Goal: Transaction & Acquisition: Purchase product/service

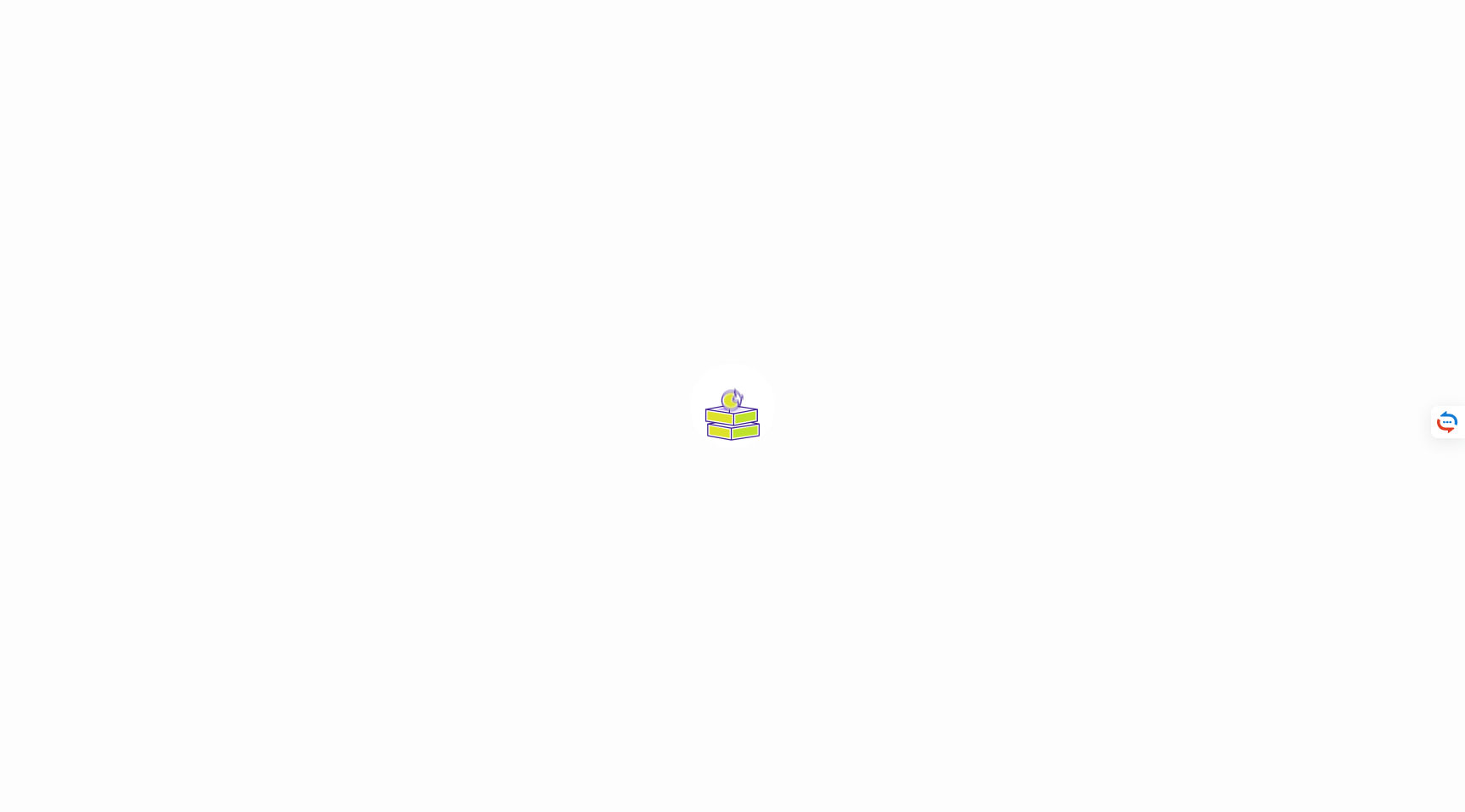
click at [600, 440] on div at bounding box center [732, 406] width 1465 height 812
click at [812, 375] on div at bounding box center [732, 406] width 1465 height 812
click at [882, 370] on div at bounding box center [732, 406] width 1465 height 812
click at [674, 372] on div at bounding box center [732, 406] width 1465 height 812
click at [614, 376] on div at bounding box center [732, 406] width 1465 height 812
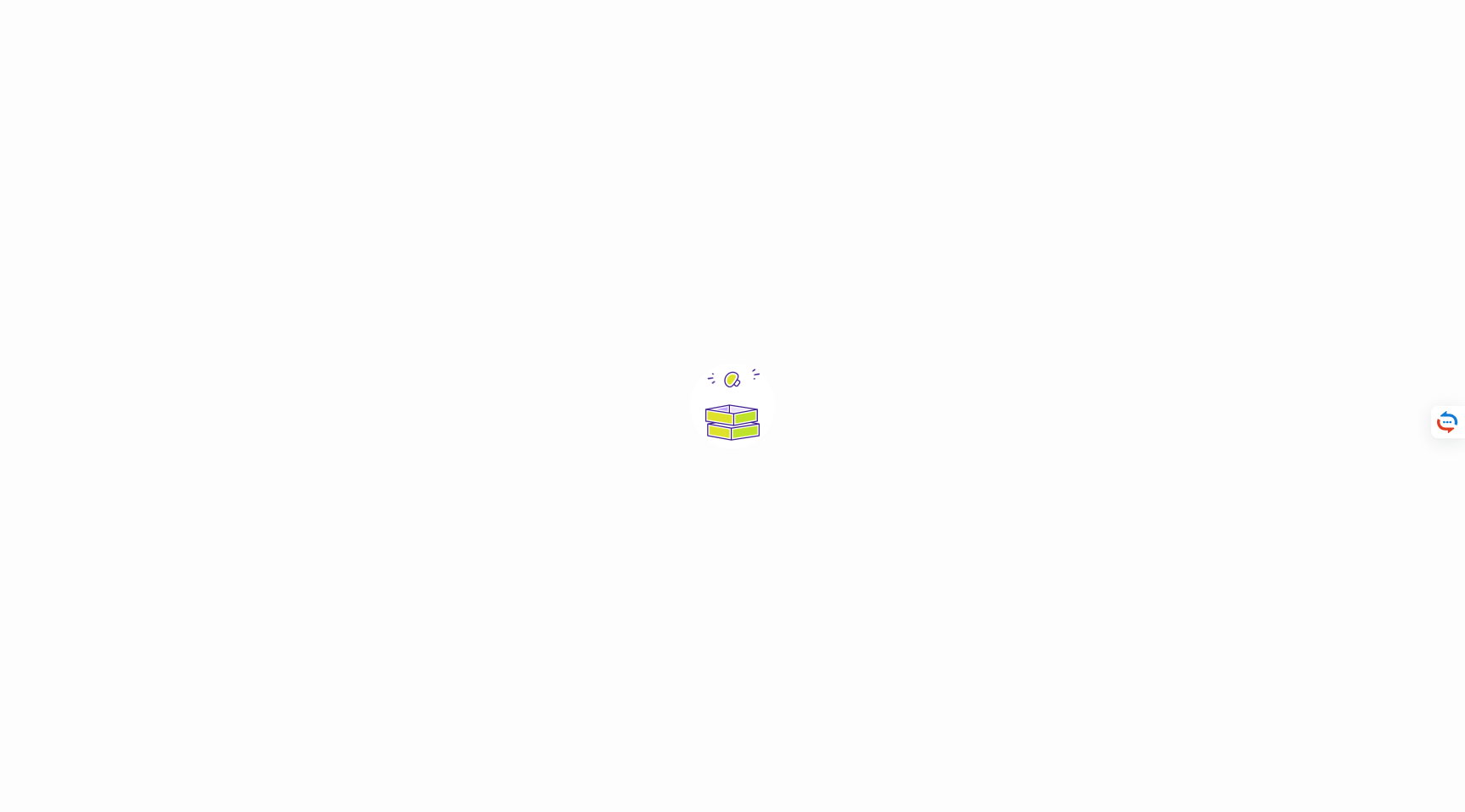
click at [610, 375] on div at bounding box center [732, 406] width 1465 height 812
click at [395, 0] on html at bounding box center [732, 0] width 1465 height 0
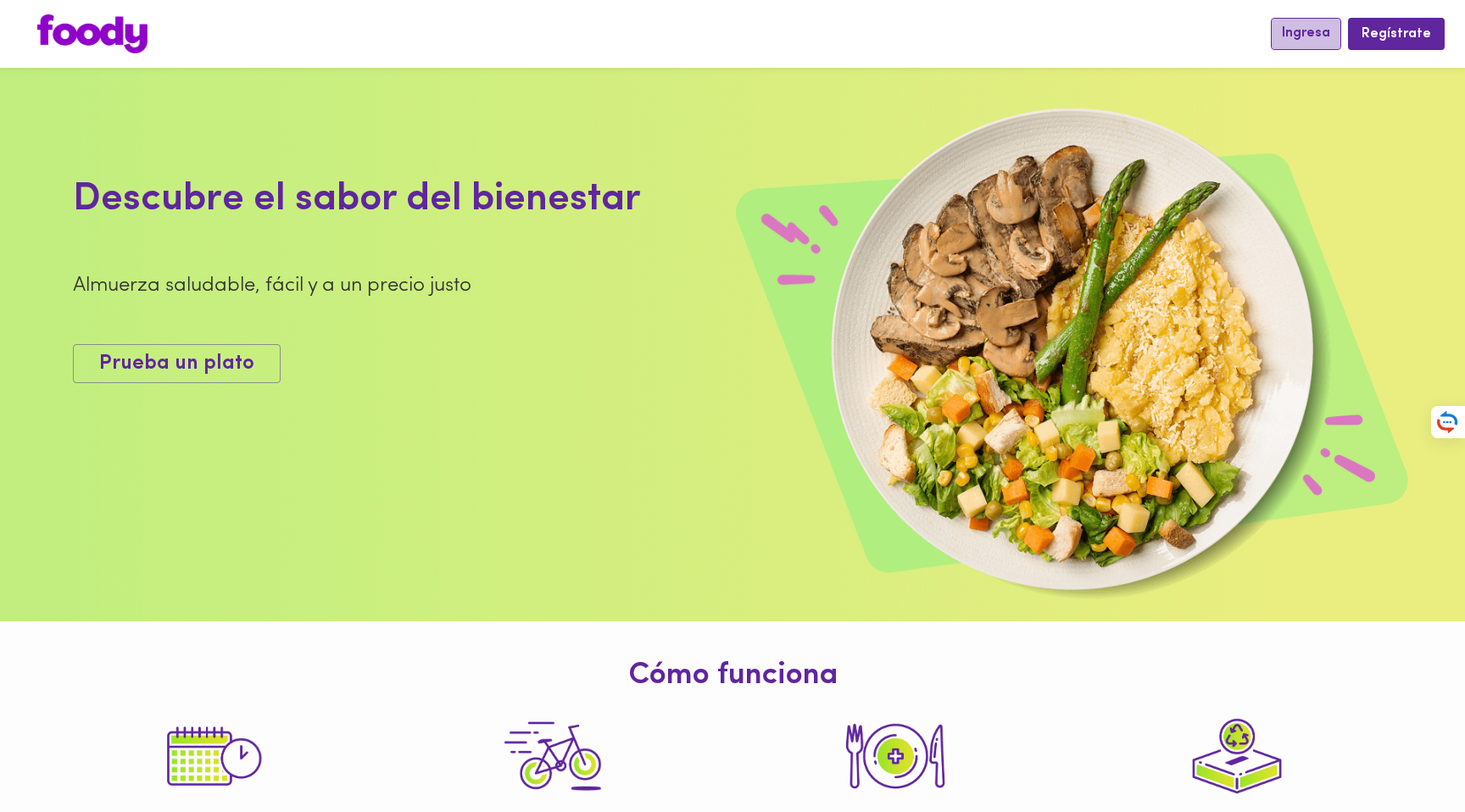
click at [1331, 33] on span "Ingresa" at bounding box center [1306, 33] width 48 height 16
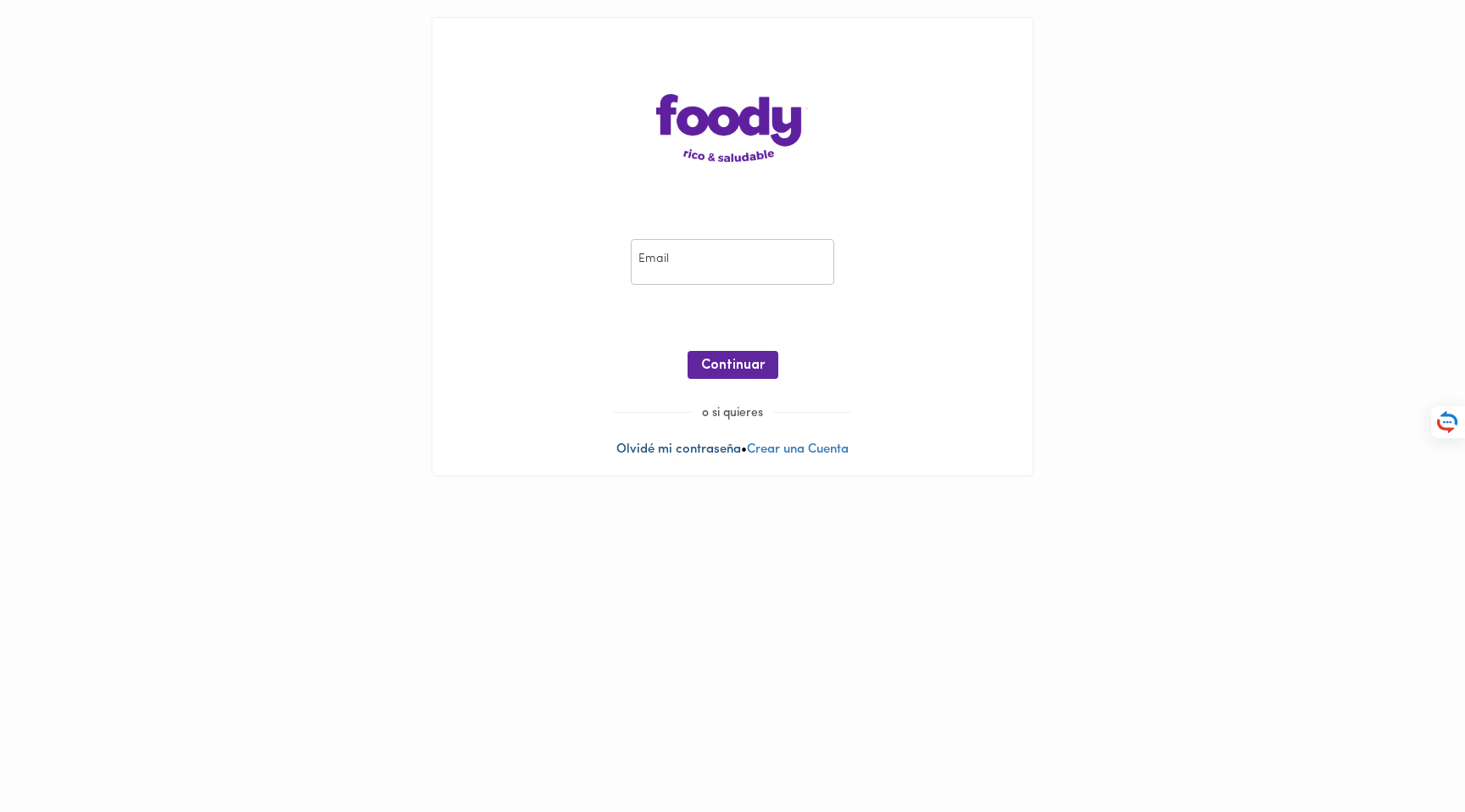
click at [665, 453] on link "Olvidé mi contraseña" at bounding box center [679, 450] width 125 height 13
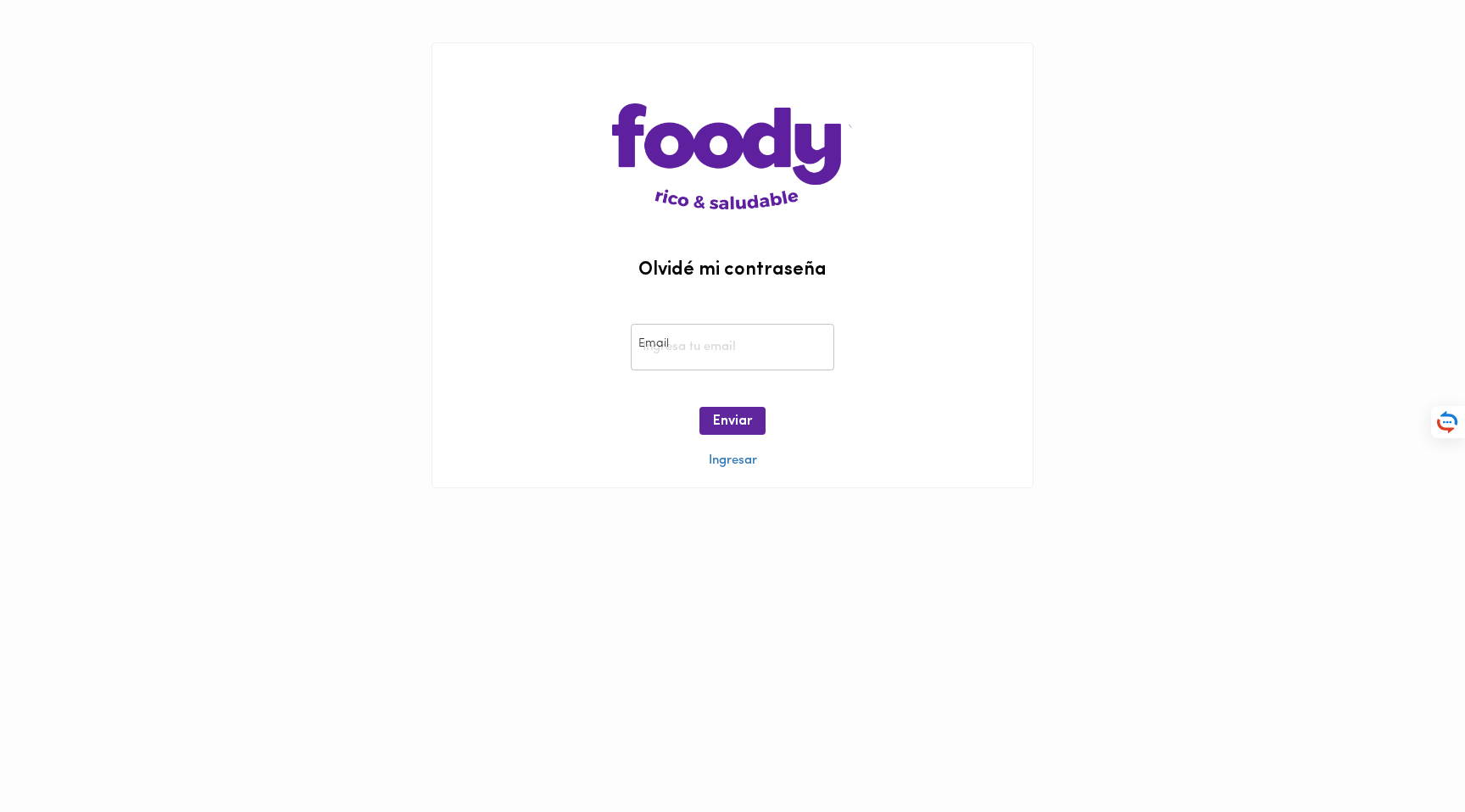
drag, startPoint x: 667, startPoint y: 373, endPoint x: 668, endPoint y: 358, distance: 15.0
click at [667, 373] on div "Email Email" at bounding box center [732, 347] width 212 height 55
click at [667, 348] on input "email" at bounding box center [732, 347] width 203 height 47
type input "cambuitrago@gmail.com"
click at [747, 418] on span "Enviar" at bounding box center [733, 422] width 39 height 16
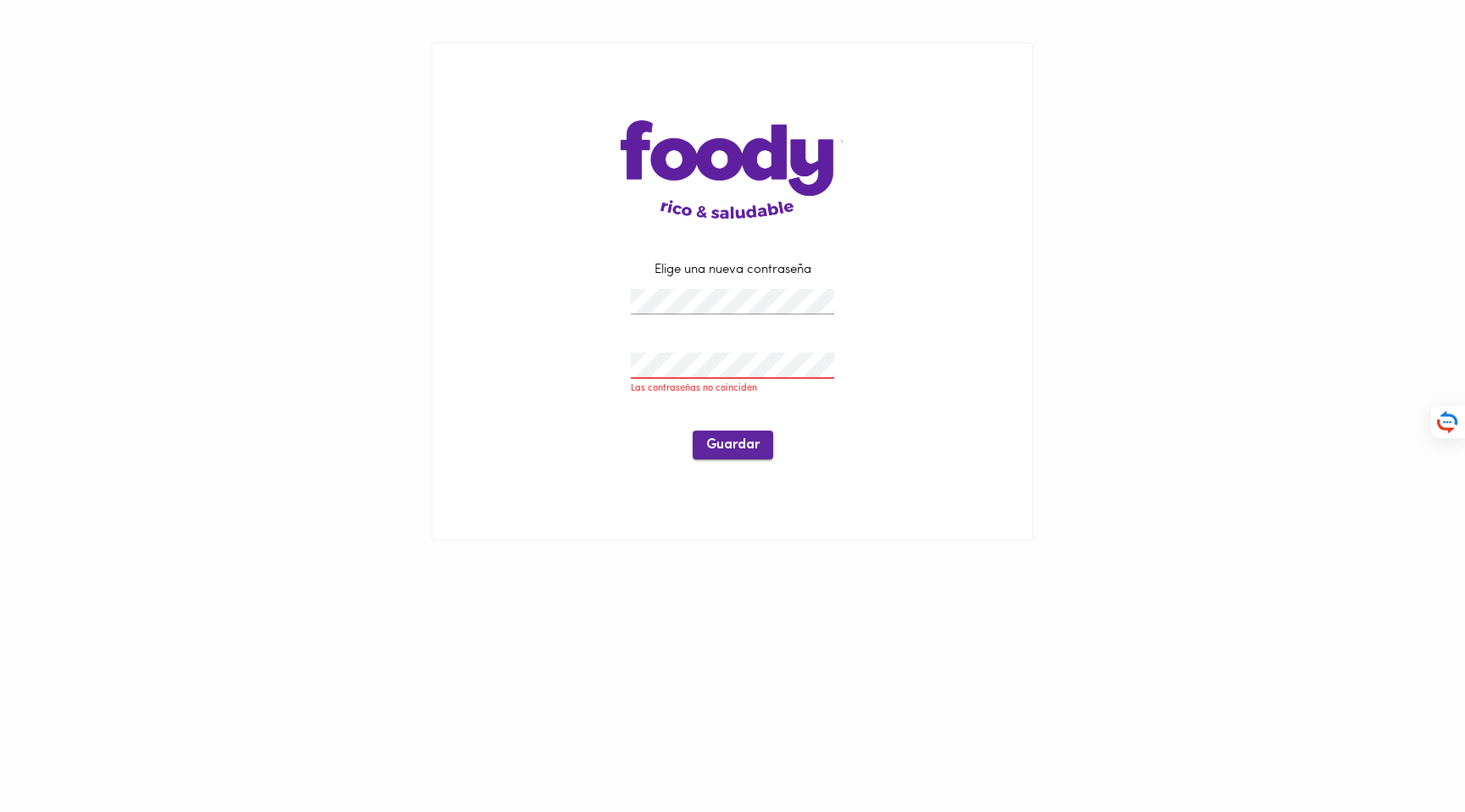
click at [708, 446] on span "Guardar" at bounding box center [733, 446] width 54 height 16
click at [713, 351] on div at bounding box center [732, 366] width 212 height 35
click at [722, 434] on span "Guardar" at bounding box center [733, 428] width 54 height 16
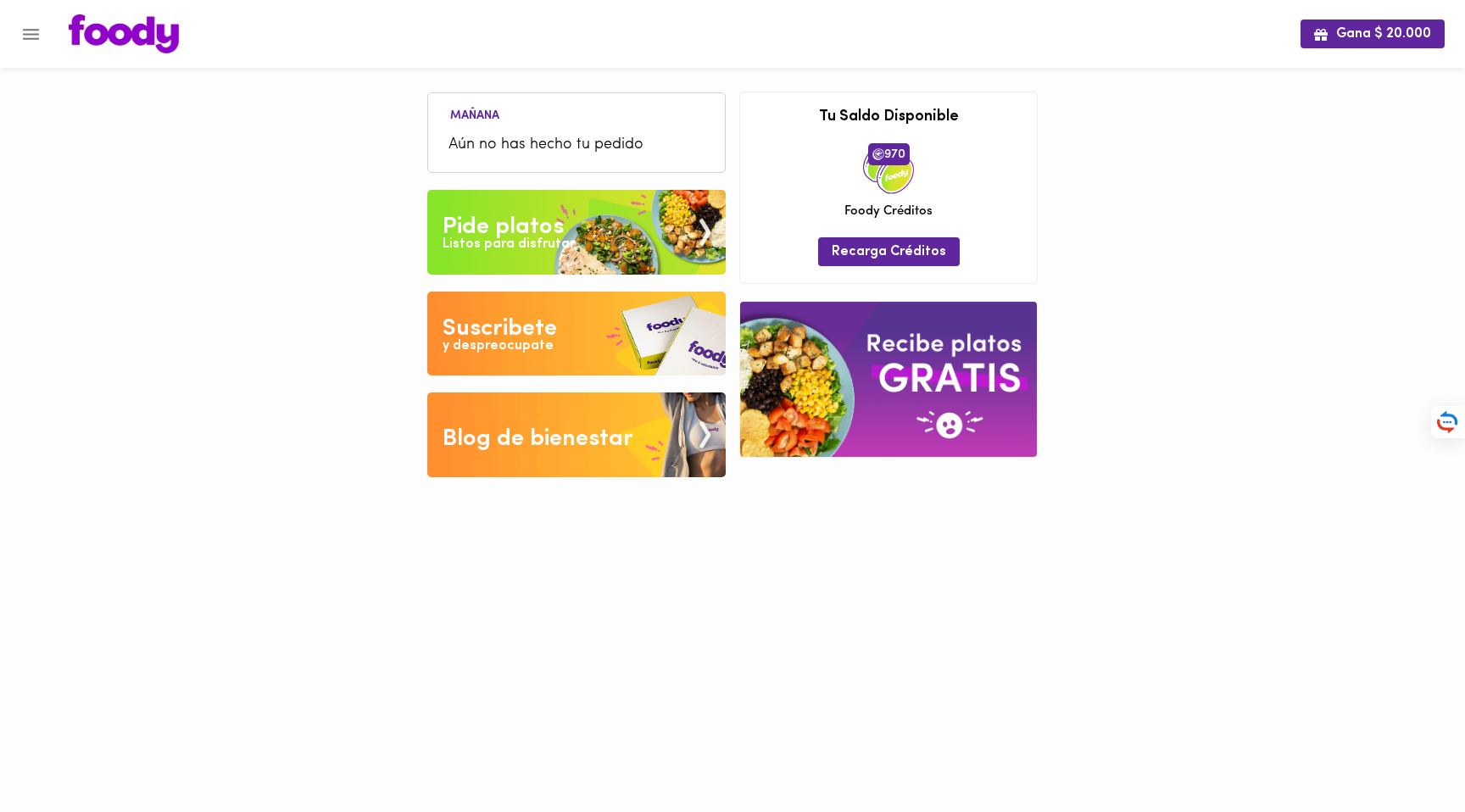
click at [1258, 183] on div "Gana $ 20.000 Mañana Aún no has hecho tu pedido Tu pago contraentrega por $- es…" at bounding box center [732, 251] width 1465 height 503
click at [37, 38] on icon "Menu" at bounding box center [31, 34] width 16 height 11
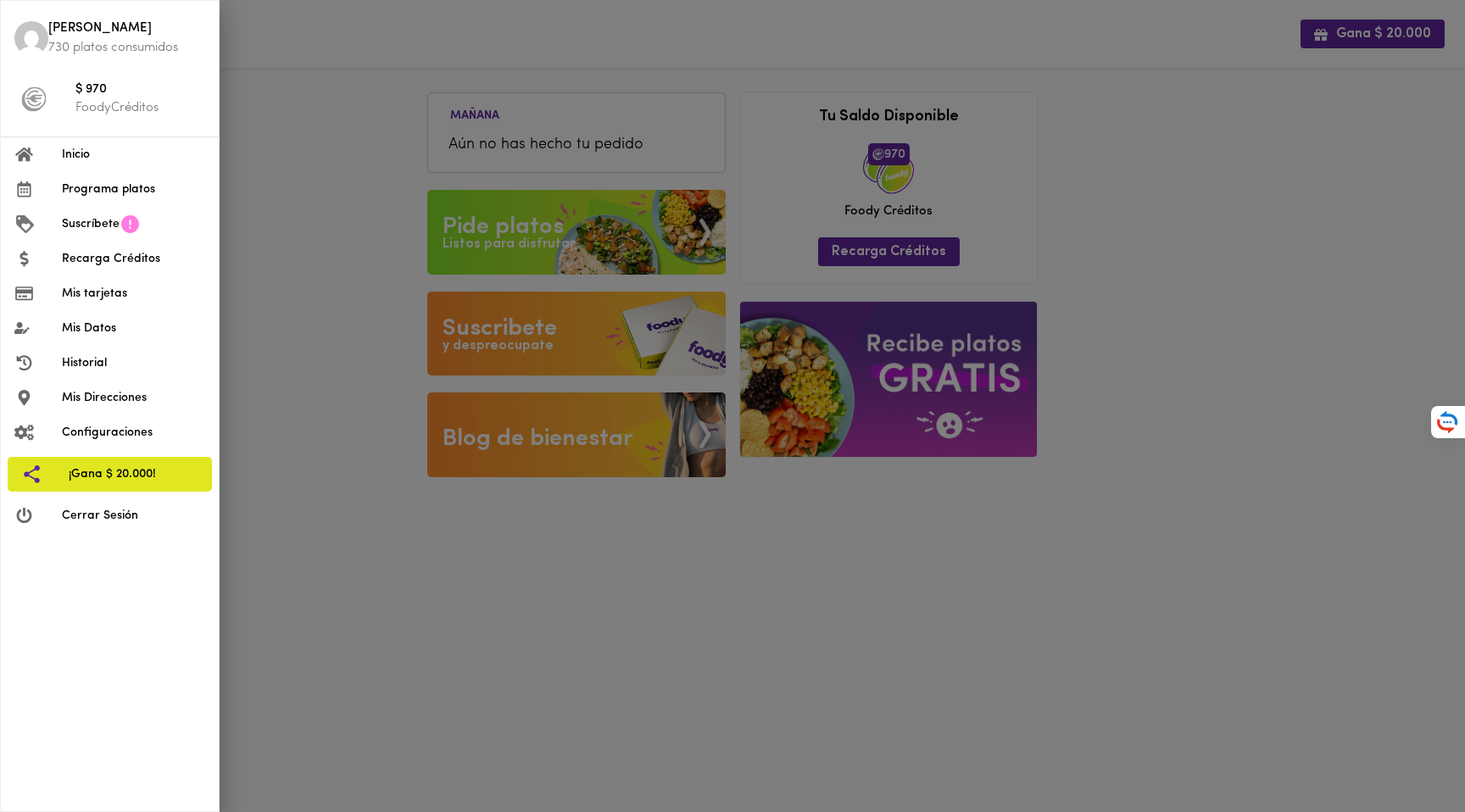
click at [88, 162] on span "Inicio" at bounding box center [133, 155] width 144 height 18
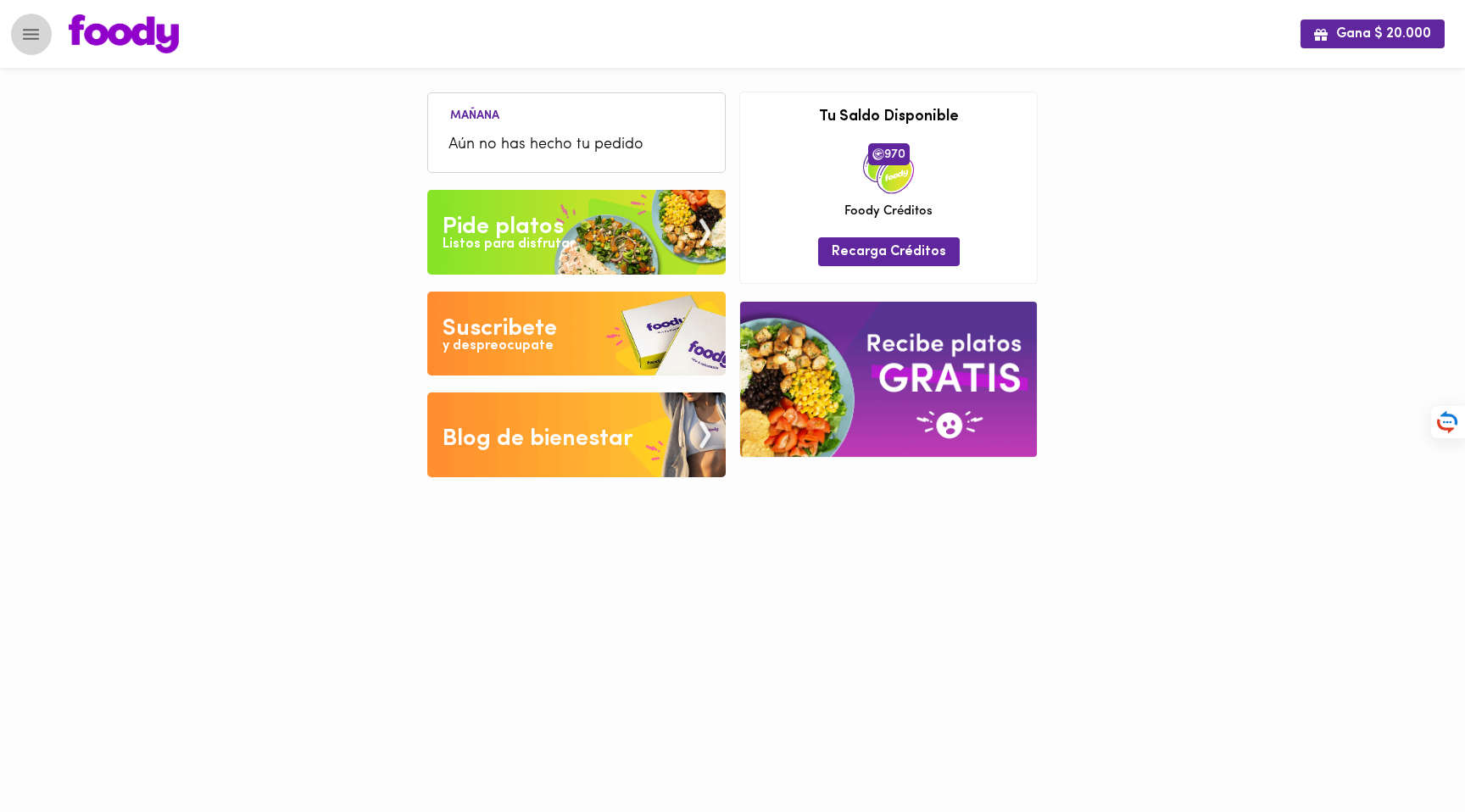
click at [26, 31] on icon "Menu" at bounding box center [31, 34] width 21 height 21
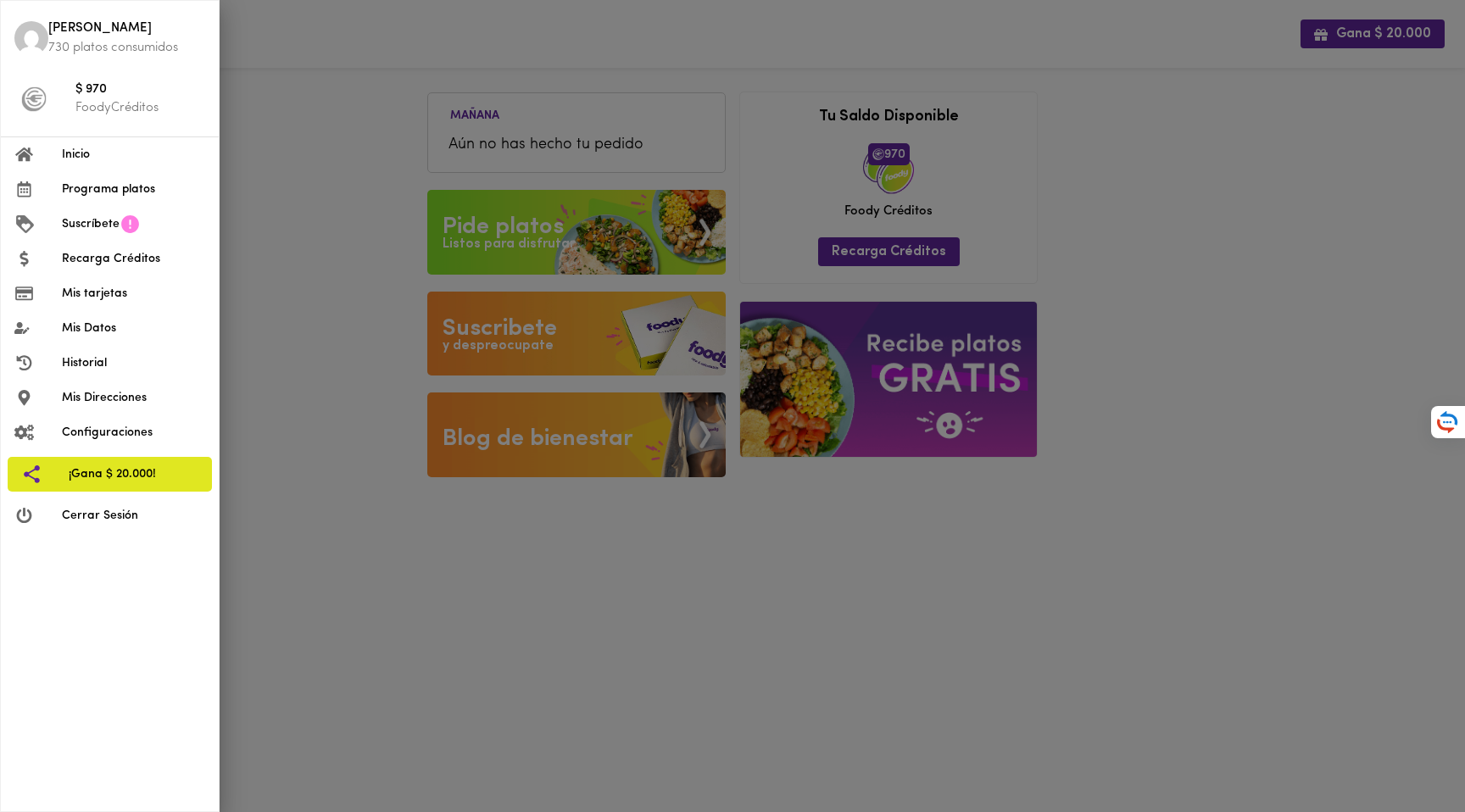
click at [116, 185] on span "Programa platos" at bounding box center [133, 189] width 144 height 18
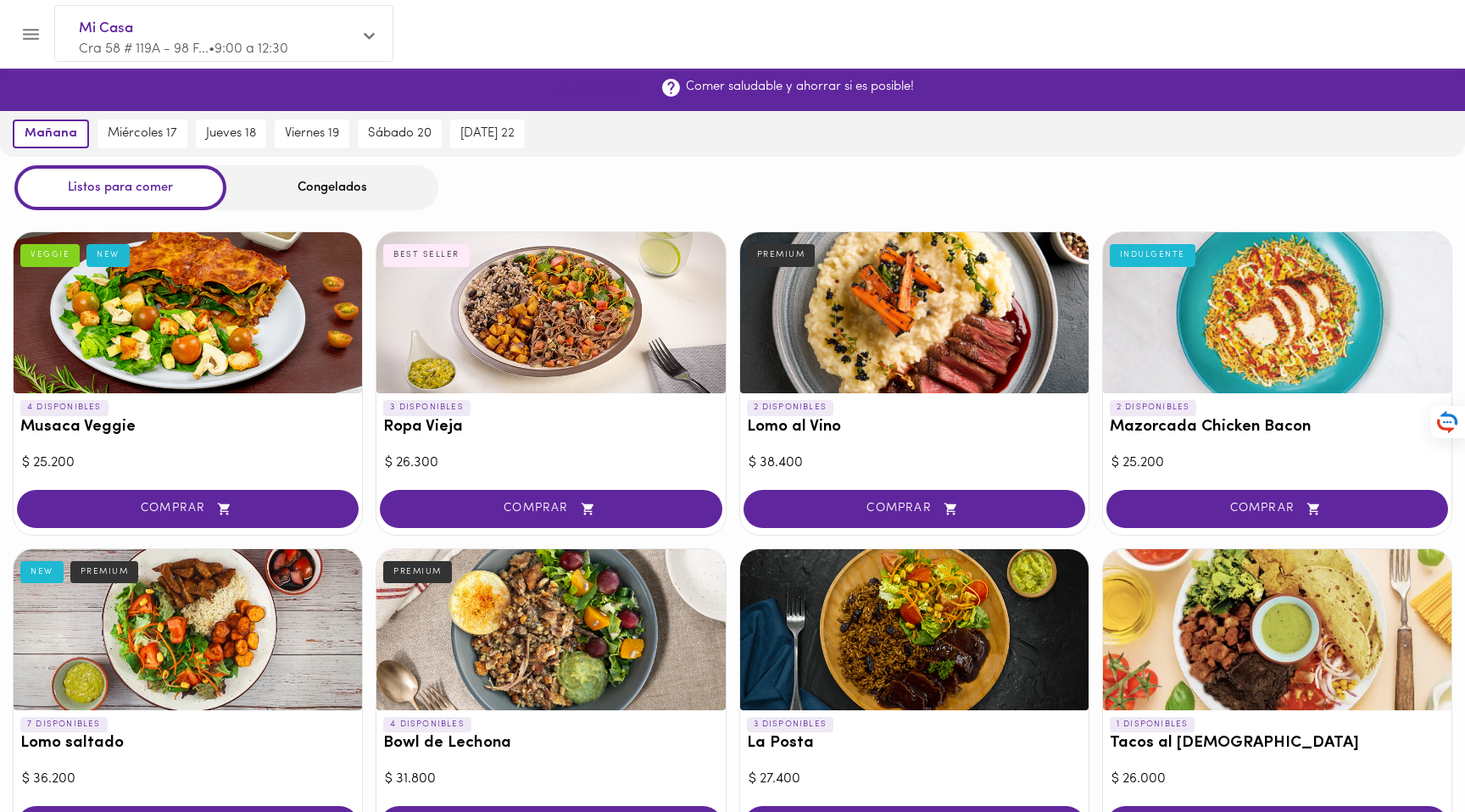
click at [596, 88] on span "¡Suscribirme!" at bounding box center [599, 89] width 83 height 16
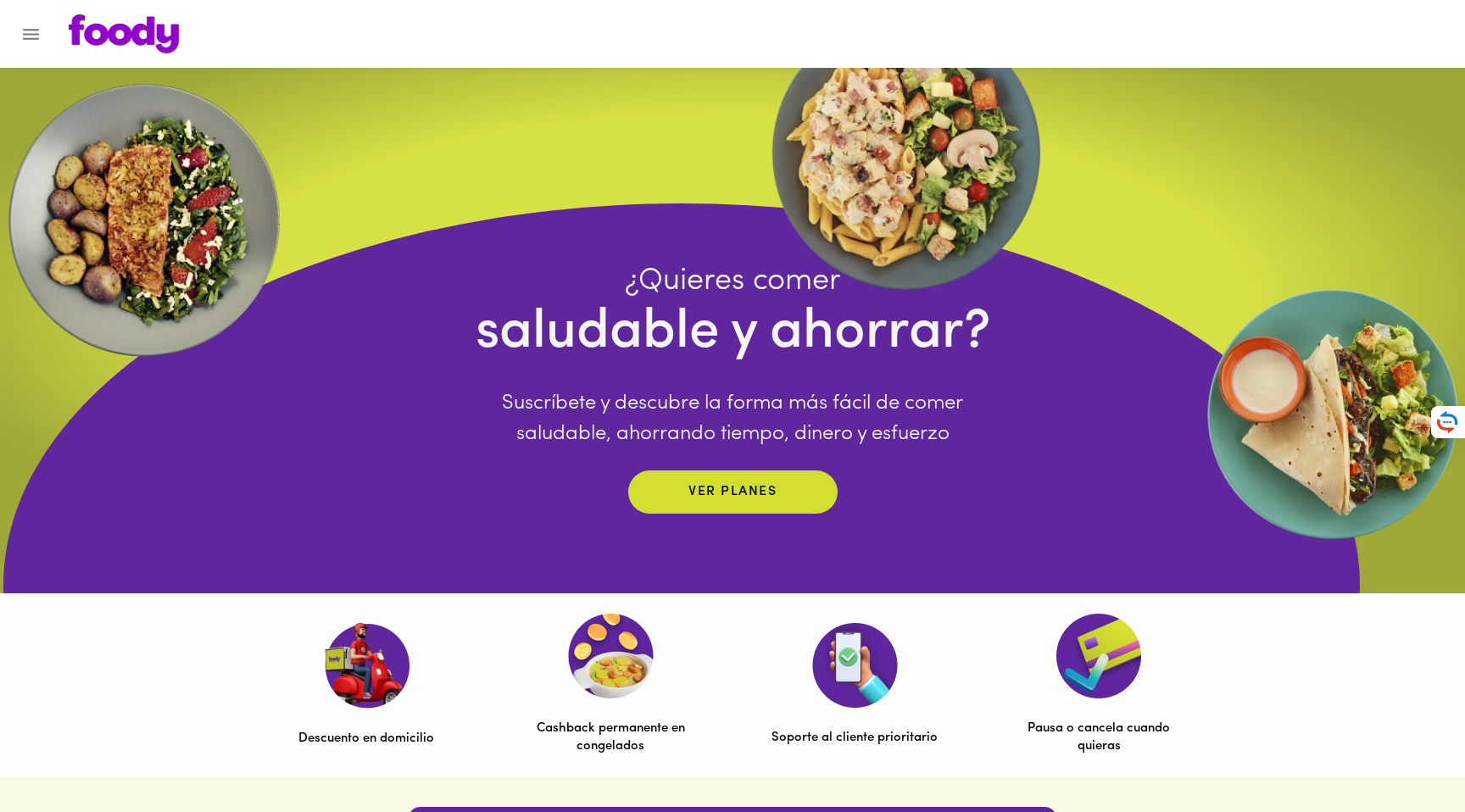
click at [26, 34] on icon "Menu" at bounding box center [31, 34] width 16 height 11
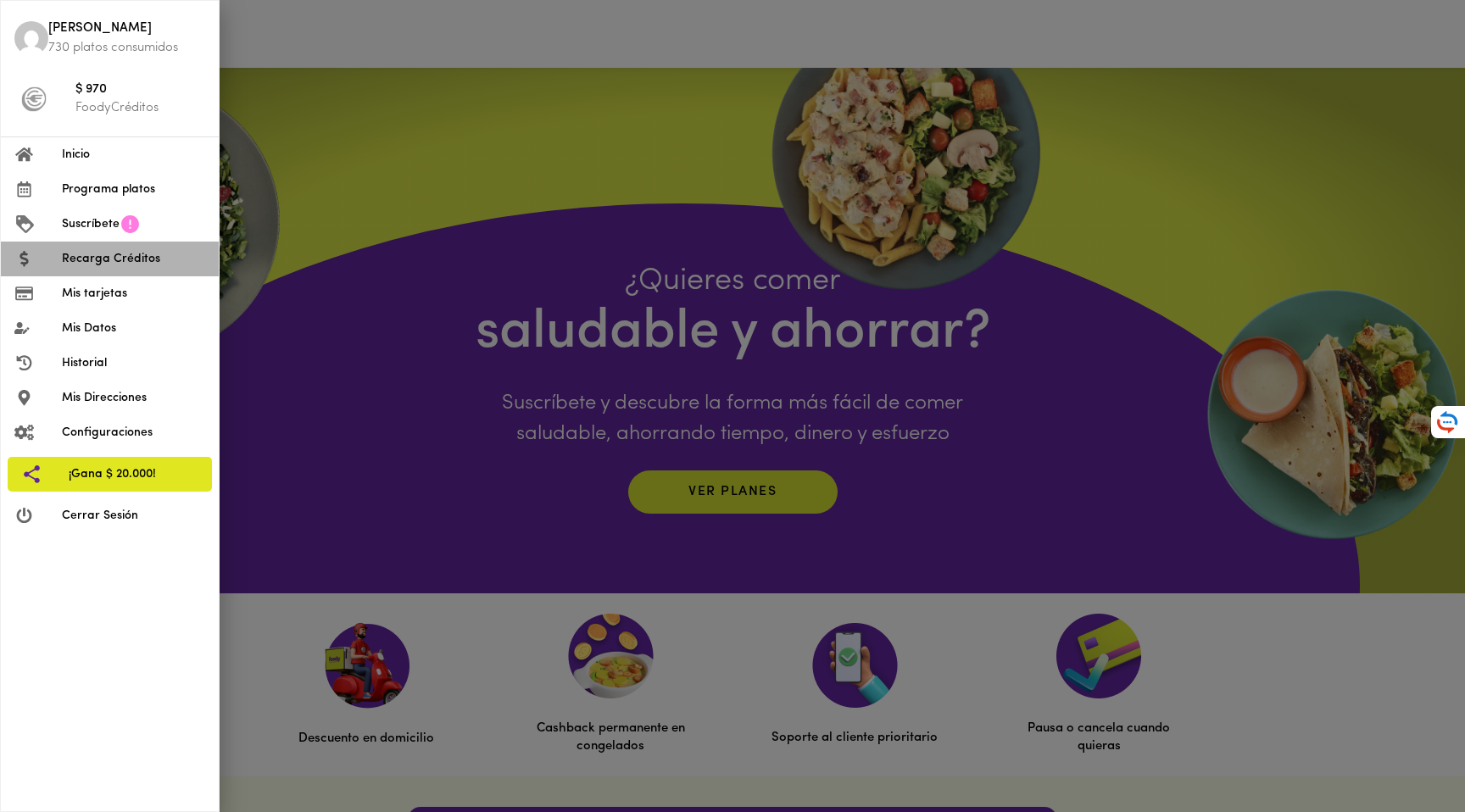
click at [112, 254] on span "Recarga Créditos" at bounding box center [133, 258] width 144 height 18
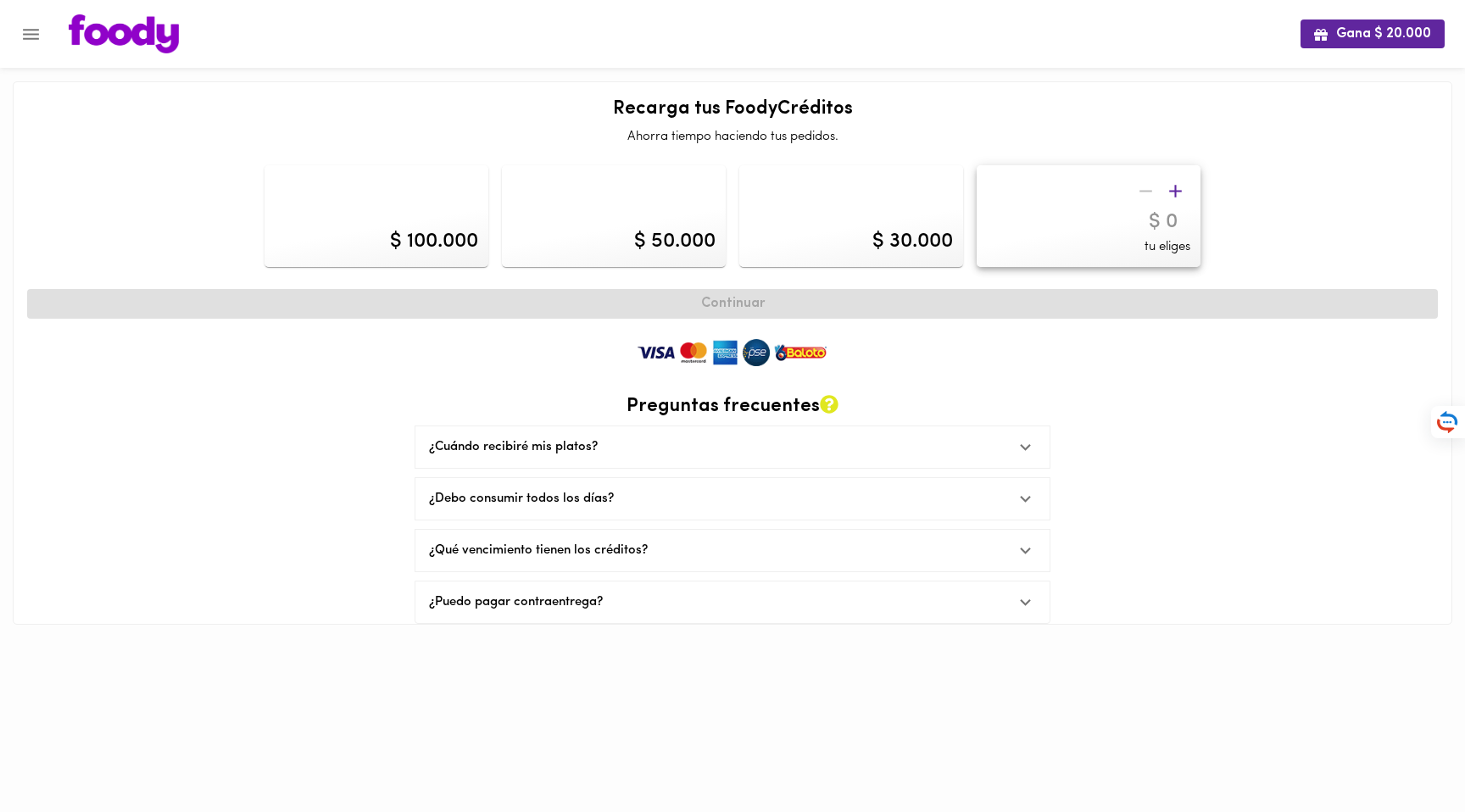
click at [919, 234] on div "$ 30.000" at bounding box center [912, 241] width 81 height 29
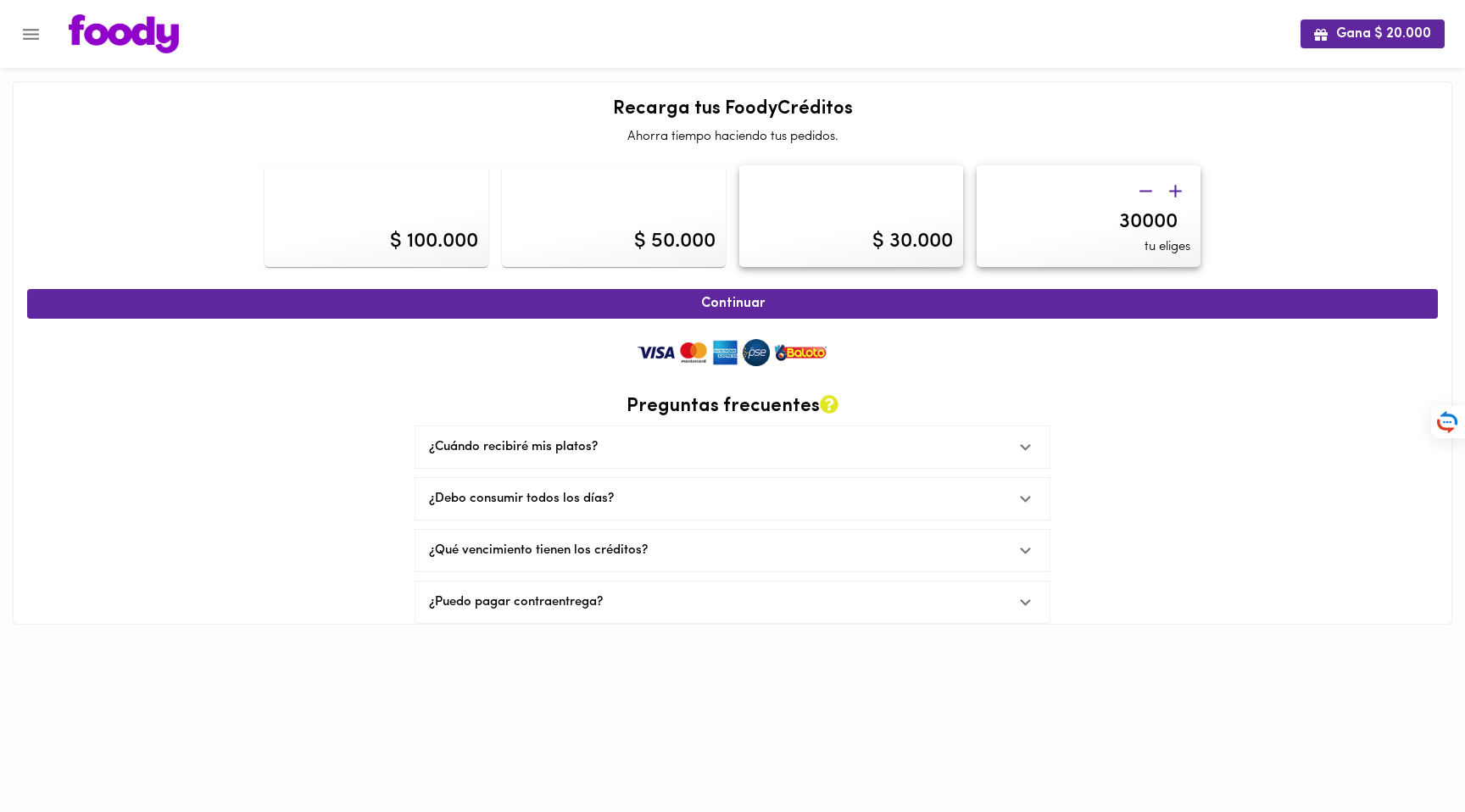
click at [638, 216] on div "$ 50.000" at bounding box center [613, 216] width 224 height 102
click at [902, 213] on div "$ 30.000" at bounding box center [851, 216] width 224 height 102
type input "30000"
click at [718, 303] on span "Continuar" at bounding box center [732, 304] width 1373 height 16
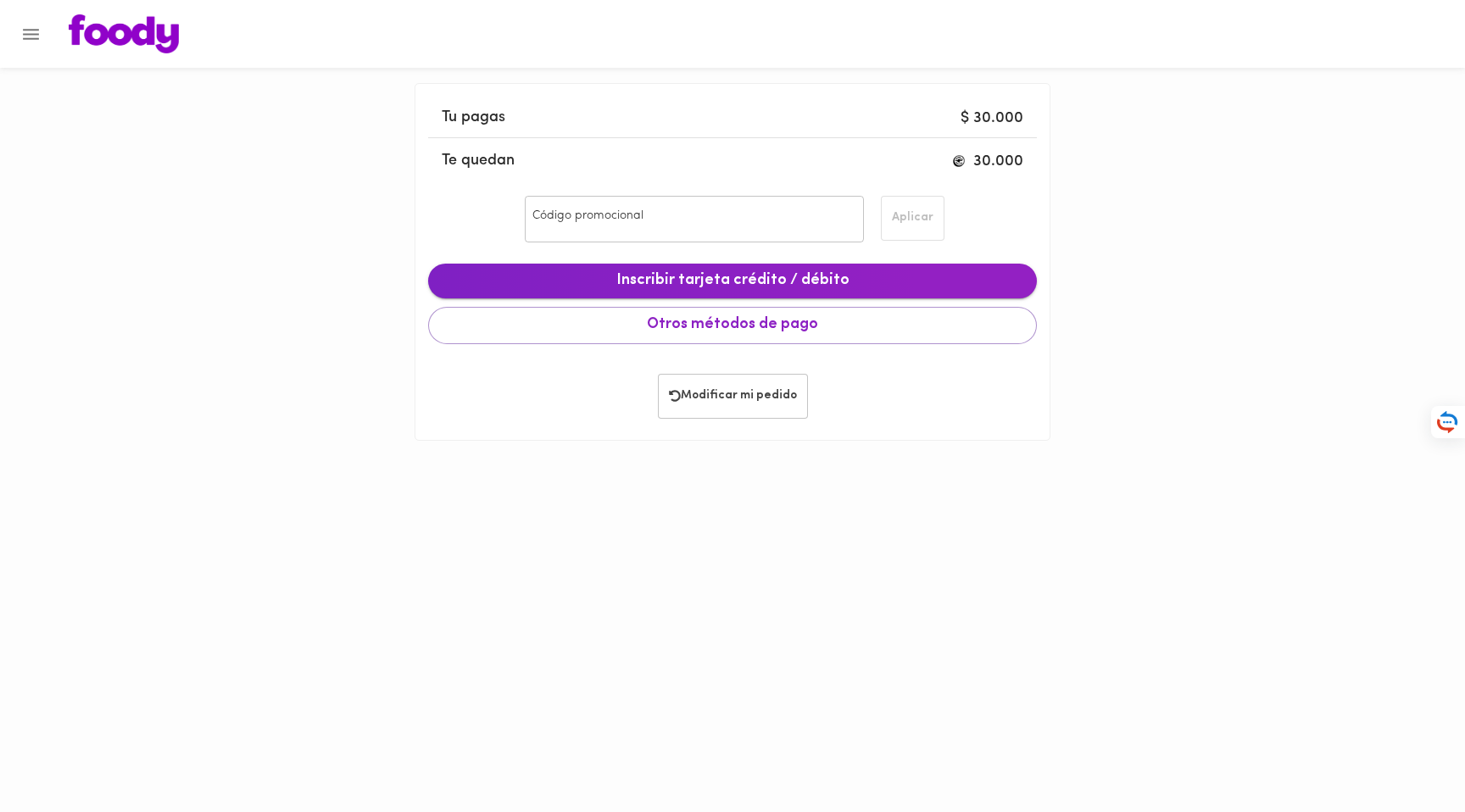
click at [758, 285] on span "Inscribir tarjeta crédito / débito" at bounding box center [733, 281] width 582 height 19
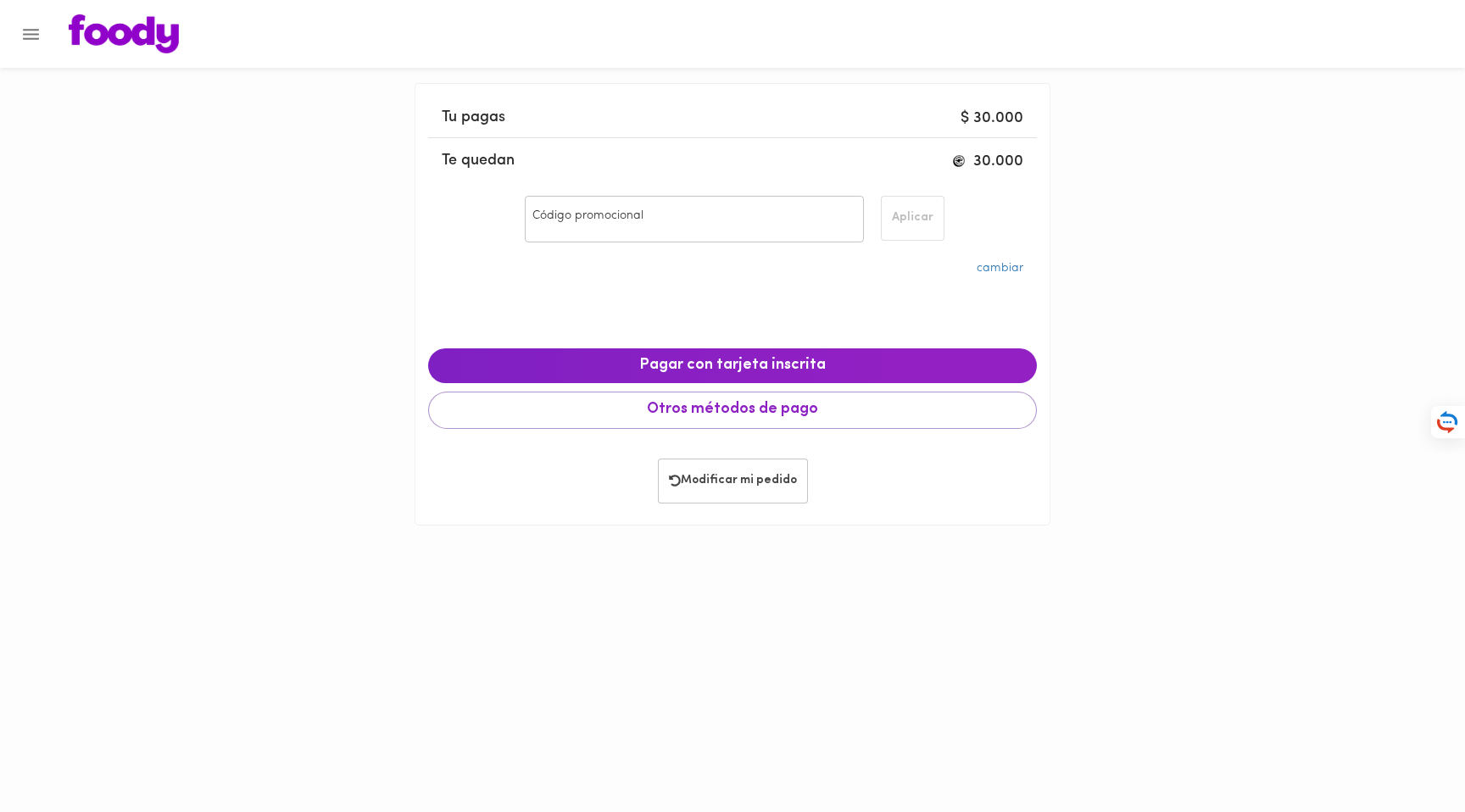
click at [712, 327] on ul "cambiar" at bounding box center [733, 298] width 609 height 85
click at [833, 412] on span "Otros métodos de pago" at bounding box center [733, 411] width 580 height 19
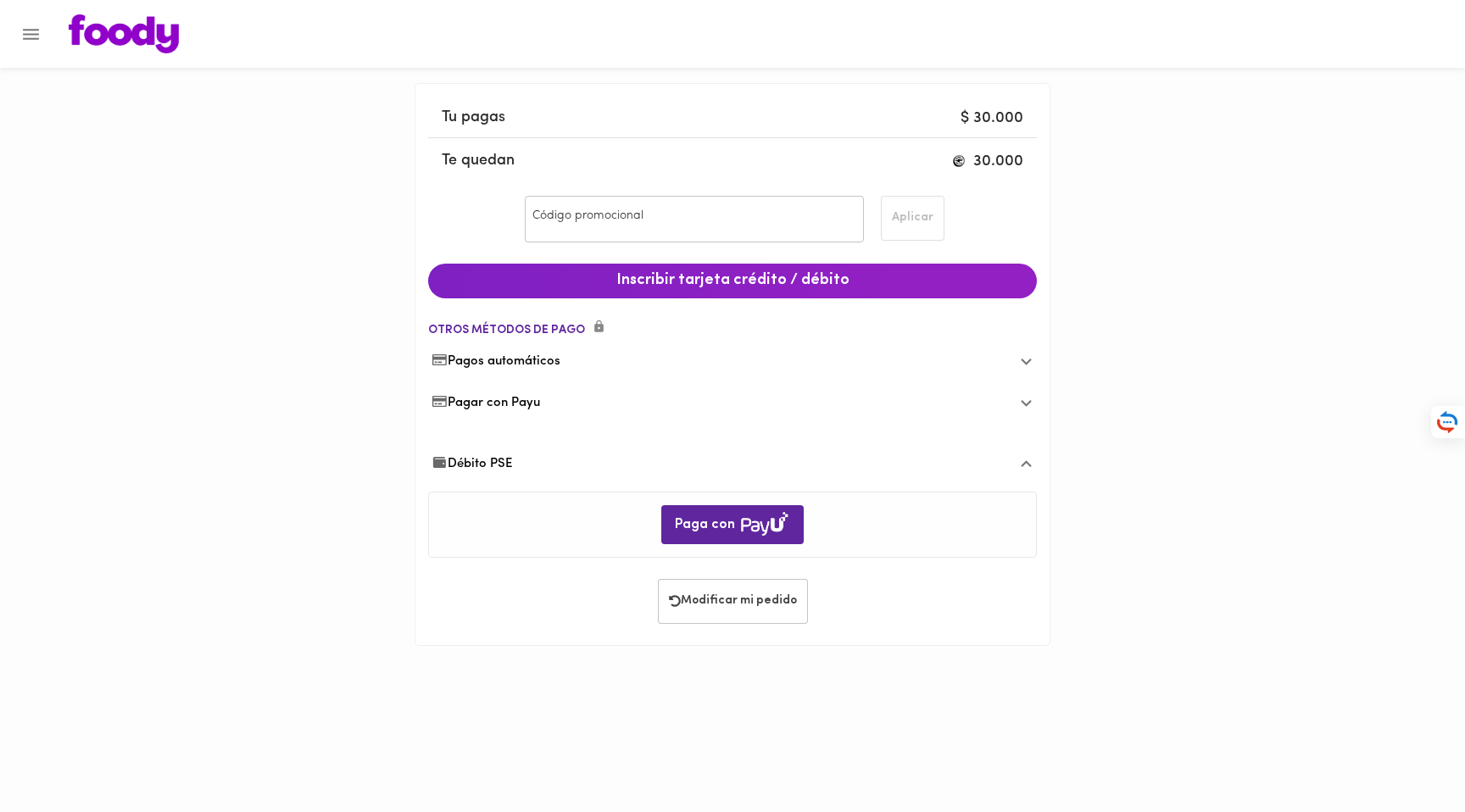
click at [507, 463] on span "Débito PSE" at bounding box center [473, 463] width 82 height 18
click at [505, 446] on span "Débito PSE" at bounding box center [473, 445] width 82 height 18
click at [513, 406] on span "Pagar con Payu" at bounding box center [486, 403] width 109 height 18
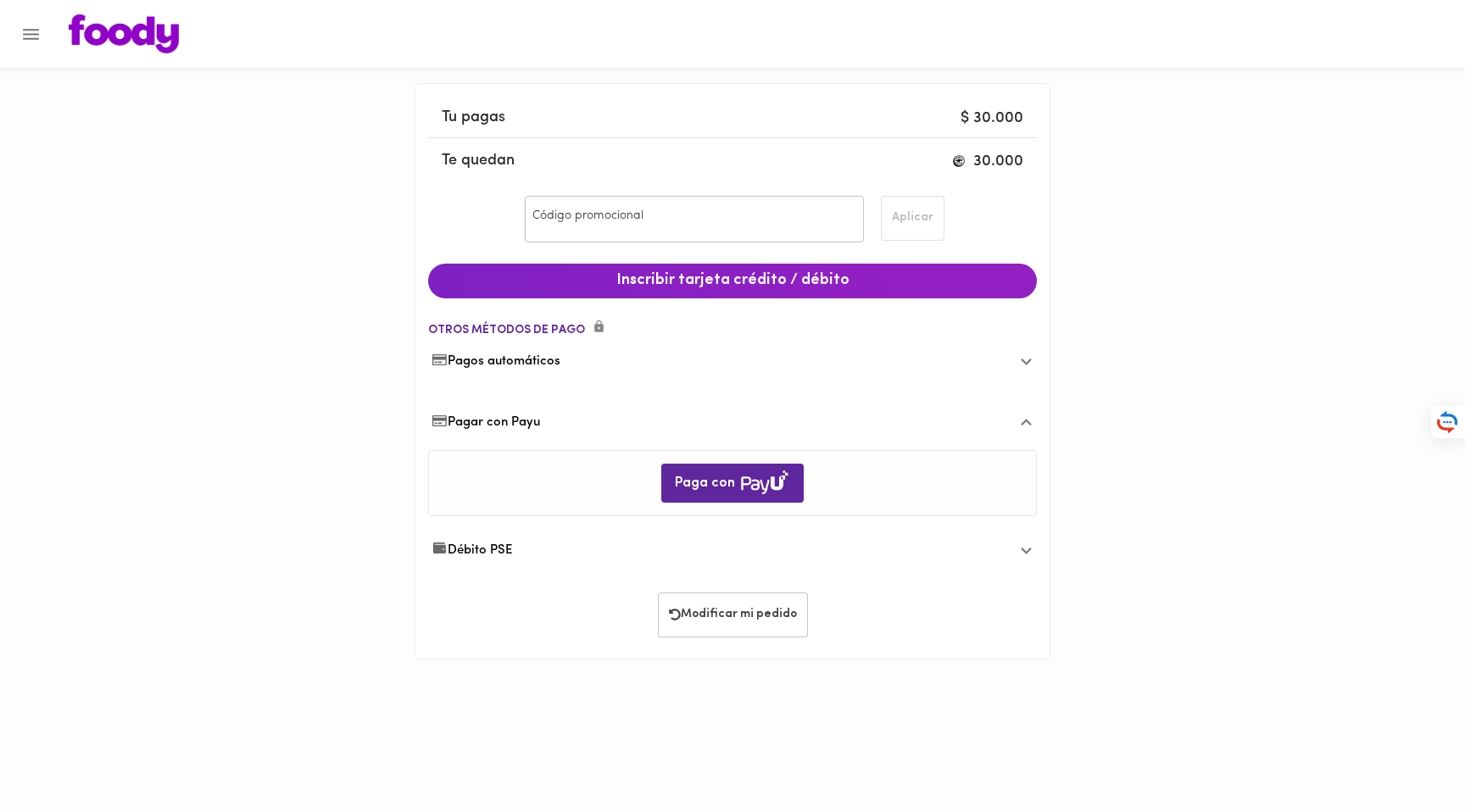
click at [550, 361] on span "Pagos automáticos" at bounding box center [497, 361] width 129 height 18
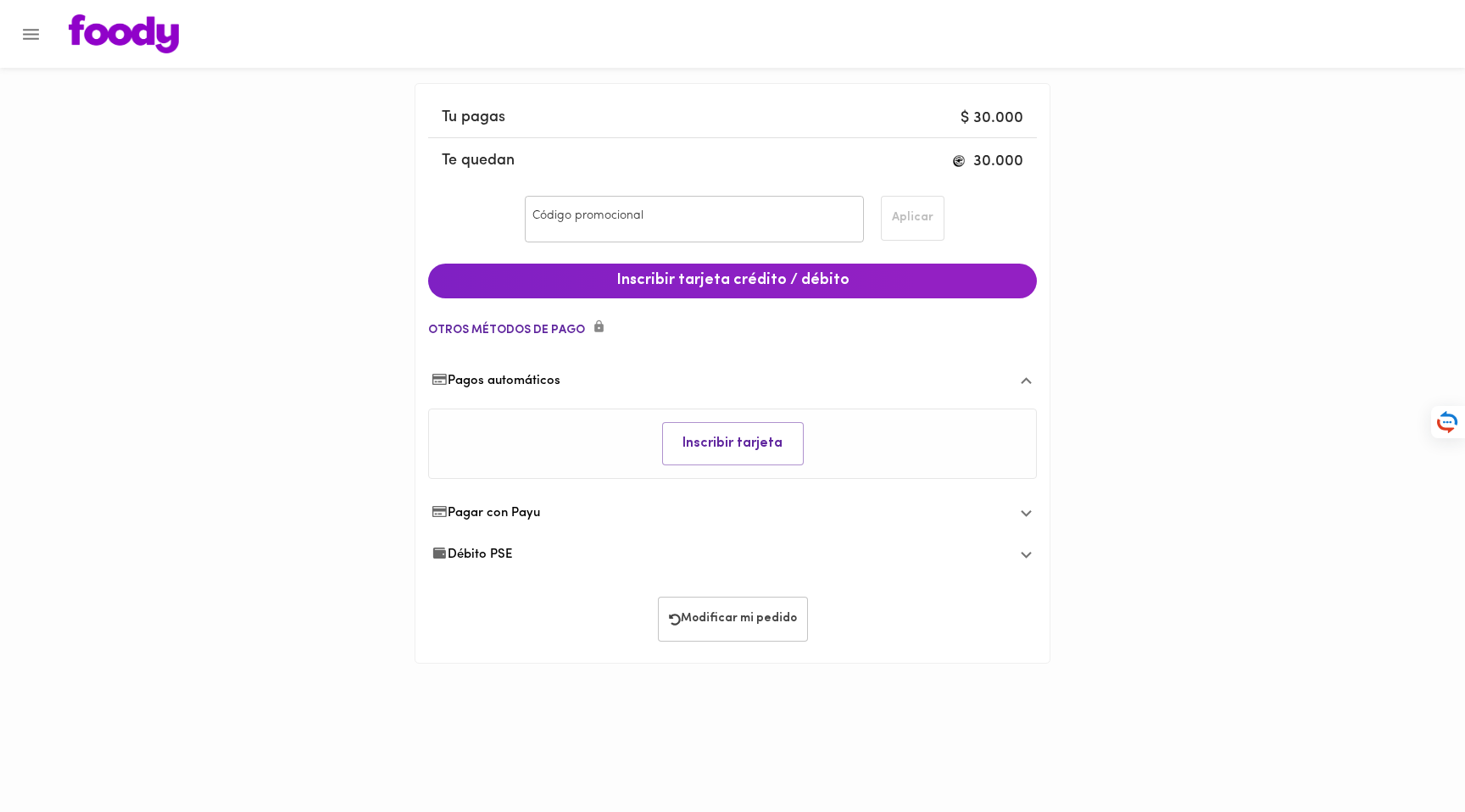
drag, startPoint x: 968, startPoint y: 104, endPoint x: 978, endPoint y: 127, distance: 25.1
click at [968, 105] on div "$ 30.000" at bounding box center [988, 119] width 71 height 41
drag, startPoint x: 978, startPoint y: 127, endPoint x: 963, endPoint y: 133, distance: 16.2
click at [978, 127] on div "$ 30.000" at bounding box center [988, 119] width 71 height 41
drag, startPoint x: 717, startPoint y: 125, endPoint x: 577, endPoint y: 164, distance: 145.3
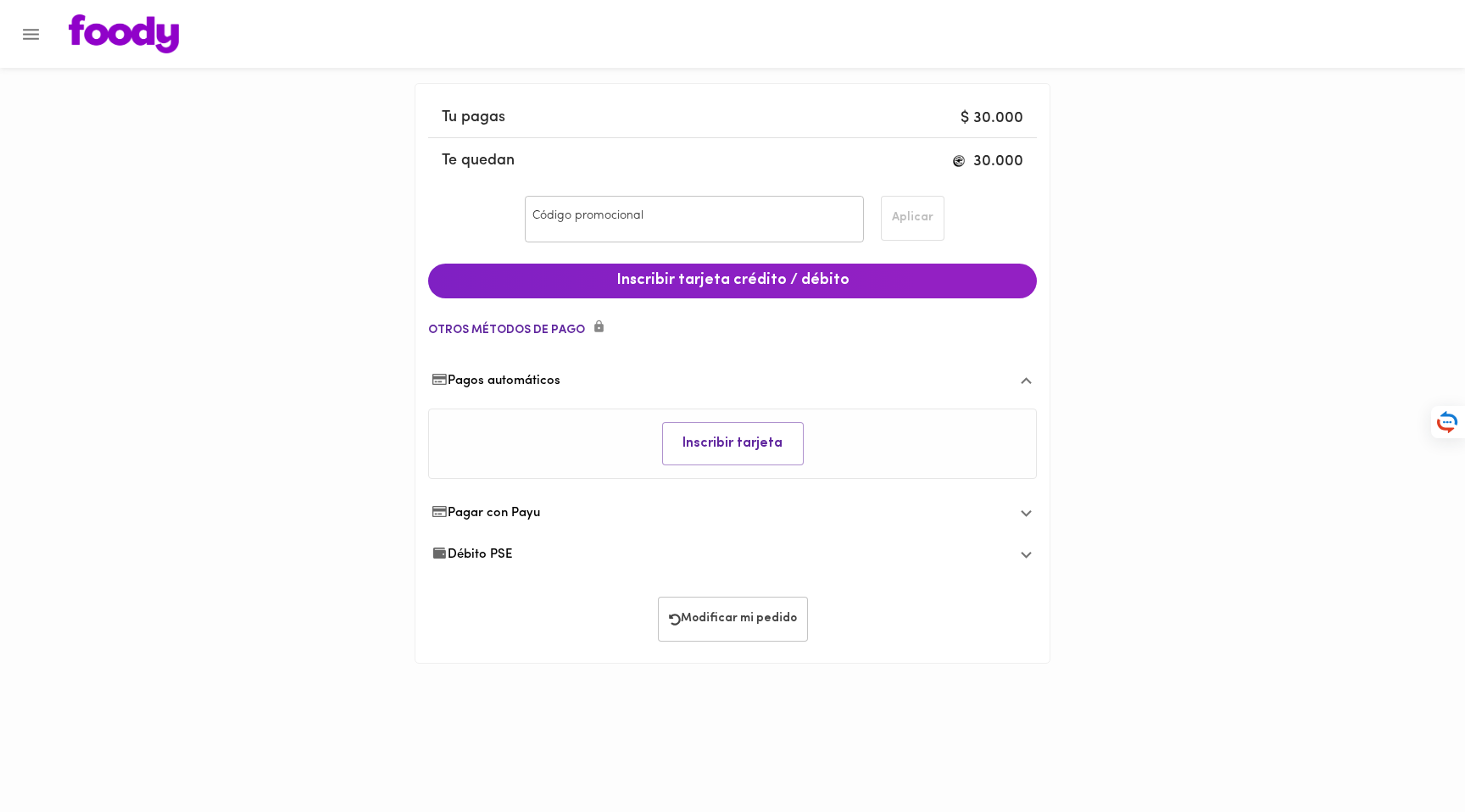
click at [710, 126] on span "Tu pagas" at bounding box center [733, 118] width 582 height 23
drag, startPoint x: 577, startPoint y: 164, endPoint x: 554, endPoint y: 164, distance: 23.0
click at [569, 164] on span "Te quedan" at bounding box center [733, 161] width 582 height 23
click at [156, 47] on img at bounding box center [124, 34] width 111 height 39
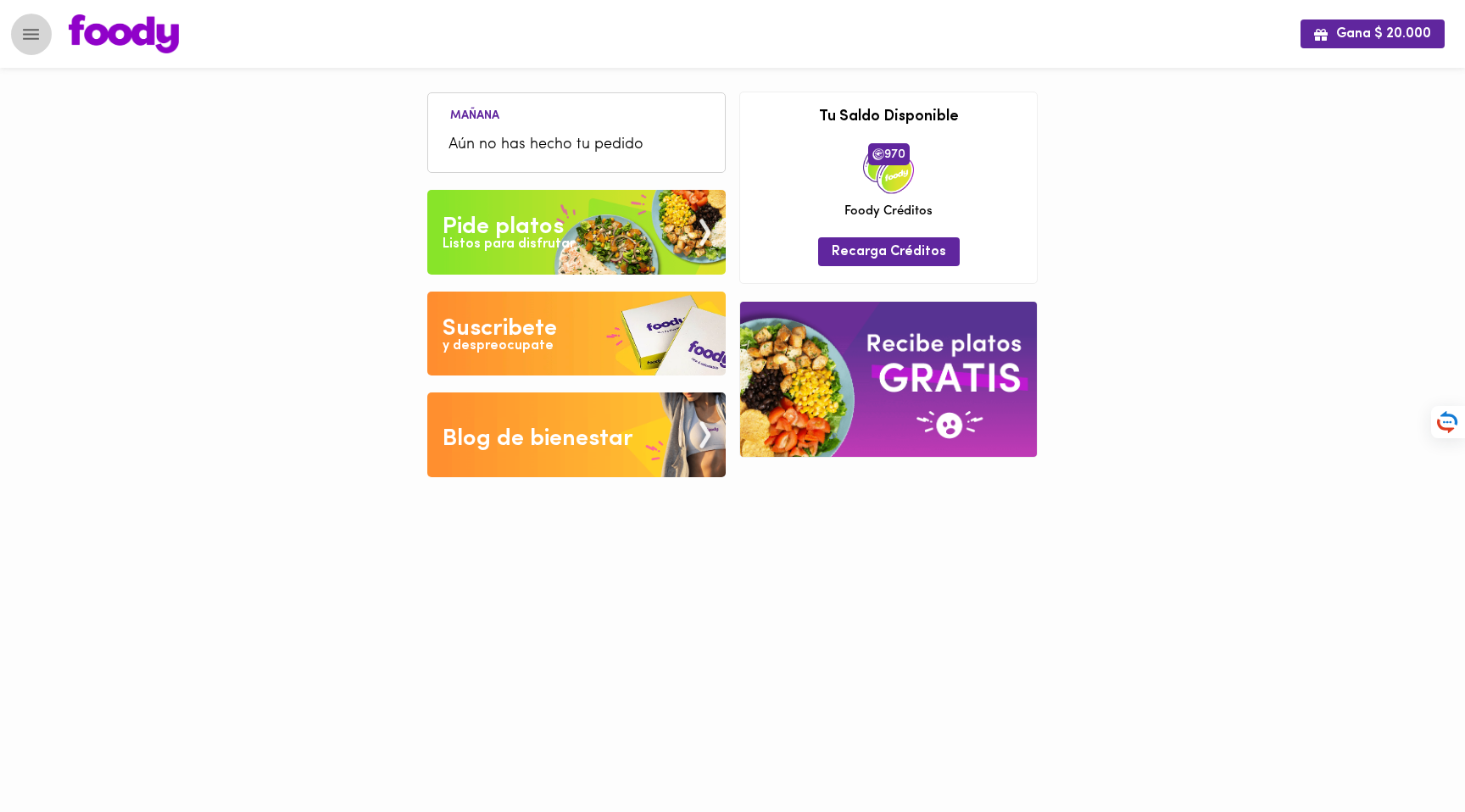
click at [33, 40] on icon "Menu" at bounding box center [31, 34] width 21 height 21
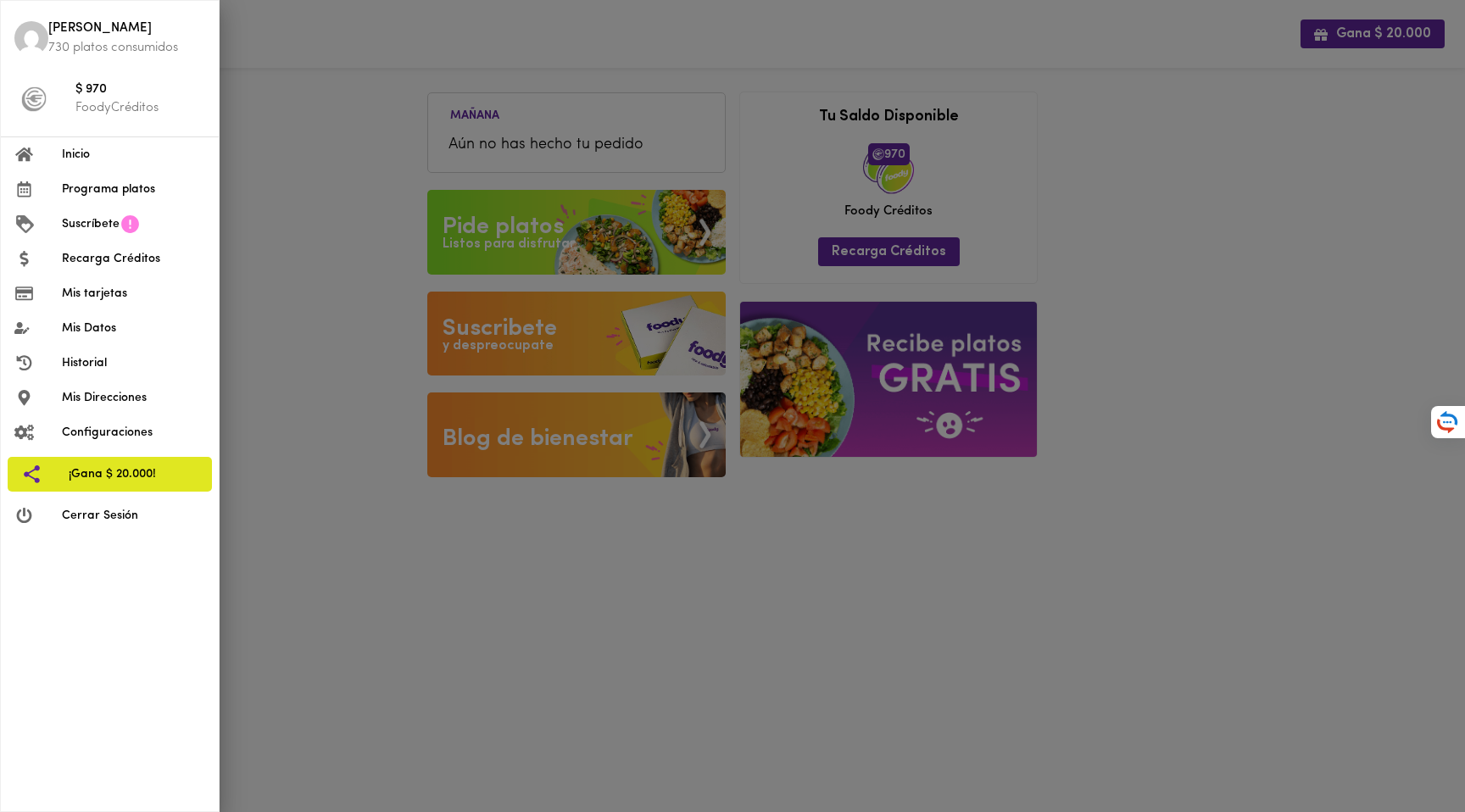
click at [124, 254] on span "Recarga Créditos" at bounding box center [133, 258] width 144 height 18
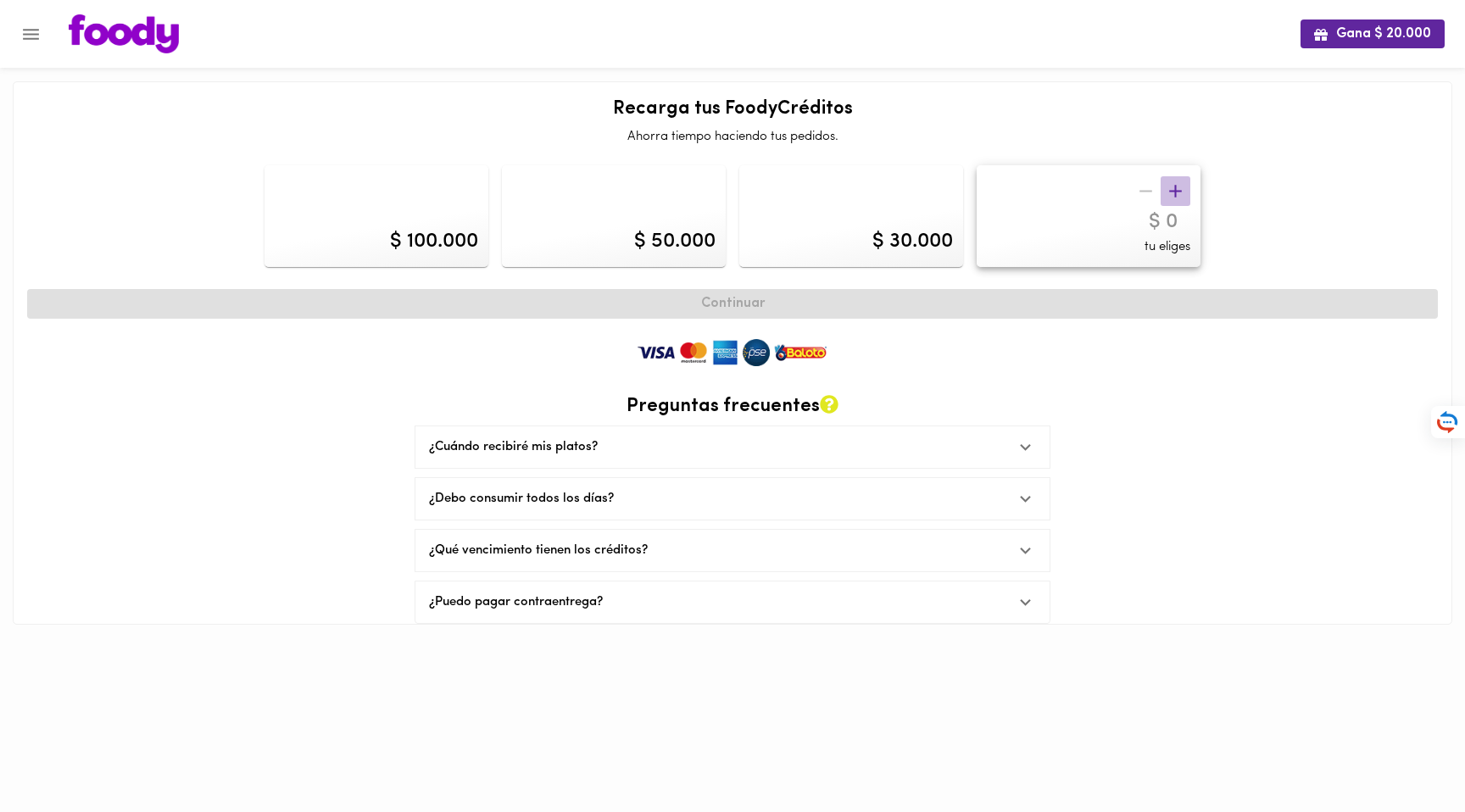
click at [1175, 196] on icon "button" at bounding box center [1175, 190] width 13 height 13
type input "20000"
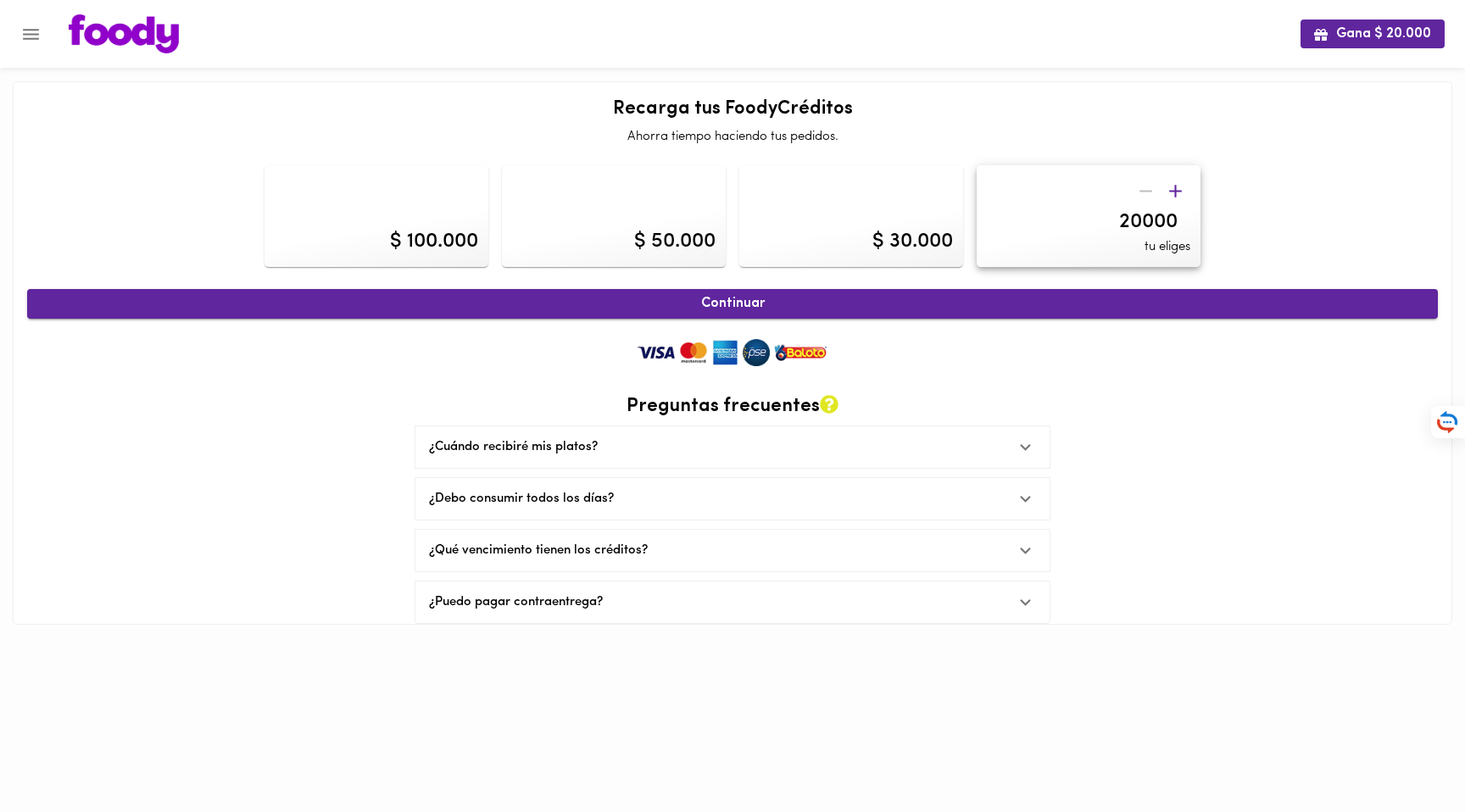
click at [679, 293] on button "Continuar" at bounding box center [732, 304] width 1411 height 30
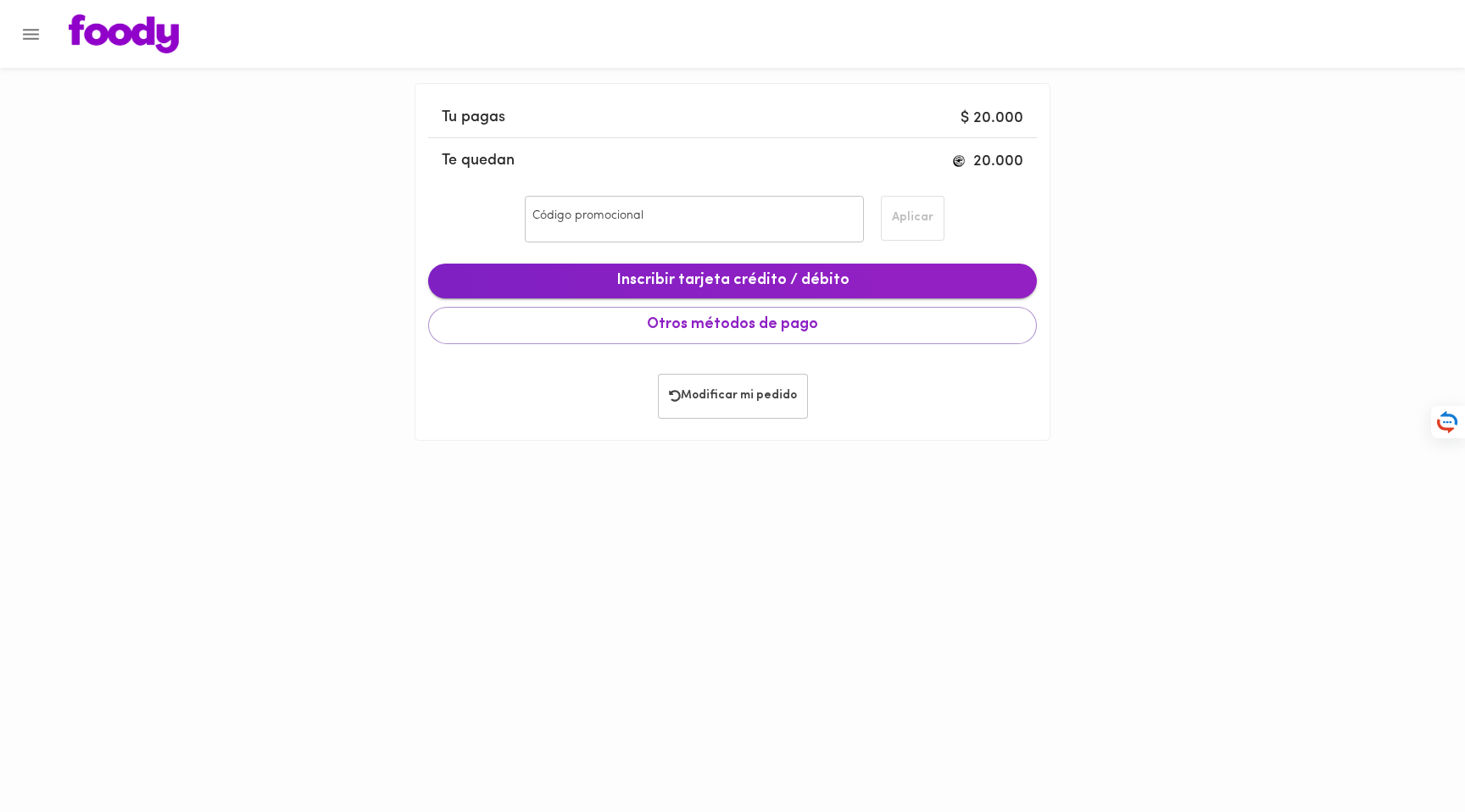
click at [630, 279] on span "Inscribir tarjeta crédito / débito" at bounding box center [733, 281] width 582 height 19
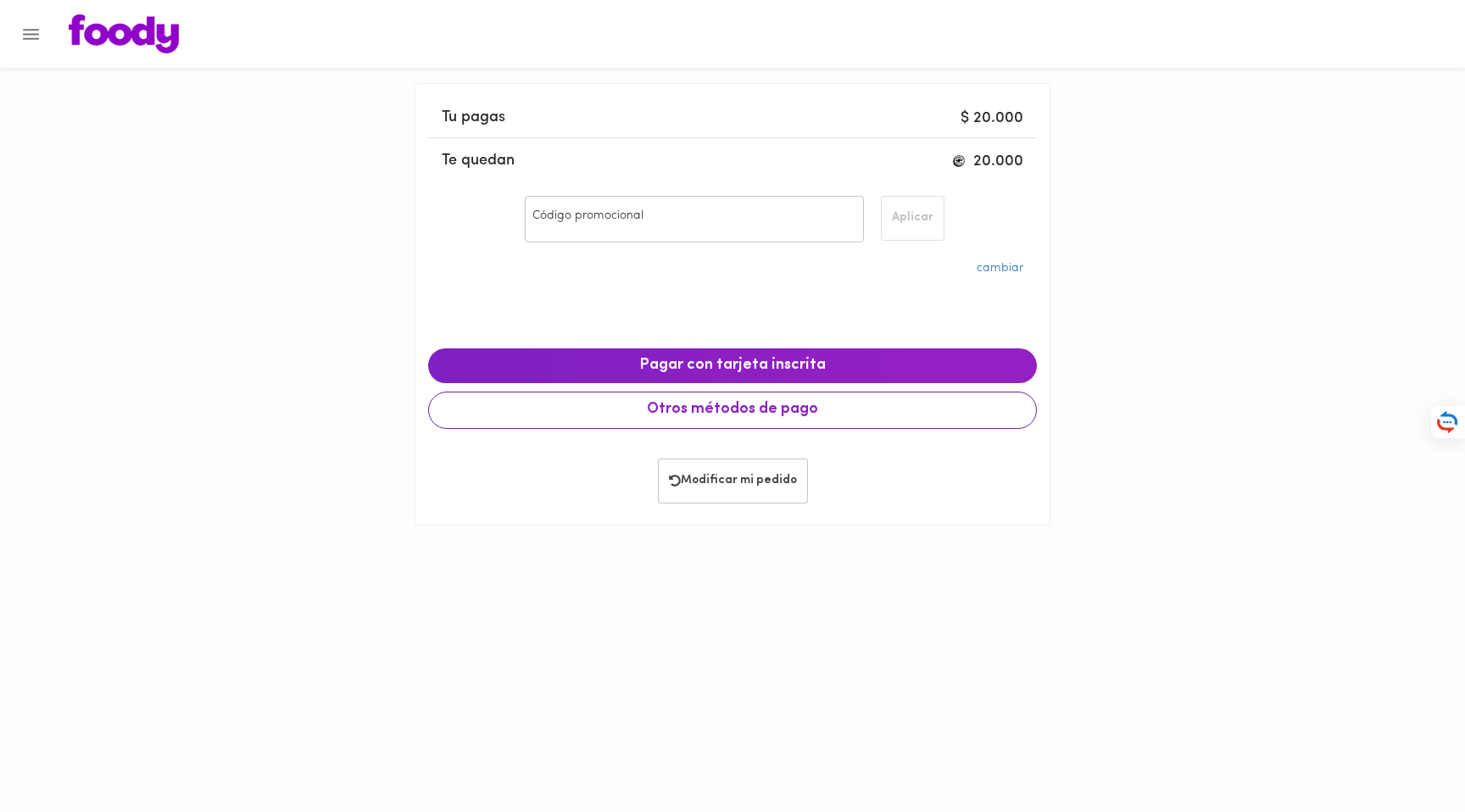
click at [704, 407] on span "Otros métodos de pago" at bounding box center [733, 411] width 580 height 19
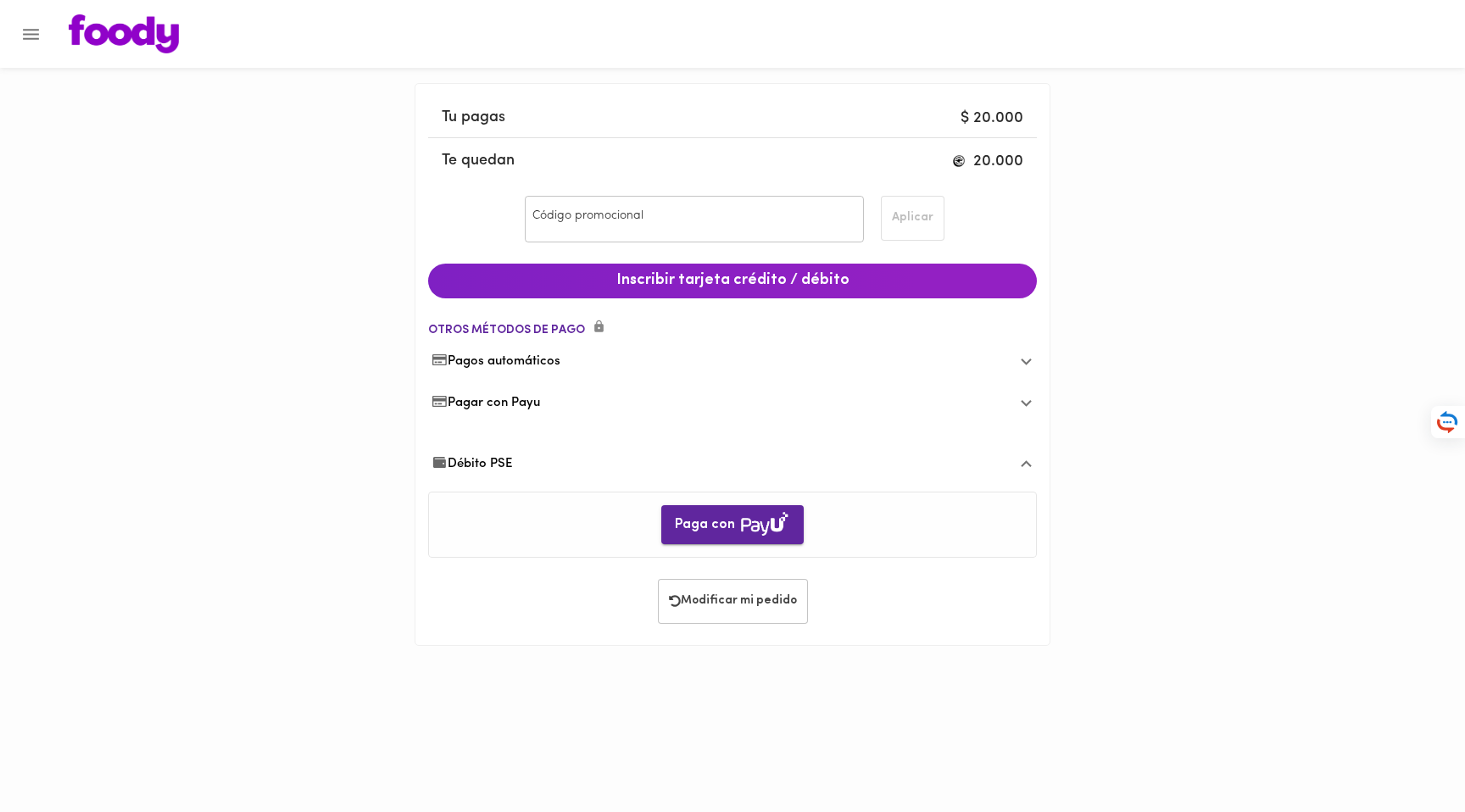
click at [741, 525] on img "button" at bounding box center [765, 524] width 51 height 27
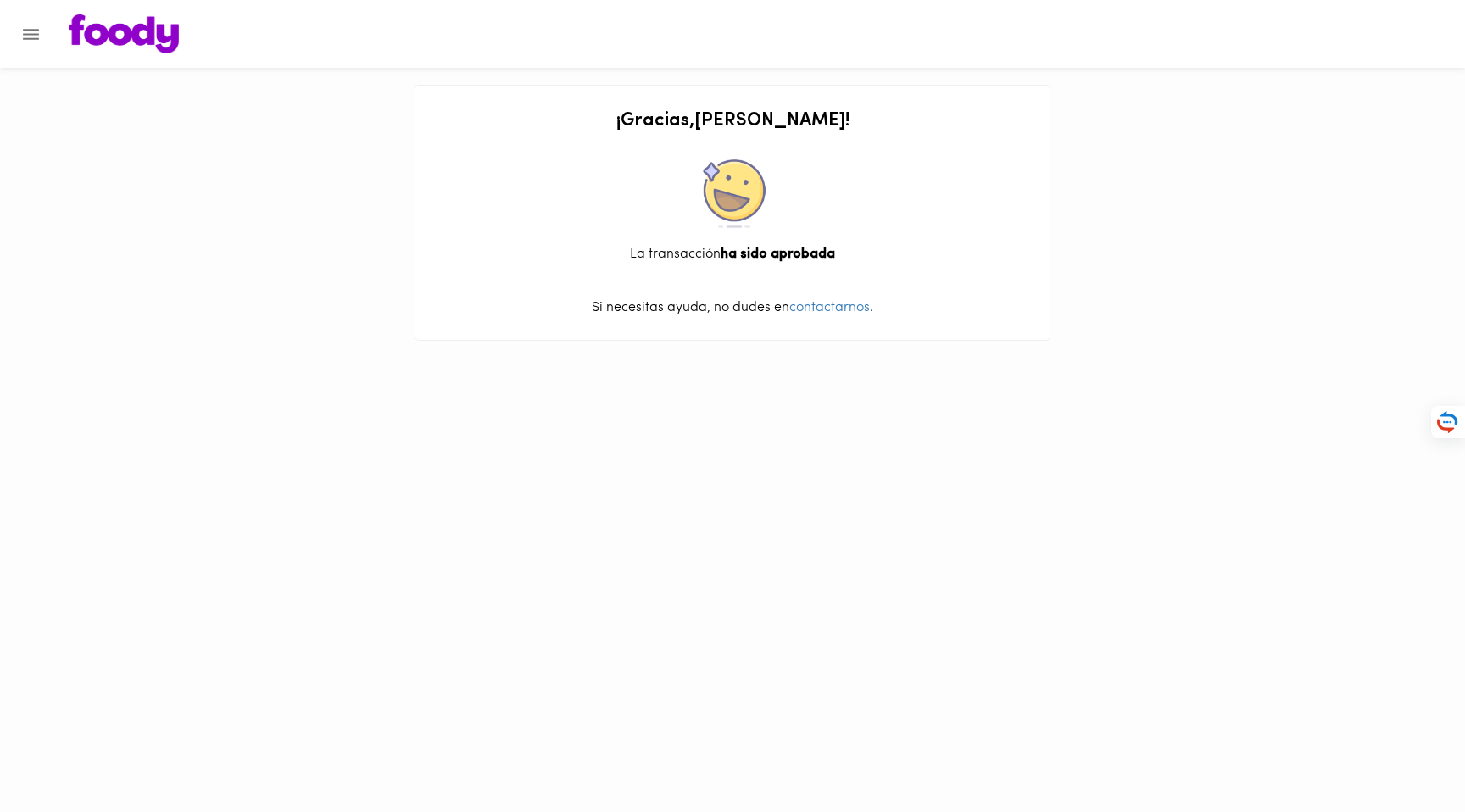
click at [122, 33] on img at bounding box center [124, 34] width 111 height 39
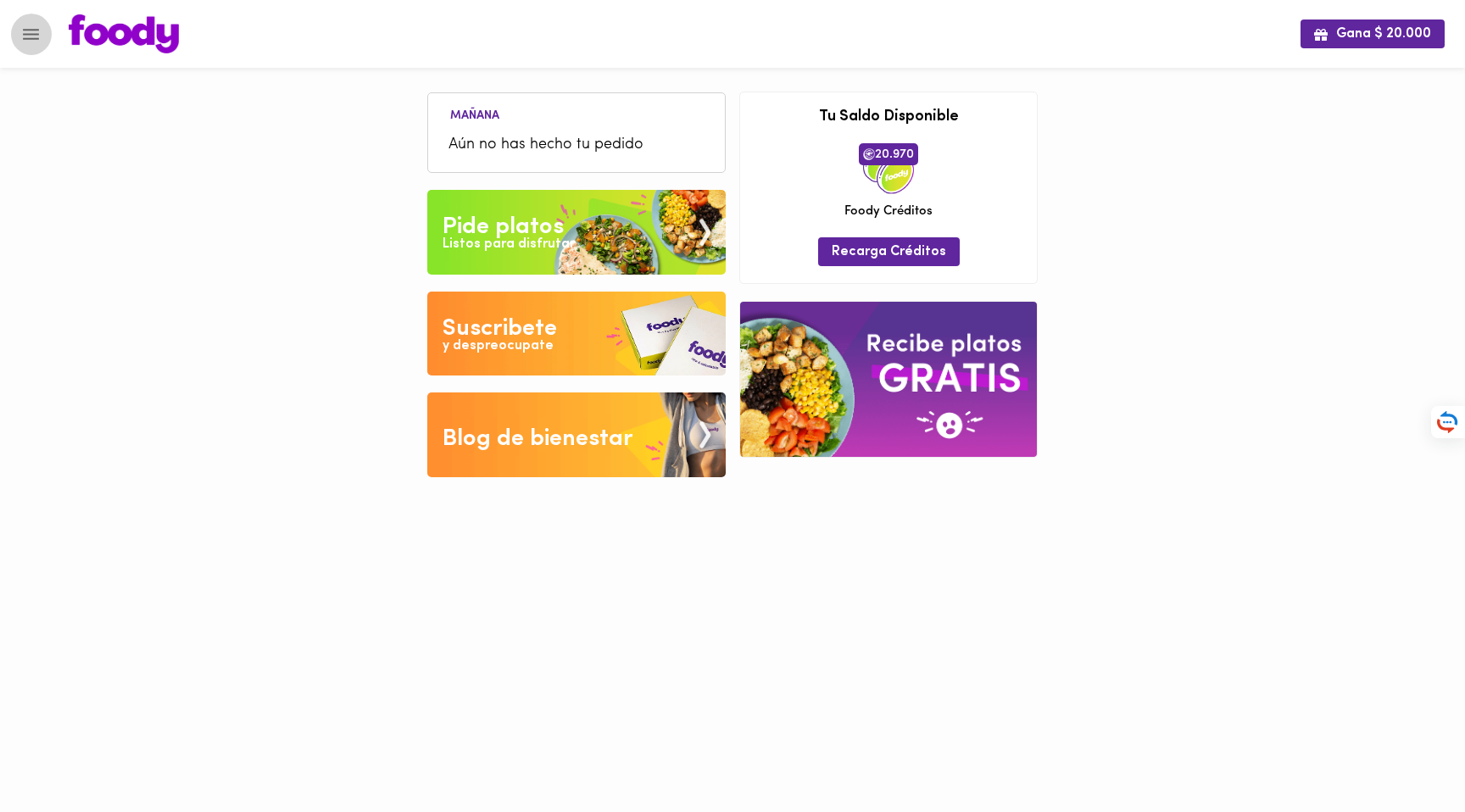
click at [27, 36] on icon "Menu" at bounding box center [31, 34] width 21 height 21
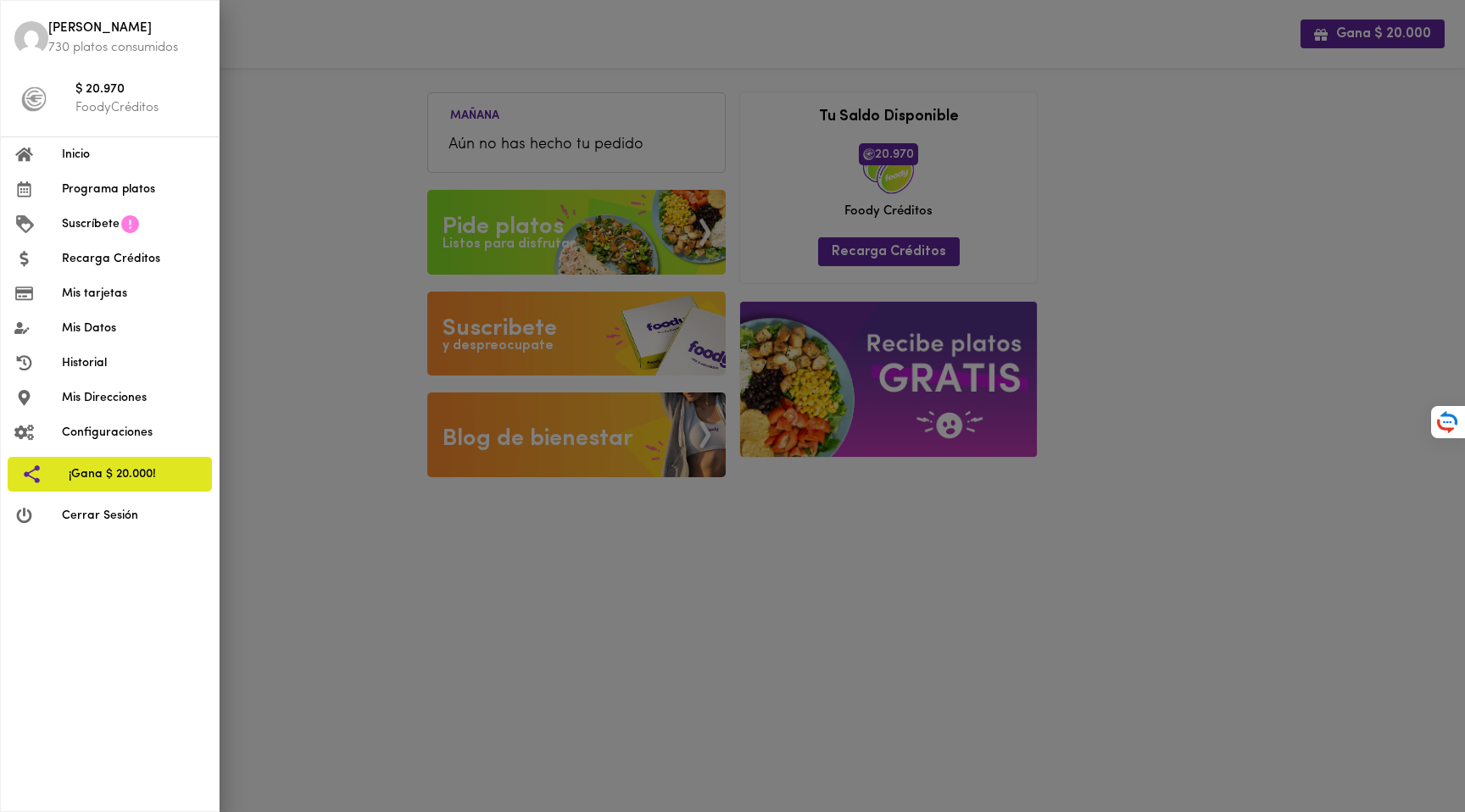
click at [342, 126] on div at bounding box center [732, 406] width 1465 height 812
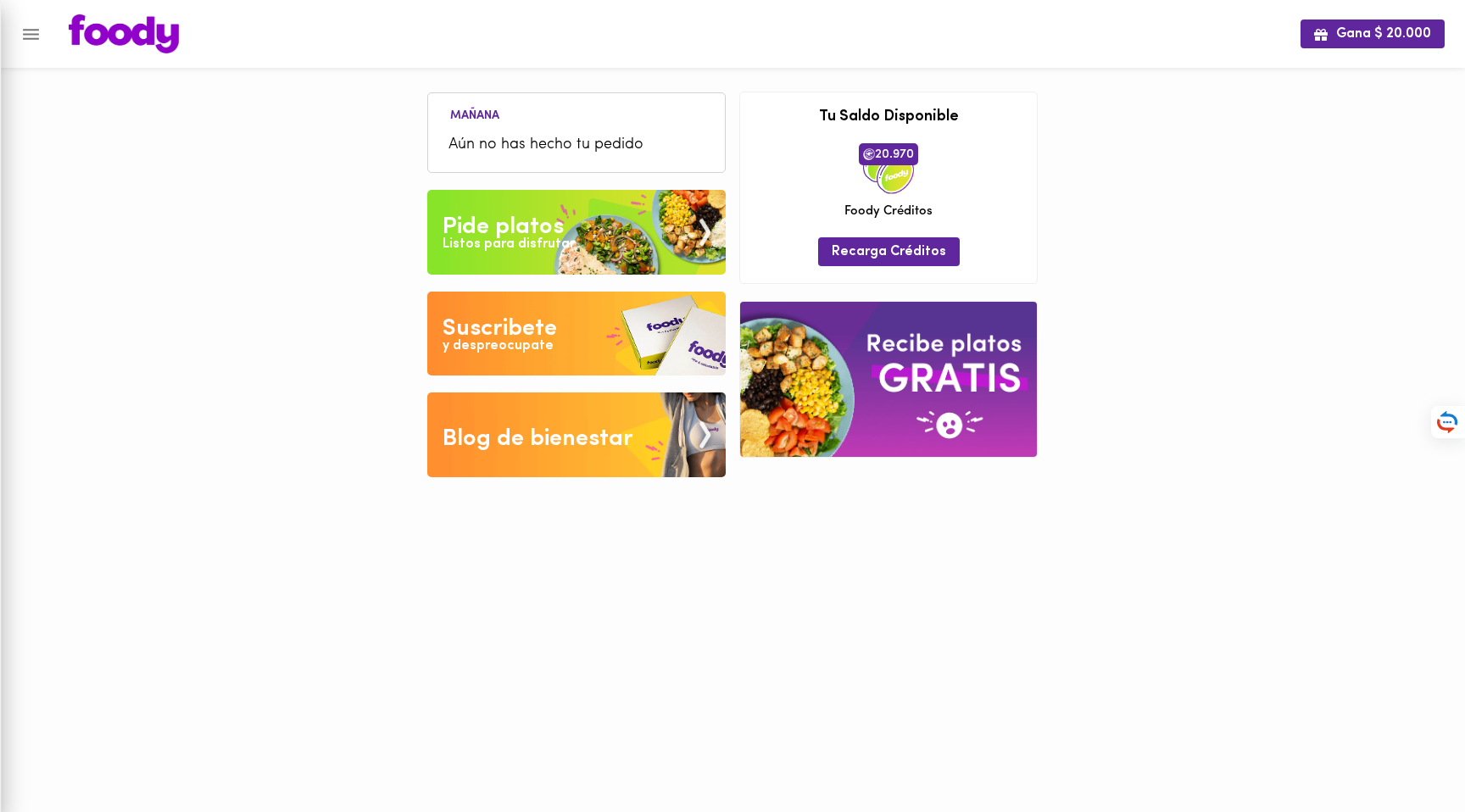
click at [375, 126] on div "Gana $ 20.000 [DATE] Aún no has hecho tu pedido Tu pago contraentrega por $- es…" at bounding box center [732, 251] width 1465 height 503
click at [1219, 177] on div "Gana $ 20.000 [DATE] Aún no has hecho tu pedido Tu pago contraentrega por $- es…" at bounding box center [732, 251] width 1465 height 503
click at [1234, 176] on div "Gana $ 20.000 [DATE] Aún no has hecho tu pedido Tu pago contraentrega por $- es…" at bounding box center [732, 251] width 1465 height 503
click at [31, 37] on icon "Menu" at bounding box center [31, 34] width 16 height 11
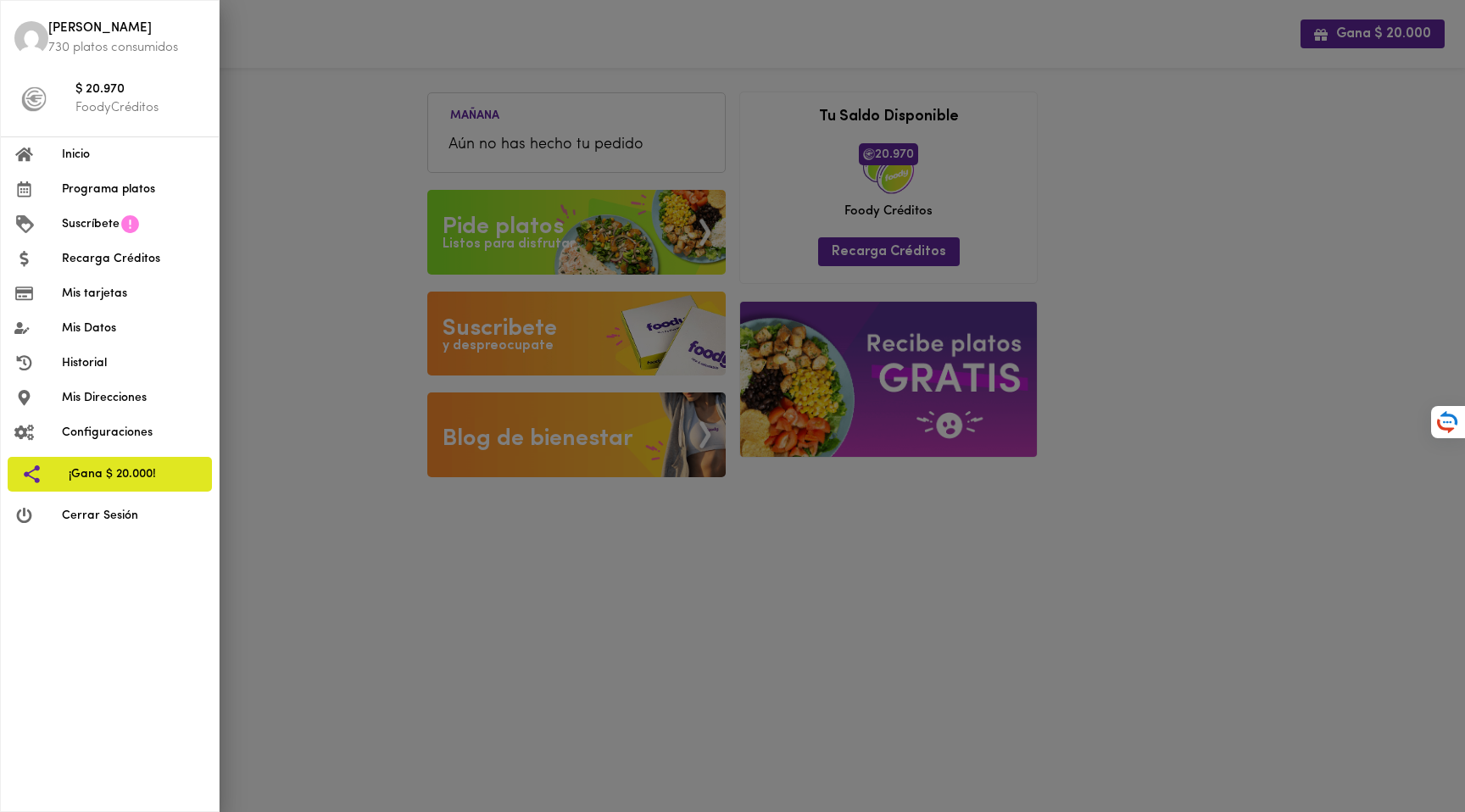
click at [131, 185] on span "Programa platos" at bounding box center [133, 189] width 144 height 18
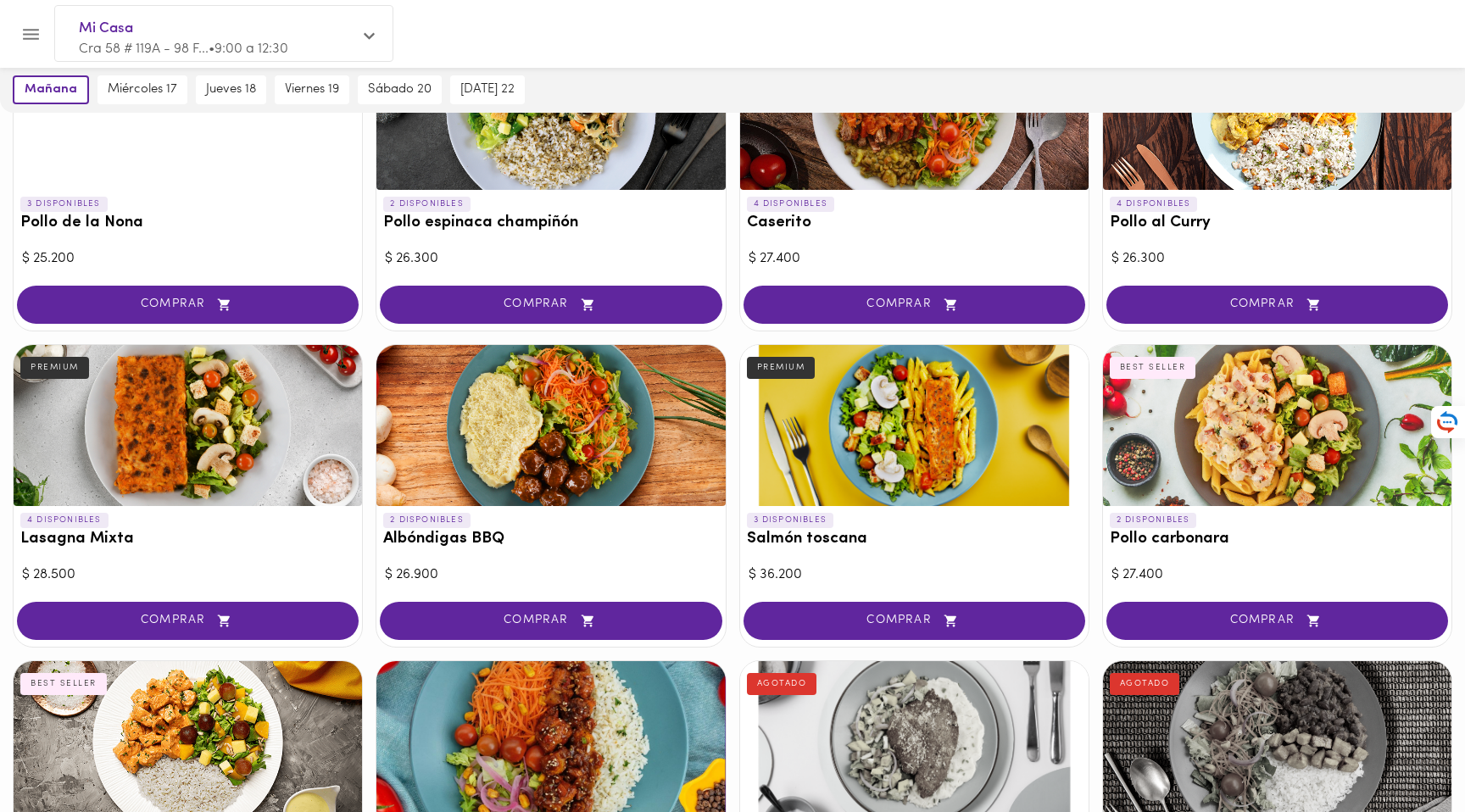
scroll to position [889, 0]
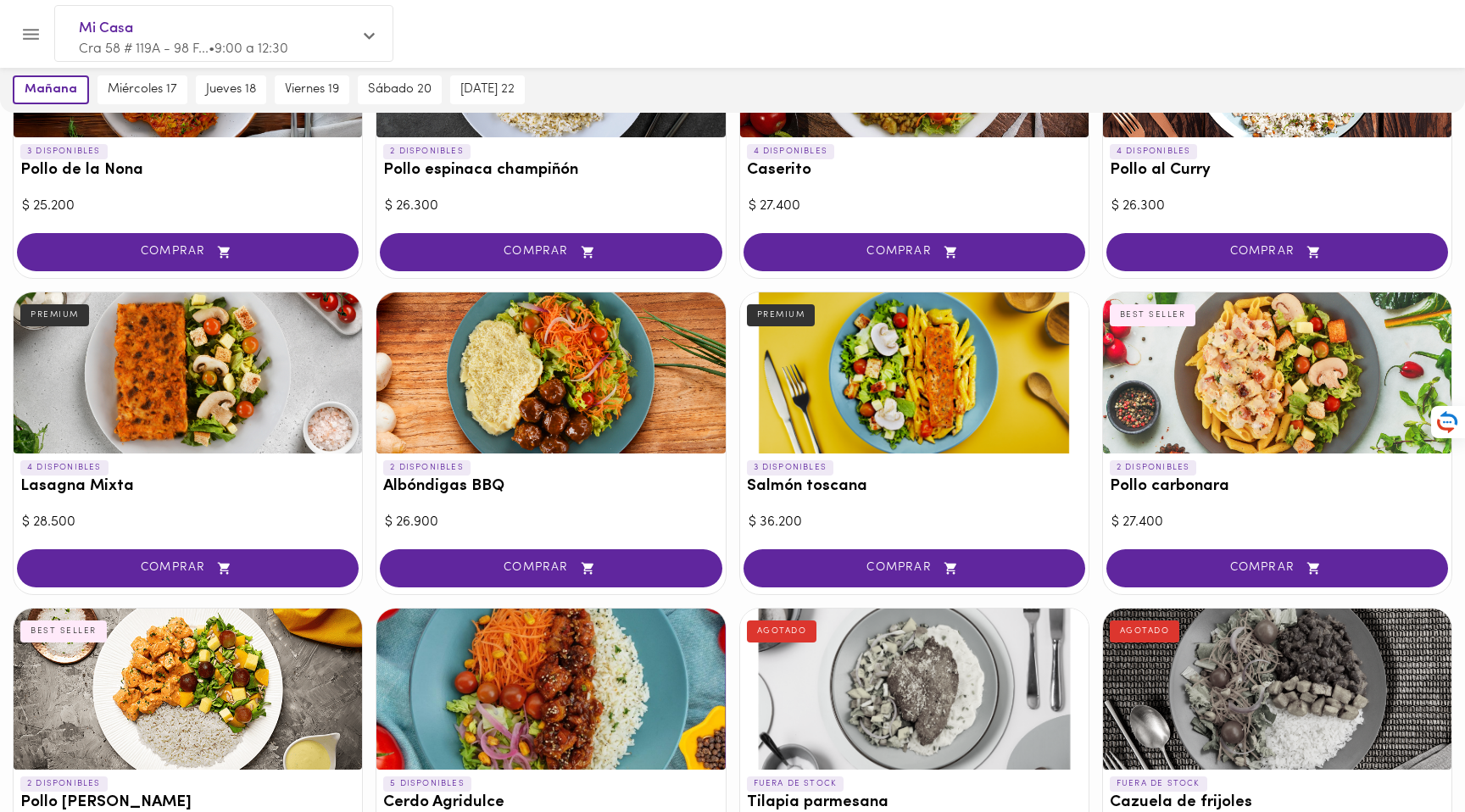
click at [205, 567] on span "COMPRAR" at bounding box center [188, 568] width 299 height 14
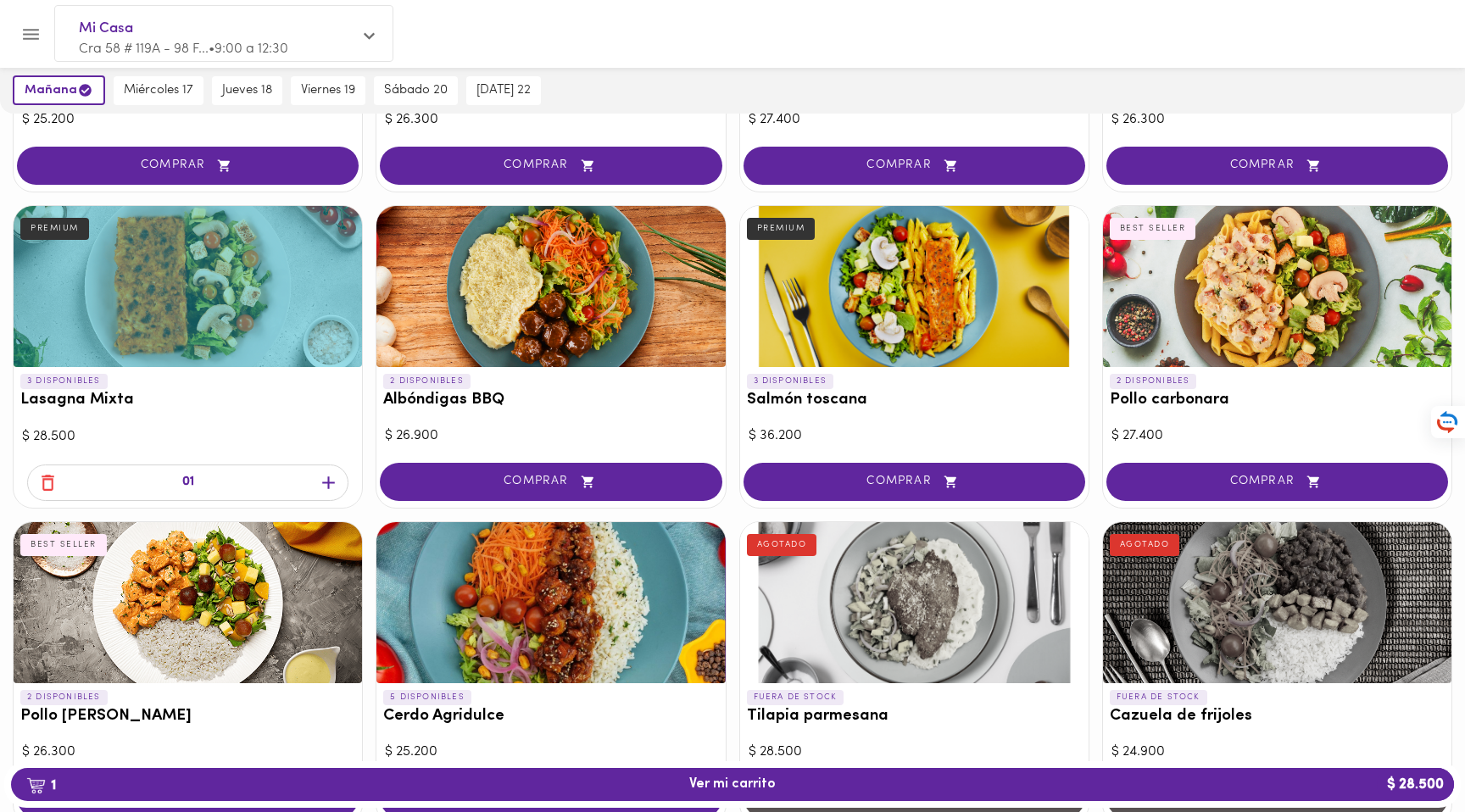
scroll to position [1078, 0]
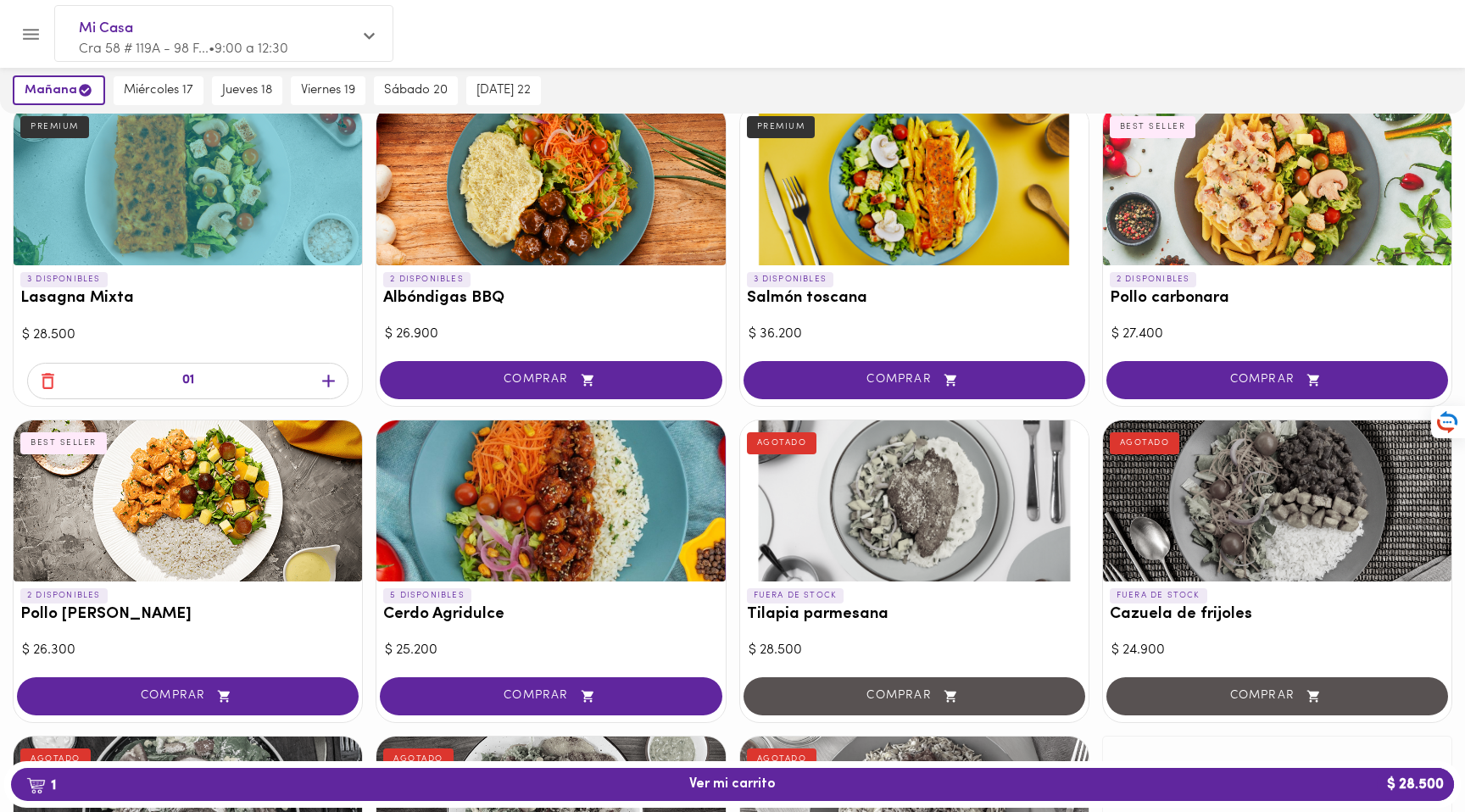
click at [747, 784] on span "1 Ver mi carrito $ 28.500" at bounding box center [733, 784] width 87 height 16
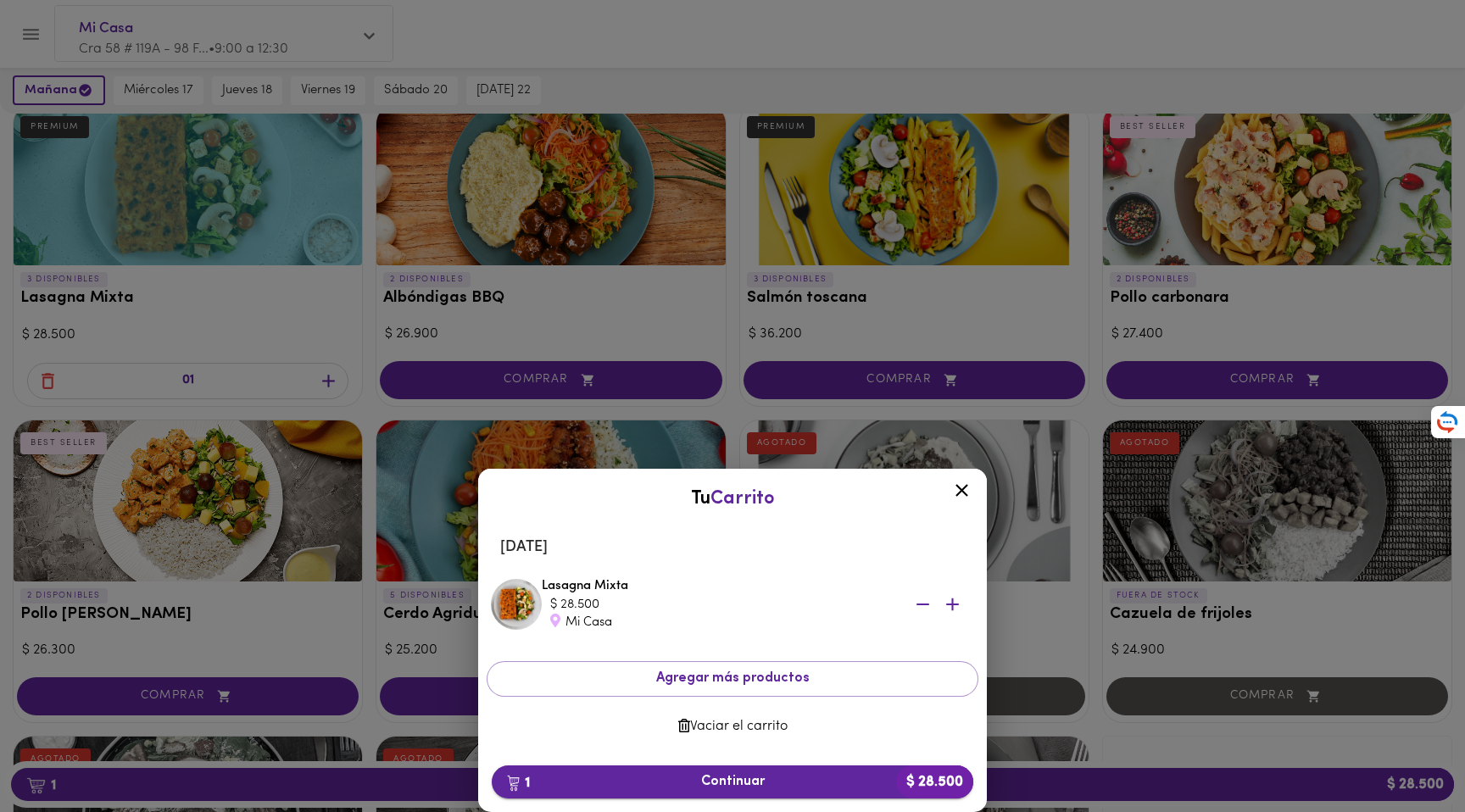
click at [751, 779] on span "1 Continuar $ 28.500" at bounding box center [732, 781] width 454 height 16
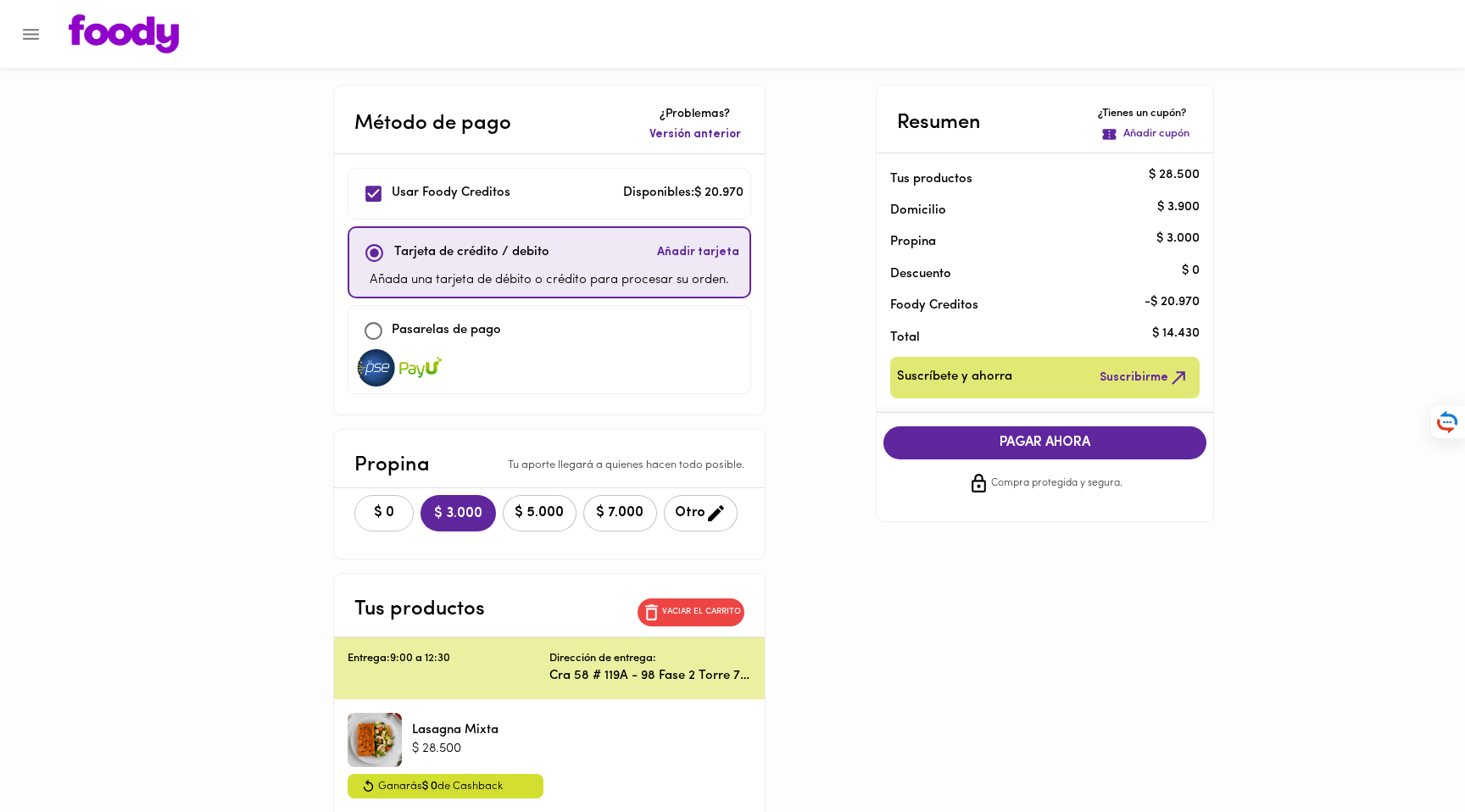
click at [377, 498] on button "$ 0" at bounding box center [384, 513] width 60 height 37
click at [806, 289] on div "Método de pago ¿Problemas? Versión anterior Usar Foody Creditos Disponibles: $ …" at bounding box center [732, 459] width 992 height 749
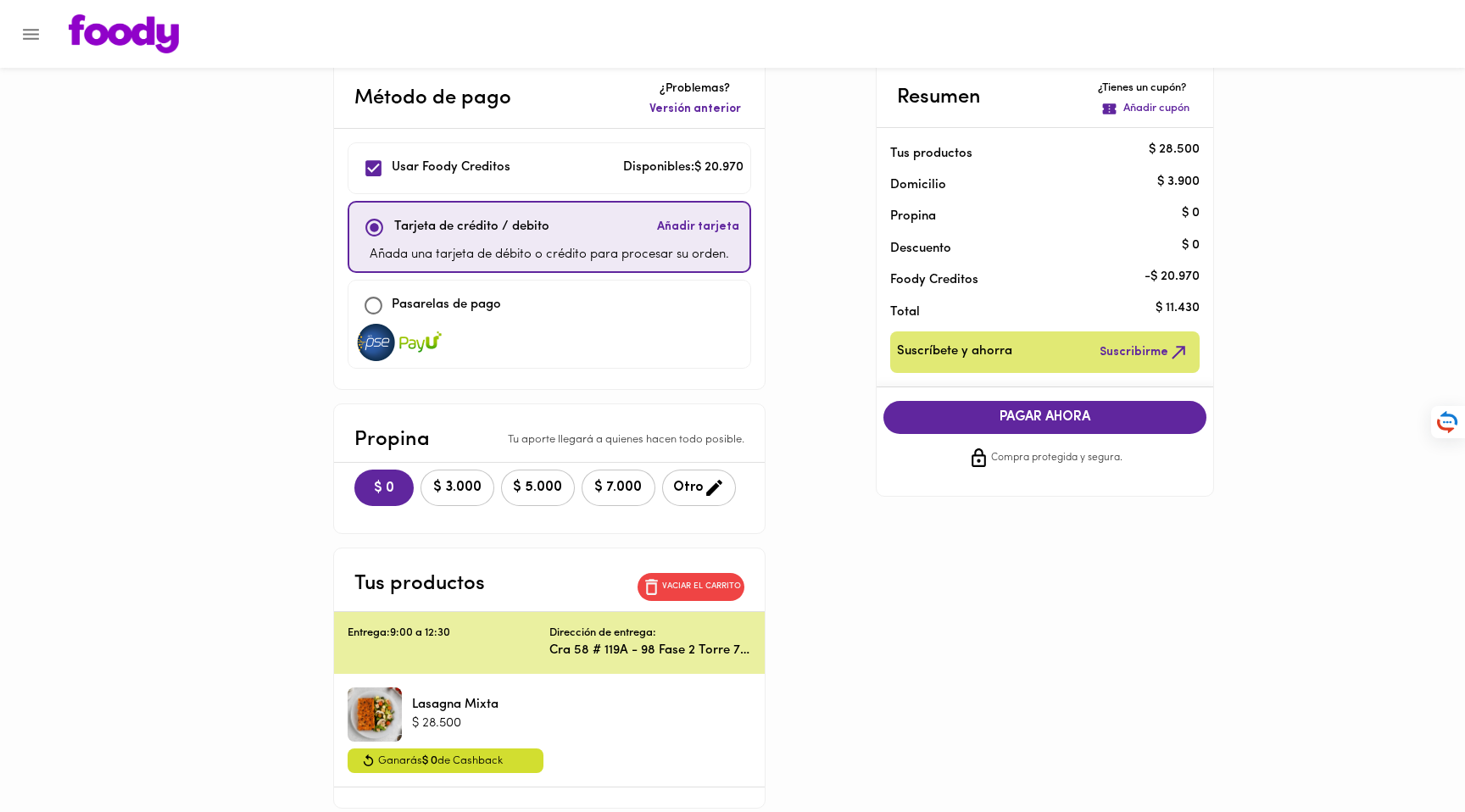
scroll to position [107, 0]
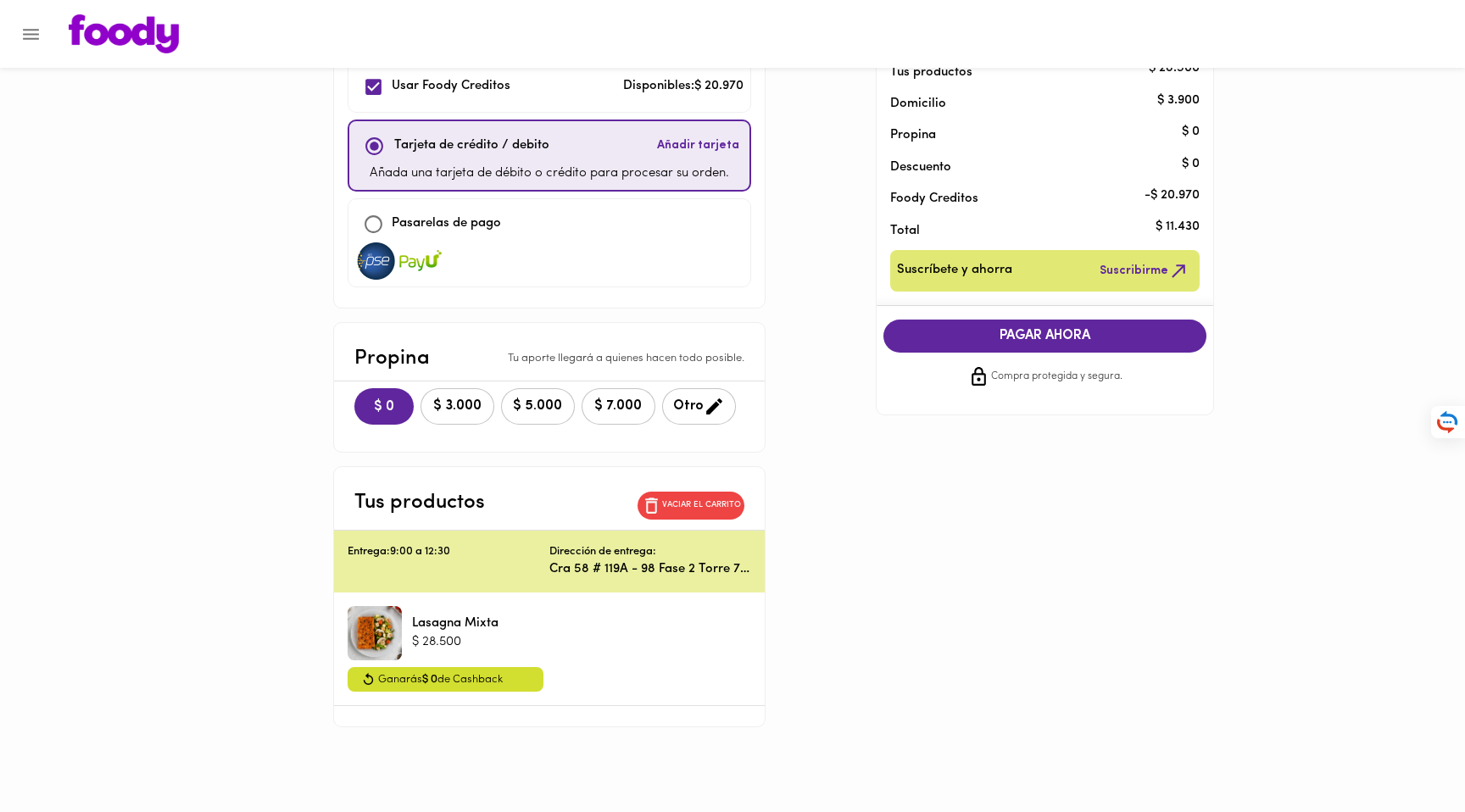
drag, startPoint x: 206, startPoint y: 256, endPoint x: 219, endPoint y: 256, distance: 13.0
click at [206, 256] on main "Método de pago ¿Problemas? Versión anterior Usar Foody Creditos Disponibles: $ …" at bounding box center [732, 395] width 1465 height 834
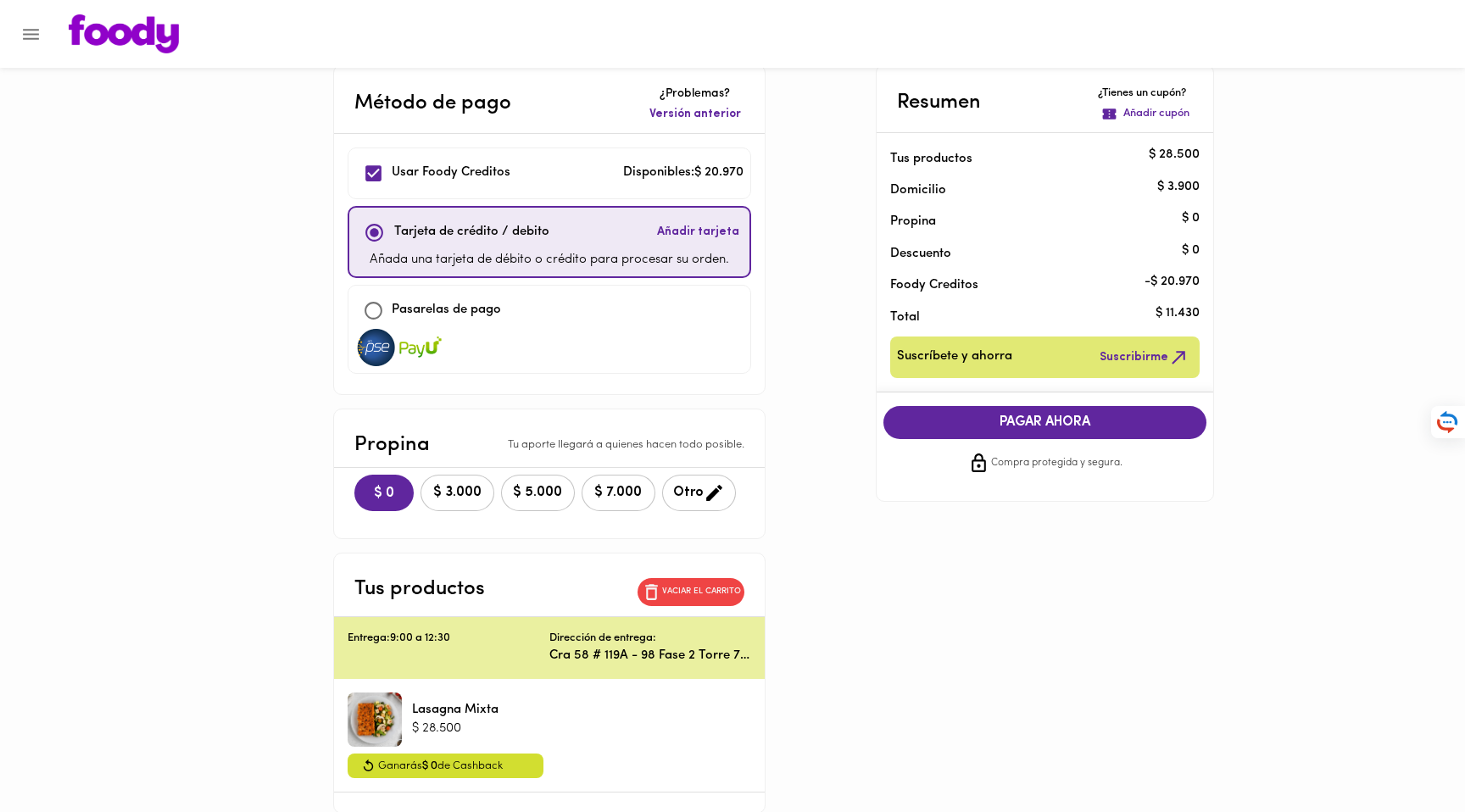
scroll to position [0, 0]
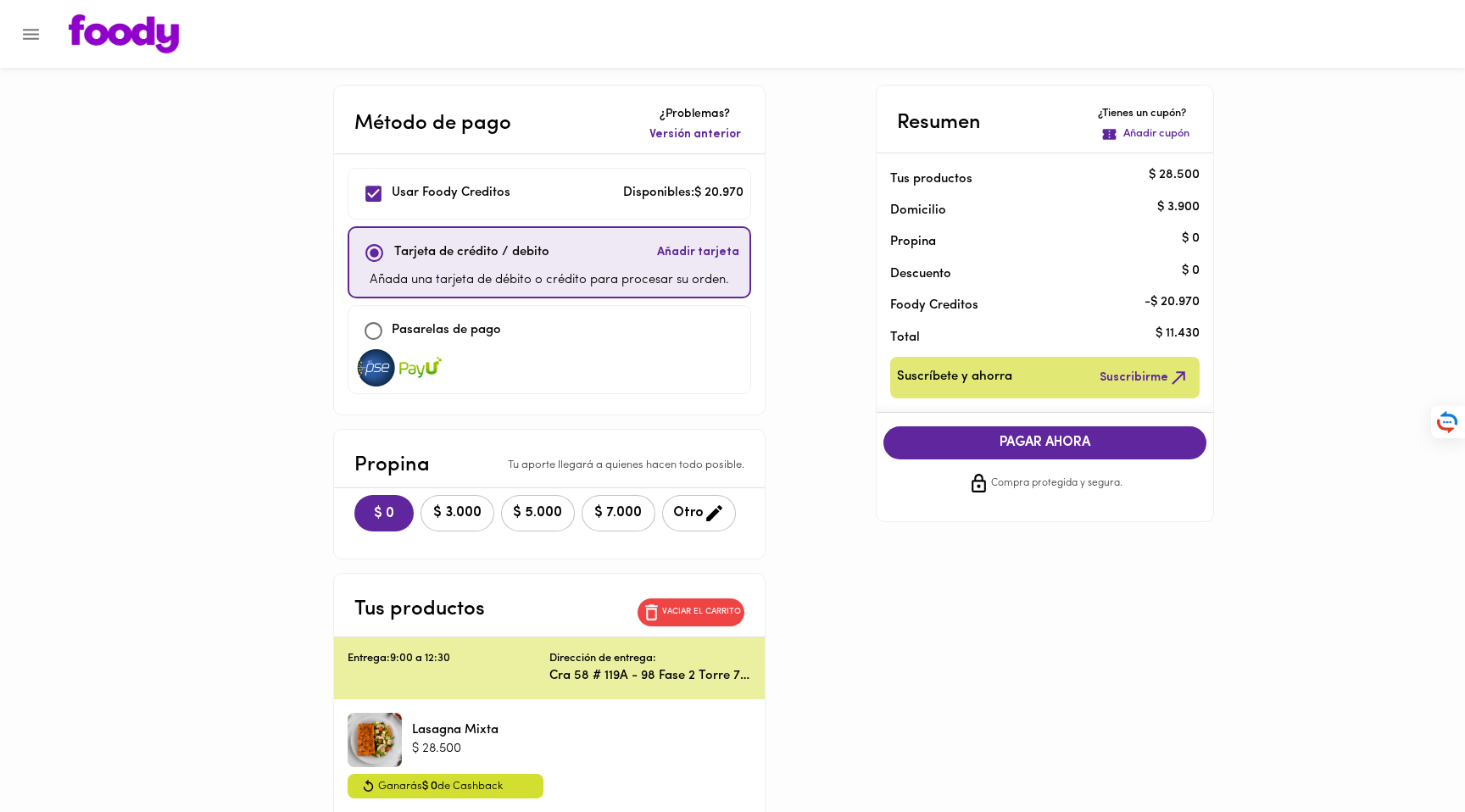
click at [726, 250] on span "Añadir tarjeta" at bounding box center [698, 253] width 82 height 17
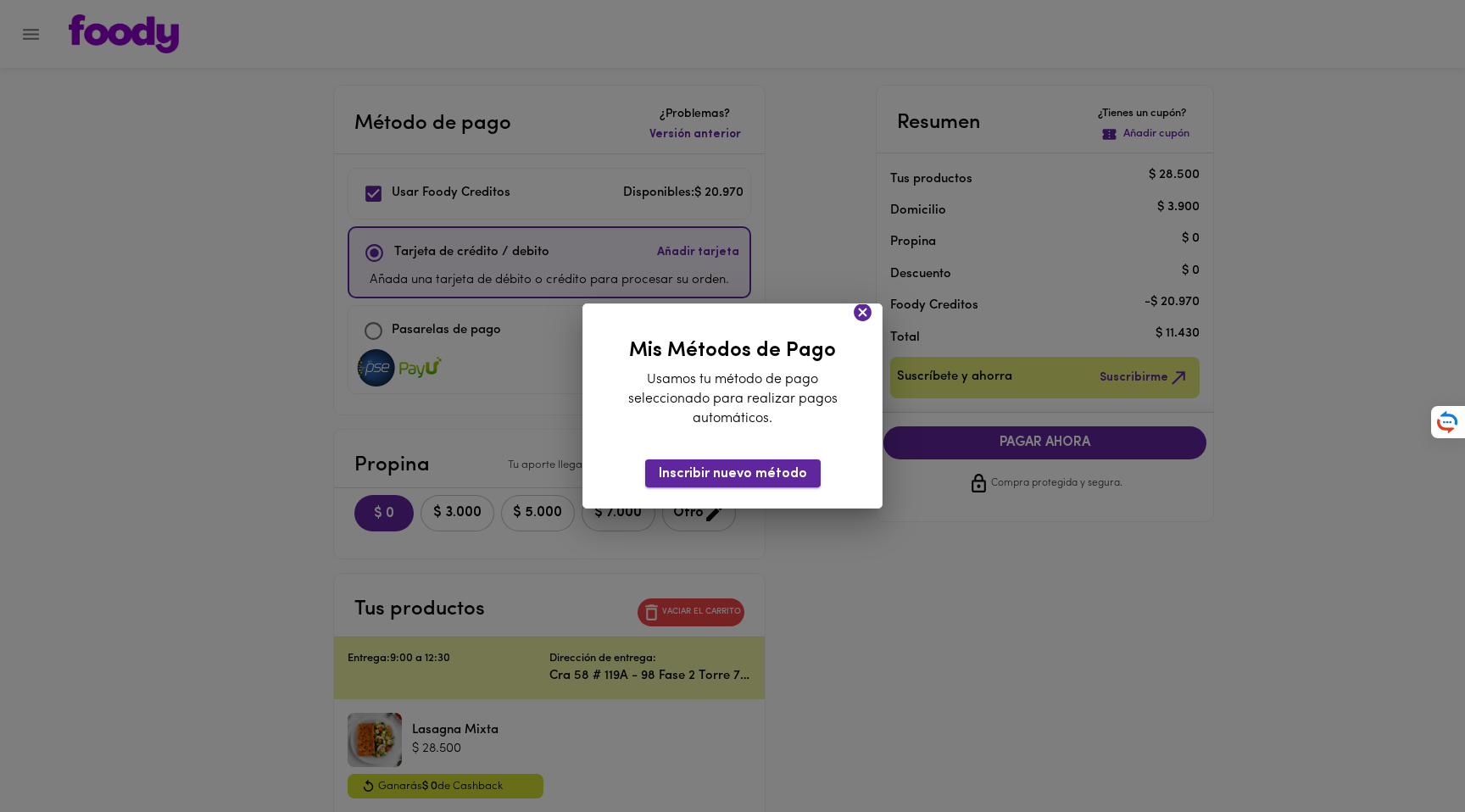
click at [773, 474] on span "Inscribir nuevo método" at bounding box center [733, 474] width 148 height 16
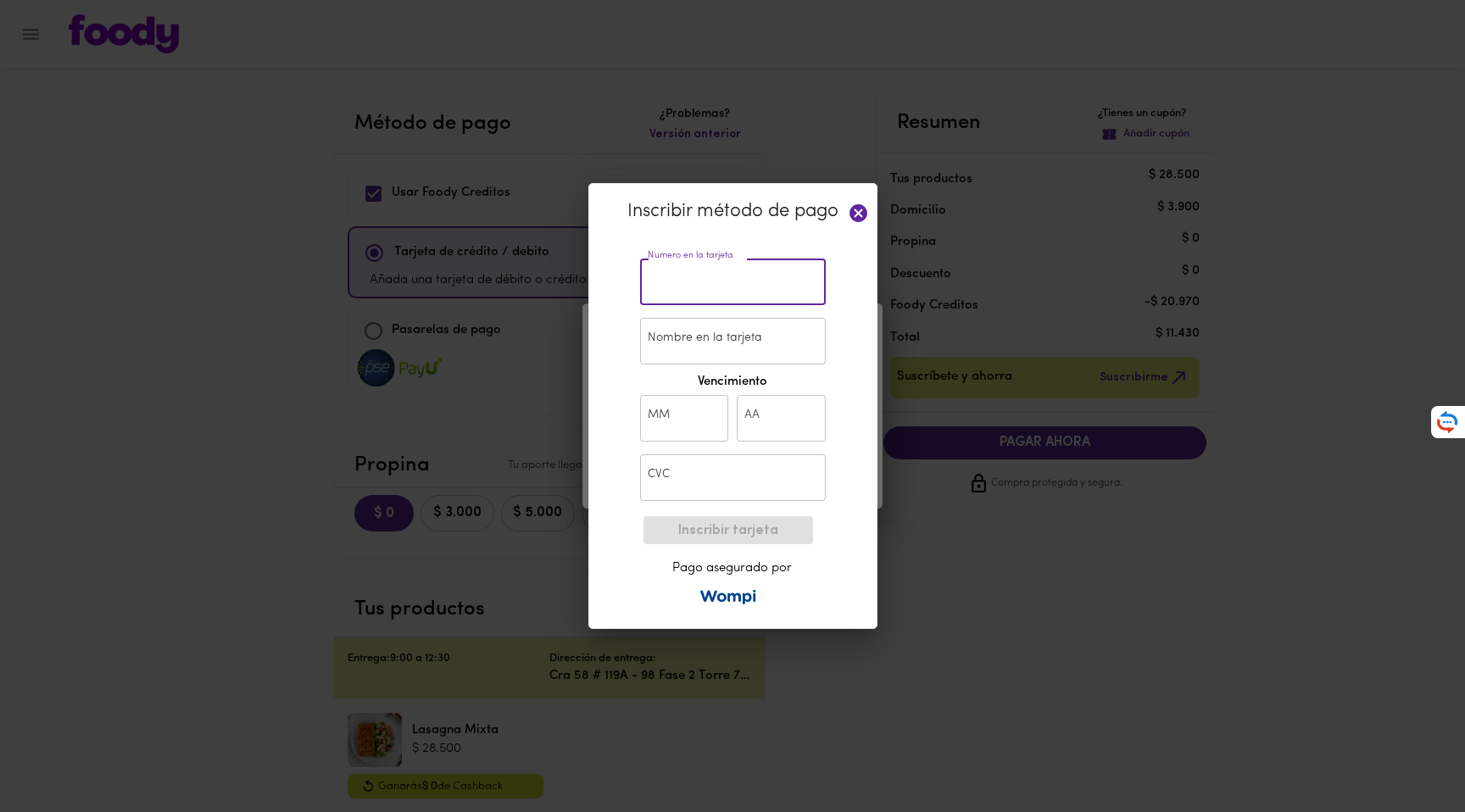
click at [717, 281] on input "text" at bounding box center [733, 281] width 185 height 47
click at [757, 287] on input "text" at bounding box center [733, 281] width 185 height 47
click at [765, 287] on input "text" at bounding box center [733, 281] width 185 height 47
click at [769, 287] on input "text" at bounding box center [733, 281] width 185 height 47
click at [684, 273] on input "text" at bounding box center [733, 281] width 185 height 47
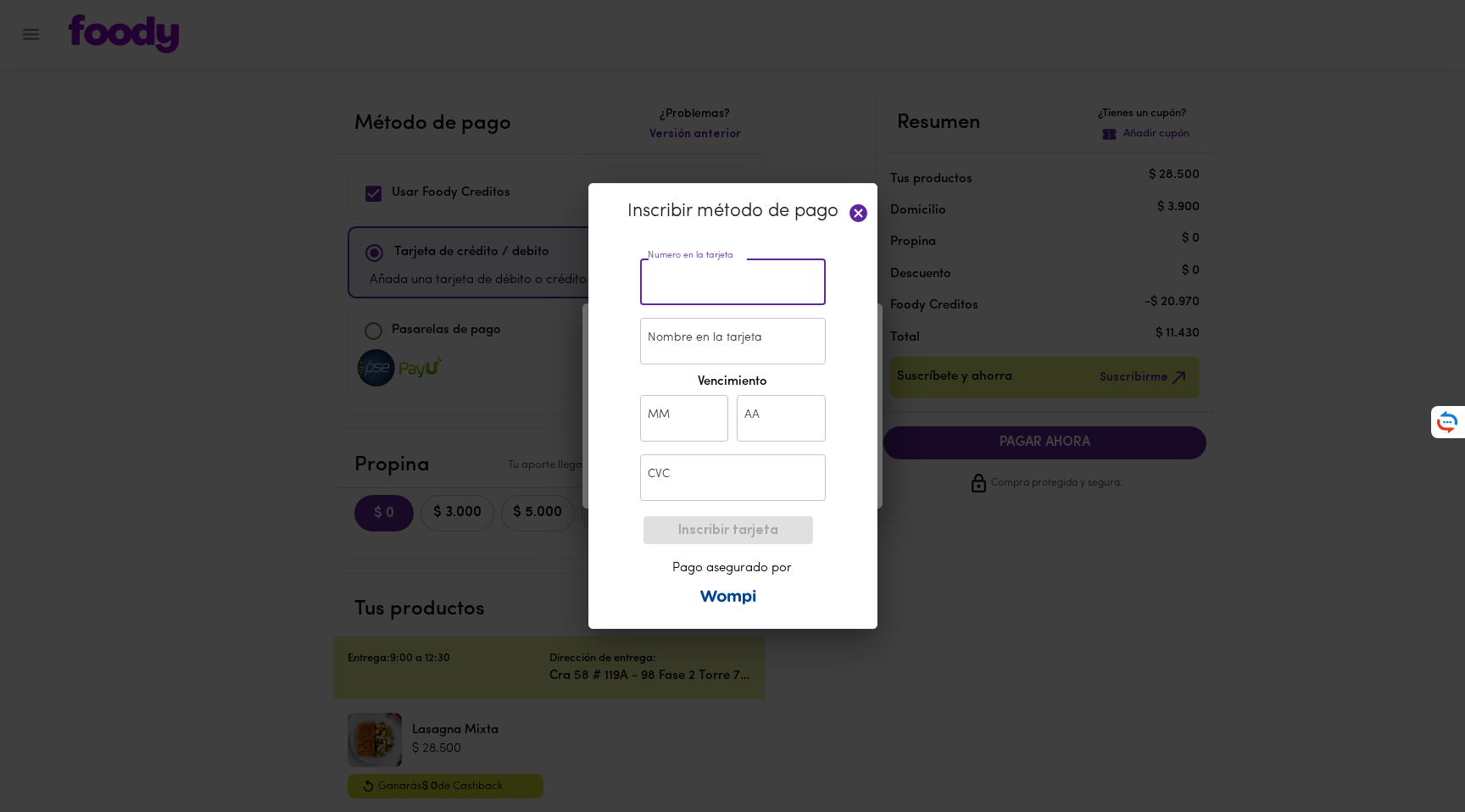
click at [687, 281] on input "text" at bounding box center [733, 281] width 185 height 47
click at [687, 285] on input "text" at bounding box center [733, 281] width 185 height 47
click at [671, 291] on input "text" at bounding box center [733, 281] width 185 height 47
click at [677, 288] on input "text" at bounding box center [733, 281] width 185 height 47
click at [690, 287] on input "text" at bounding box center [733, 281] width 185 height 47
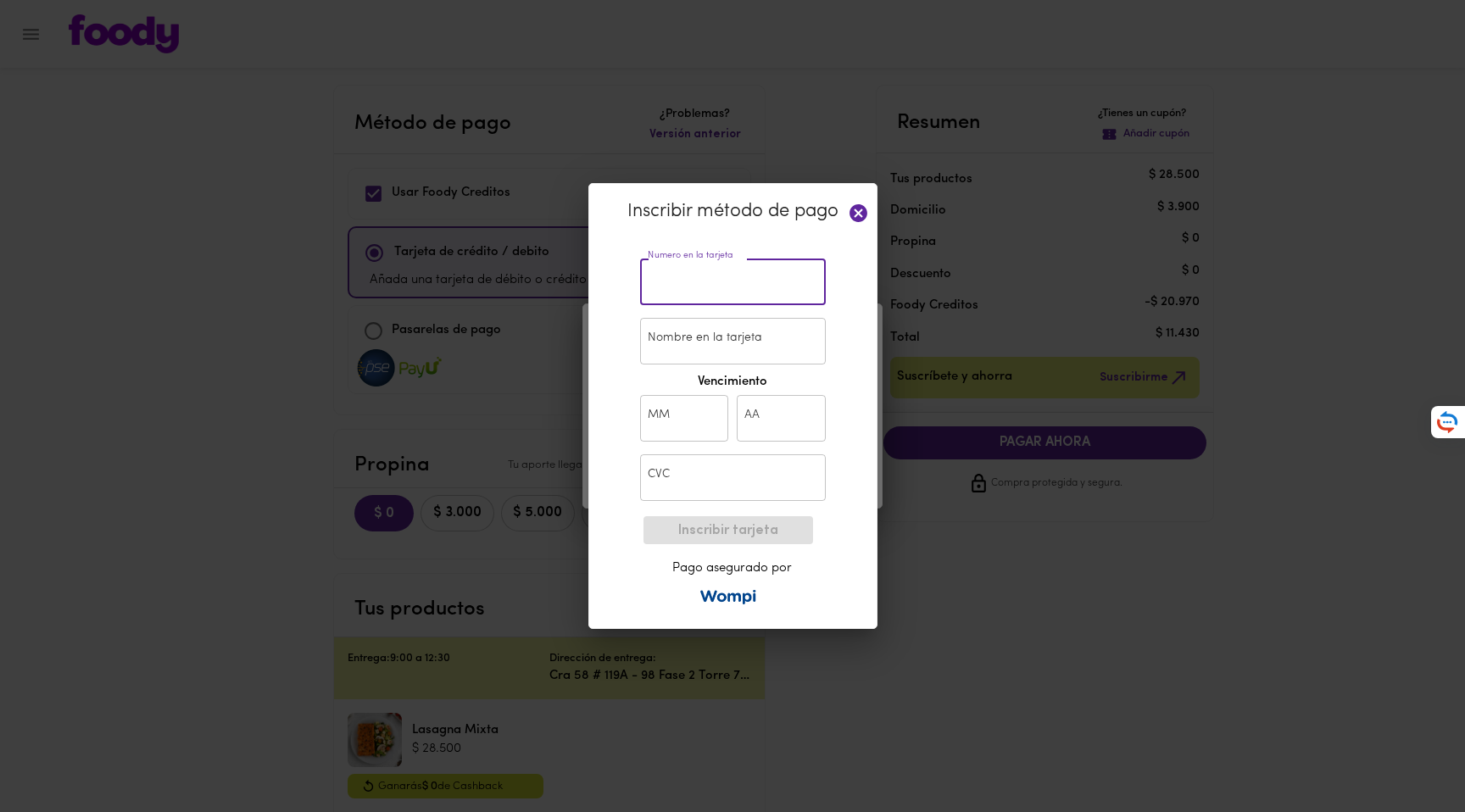
click at [699, 289] on input "text" at bounding box center [733, 281] width 185 height 47
drag, startPoint x: 673, startPoint y: 286, endPoint x: 676, endPoint y: 316, distance: 30.1
click at [672, 286] on input "text" at bounding box center [733, 281] width 185 height 47
drag, startPoint x: 667, startPoint y: 331, endPoint x: 669, endPoint y: 315, distance: 16.1
click at [667, 331] on input "Nombre en la tarjeta" at bounding box center [733, 341] width 185 height 47
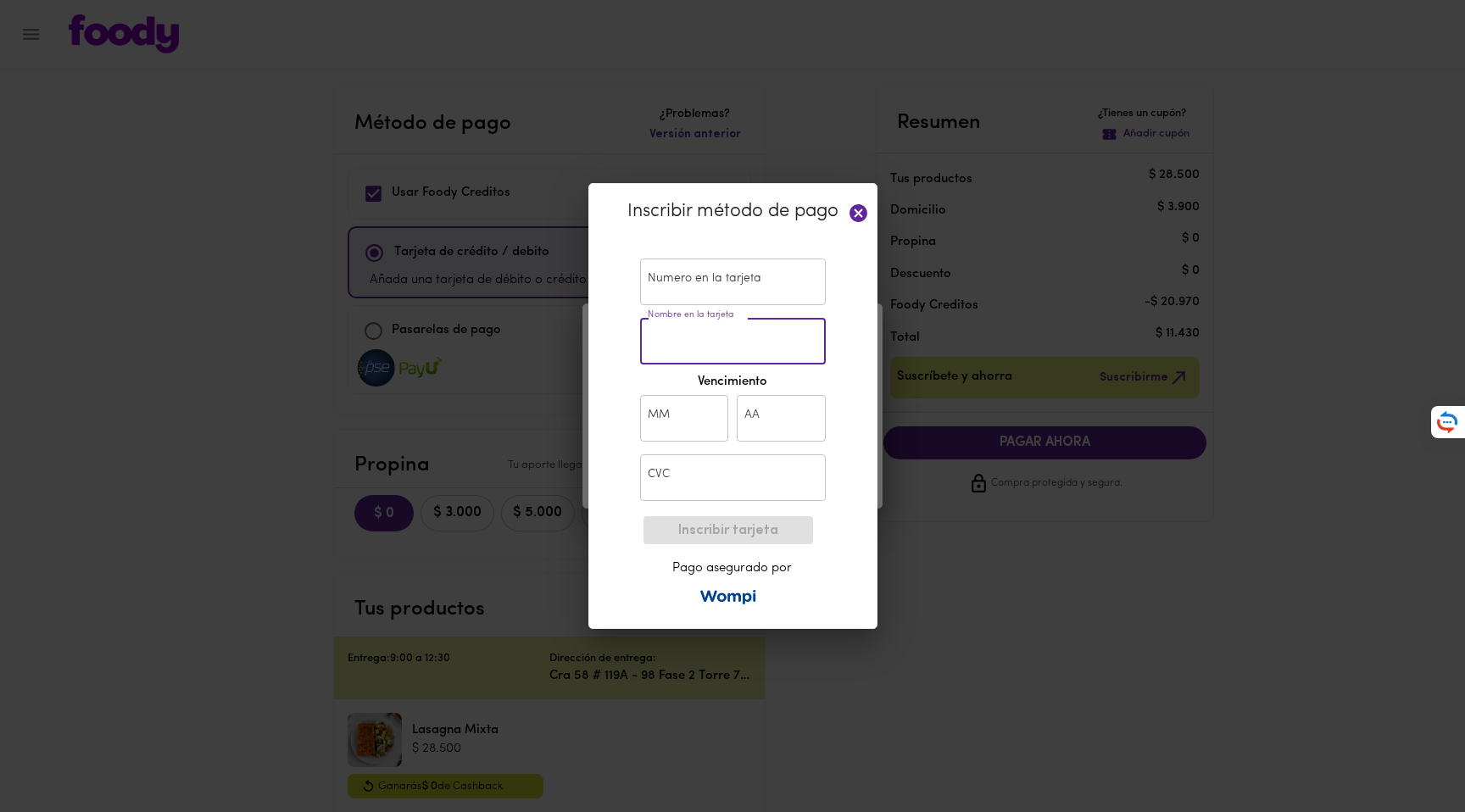
click at [669, 281] on input "text" at bounding box center [733, 281] width 185 height 47
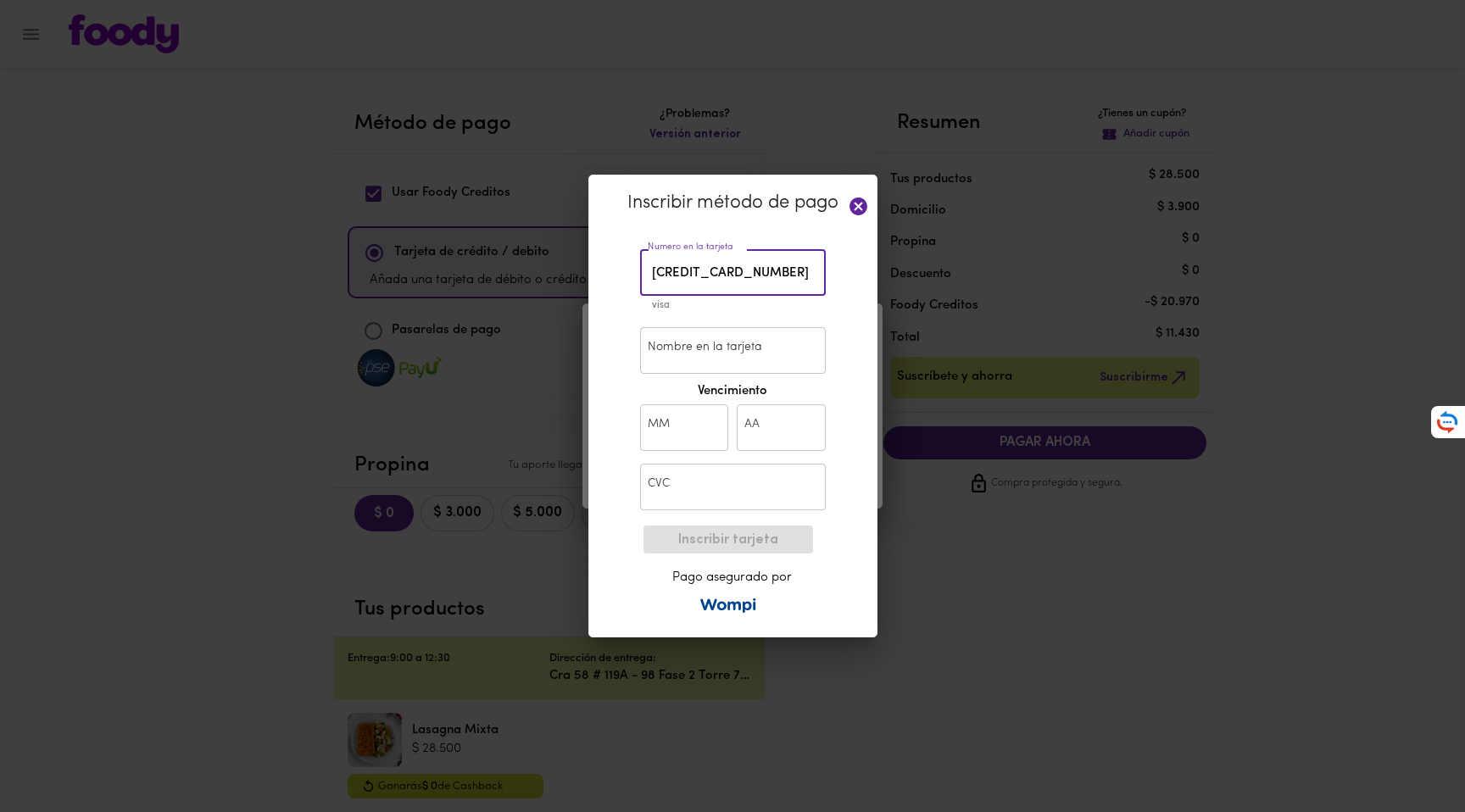
type input "4093 5500 6536 5813"
click at [677, 361] on input "Nombre en la tarjeta" at bounding box center [733, 350] width 185 height 47
type input "Camilo Buitrago"
click at [667, 432] on input "text" at bounding box center [684, 428] width 89 height 47
type input "10"
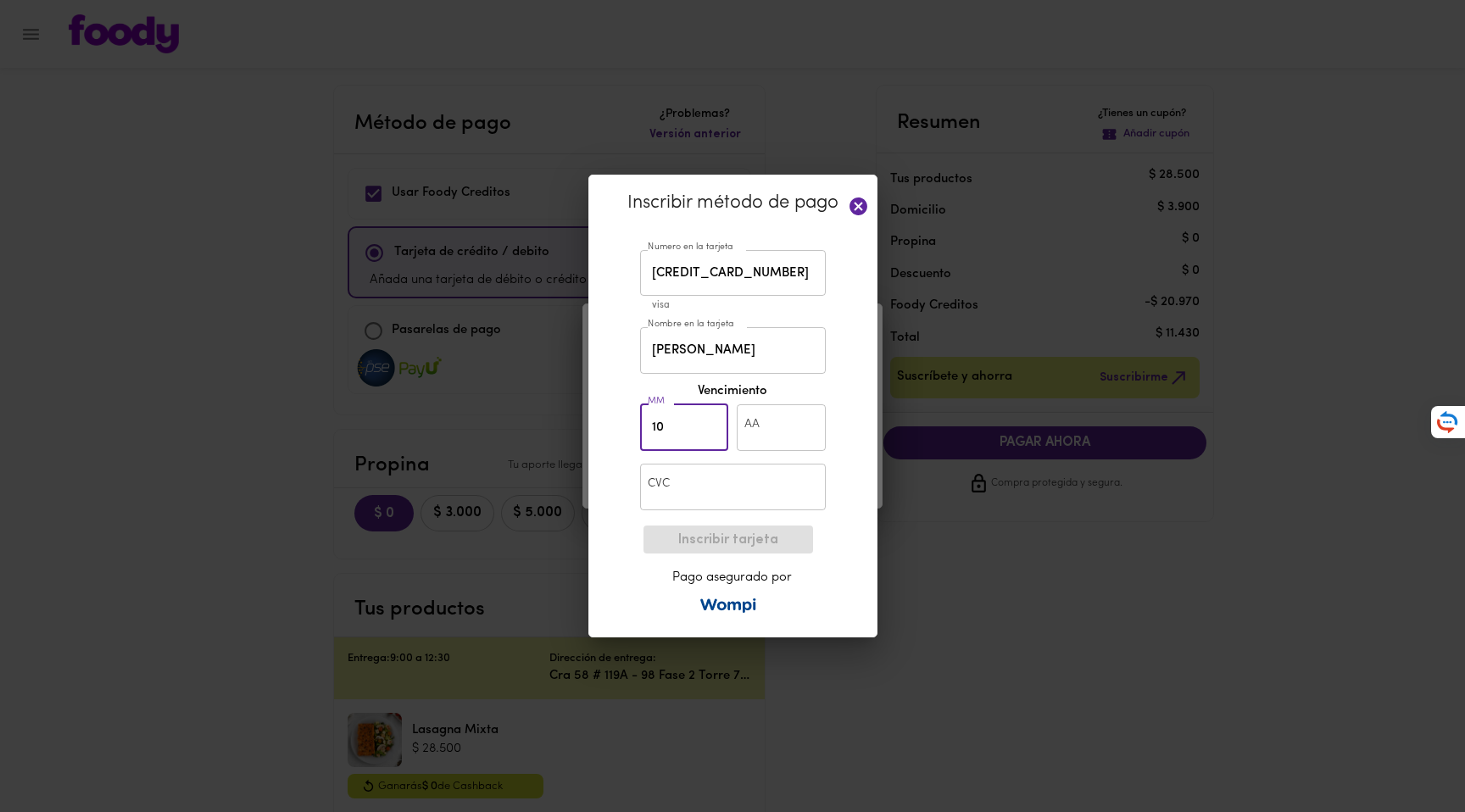
click at [775, 440] on input "text" at bounding box center [781, 428] width 89 height 47
type input "27"
click at [737, 496] on input "text" at bounding box center [733, 486] width 185 height 47
click at [730, 491] on input "text" at bounding box center [733, 486] width 185 height 47
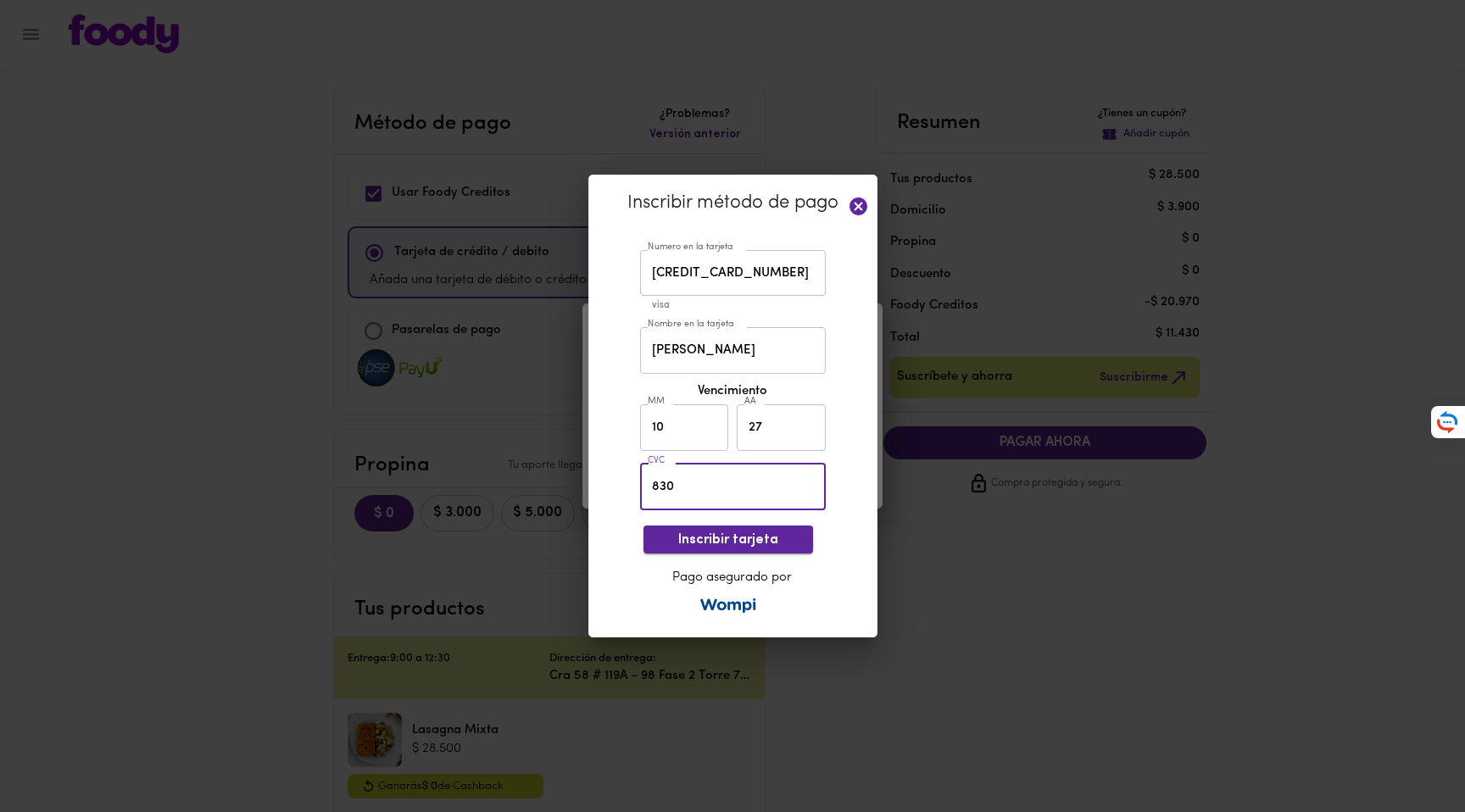
type input "830"
click at [752, 546] on span "Inscribir tarjeta" at bounding box center [729, 540] width 143 height 16
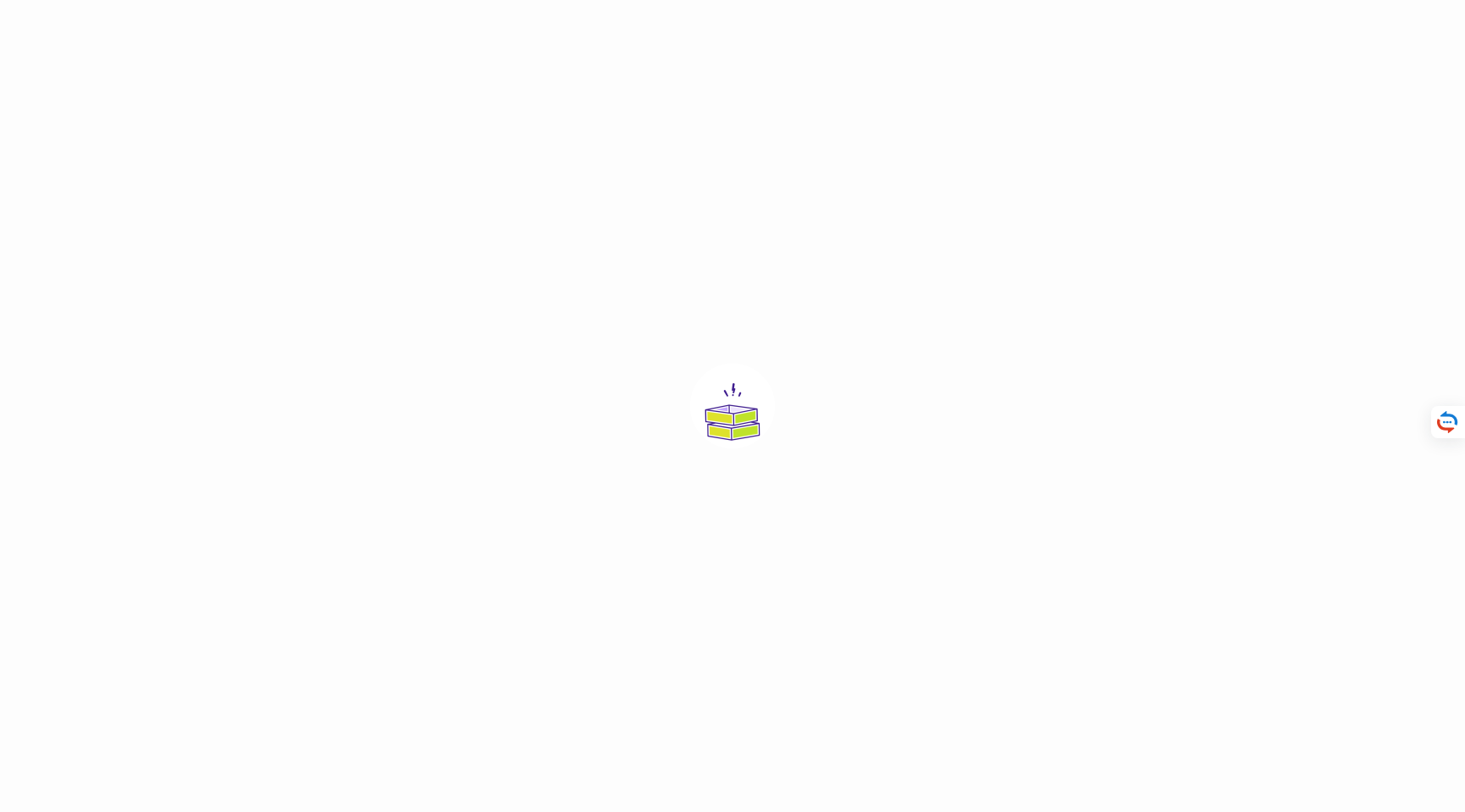
click at [695, 229] on div at bounding box center [732, 406] width 1465 height 812
click at [357, 77] on div at bounding box center [732, 406] width 1465 height 812
click at [825, 286] on div at bounding box center [732, 406] width 1465 height 812
click at [728, 409] on img at bounding box center [733, 406] width 85 height 85
click at [942, 348] on div at bounding box center [732, 406] width 1465 height 812
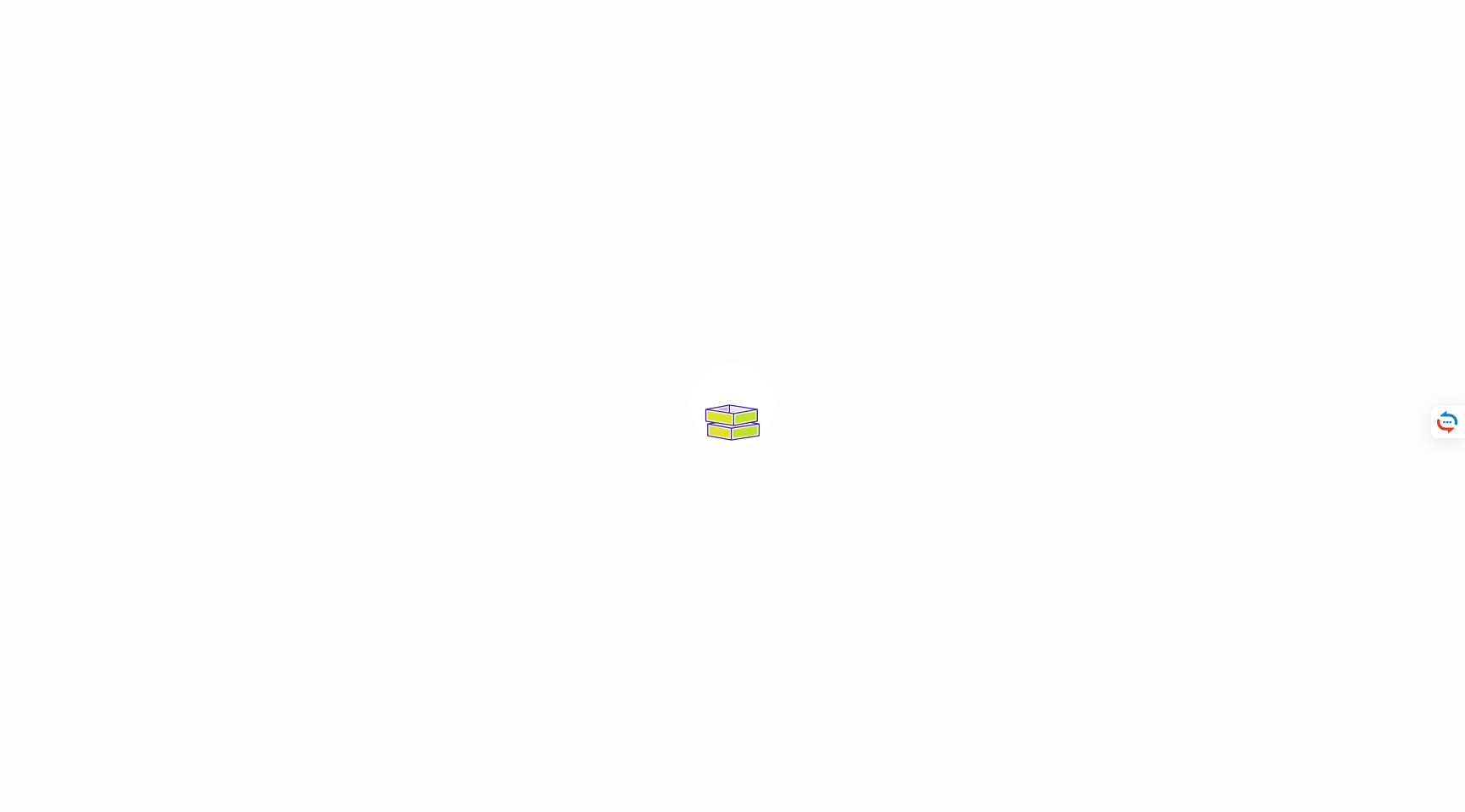
click at [869, 391] on div at bounding box center [732, 406] width 1465 height 812
click at [899, 374] on div at bounding box center [732, 406] width 1465 height 812
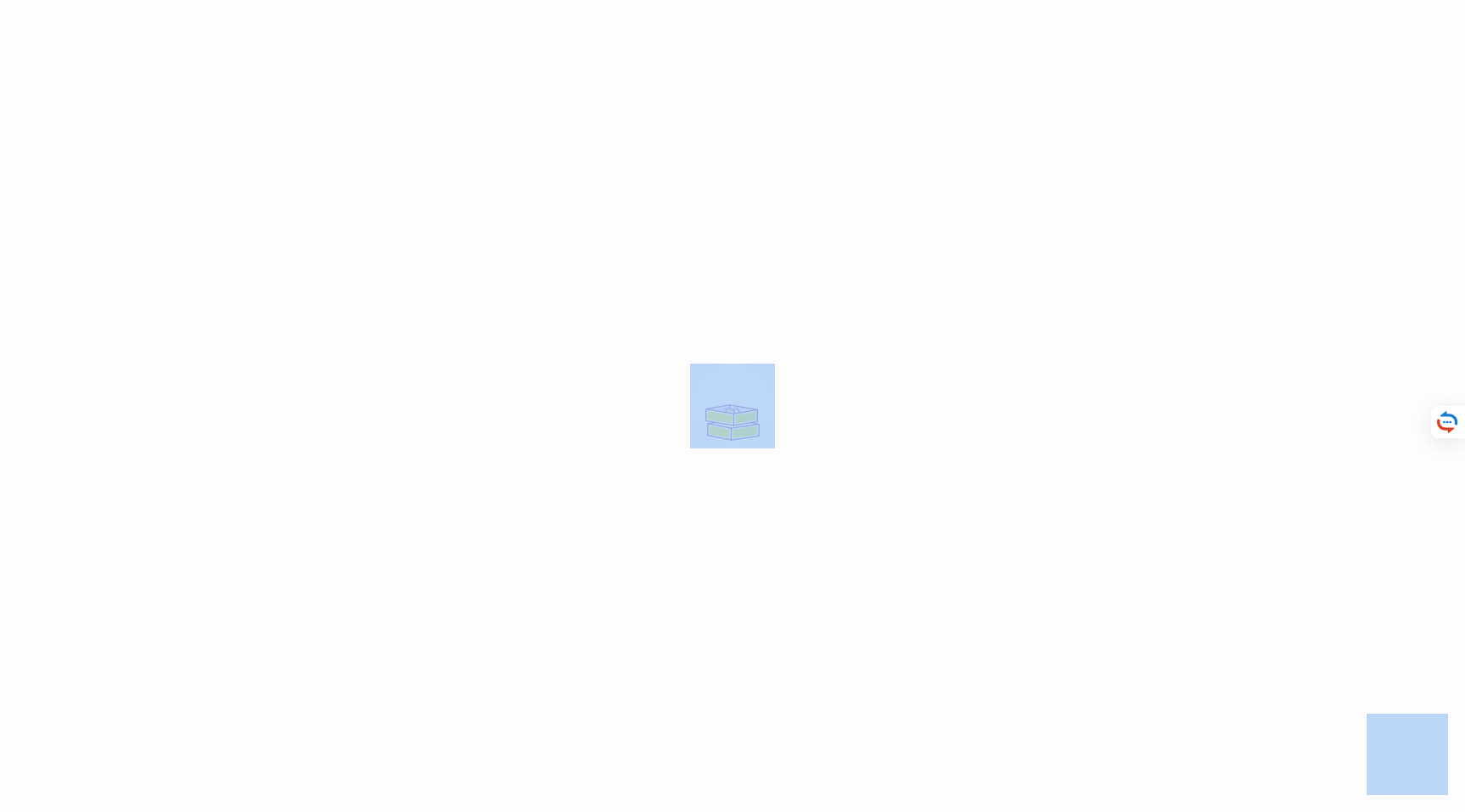
click at [899, 374] on div at bounding box center [732, 406] width 1465 height 812
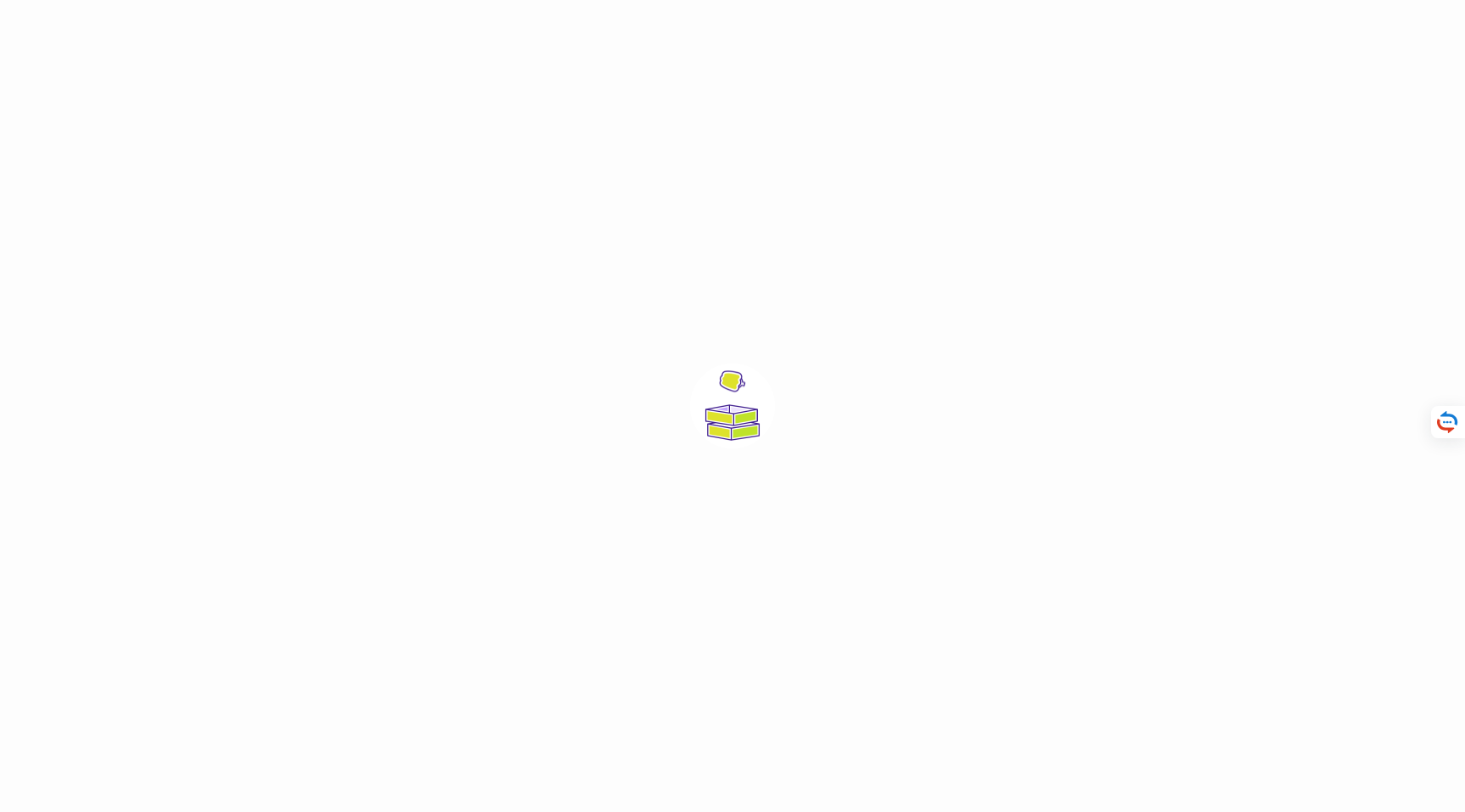
click at [901, 369] on div at bounding box center [732, 406] width 1465 height 812
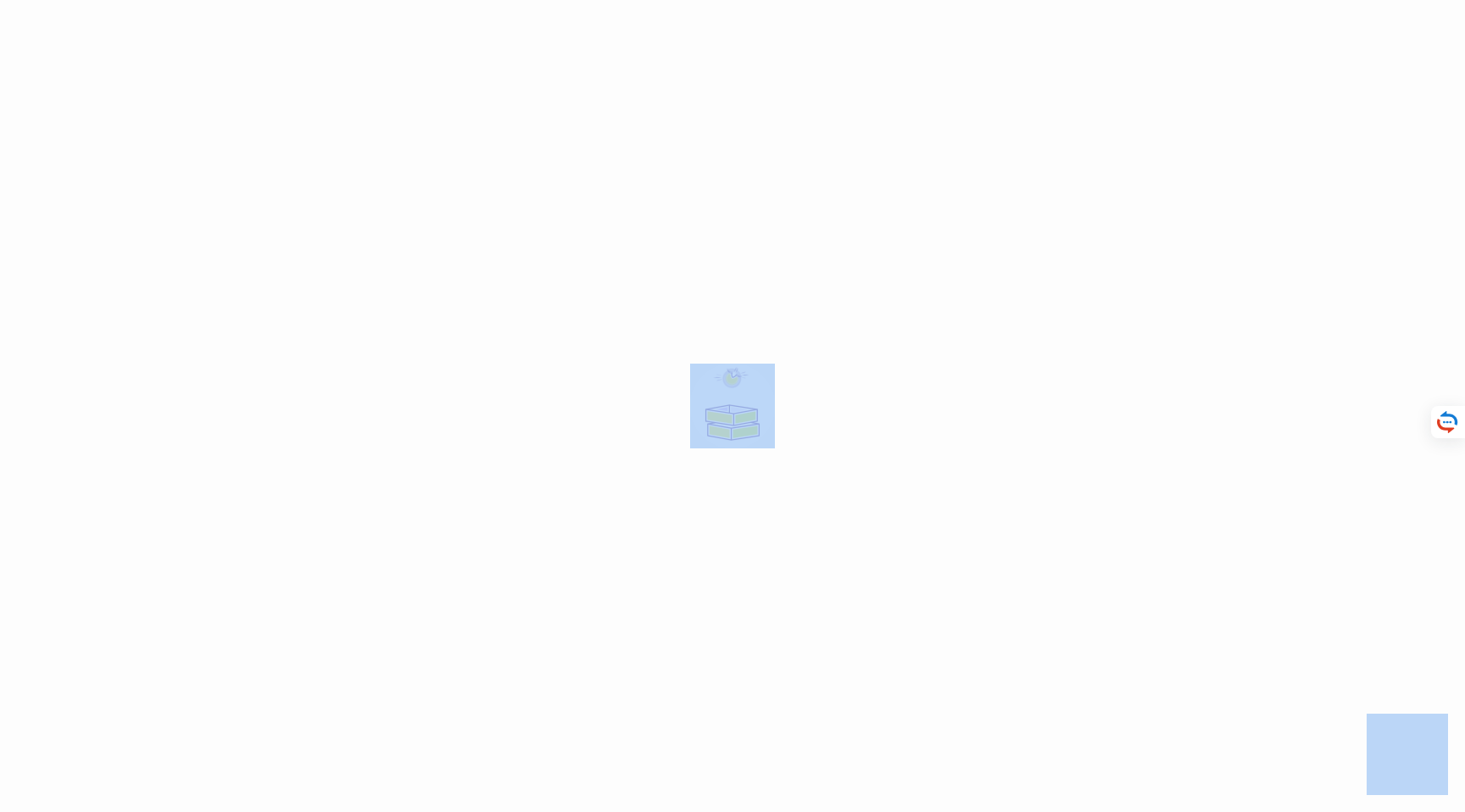
click at [901, 369] on div at bounding box center [732, 406] width 1465 height 812
drag, startPoint x: 871, startPoint y: 419, endPoint x: 529, endPoint y: 377, distance: 344.6
click at [529, 377] on div at bounding box center [732, 406] width 1465 height 812
drag, startPoint x: 580, startPoint y: 361, endPoint x: 627, endPoint y: 375, distance: 49.0
click at [580, 361] on div at bounding box center [732, 406] width 1465 height 812
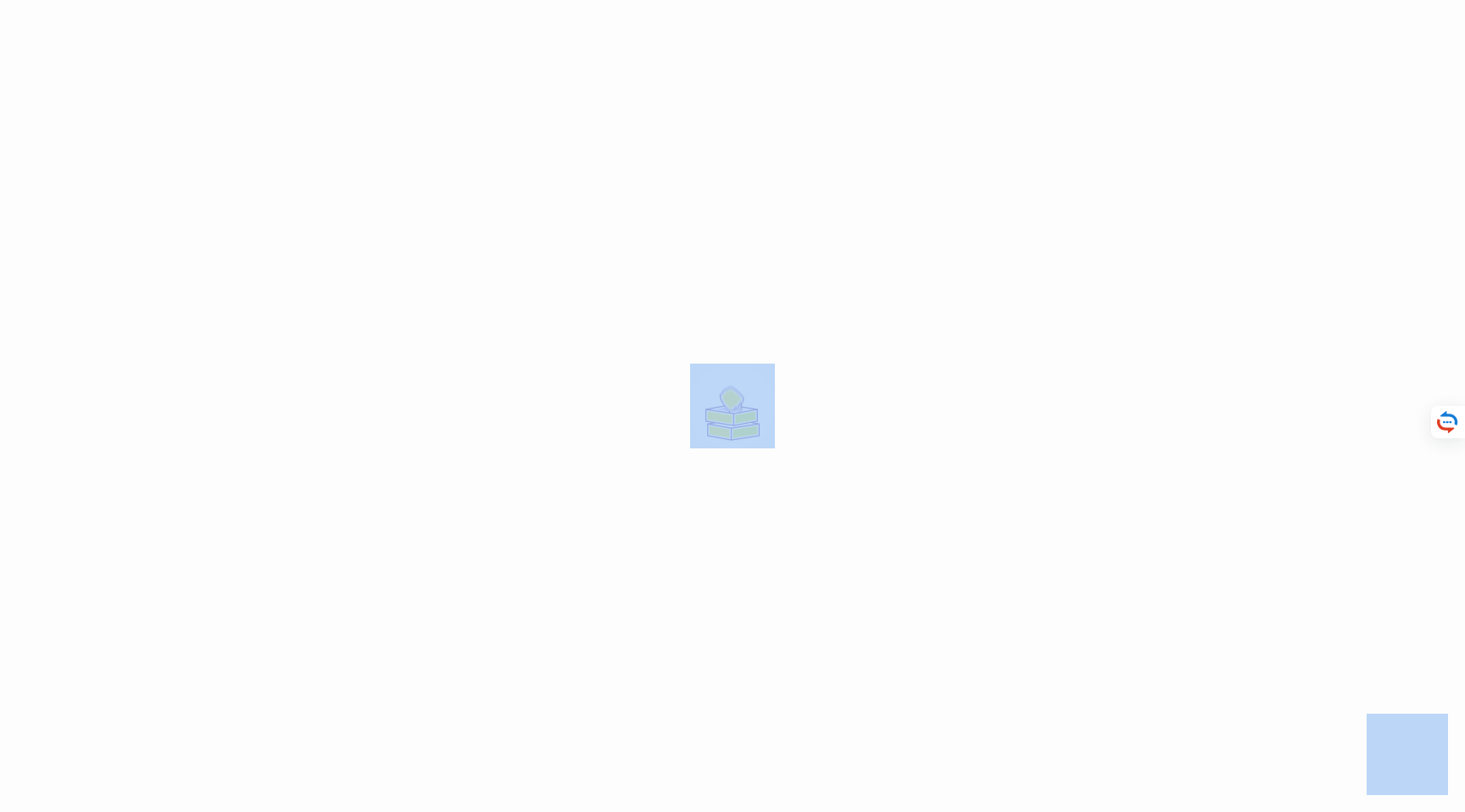
click at [645, 384] on div at bounding box center [732, 406] width 1465 height 812
click at [620, 383] on div at bounding box center [732, 406] width 1465 height 812
click at [734, 329] on div at bounding box center [732, 406] width 1465 height 812
click at [896, 396] on div at bounding box center [732, 406] width 1465 height 812
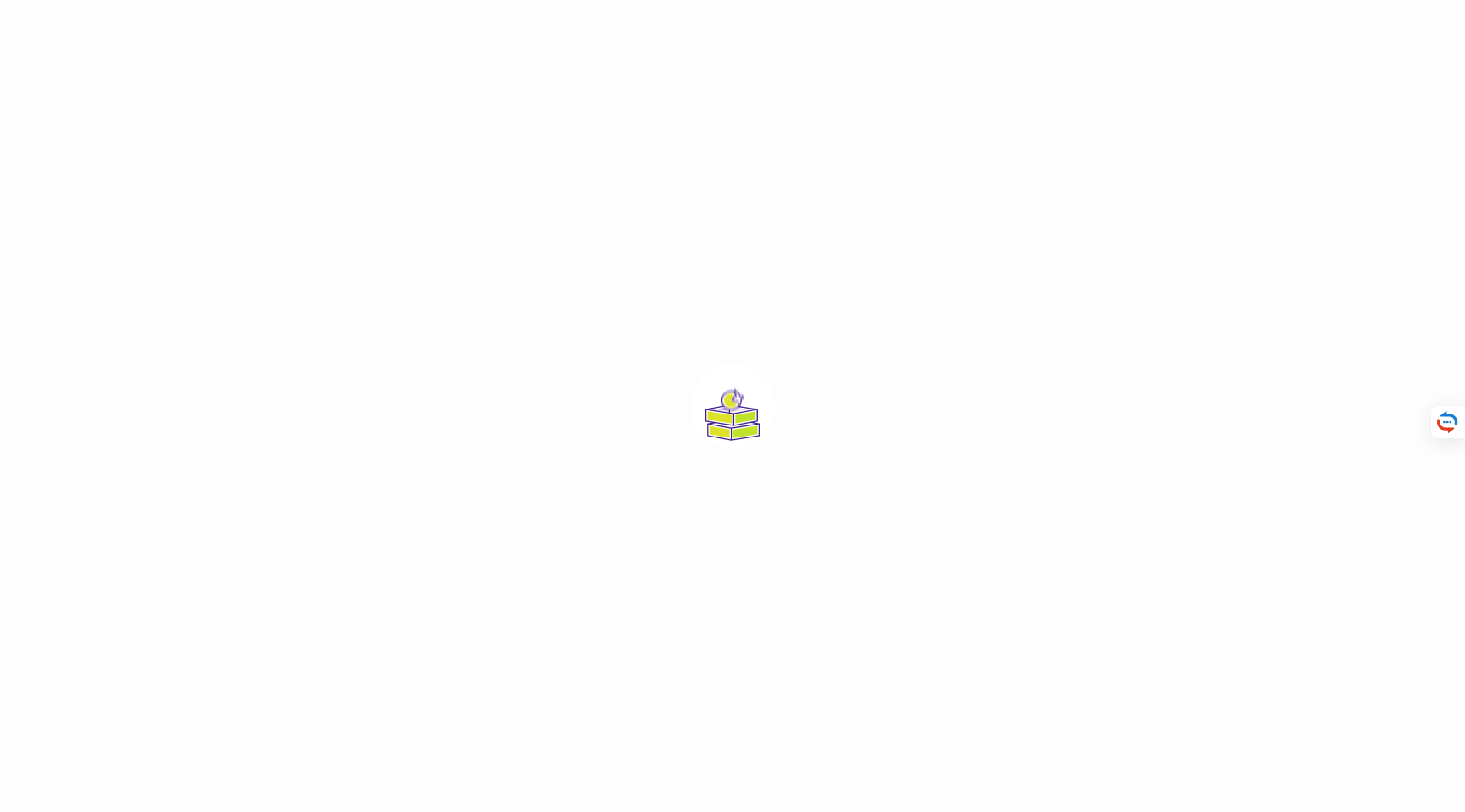
drag, startPoint x: 904, startPoint y: 350, endPoint x: 537, endPoint y: 398, distance: 370.1
click at [537, 399] on div at bounding box center [732, 406] width 1465 height 812
click at [565, 351] on div at bounding box center [732, 406] width 1465 height 812
drag, startPoint x: 700, startPoint y: 383, endPoint x: 828, endPoint y: 421, distance: 133.5
click at [822, 428] on div at bounding box center [732, 406] width 1465 height 812
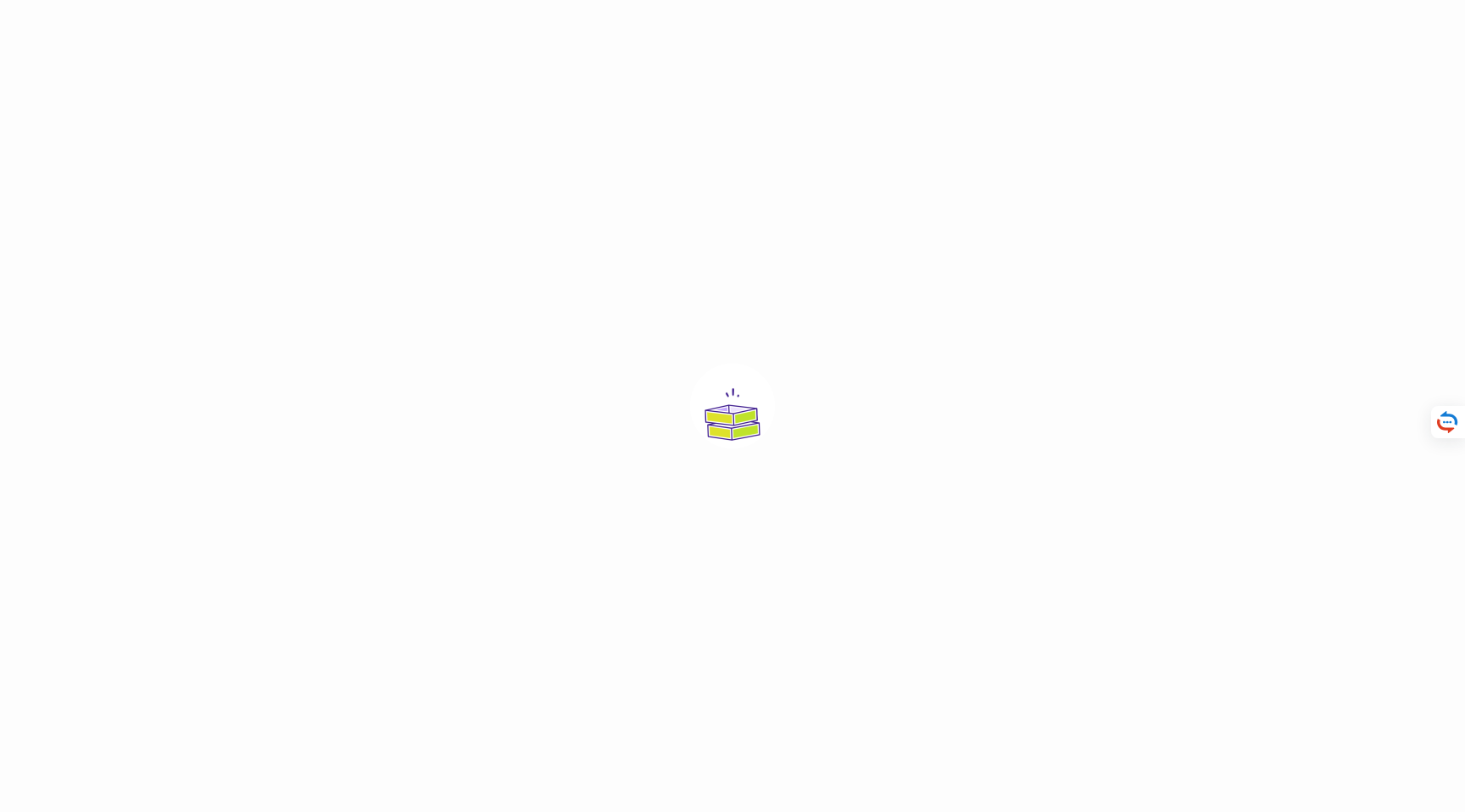
click at [836, 395] on div at bounding box center [732, 406] width 1465 height 812
drag, startPoint x: 868, startPoint y: 392, endPoint x: 589, endPoint y: 405, distance: 279.3
click at [606, 434] on div at bounding box center [732, 406] width 1465 height 812
click at [588, 400] on div at bounding box center [732, 406] width 1465 height 812
drag, startPoint x: 586, startPoint y: 393, endPoint x: 855, endPoint y: 449, distance: 274.8
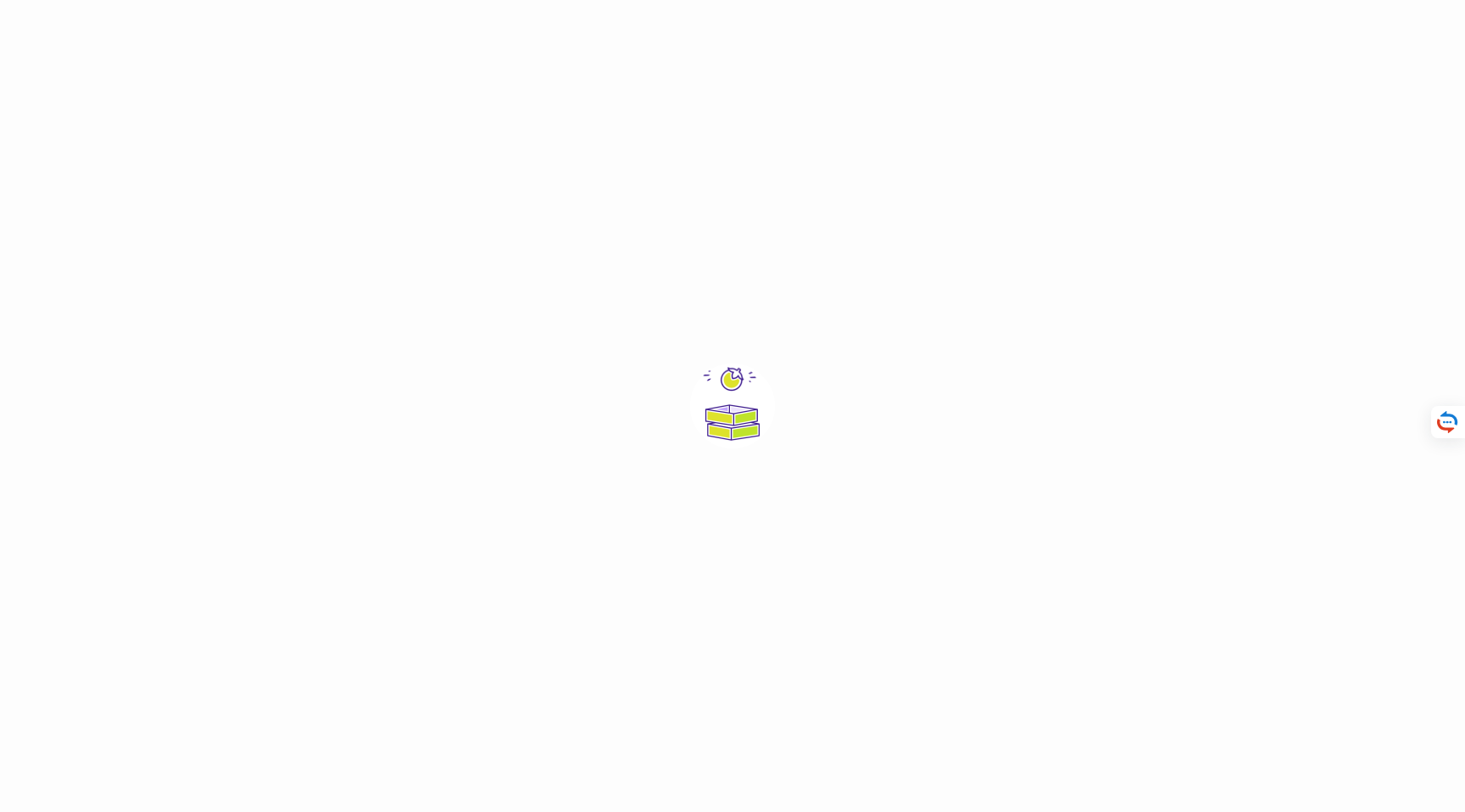
click at [849, 451] on div at bounding box center [732, 406] width 1465 height 812
click at [843, 443] on div at bounding box center [732, 406] width 1465 height 812
drag, startPoint x: 805, startPoint y: 402, endPoint x: 624, endPoint y: 401, distance: 181.0
click at [642, 412] on div at bounding box center [732, 406] width 1465 height 812
click at [613, 371] on div at bounding box center [732, 406] width 1465 height 812
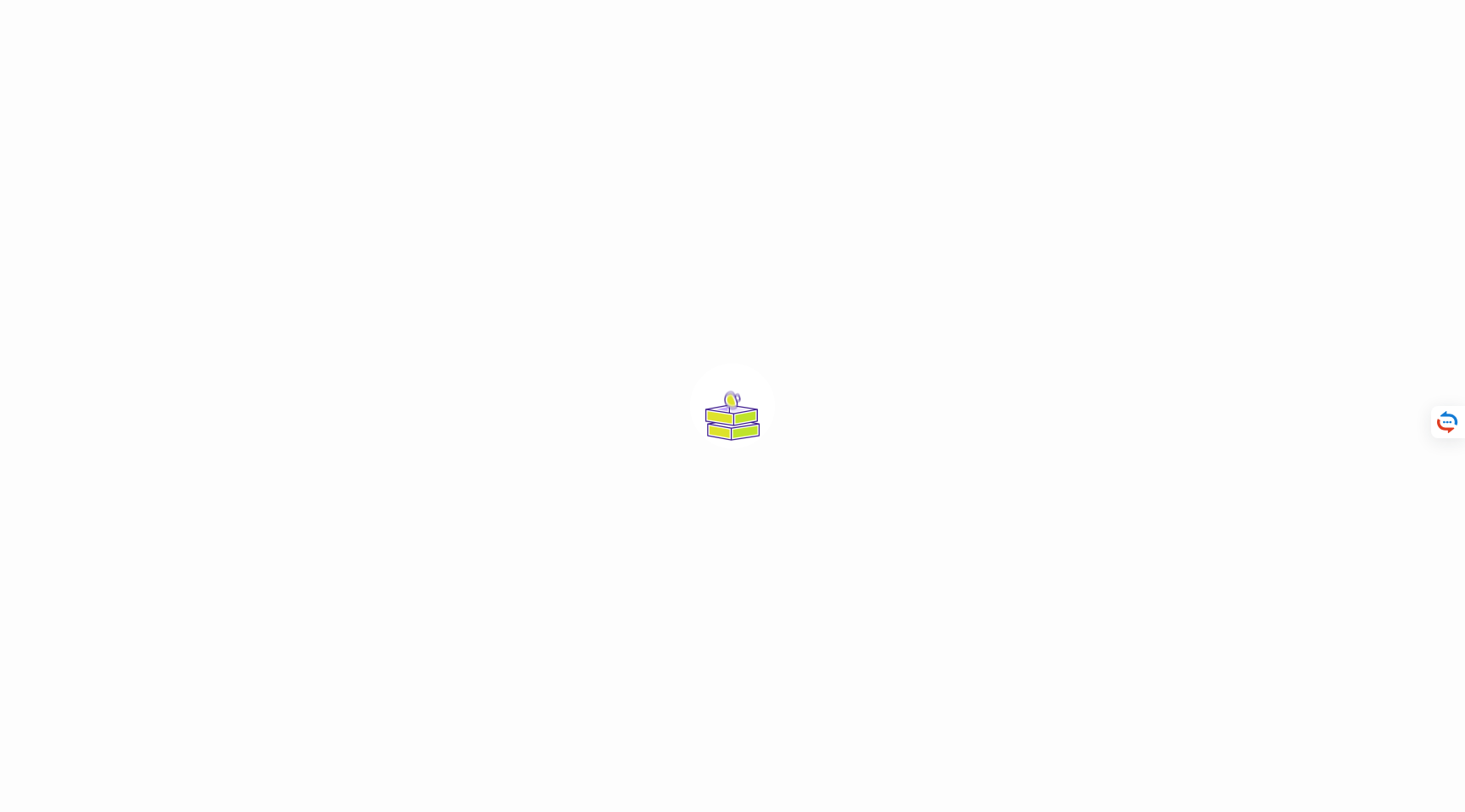
drag, startPoint x: 673, startPoint y: 379, endPoint x: 836, endPoint y: 409, distance: 165.7
click at [836, 409] on div at bounding box center [732, 406] width 1465 height 812
click at [830, 392] on div at bounding box center [732, 406] width 1465 height 812
drag, startPoint x: 845, startPoint y: 387, endPoint x: 627, endPoint y: 426, distance: 221.5
click at [630, 429] on div at bounding box center [732, 406] width 1465 height 812
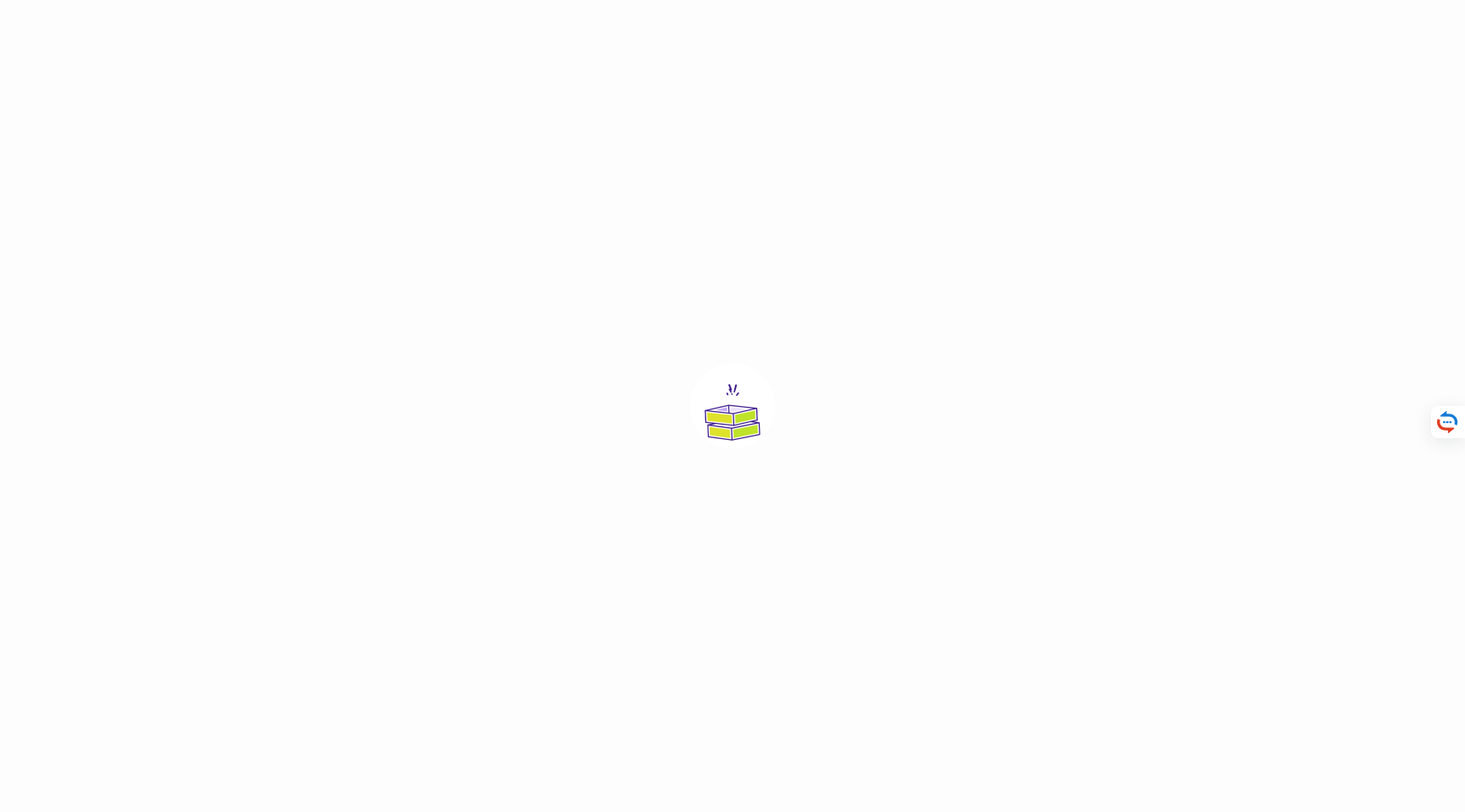
drag, startPoint x: 615, startPoint y: 394, endPoint x: 615, endPoint y: 376, distance: 18.0
click at [615, 391] on div at bounding box center [732, 406] width 1465 height 812
drag, startPoint x: 693, startPoint y: 385, endPoint x: 823, endPoint y: 410, distance: 132.4
click at [817, 412] on div at bounding box center [732, 406] width 1465 height 812
click at [826, 403] on div at bounding box center [732, 406] width 1465 height 812
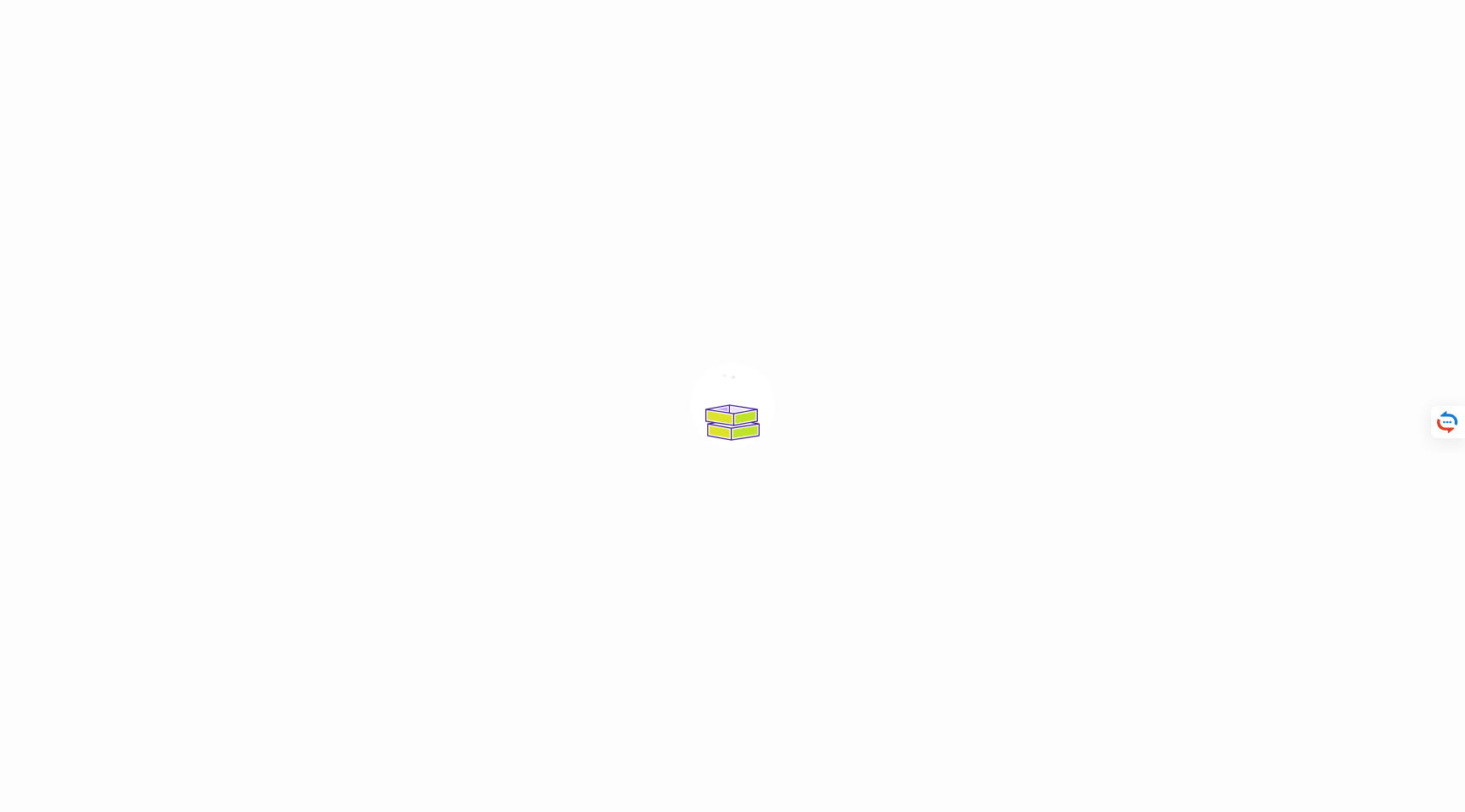
click at [823, 389] on div at bounding box center [732, 406] width 1465 height 812
click at [574, 108] on div at bounding box center [732, 406] width 1465 height 812
click at [742, 213] on div at bounding box center [732, 406] width 1465 height 812
click at [853, 239] on div at bounding box center [732, 406] width 1465 height 812
click at [1015, 312] on div at bounding box center [732, 406] width 1465 height 812
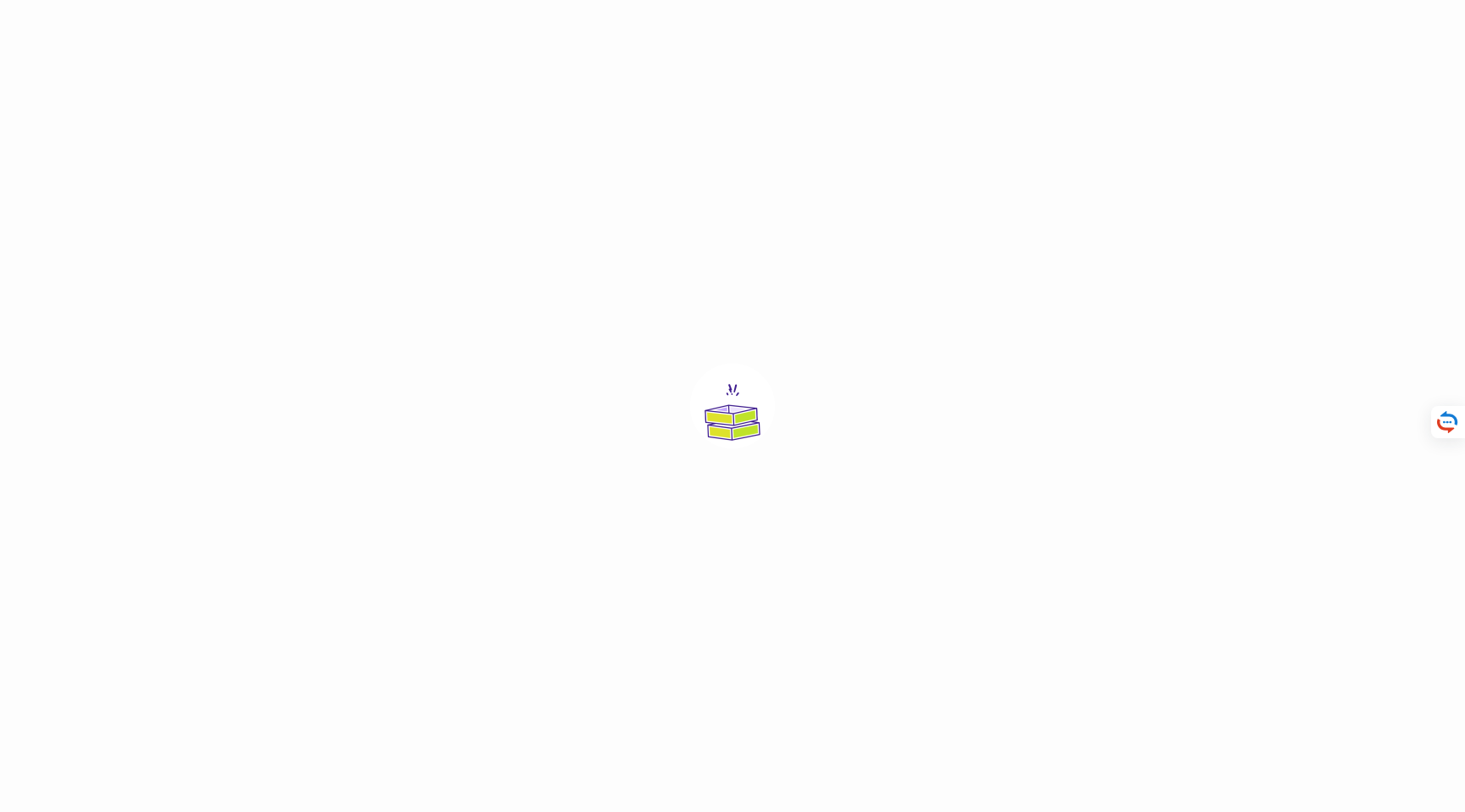
click at [1052, 353] on div at bounding box center [732, 406] width 1465 height 812
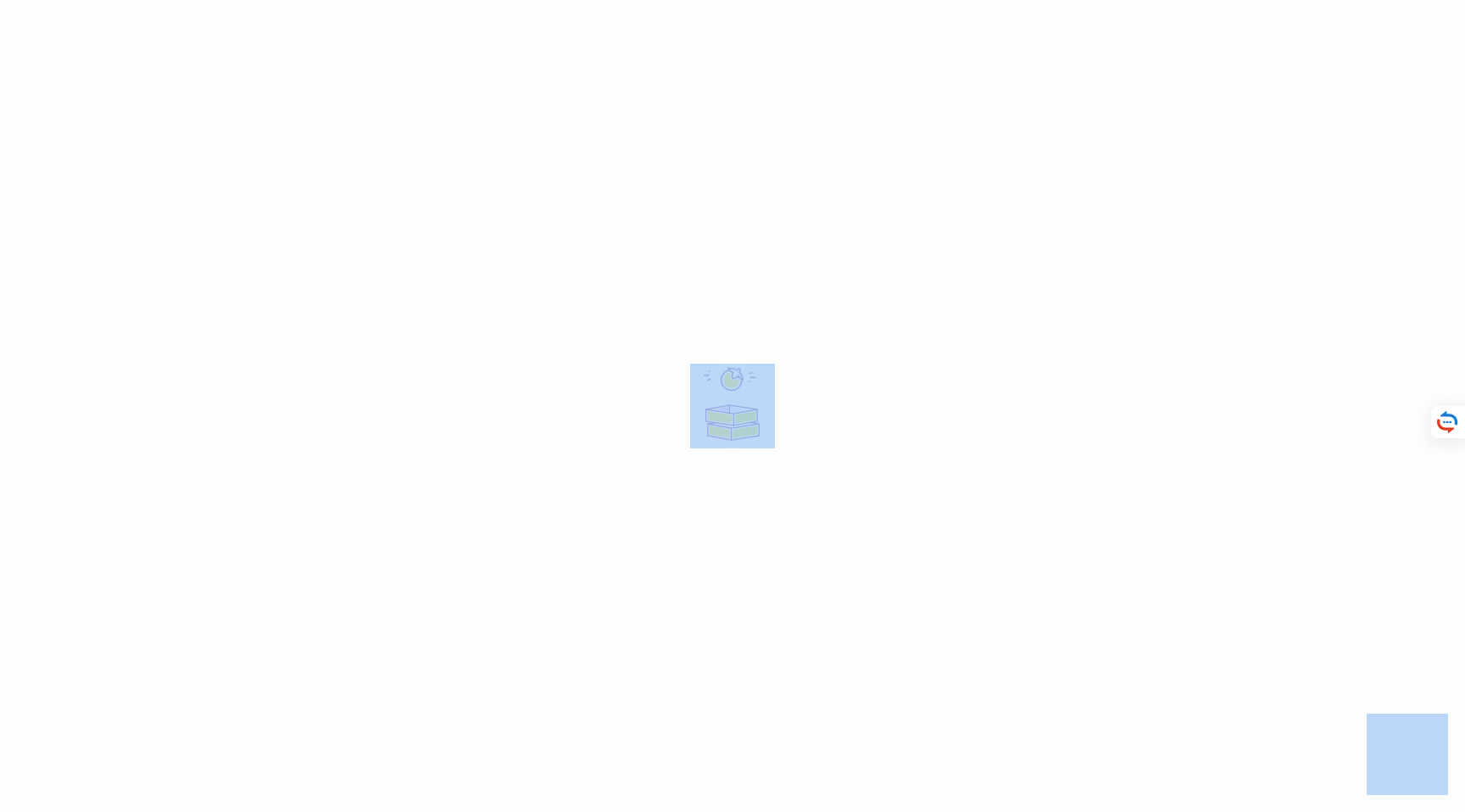
click at [1053, 353] on div at bounding box center [732, 406] width 1465 height 812
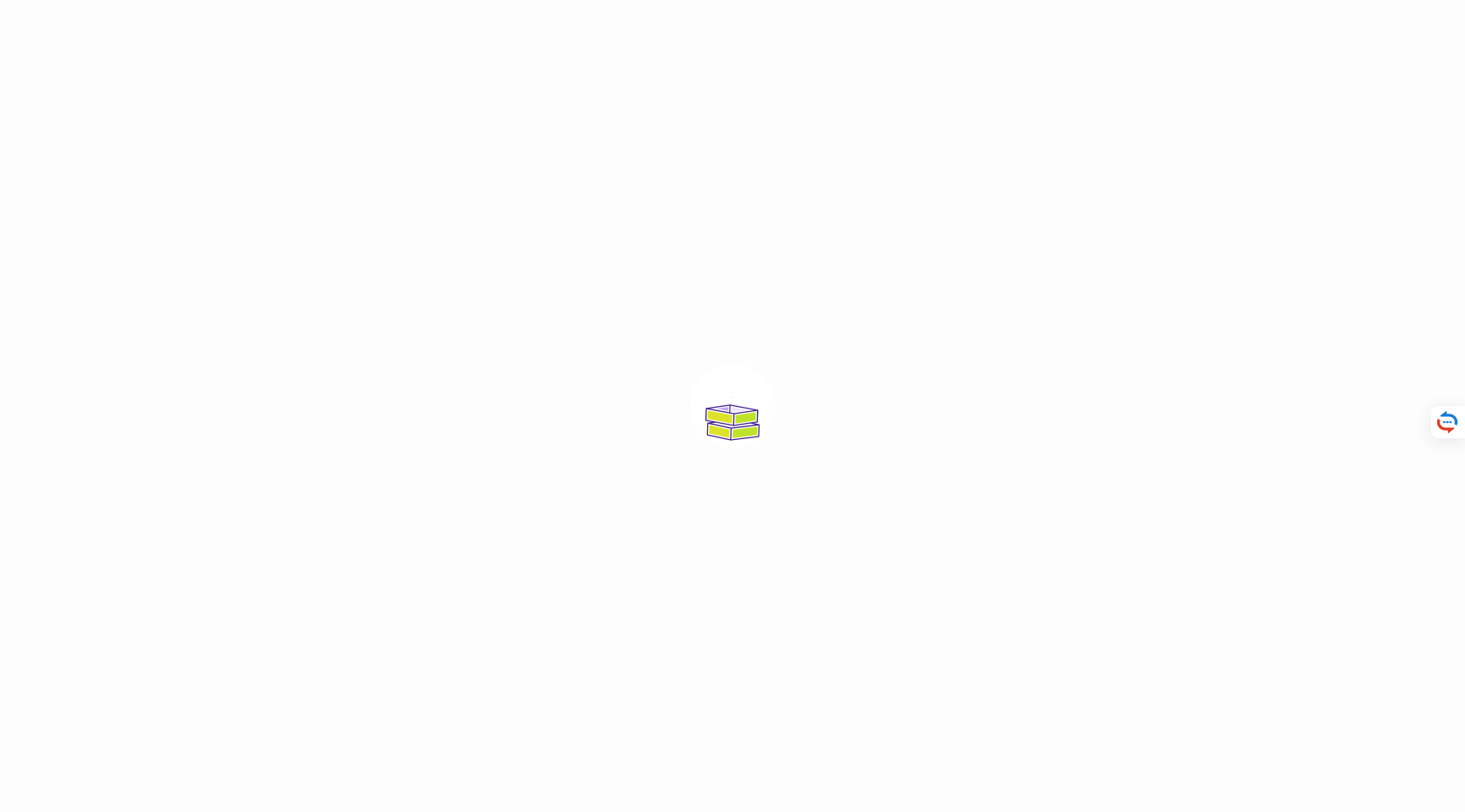
click at [450, 124] on div at bounding box center [732, 406] width 1465 height 812
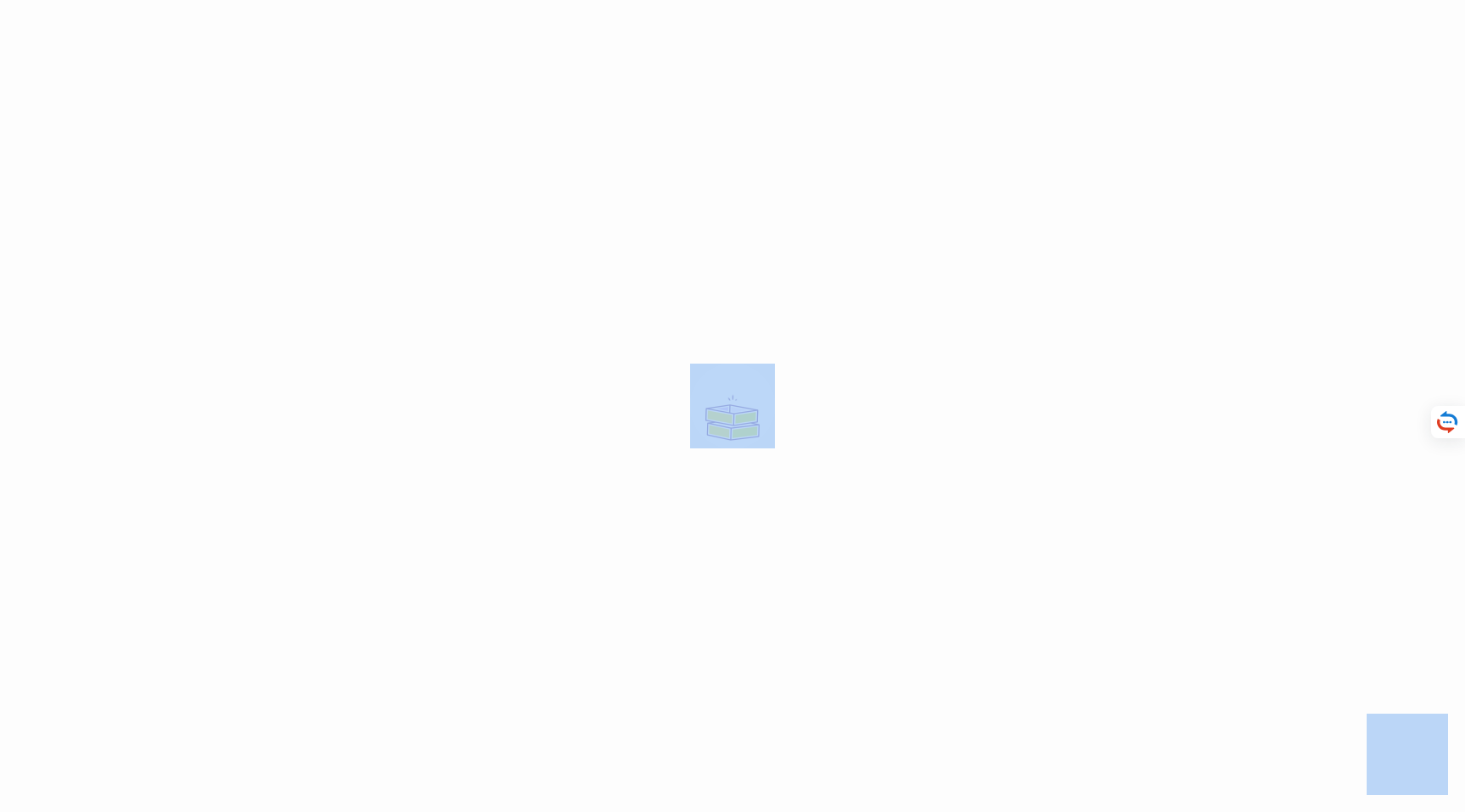
click at [450, 124] on div at bounding box center [732, 406] width 1465 height 812
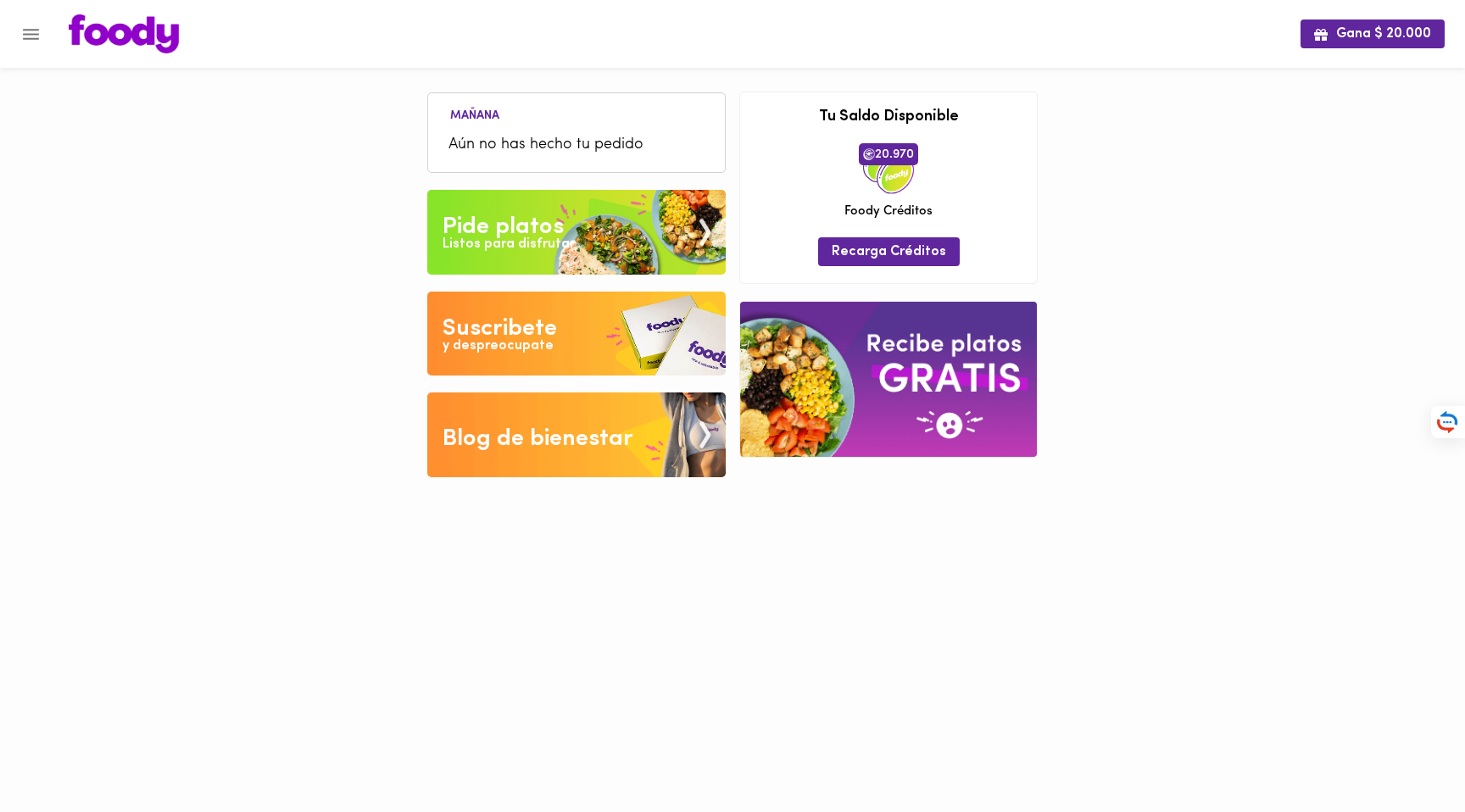
click at [1129, 225] on div "Gana $ 20.000 [DATE] Aún no has hecho tu pedido Tu pago contraentrega por $- es…" at bounding box center [732, 251] width 1465 height 503
click at [132, 44] on img at bounding box center [124, 34] width 111 height 39
click at [139, 37] on img at bounding box center [124, 34] width 111 height 39
click at [29, 36] on icon "Menu" at bounding box center [31, 34] width 21 height 21
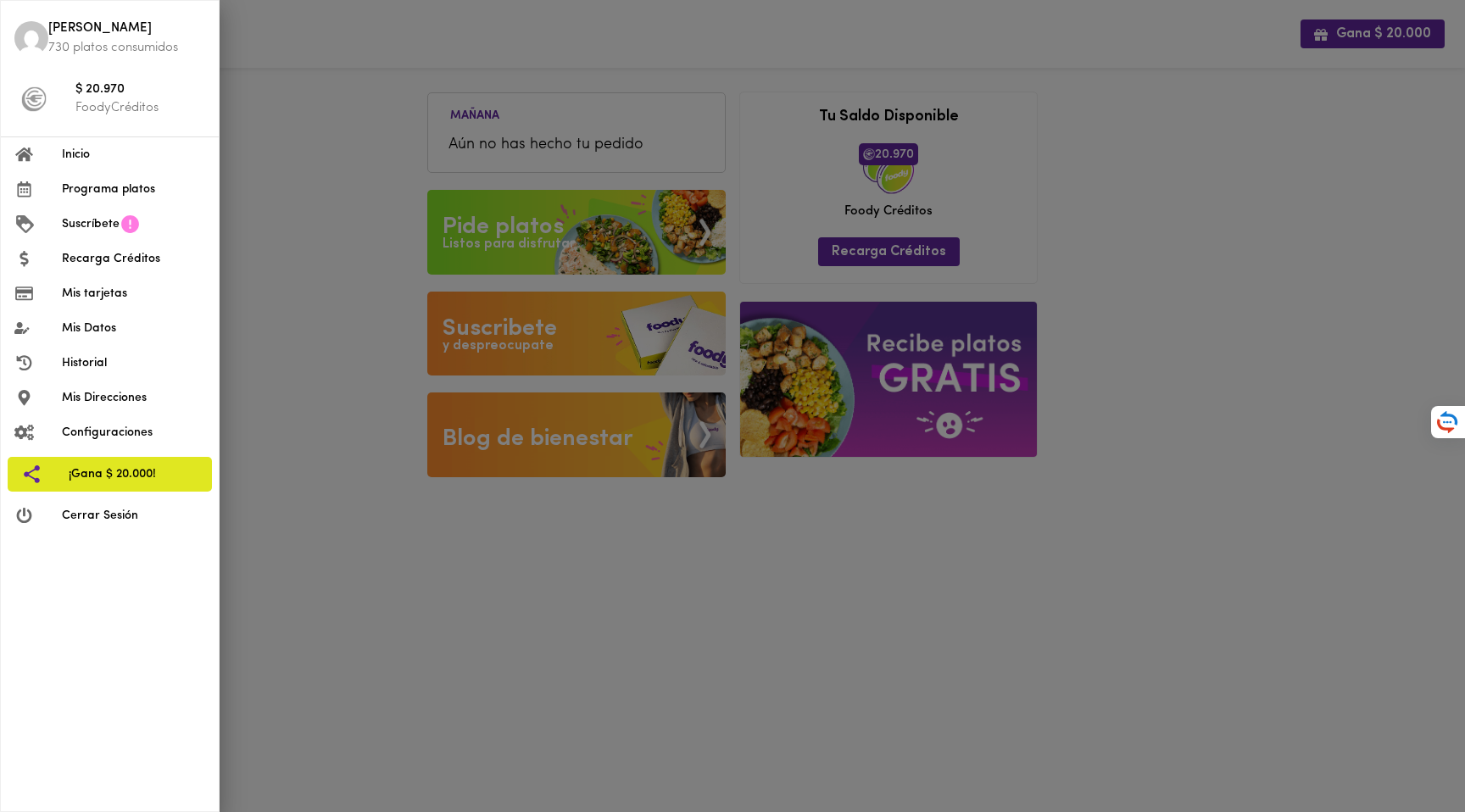
click at [140, 186] on span "Programa platos" at bounding box center [133, 189] width 144 height 18
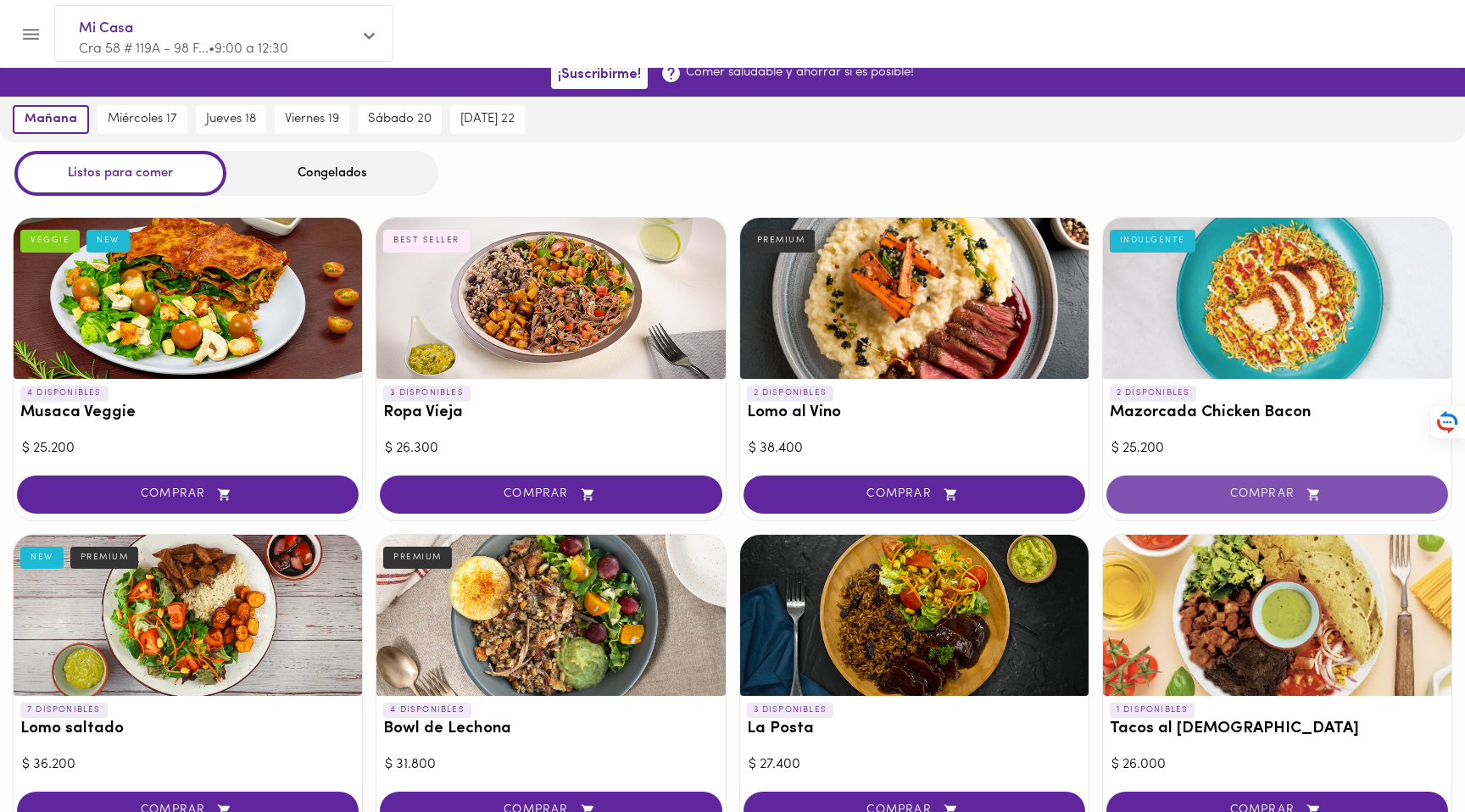
click at [1221, 510] on button "COMPRAR" at bounding box center [1277, 494] width 342 height 38
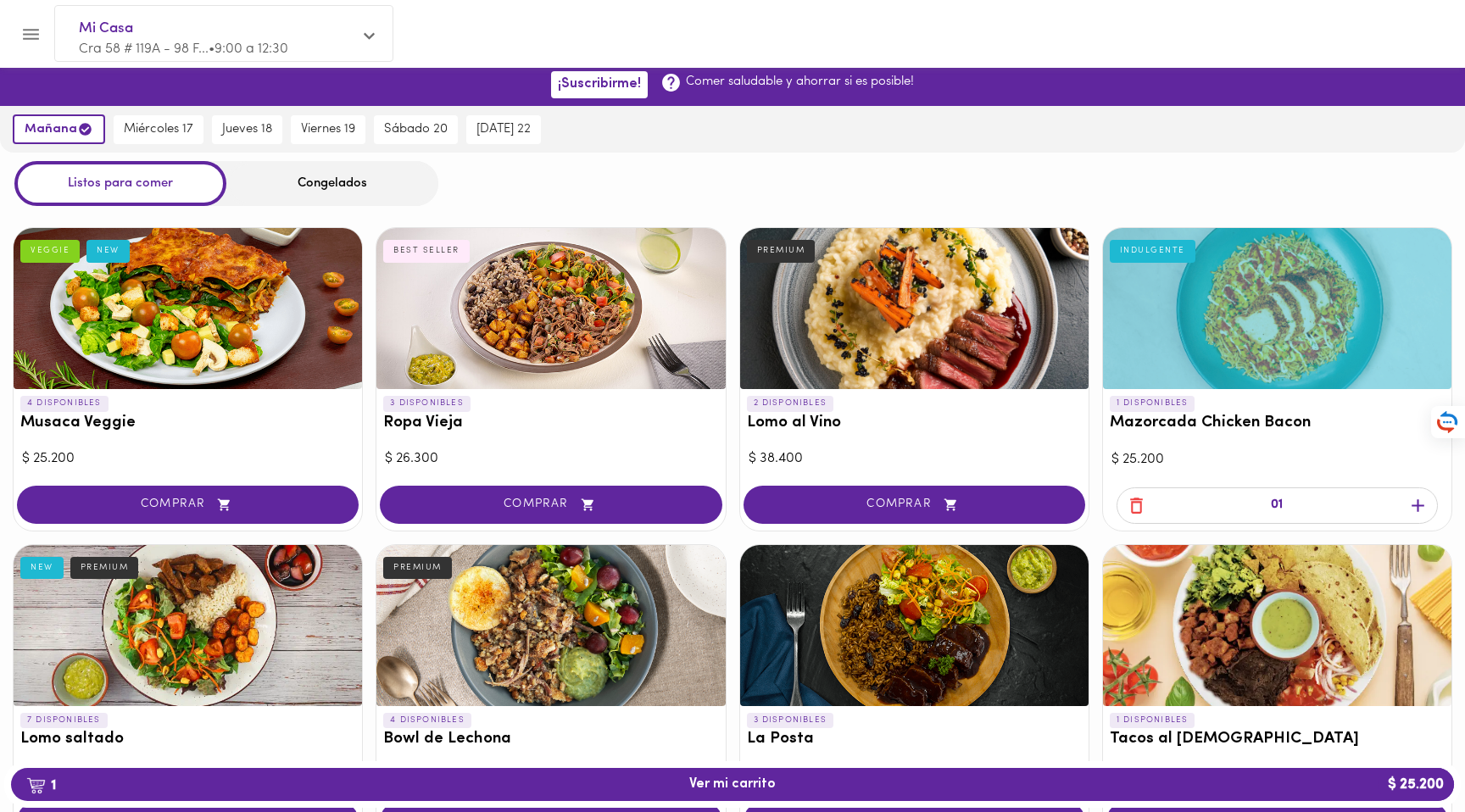
scroll to position [6, 0]
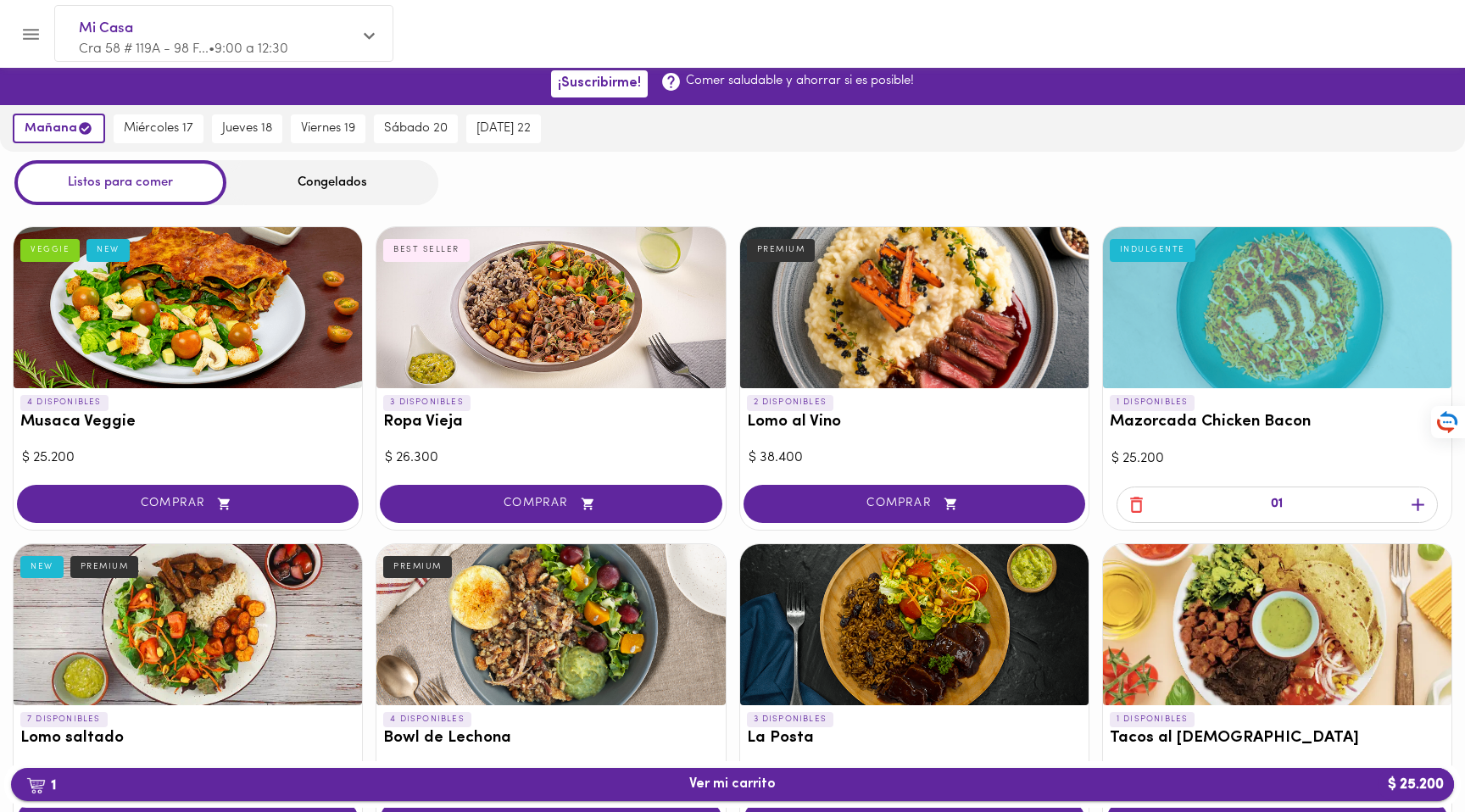
click at [704, 783] on span "1 Ver mi carrito $ 25.200" at bounding box center [733, 784] width 87 height 16
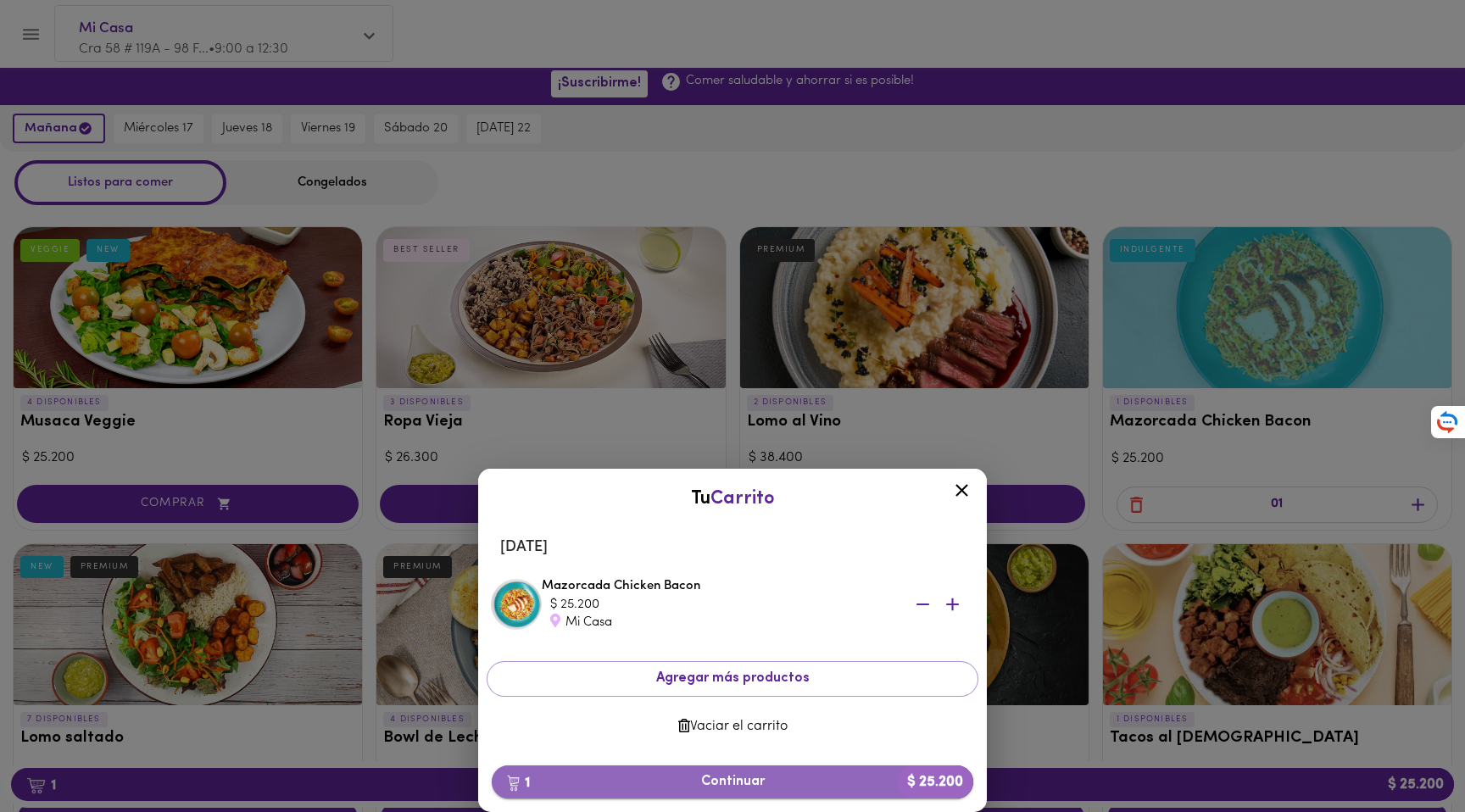
click at [696, 779] on span "1 Continuar $ 25.200" at bounding box center [732, 781] width 454 height 16
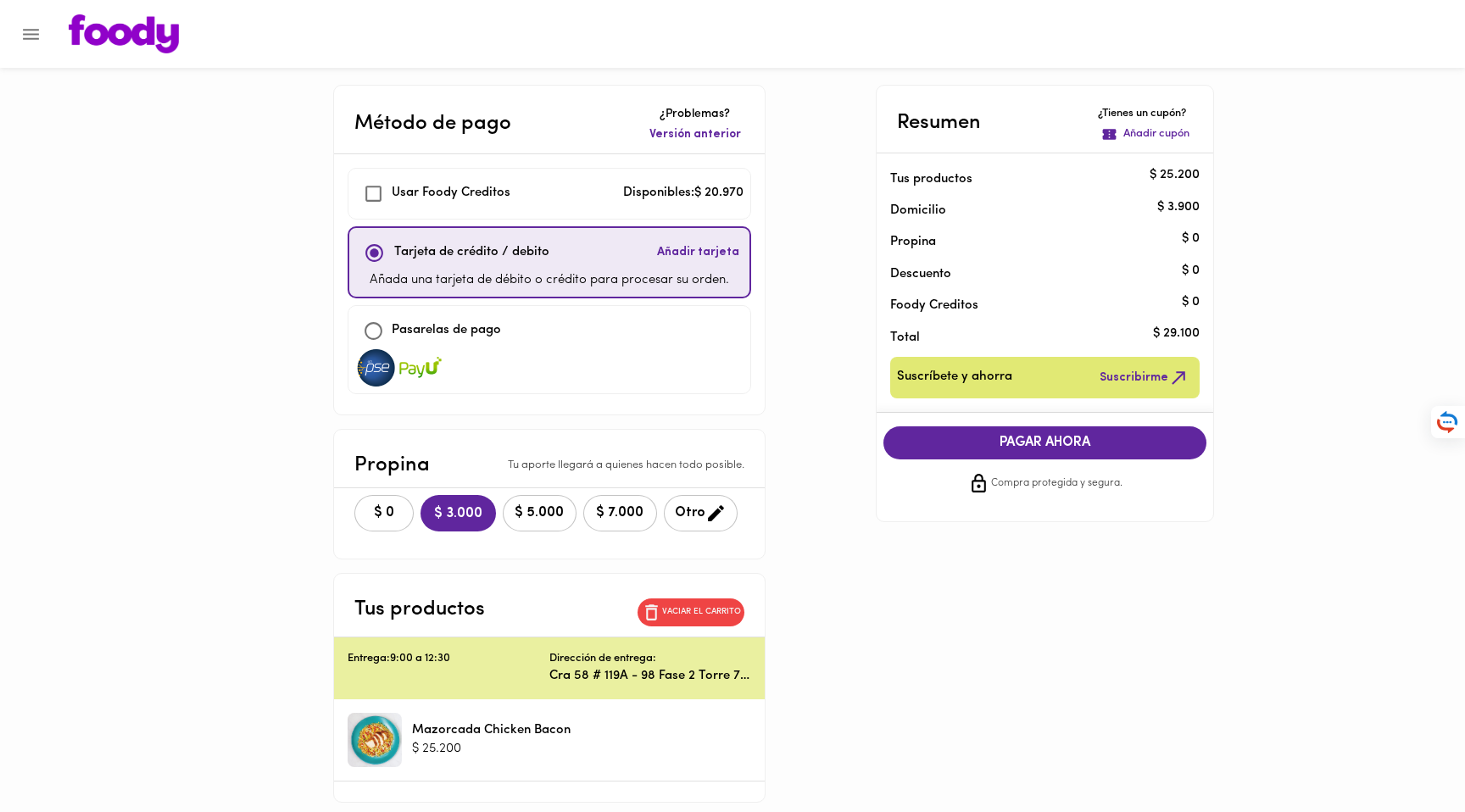
checkbox input "true"
click at [382, 507] on span "$ 0" at bounding box center [384, 513] width 37 height 16
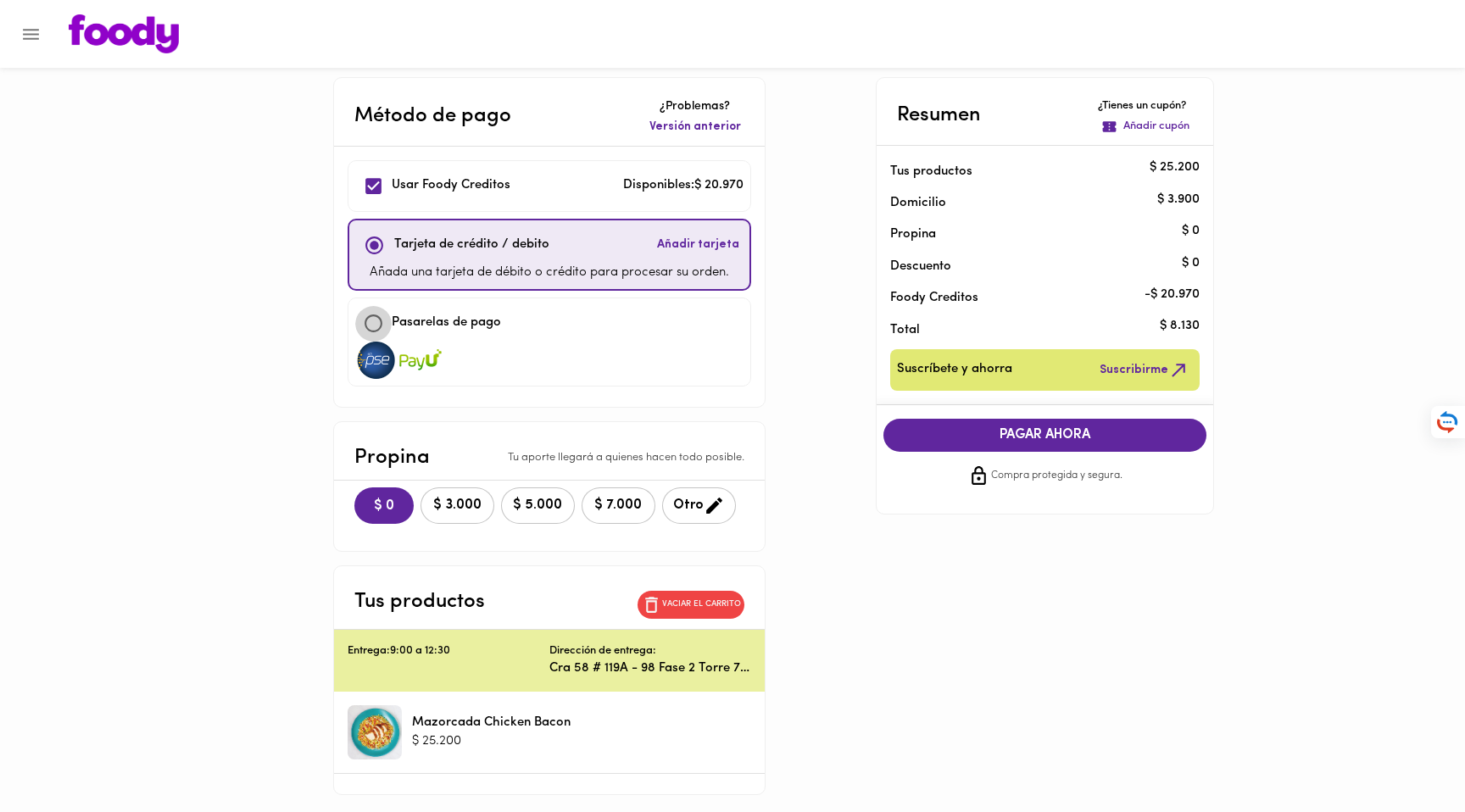
click at [374, 321] on input "checkbox" at bounding box center [373, 323] width 37 height 37
checkbox input "true"
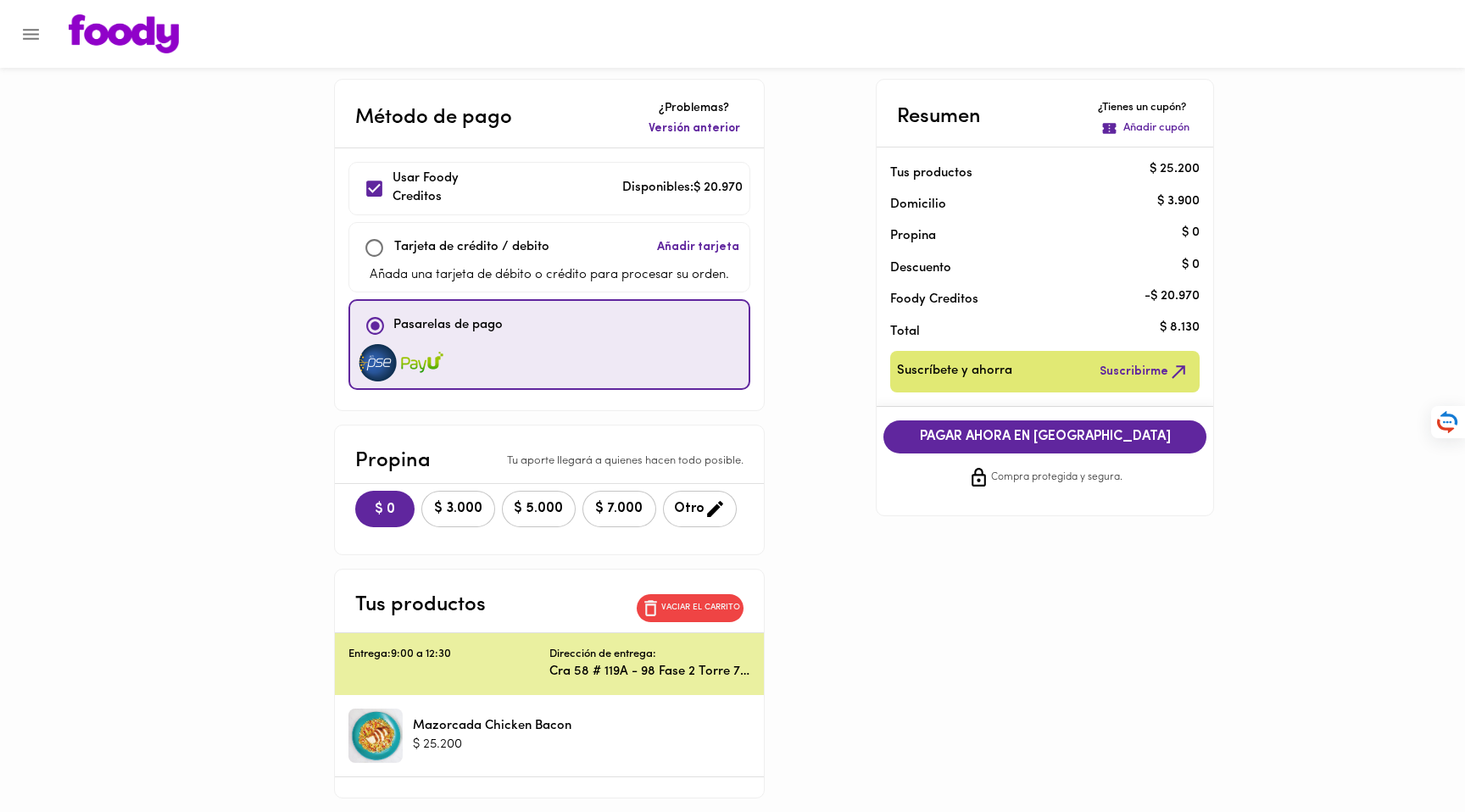
scroll to position [5, 0]
click at [373, 246] on input "checkbox" at bounding box center [374, 247] width 37 height 37
checkbox input "true"
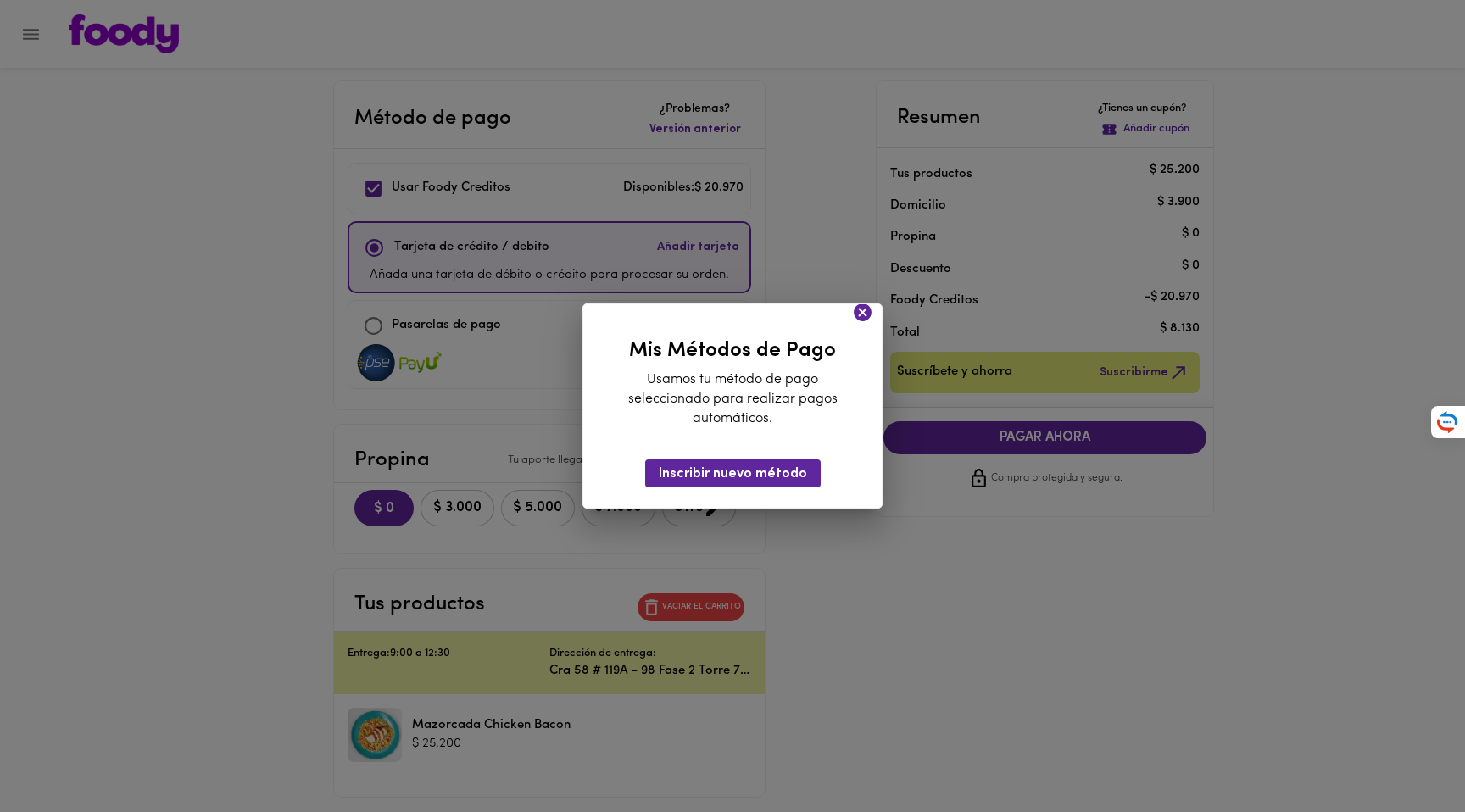
click at [857, 316] on icon at bounding box center [862, 312] width 18 height 18
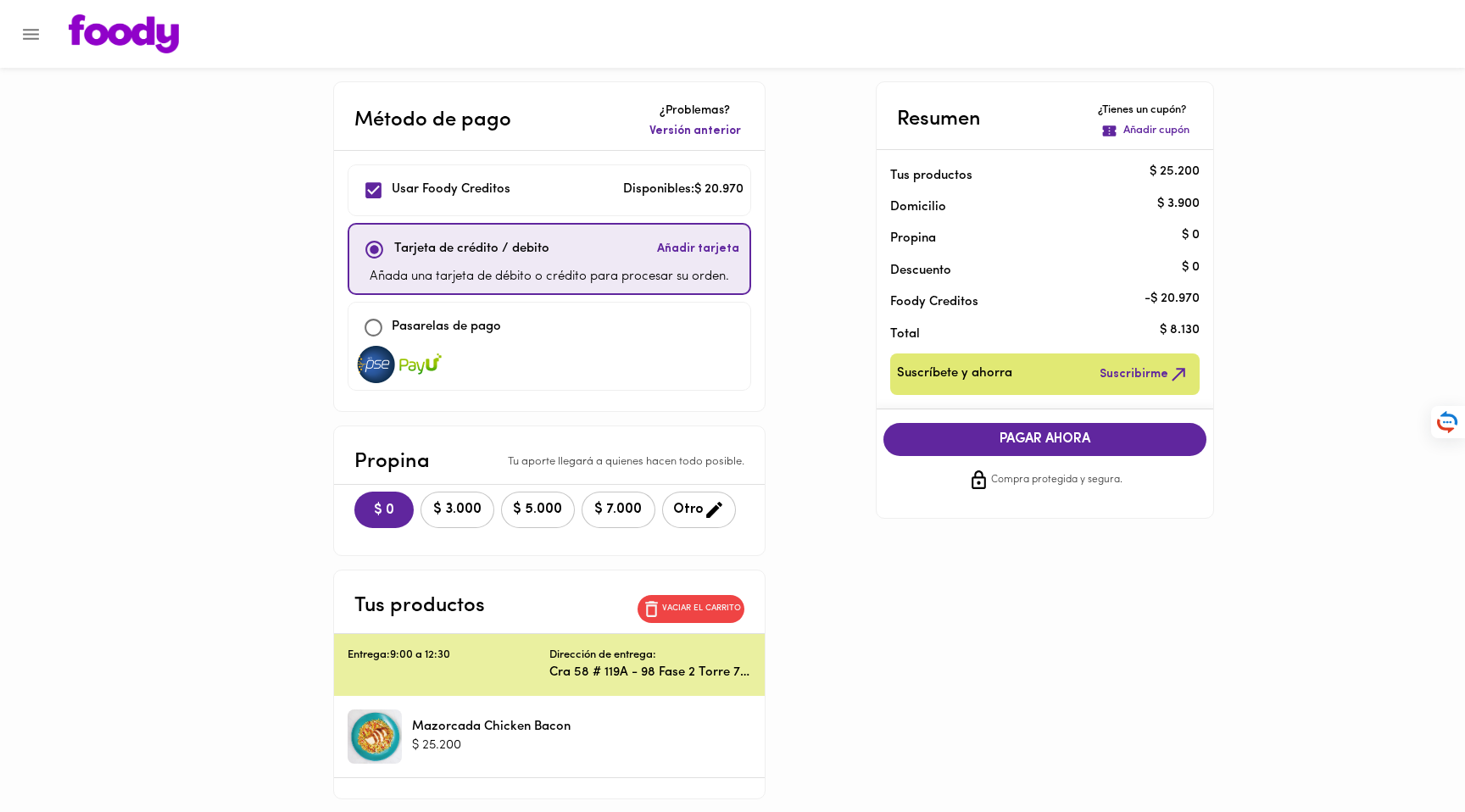
scroll to position [0, 0]
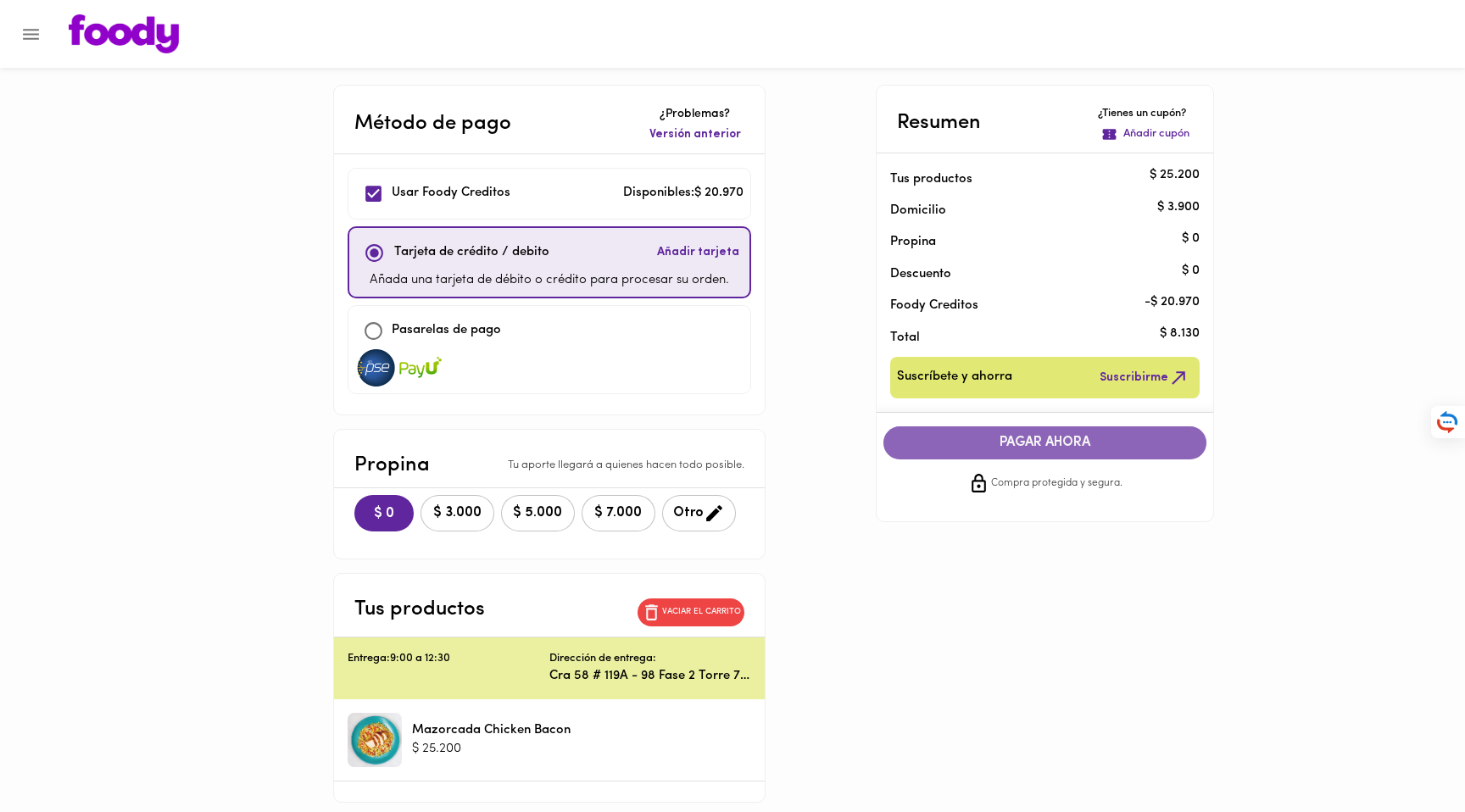
click at [956, 443] on span "PAGAR AHORA" at bounding box center [1045, 443] width 290 height 16
click at [372, 329] on input "checkbox" at bounding box center [373, 331] width 37 height 37
checkbox input "true"
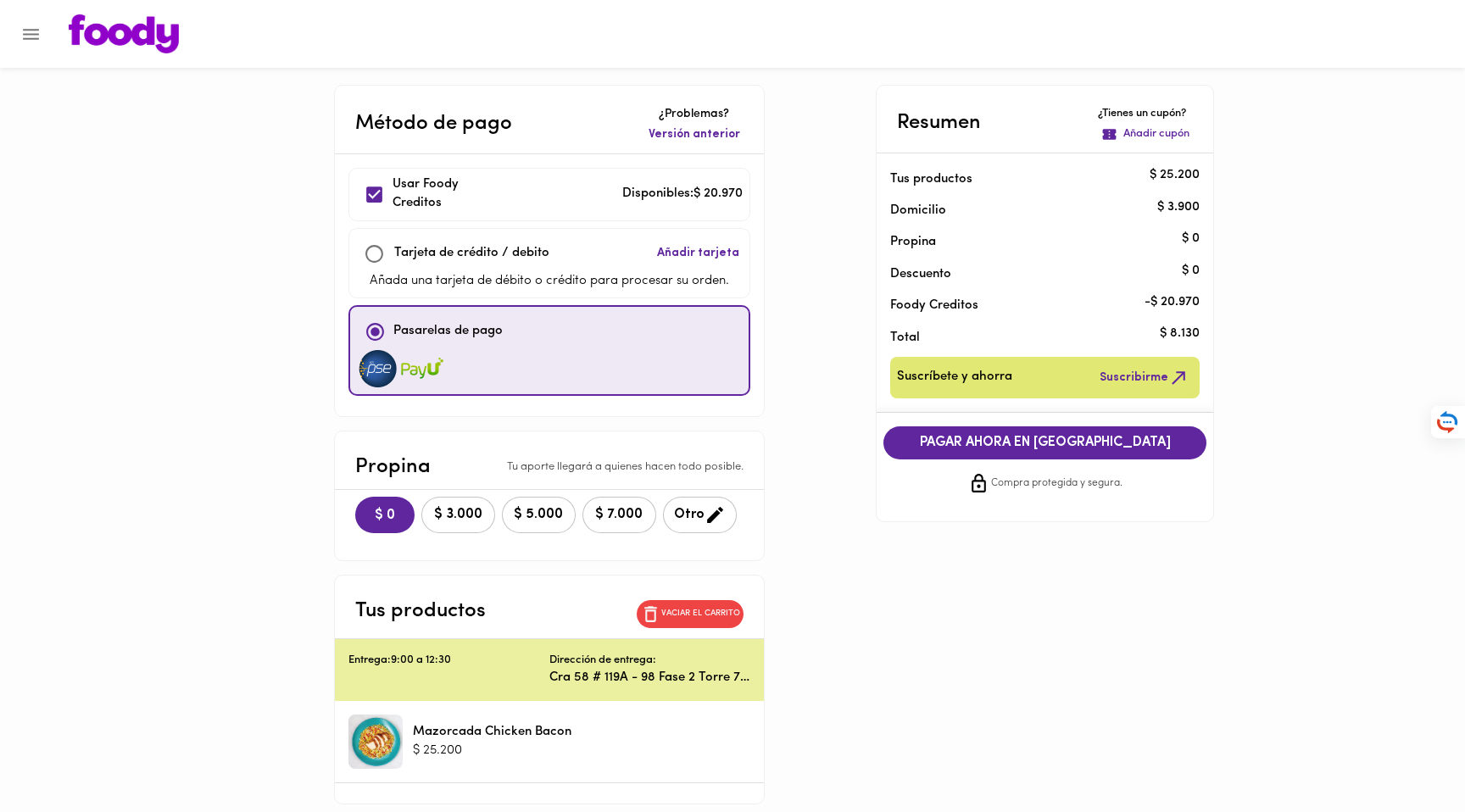
click at [374, 258] on input "checkbox" at bounding box center [374, 253] width 37 height 37
checkbox input "true"
checkbox input "false"
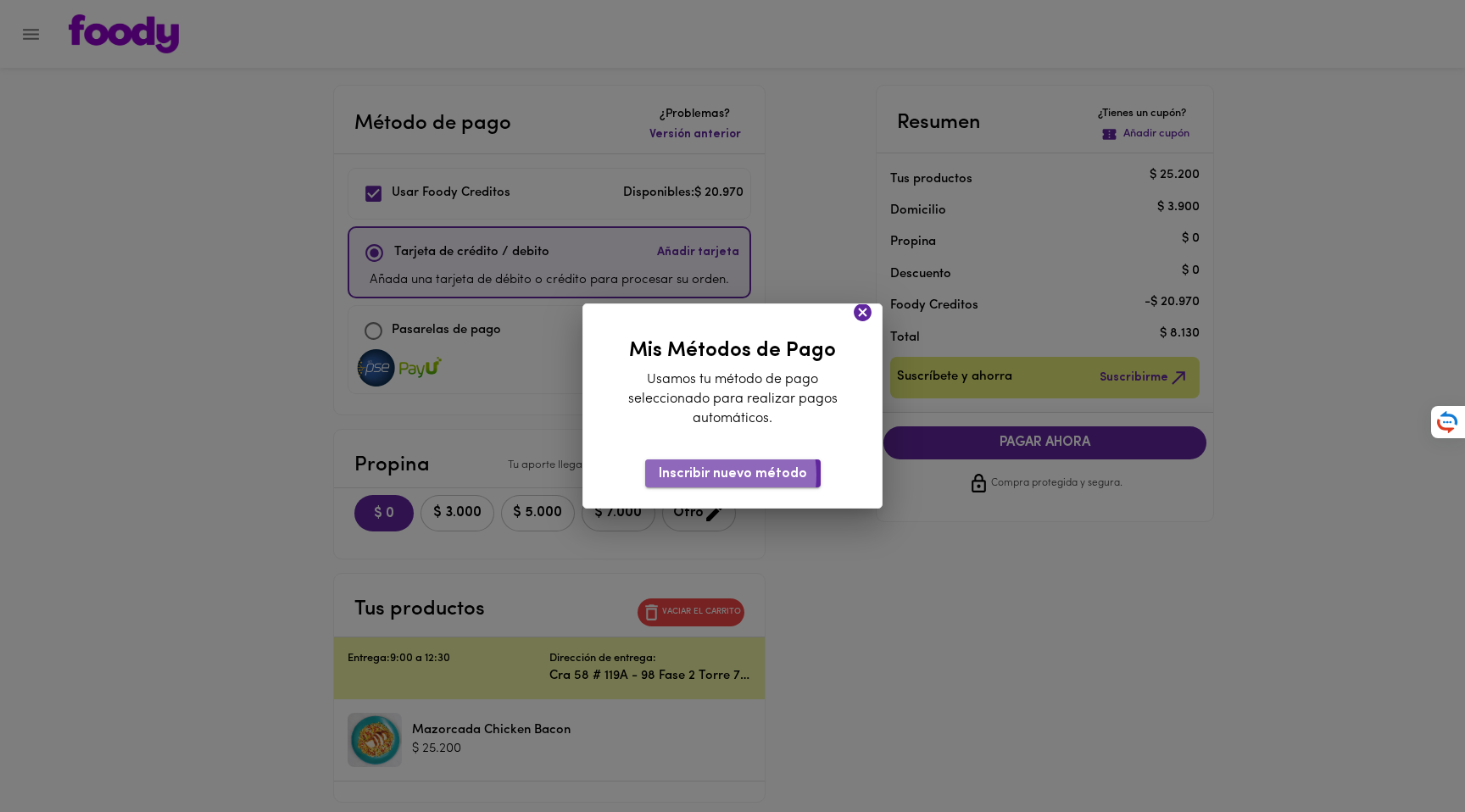
click at [710, 475] on span "Inscribir nuevo método" at bounding box center [733, 474] width 148 height 16
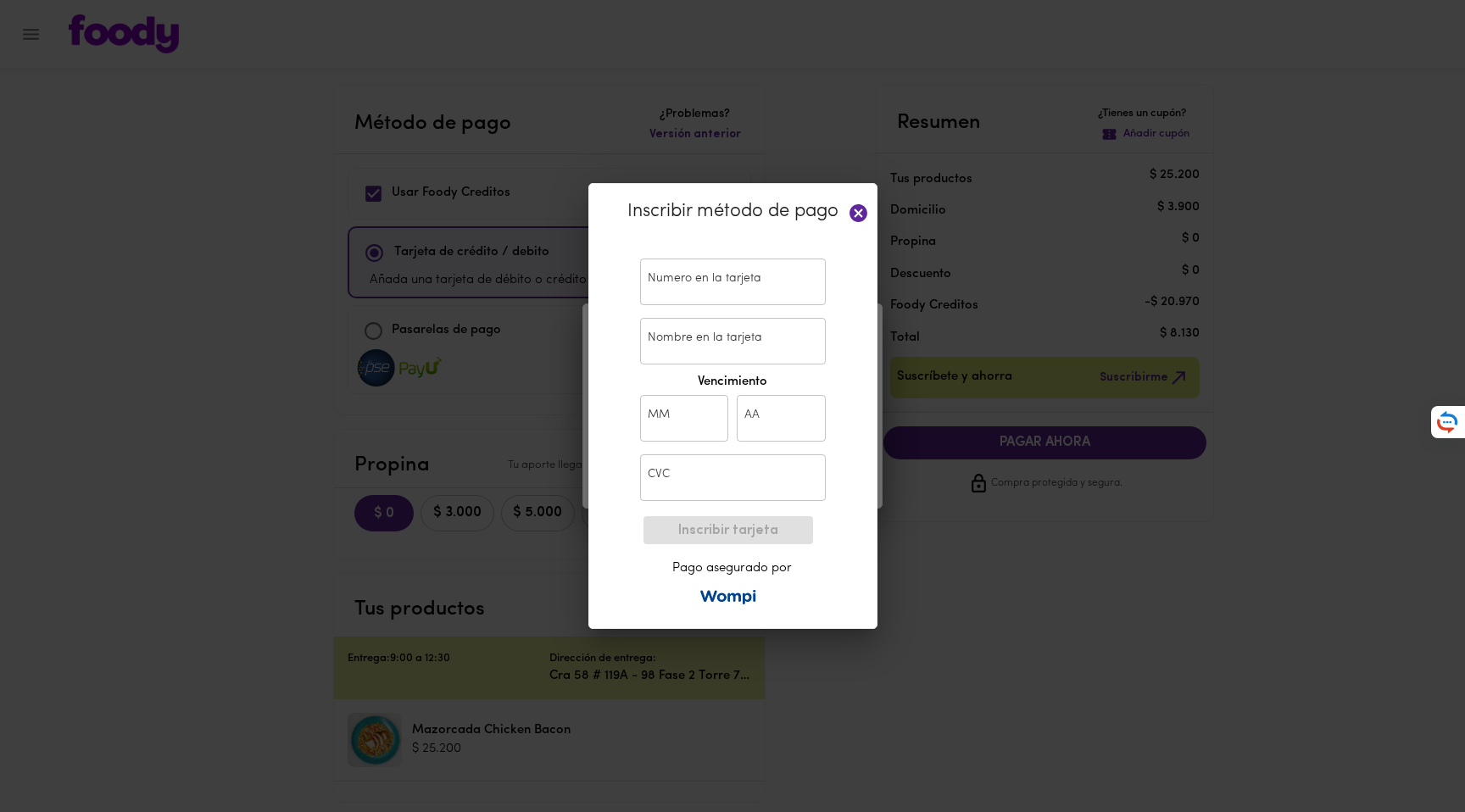
click at [859, 218] on icon at bounding box center [858, 213] width 18 height 18
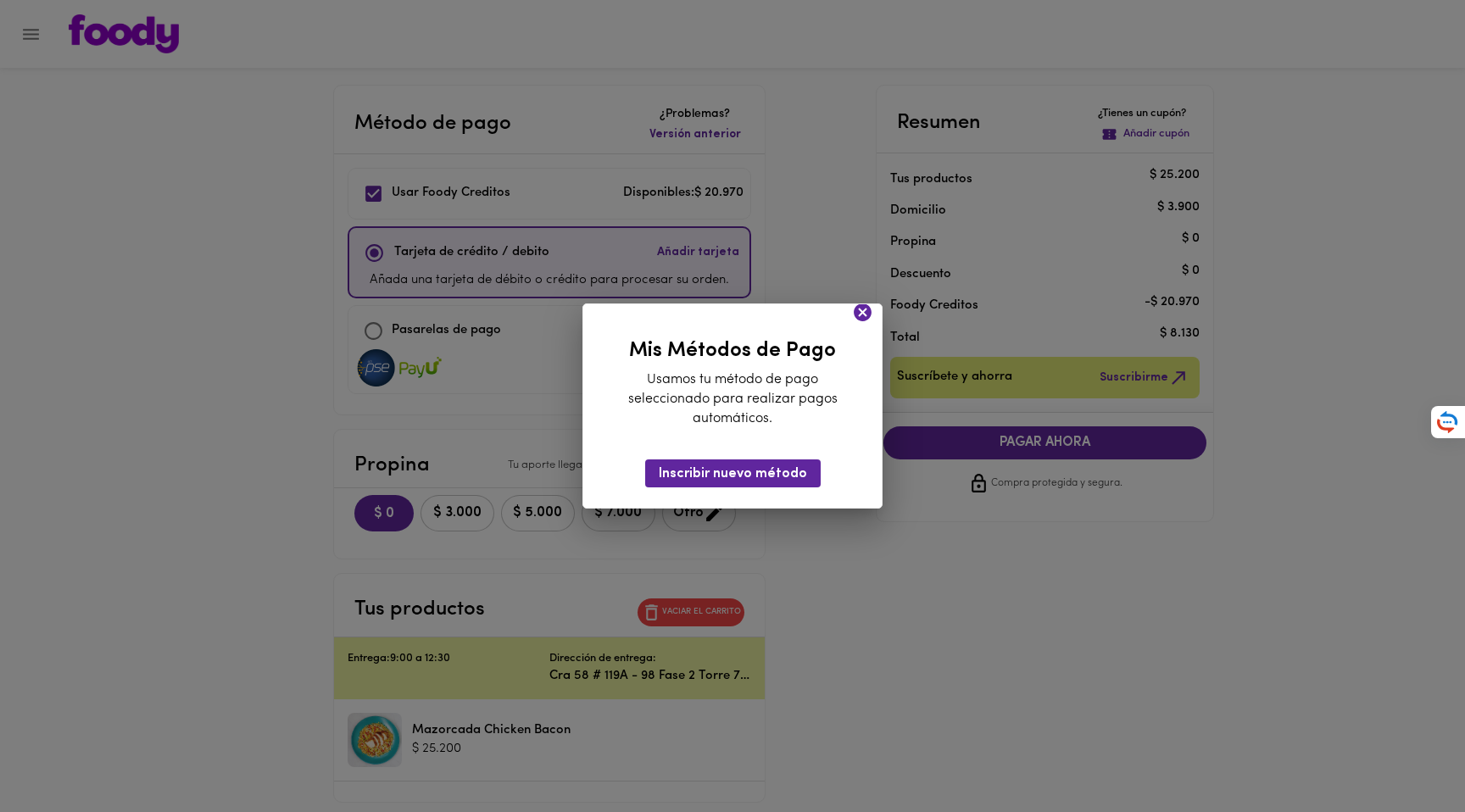
click at [867, 307] on icon at bounding box center [862, 312] width 18 height 18
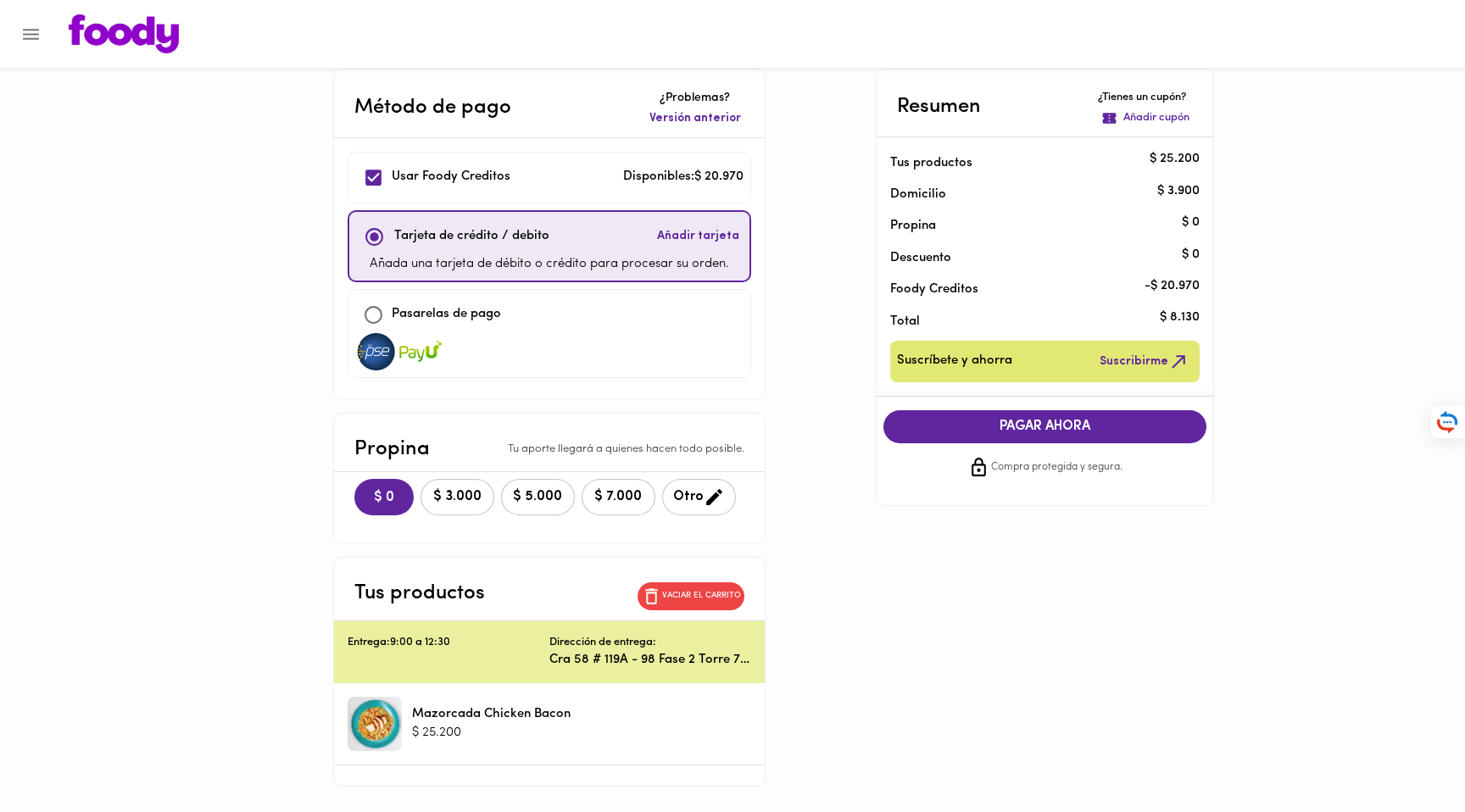
scroll to position [20, 0]
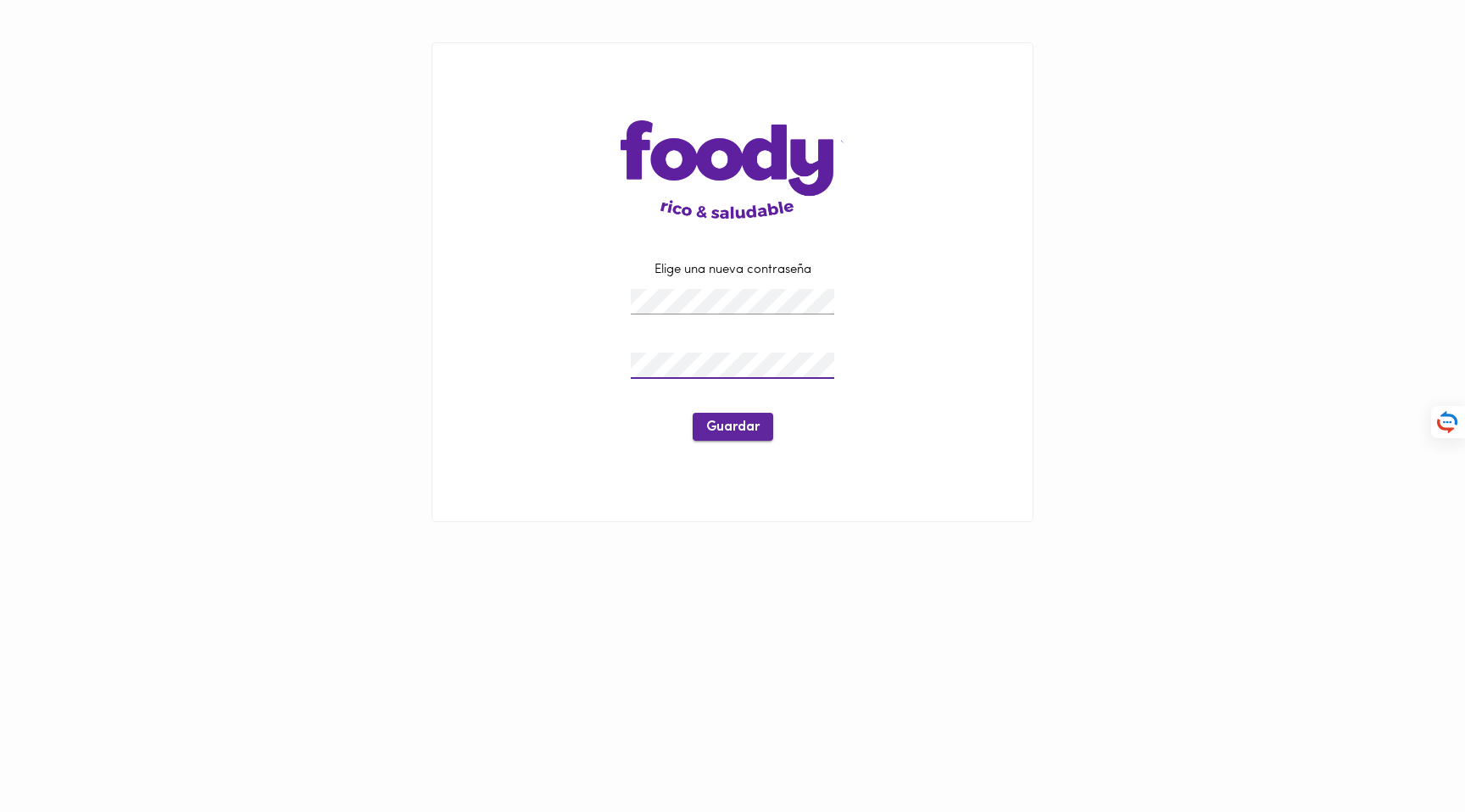
click at [735, 431] on span "Guardar" at bounding box center [733, 428] width 54 height 16
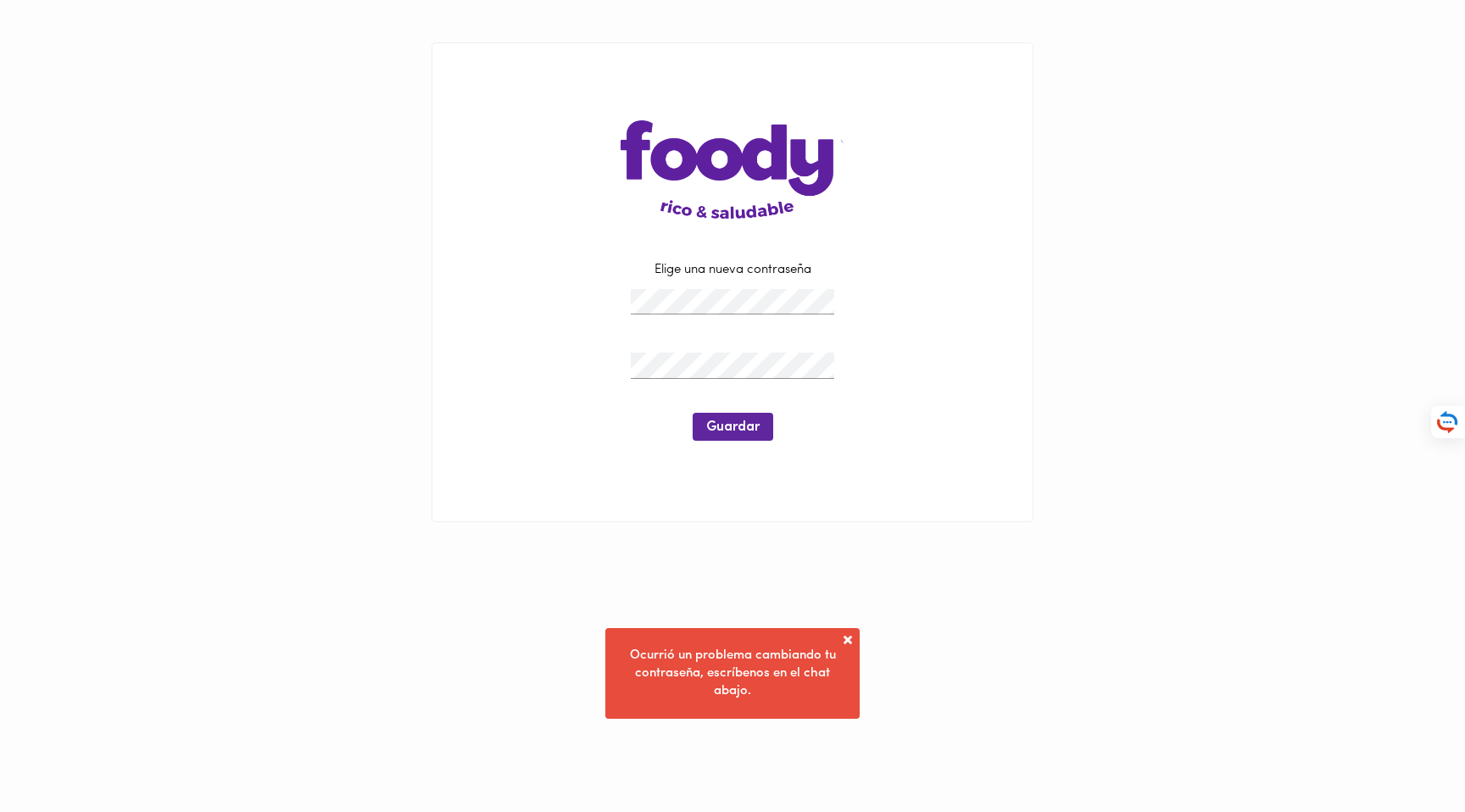
click at [849, 565] on html "Elige una nueva contraseña Guardar Ocurrió un problema cambiando tu contraseña,…" at bounding box center [732, 282] width 1465 height 565
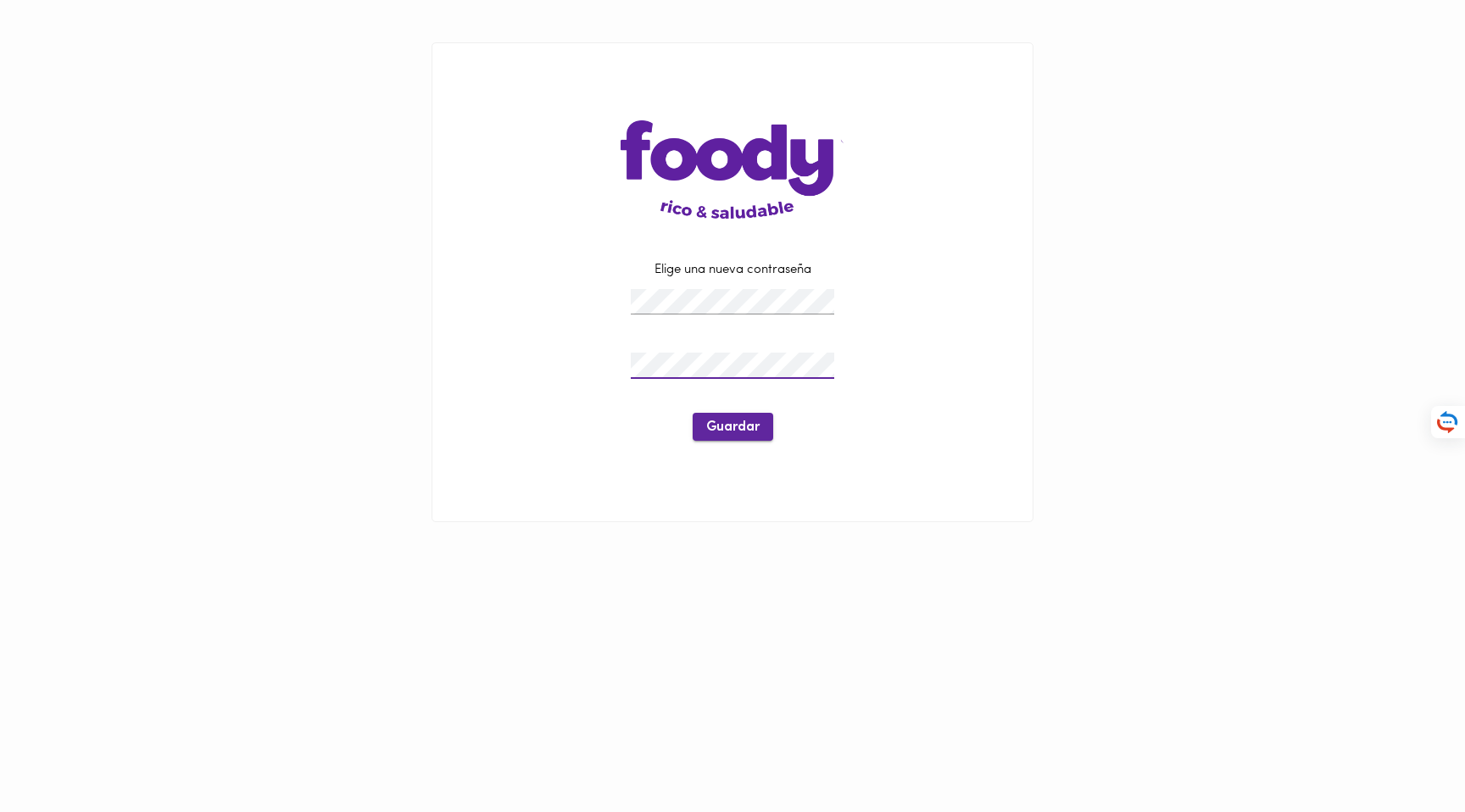
click at [741, 429] on span "Guardar" at bounding box center [733, 428] width 54 height 16
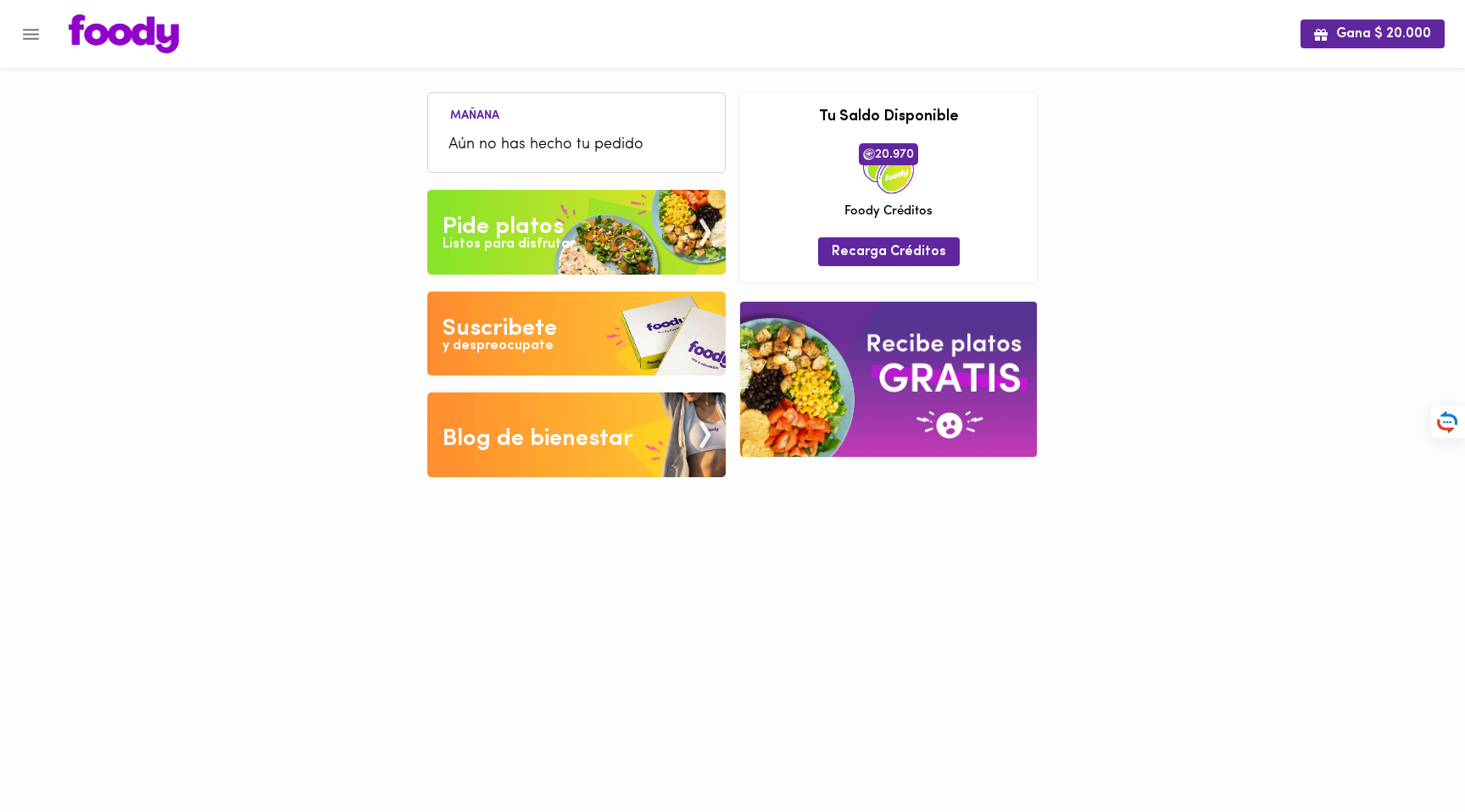
click at [1209, 224] on div "Gana $ 20.000 Mañana Aún no has hecho tu pedido Tu pago contraentrega por $- es…" at bounding box center [732, 251] width 1465 height 503
click at [1077, 168] on div "Gana $ 20.000 [DATE] Aún no has hecho tu pedido Tu pago contraentrega por $- es…" at bounding box center [732, 251] width 1465 height 503
click at [756, 57] on div "Gana $ 20.000" at bounding box center [732, 34] width 1465 height 68
click at [1188, 270] on div "Gana $ 20.000 [DATE] Aún no has hecho tu pedido Tu pago contraentrega por $- es…" at bounding box center [732, 251] width 1465 height 503
click at [1191, 270] on div "Gana $ 20.000 [DATE] Aún no has hecho tu pedido Tu pago contraentrega por $- es…" at bounding box center [732, 251] width 1465 height 503
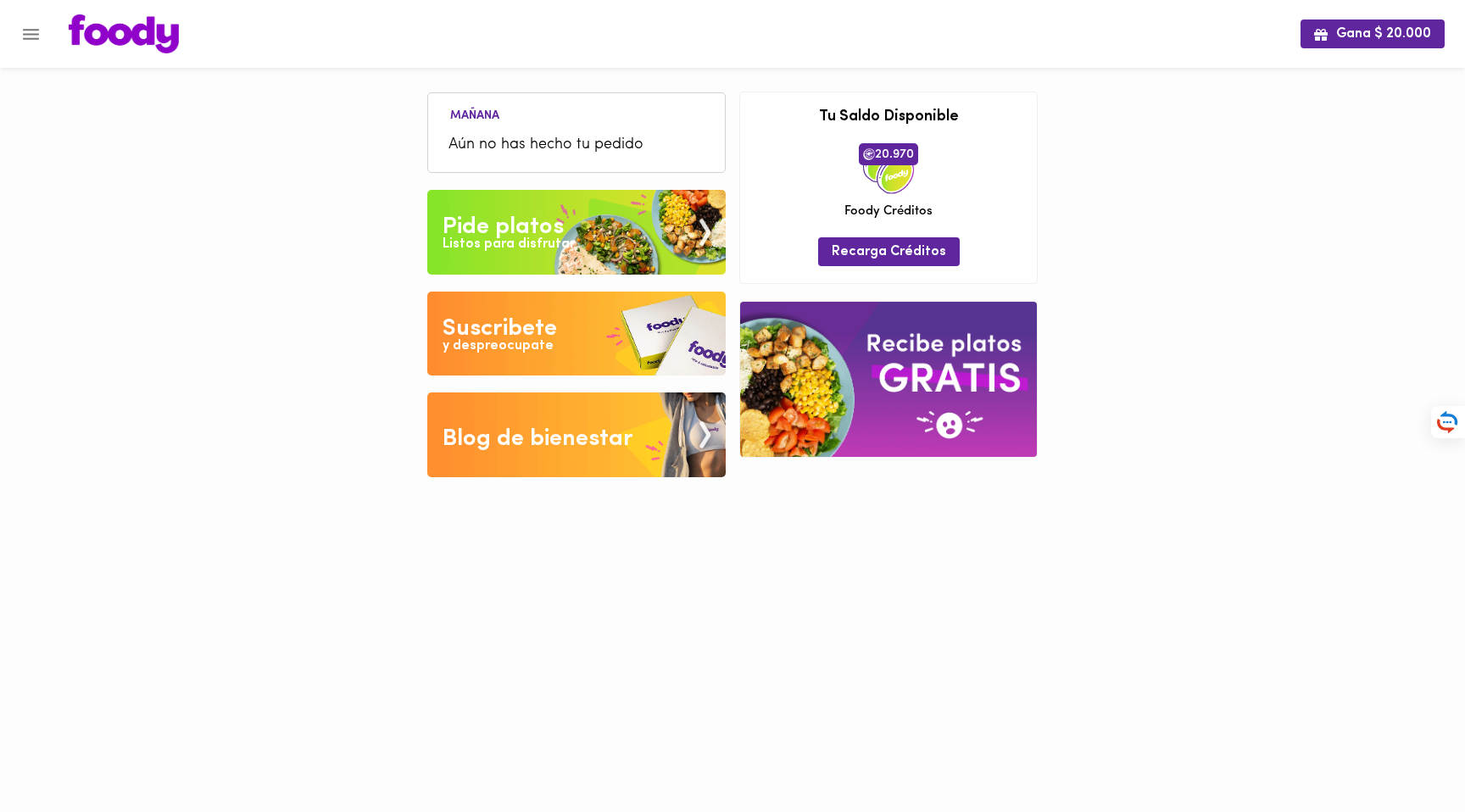
click at [18, 31] on button "Menu" at bounding box center [31, 34] width 42 height 42
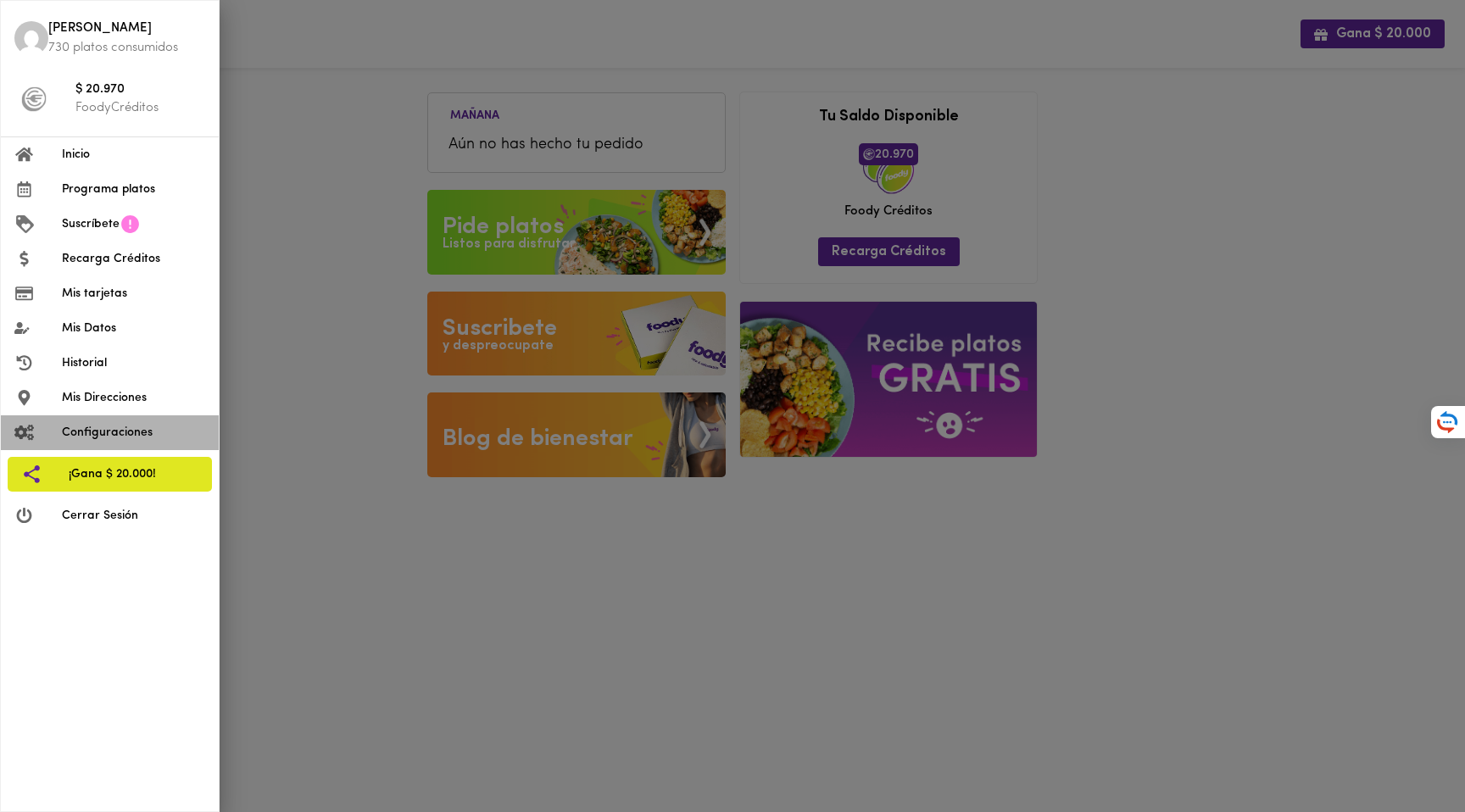
click at [133, 432] on span "Configuraciones" at bounding box center [133, 433] width 144 height 18
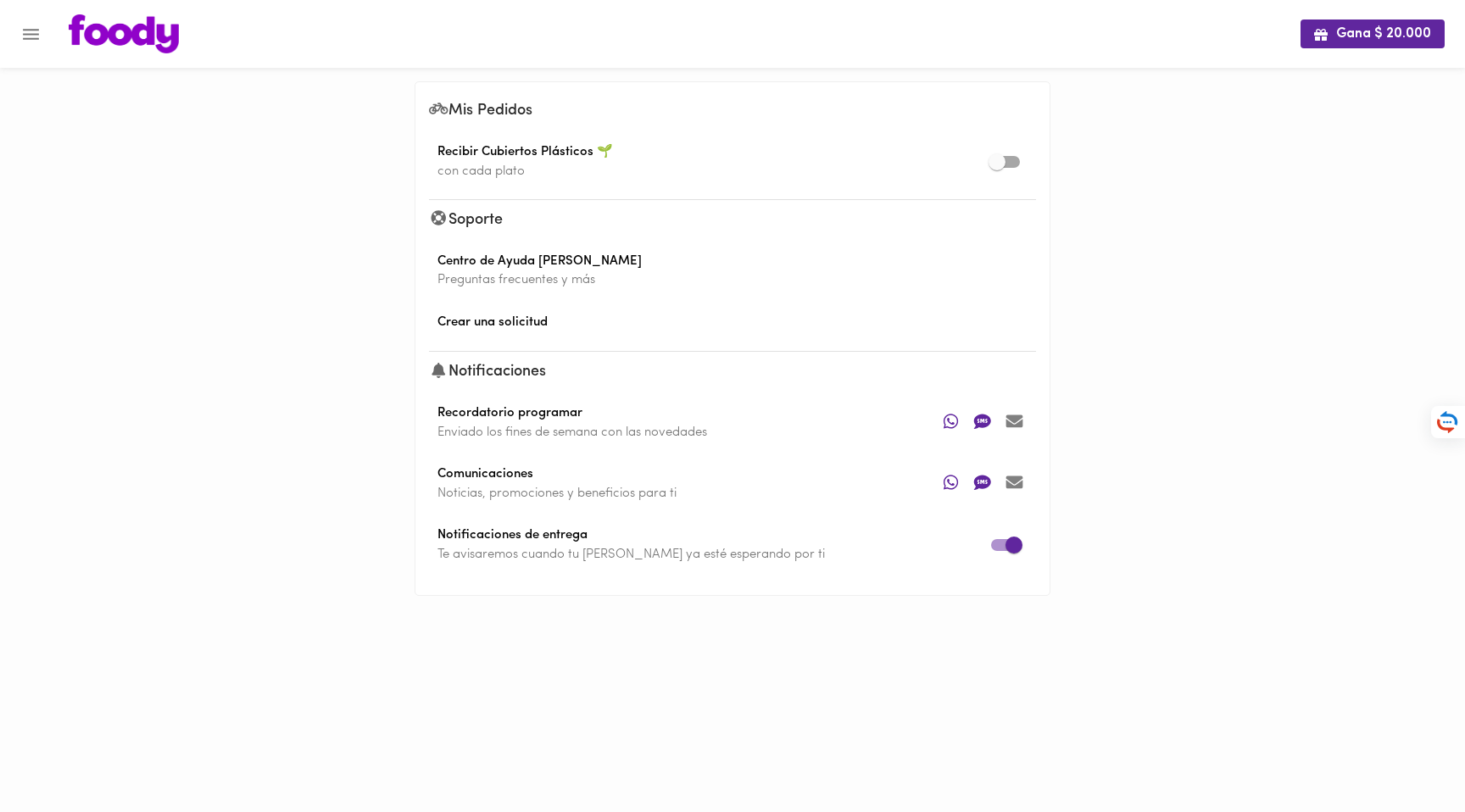
click at [164, 41] on img at bounding box center [124, 34] width 111 height 39
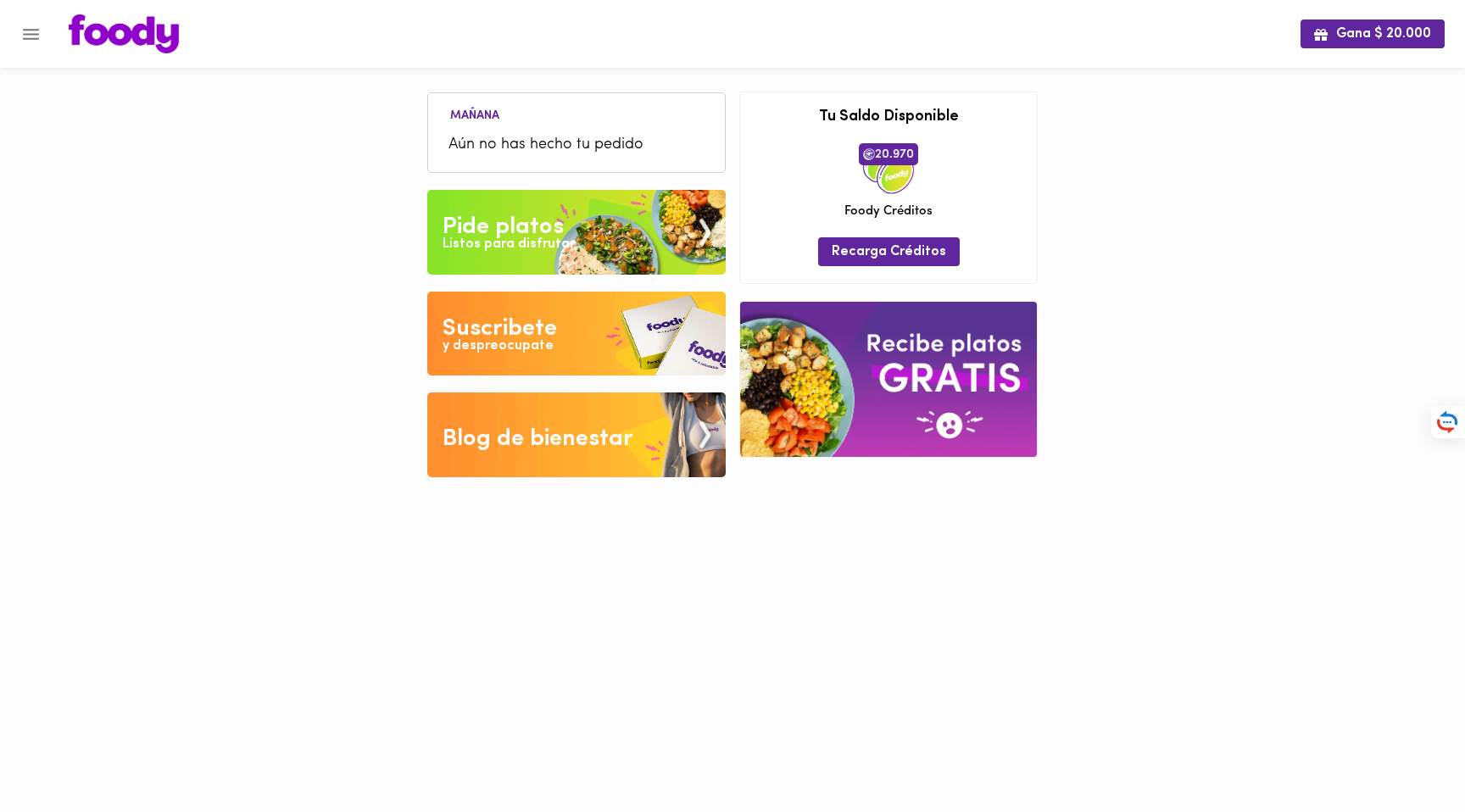
click at [1263, 226] on div "Gana $ 20.000 Mañana Aún no has hecho tu pedido Tu pago contraentrega por $- es…" at bounding box center [732, 251] width 1465 height 503
click at [1209, 244] on div "Gana $ 20.000 Mañana Aún no has hecho tu pedido Tu pago contraentrega por $- es…" at bounding box center [732, 251] width 1465 height 503
drag, startPoint x: 1194, startPoint y: 201, endPoint x: 1156, endPoint y: 201, distance: 38.0
click at [1194, 201] on div "Gana $ 20.000 Mañana Aún no has hecho tu pedido Tu pago contraentrega por $- es…" at bounding box center [732, 251] width 1465 height 503
click at [1110, 261] on div "Gana $ 20.000 Mañana Aún no has hecho tu pedido Tu pago contraentrega por $- es…" at bounding box center [732, 251] width 1465 height 503
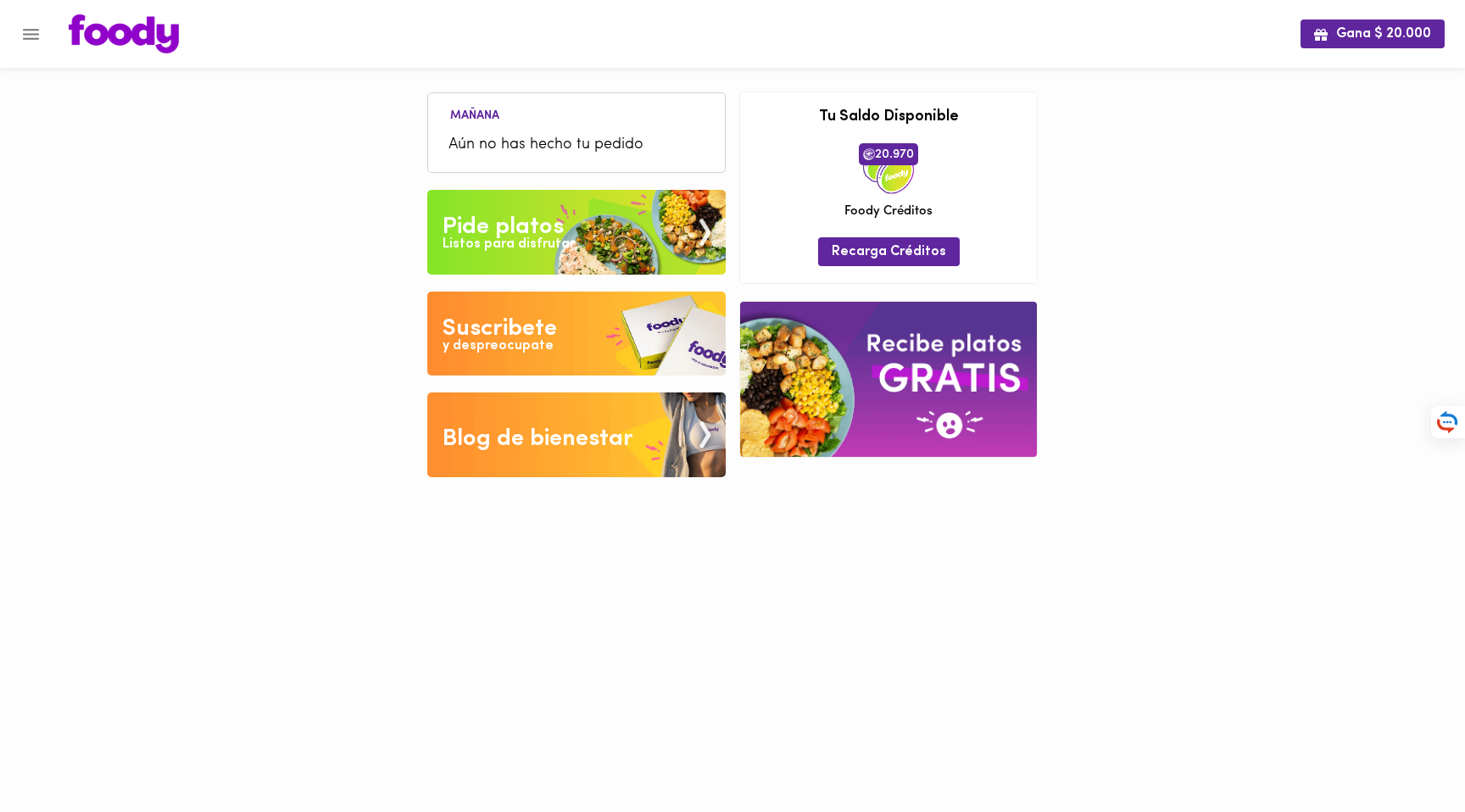
click at [957, 344] on img at bounding box center [889, 379] width 297 height 155
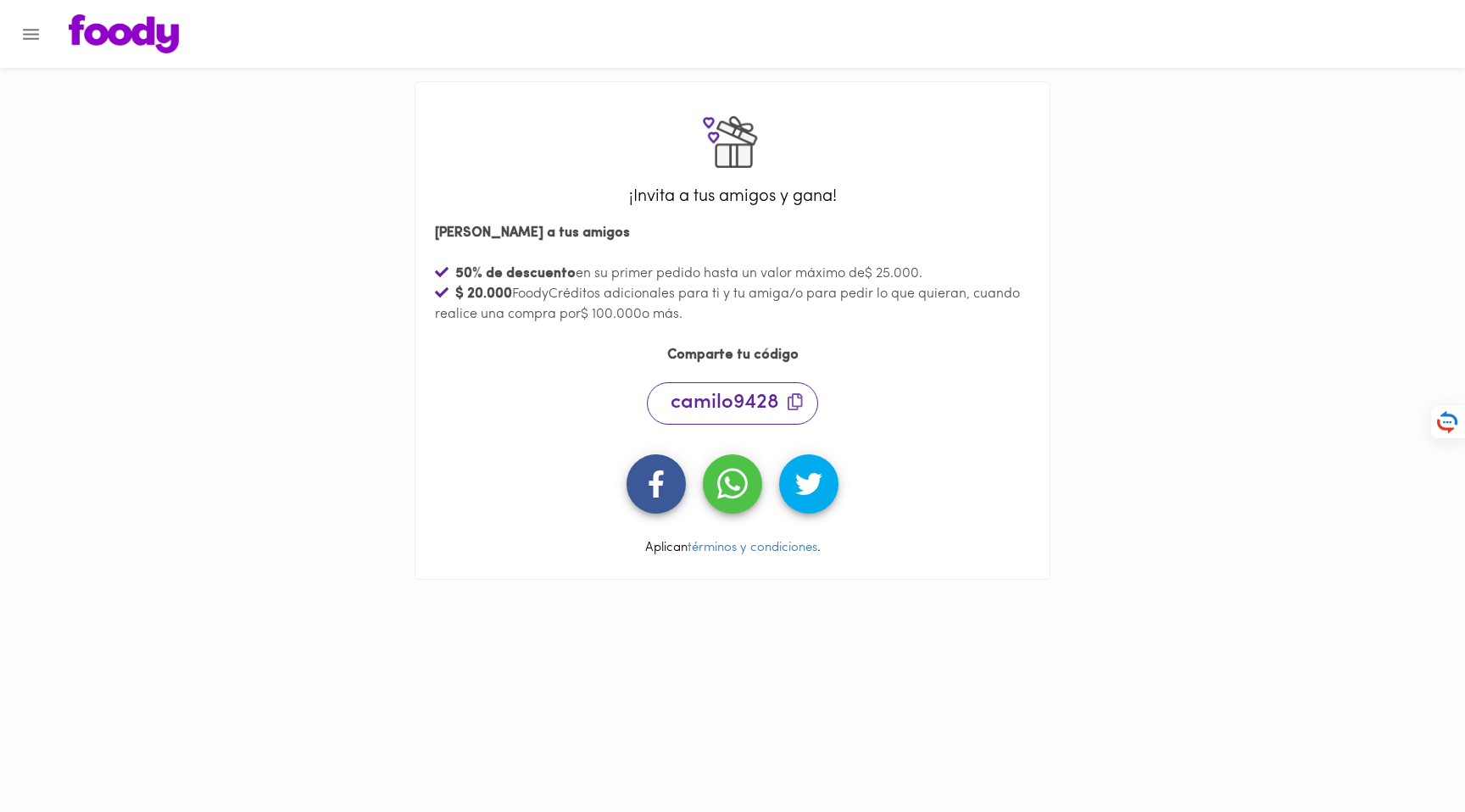
click at [119, 34] on img at bounding box center [124, 34] width 111 height 39
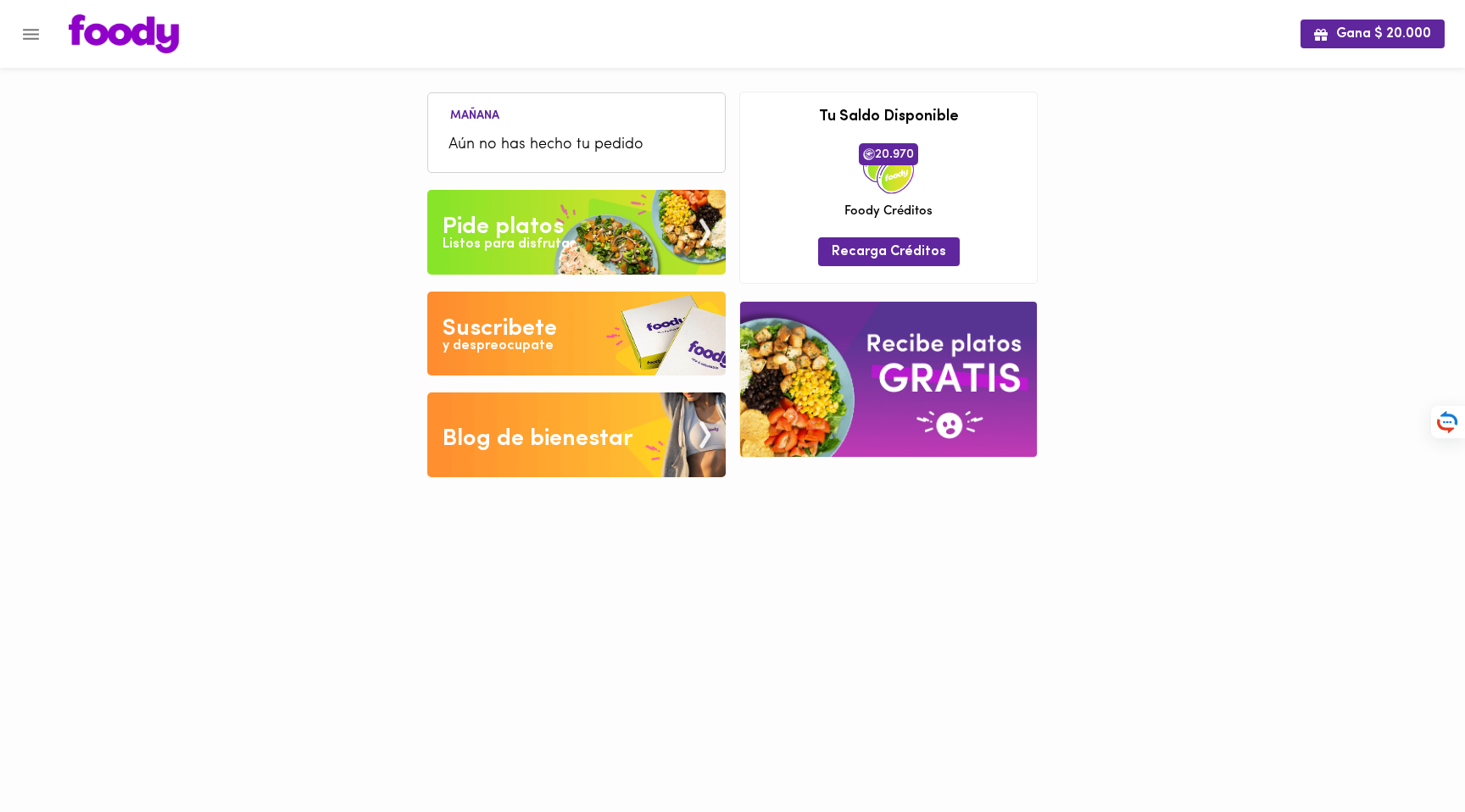
click at [495, 121] on li "Mañana" at bounding box center [475, 114] width 77 height 16
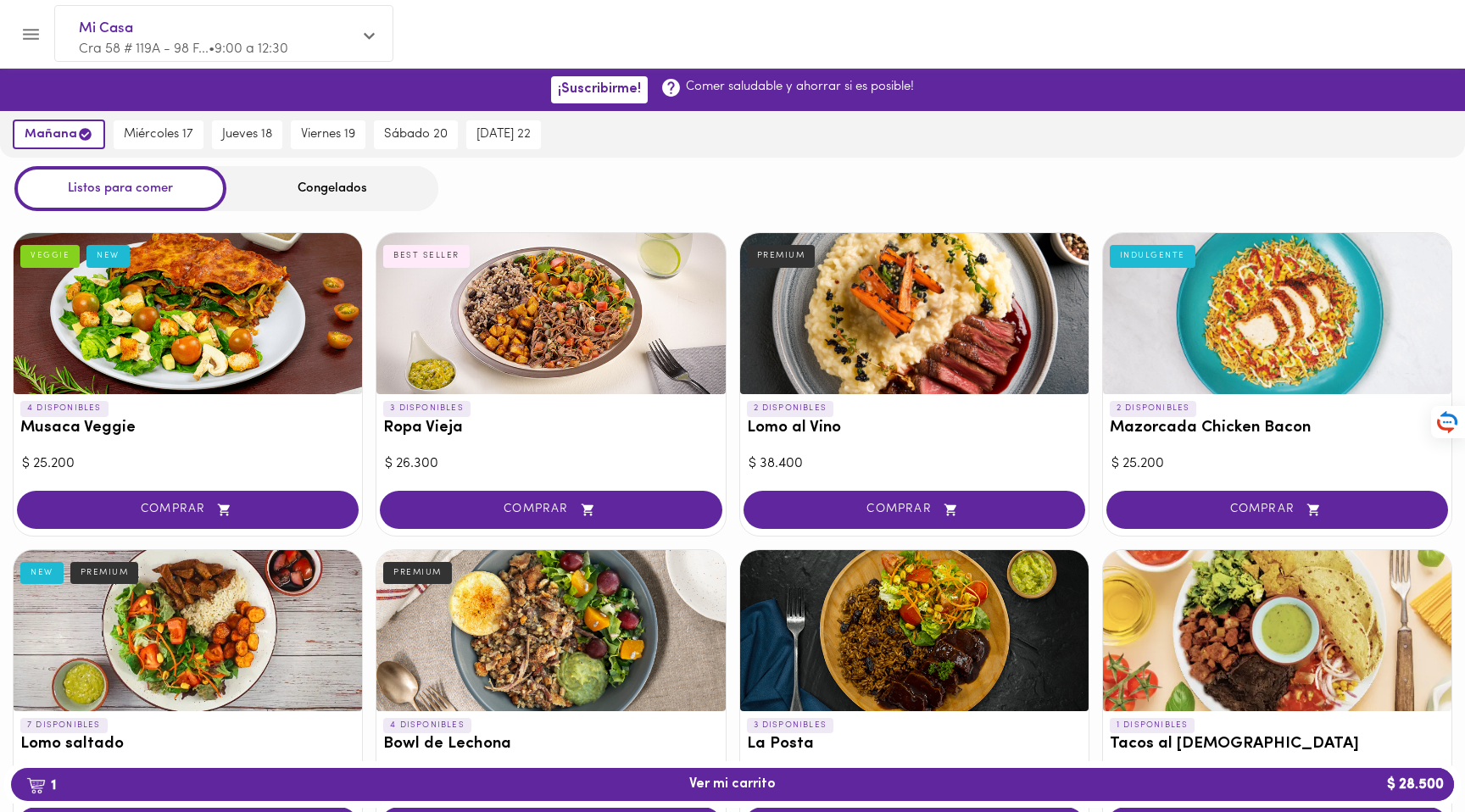
click at [155, 37] on span "Mi Casa" at bounding box center [215, 29] width 273 height 22
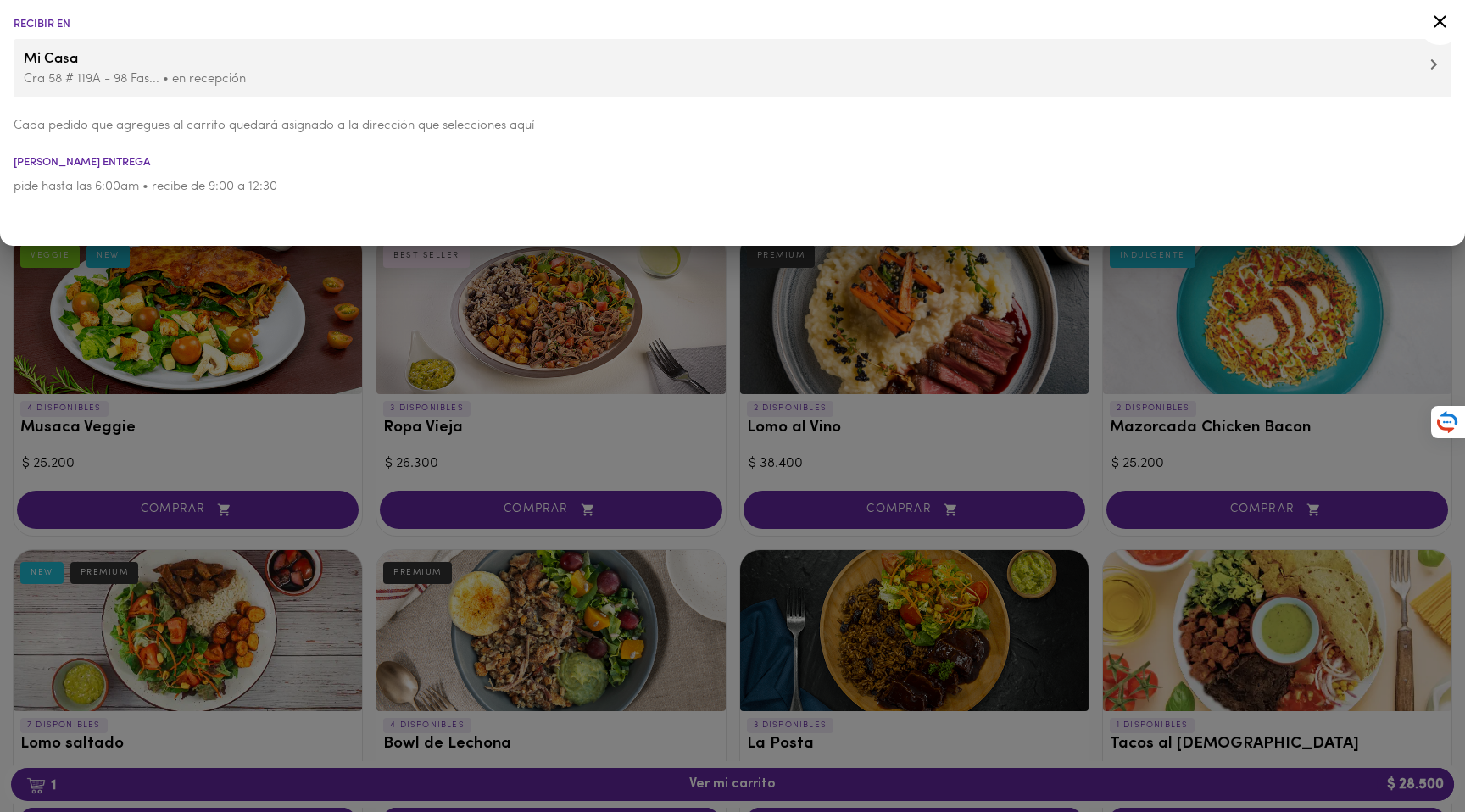
click at [1439, 15] on icon at bounding box center [1439, 21] width 21 height 21
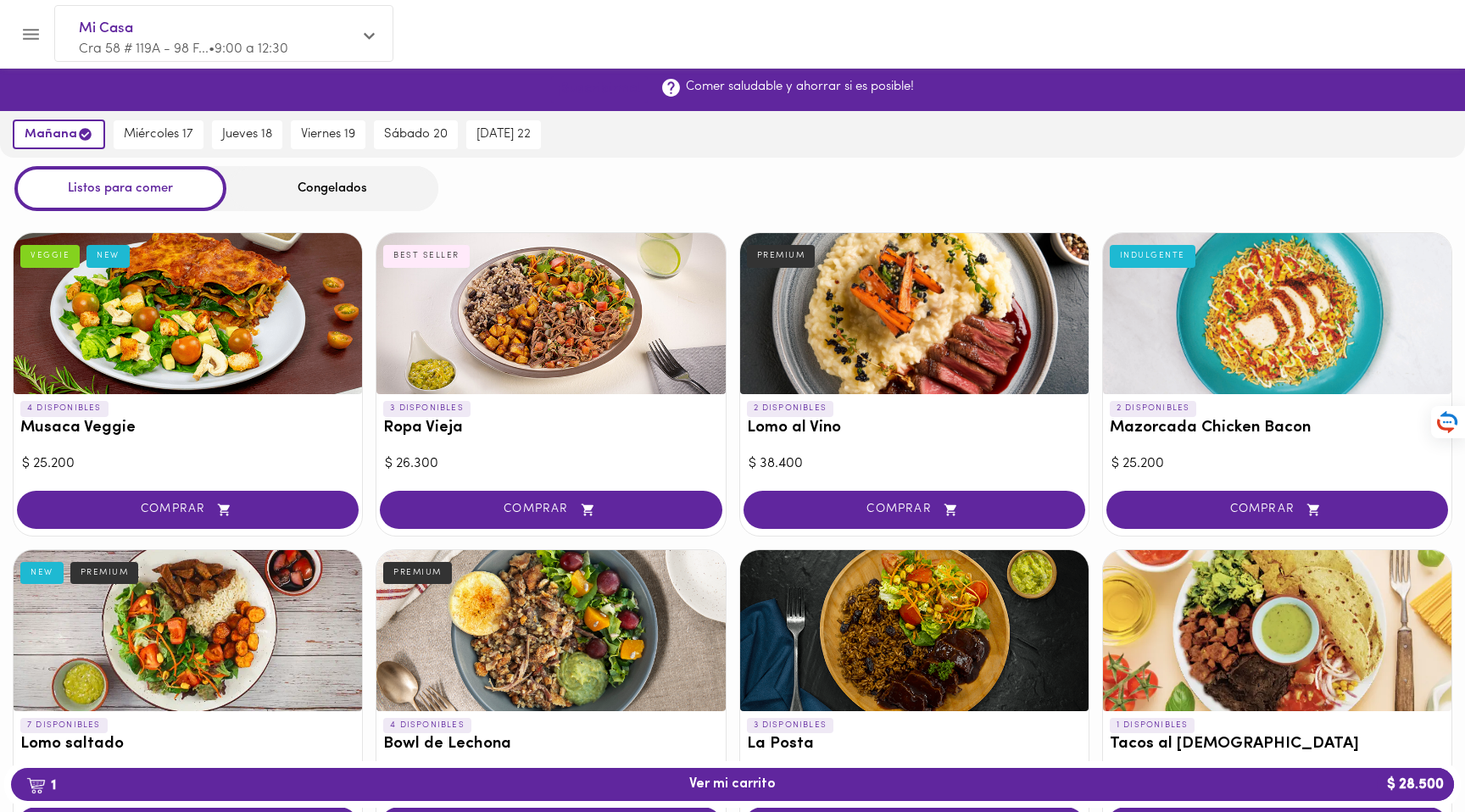
click at [603, 93] on span "¡Suscribirme!" at bounding box center [599, 89] width 83 height 16
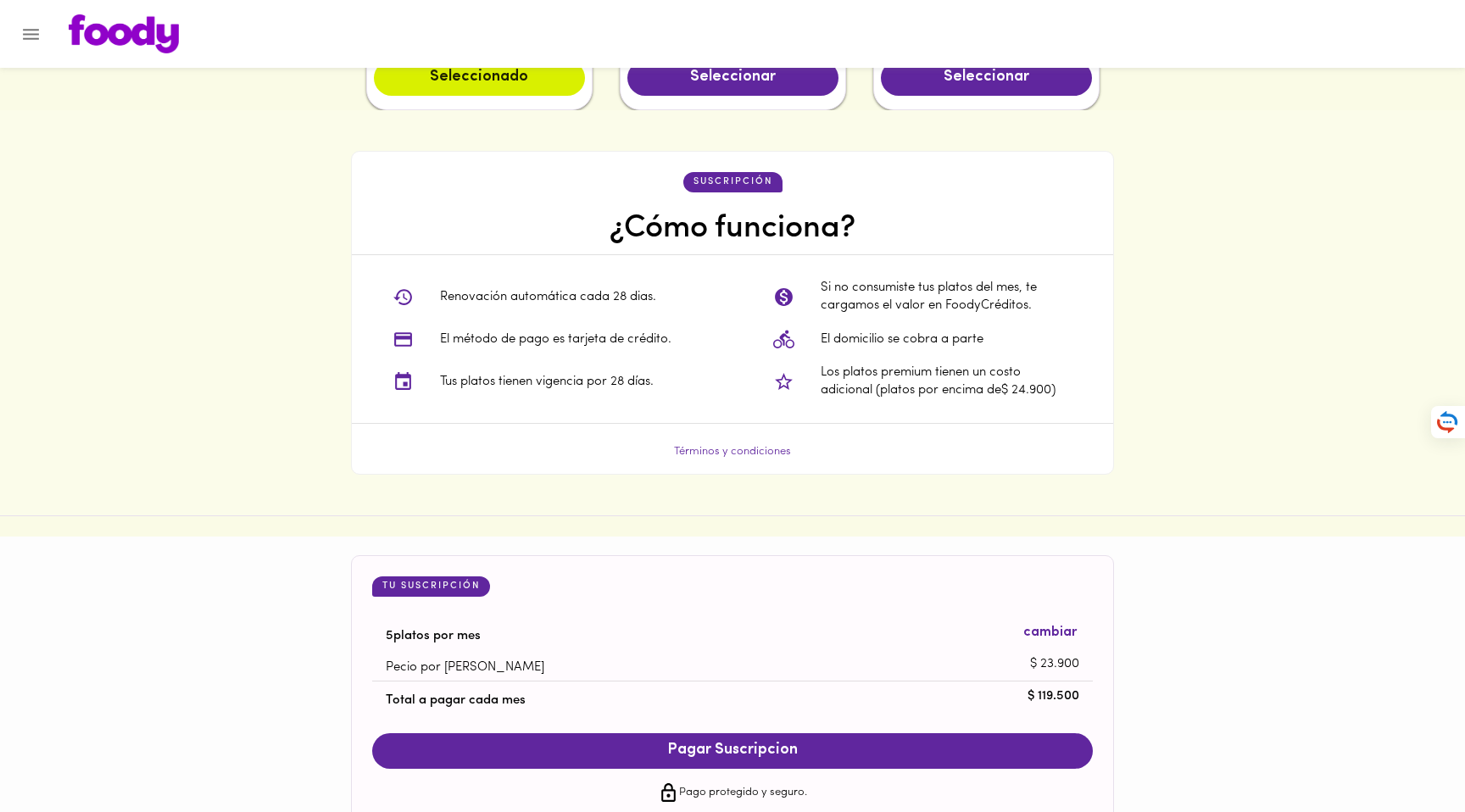
scroll to position [1244, 0]
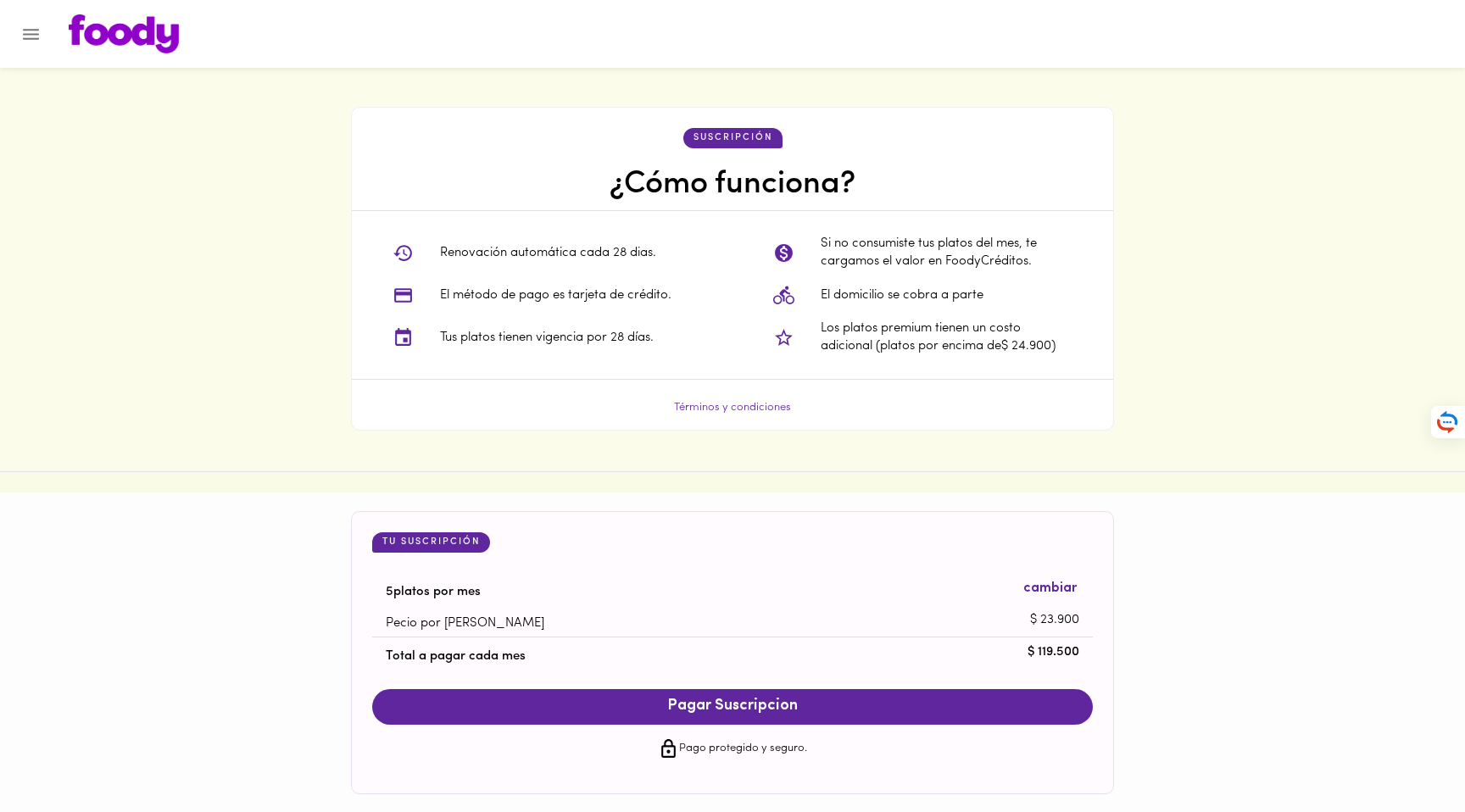
click at [886, 334] on p "Los platos premium tienen un costo adicional (platos por encima de $ 24.900 )" at bounding box center [946, 338] width 252 height 37
drag, startPoint x: 1276, startPoint y: 369, endPoint x: 1271, endPoint y: 394, distance: 25.5
click at [1276, 369] on div "suscripción ¿Cómo funciona? Renovación automática cada 28 dias. El método de pa…" at bounding box center [732, 270] width 1465 height 406
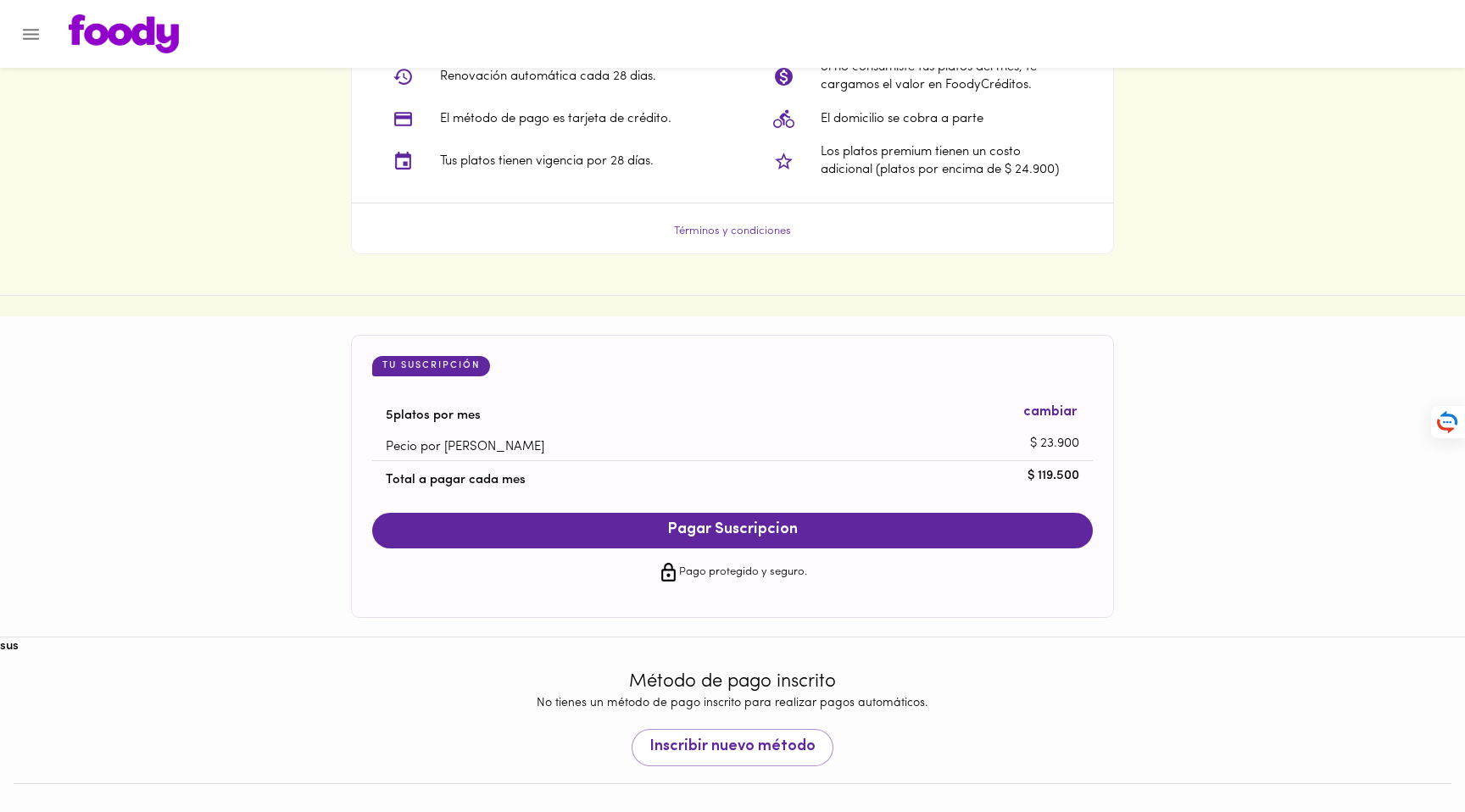
scroll to position [1425, 0]
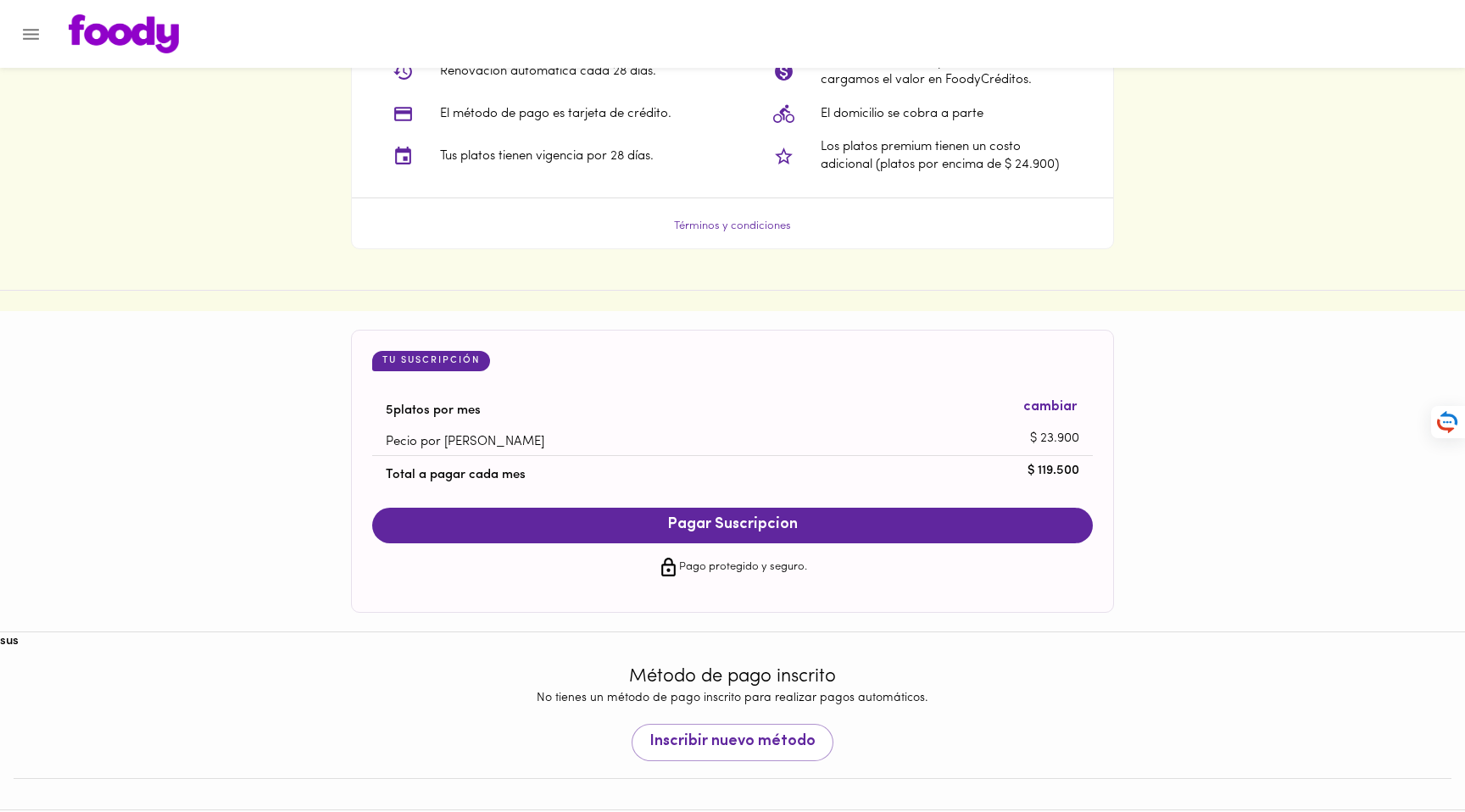
click at [813, 559] on div "Pago protegido y seguro." at bounding box center [733, 567] width 721 height 48
click at [801, 532] on span "Pagar Suscripcion" at bounding box center [733, 525] width 687 height 19
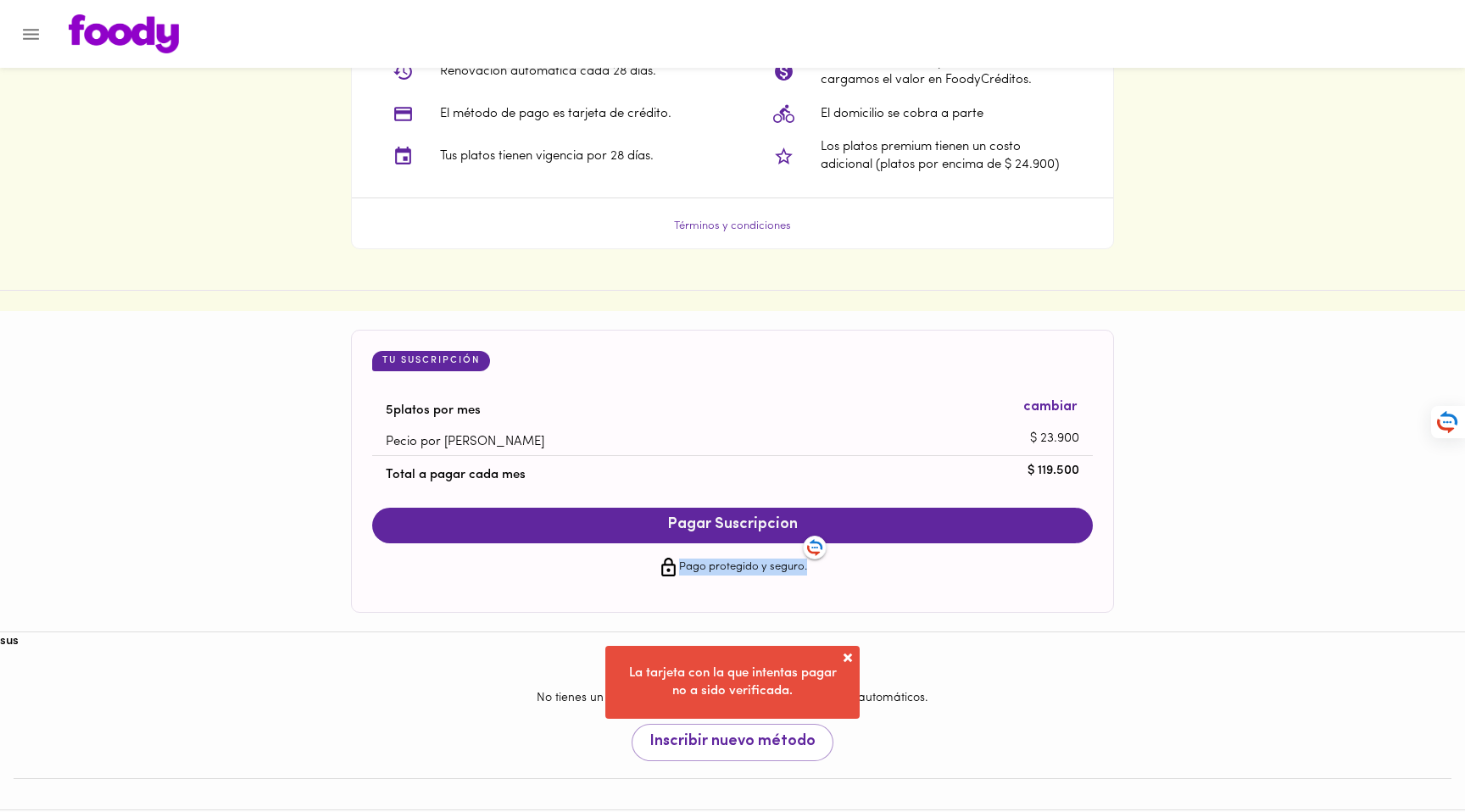
click at [850, 531] on span "Pagar Suscripcion" at bounding box center [733, 525] width 687 height 19
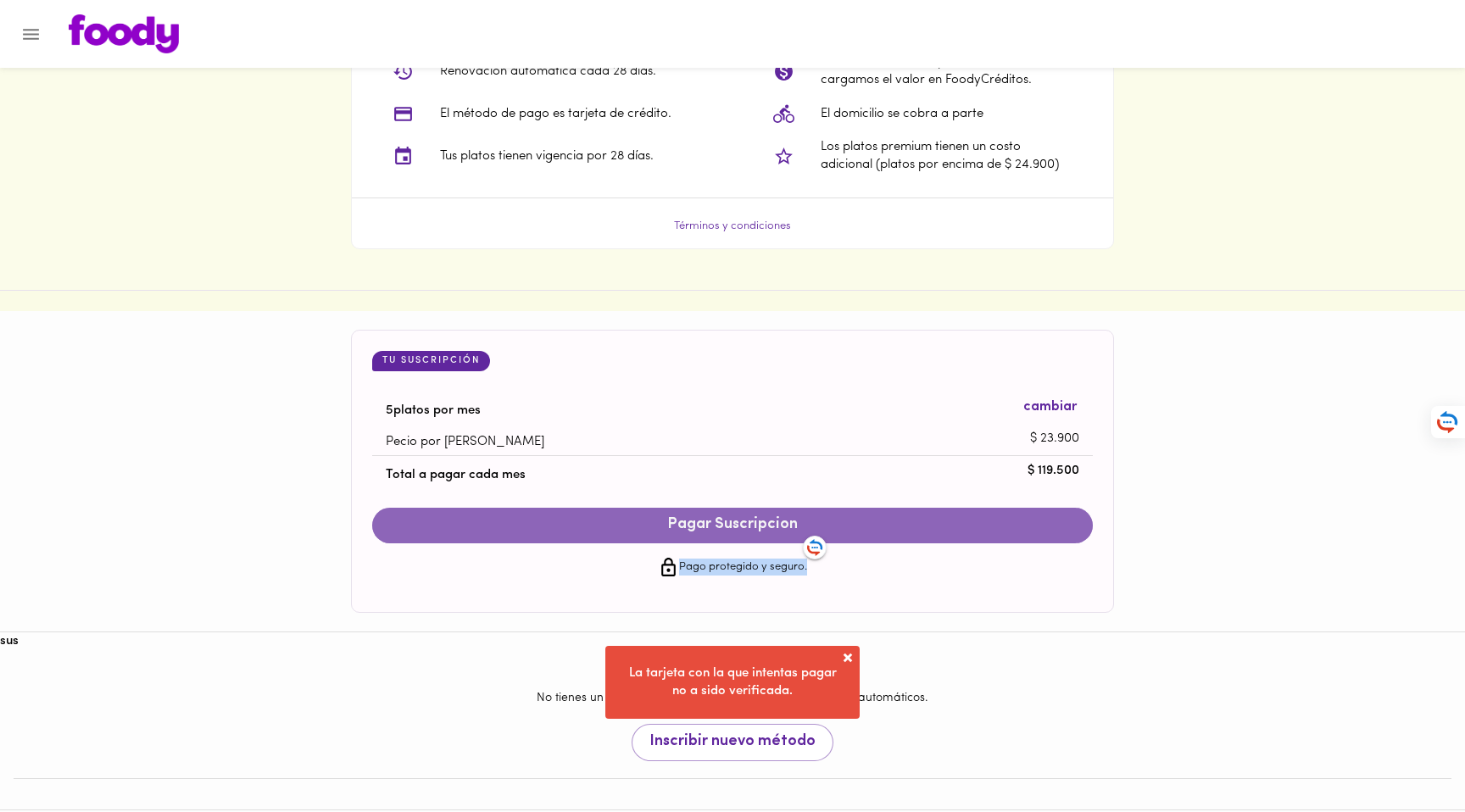
click at [850, 531] on span "Pagar Suscripcion" at bounding box center [733, 525] width 687 height 19
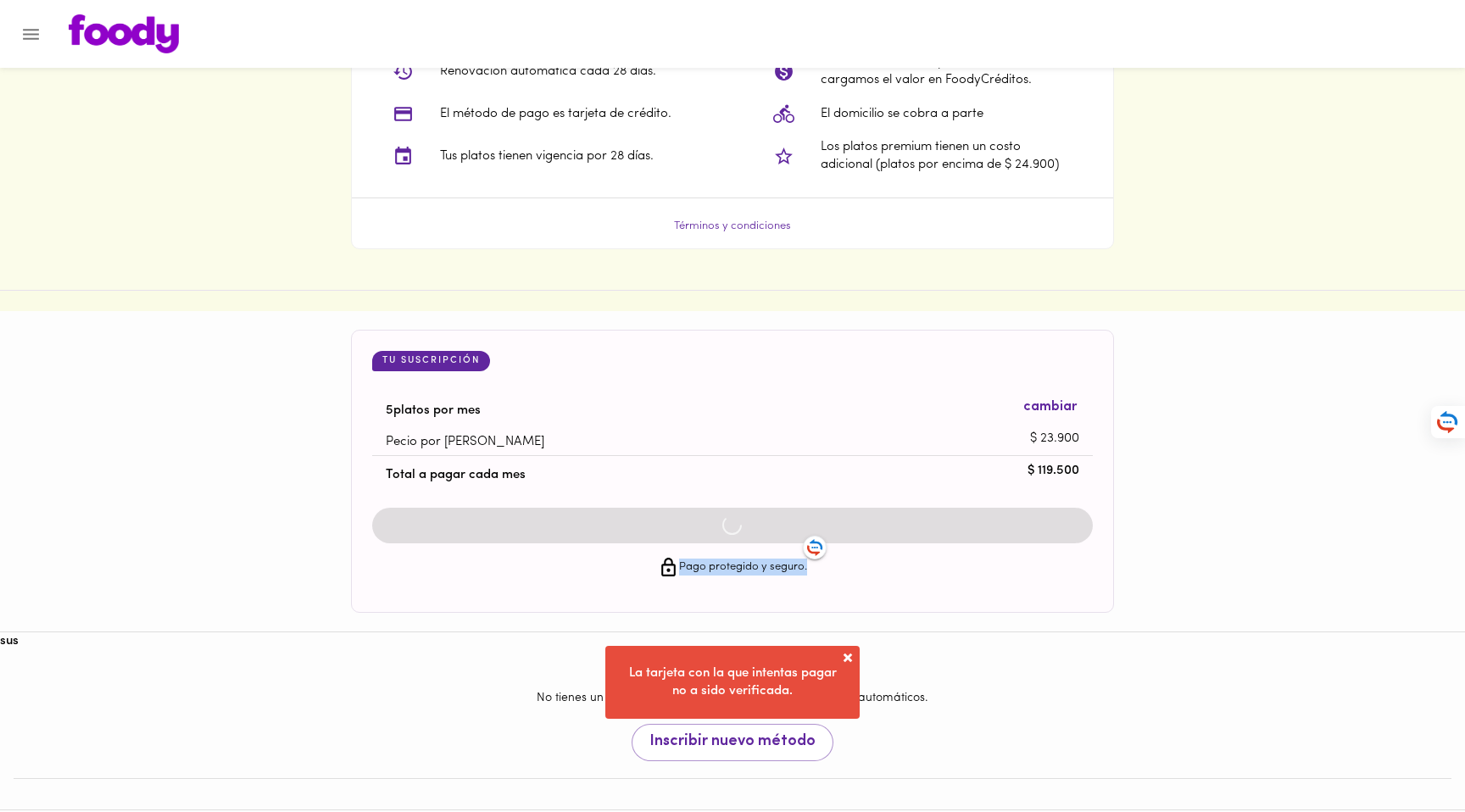
click at [850, 531] on span "Pagar Suscripcion" at bounding box center [733, 525] width 687 height 19
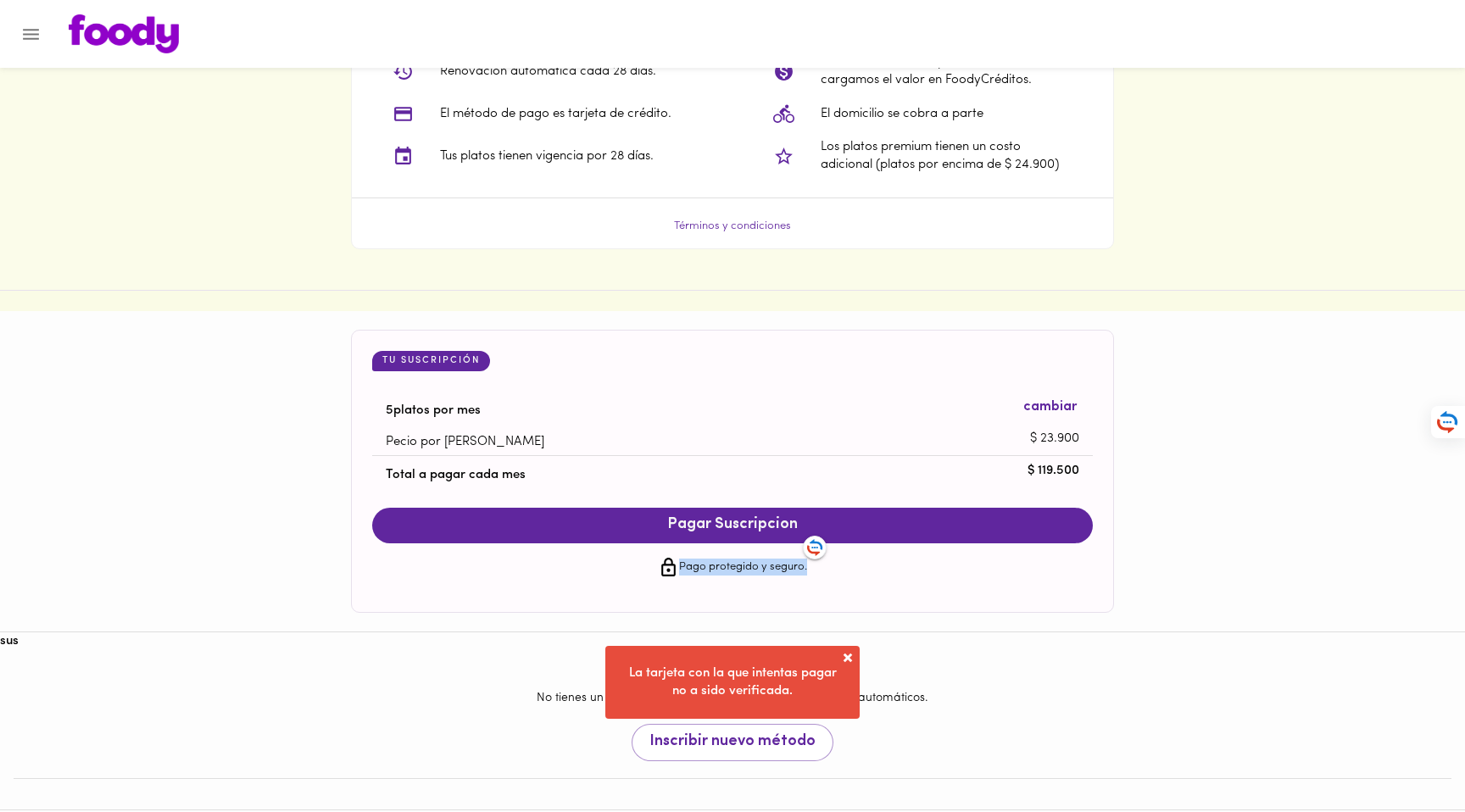
click at [850, 531] on span "Pagar Suscripcion" at bounding box center [733, 525] width 687 height 19
click at [864, 530] on span "Pagar Suscripcion" at bounding box center [733, 525] width 687 height 19
click at [862, 529] on span "Pagar Suscripcion" at bounding box center [733, 525] width 687 height 19
click at [862, 529] on div "Tu Suscripción 5 platos por mes cambiar Pecio por plato $ 23.900 Total a pagar …" at bounding box center [733, 447] width 721 height 192
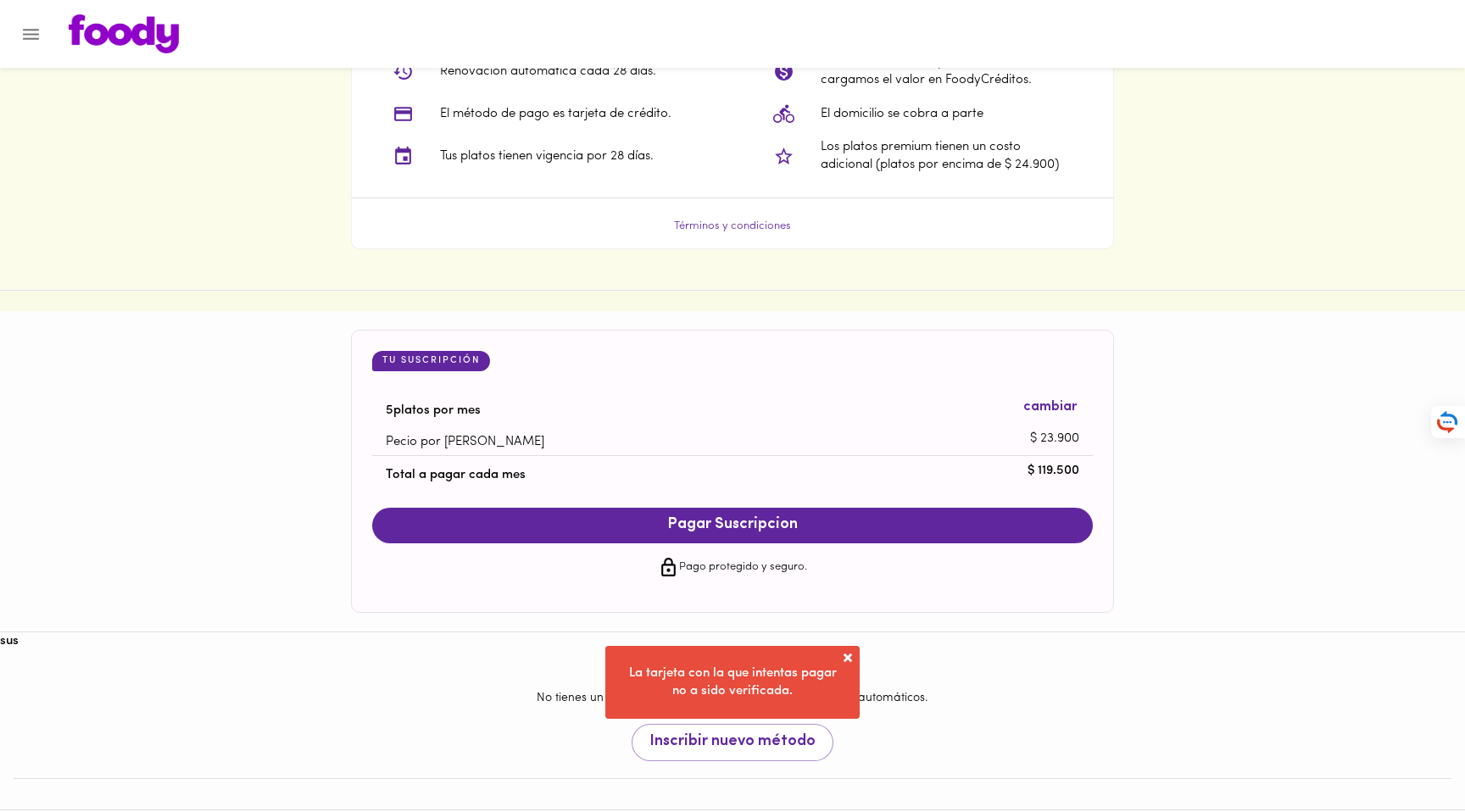
click at [1217, 404] on div "Tu Suscripción 5 platos por mes cambiar Pecio por plato $ 23.900 Total a pagar …" at bounding box center [732, 471] width 1465 height 283
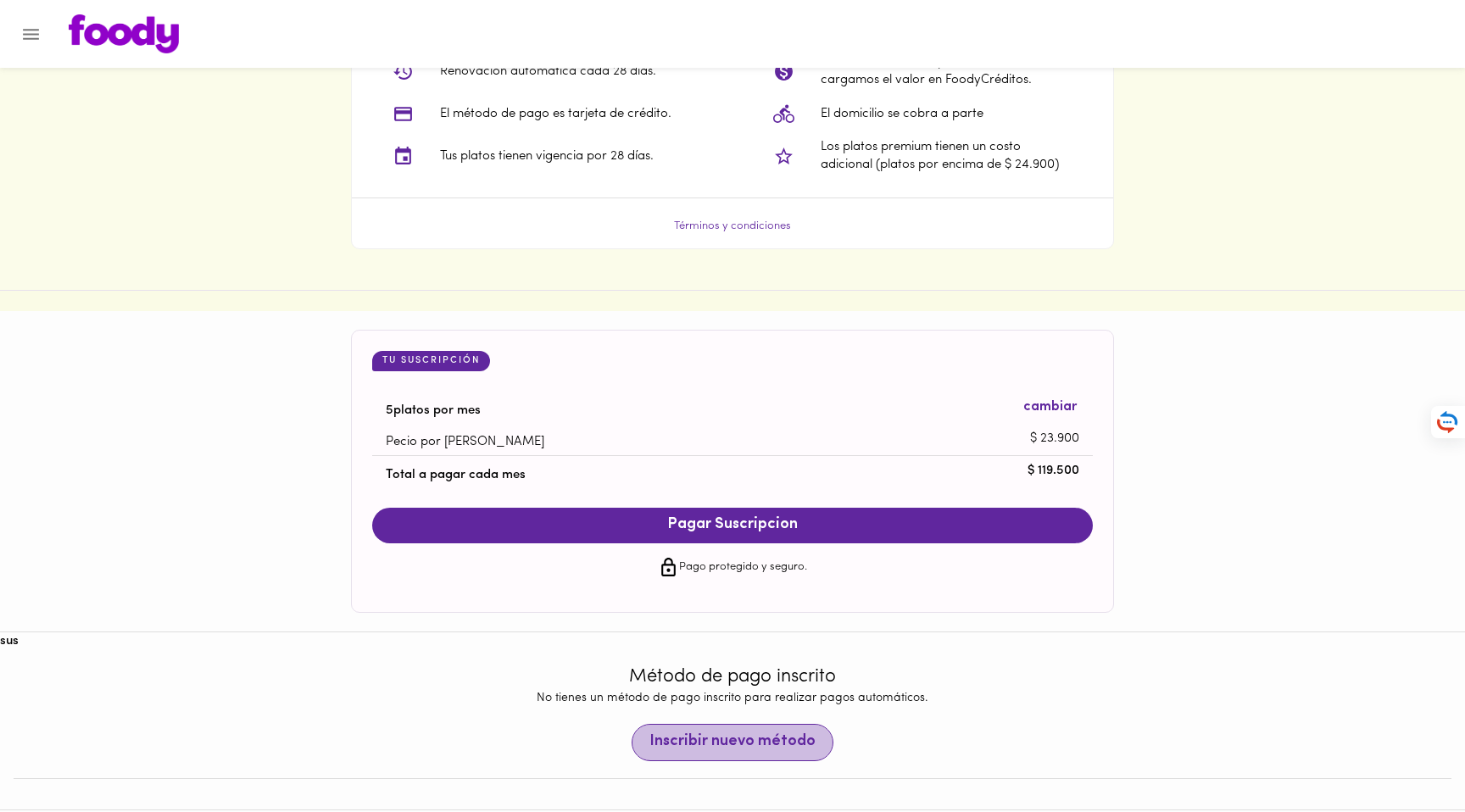
click at [735, 742] on span "Inscribir nuevo método" at bounding box center [732, 743] width 166 height 19
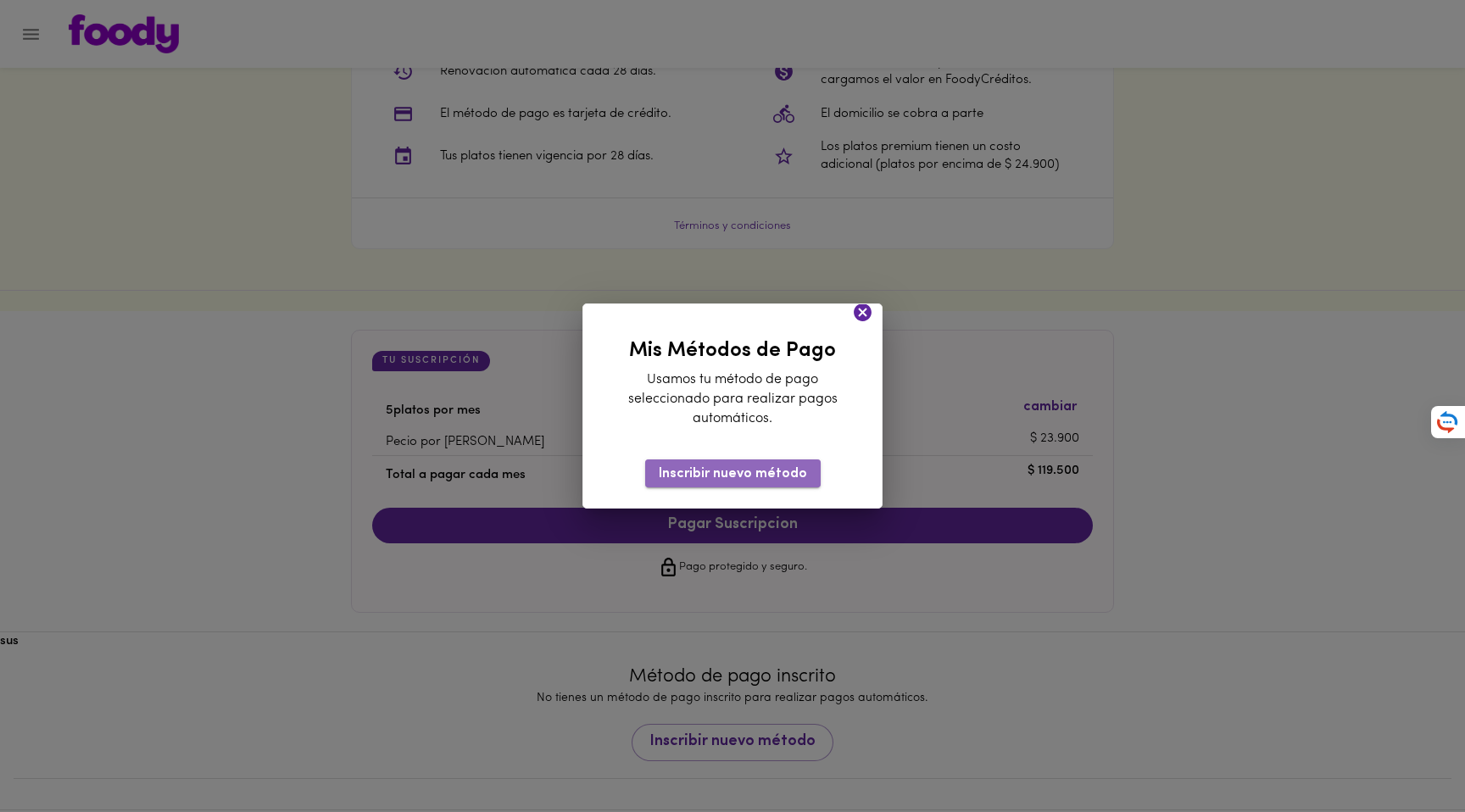
click at [772, 474] on span "Inscribir nuevo método" at bounding box center [733, 474] width 148 height 16
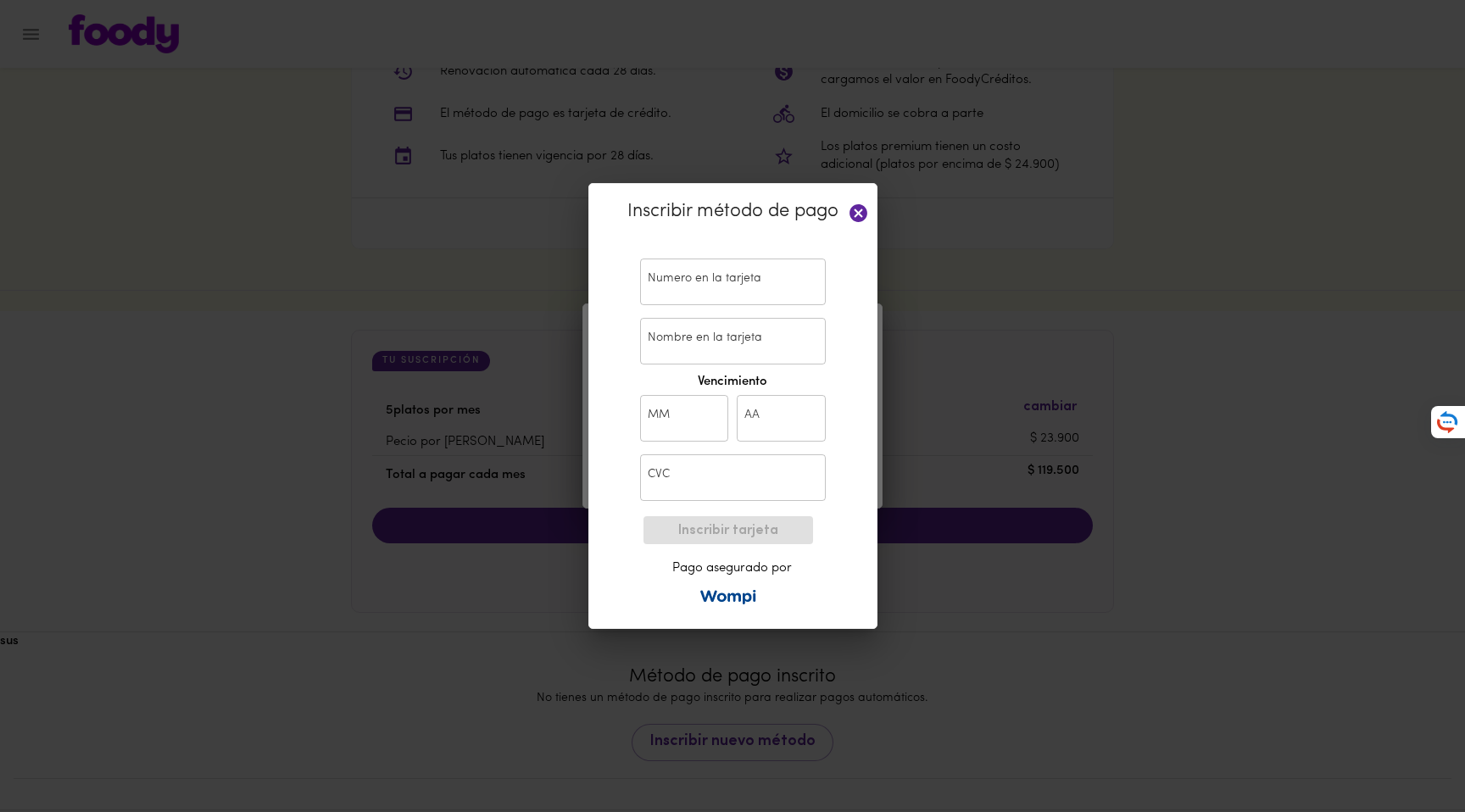
click at [717, 286] on input "text" at bounding box center [733, 281] width 185 height 47
click at [730, 285] on input "text" at bounding box center [733, 281] width 185 height 47
click at [709, 333] on input "Nombre en la tarjeta" at bounding box center [733, 341] width 185 height 47
click at [708, 294] on input "text" at bounding box center [733, 281] width 185 height 47
drag, startPoint x: 704, startPoint y: 337, endPoint x: 705, endPoint y: 311, distance: 26.0
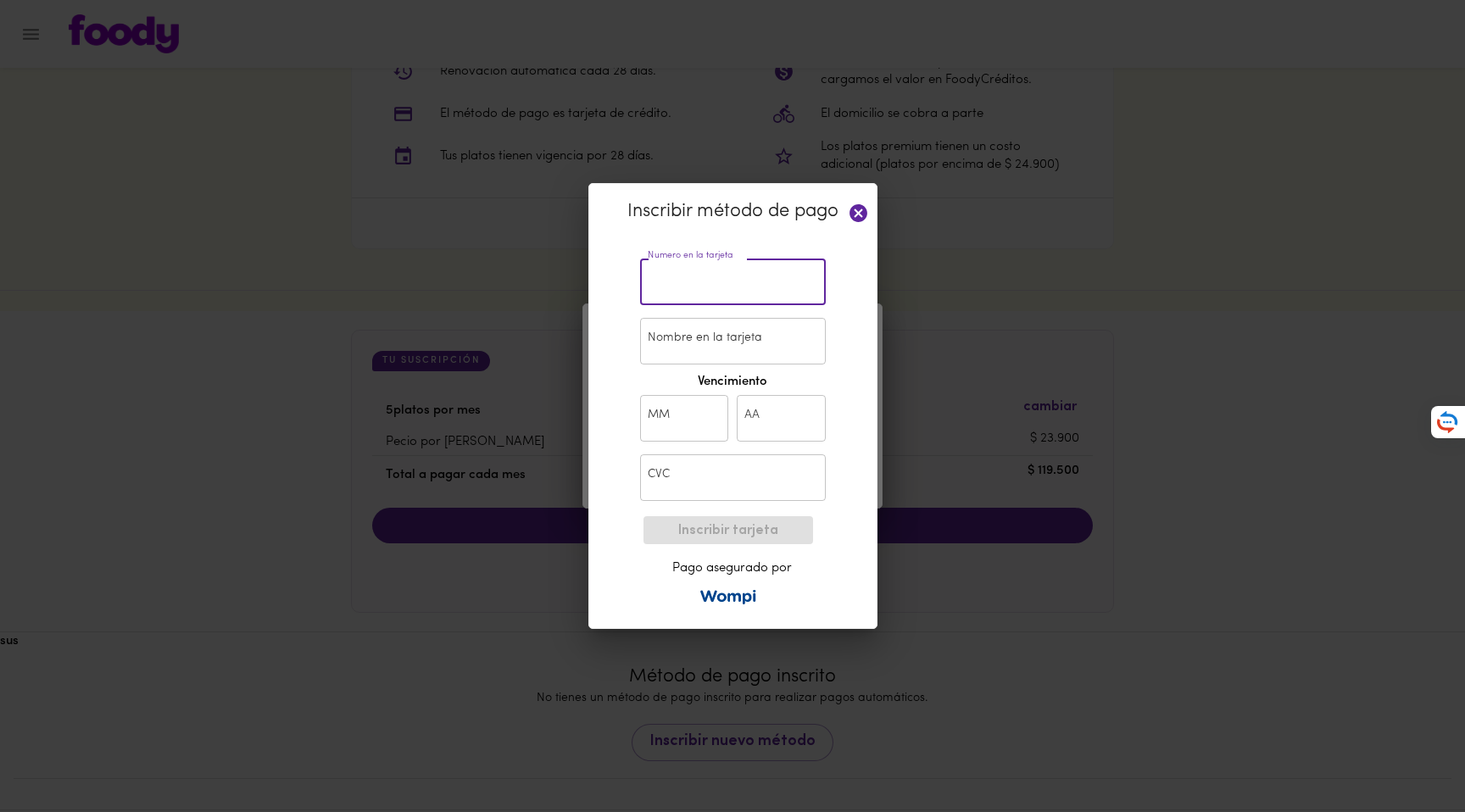
click at [704, 337] on input "Nombre en la tarjeta" at bounding box center [733, 341] width 185 height 47
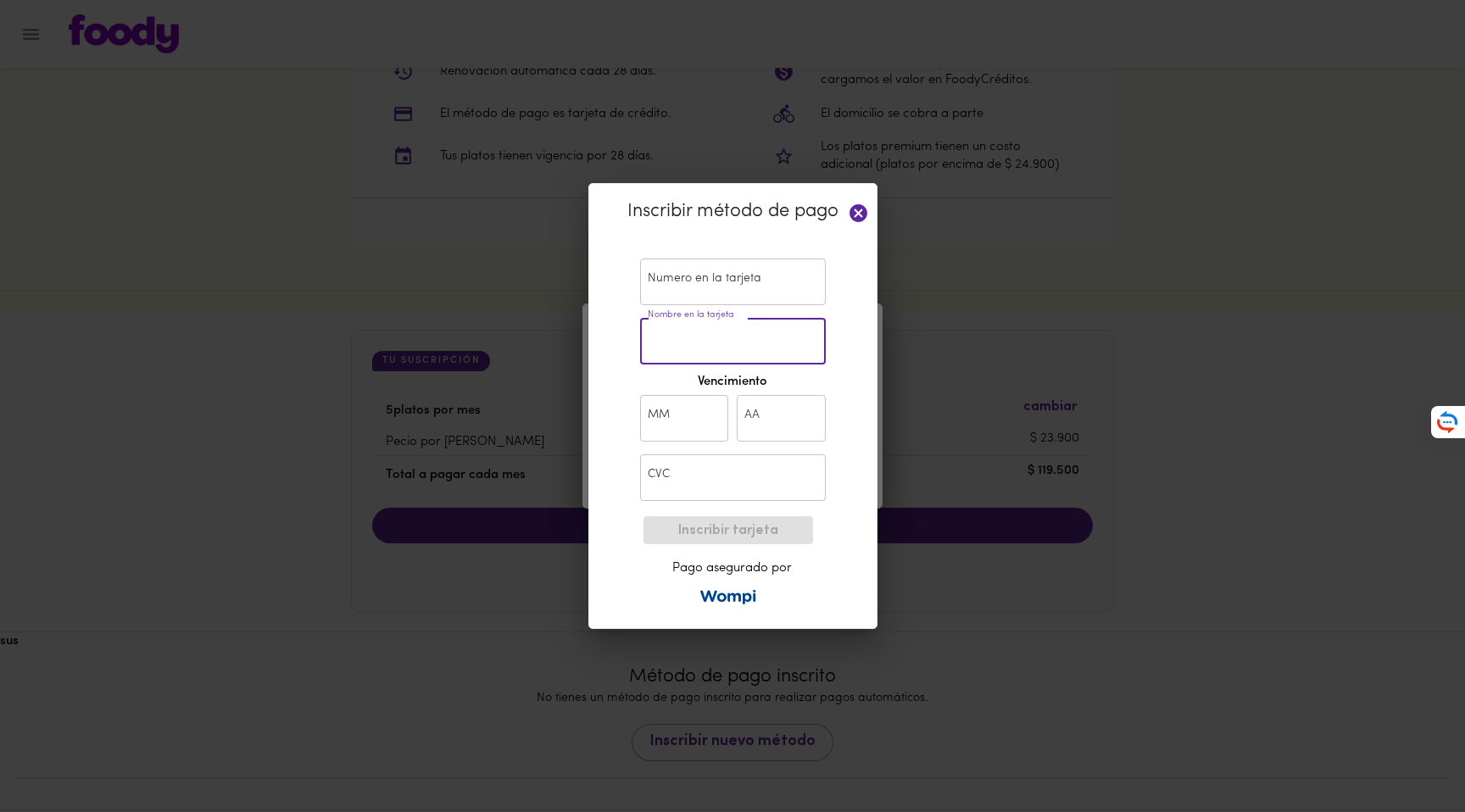
click at [704, 290] on input "text" at bounding box center [733, 281] width 185 height 47
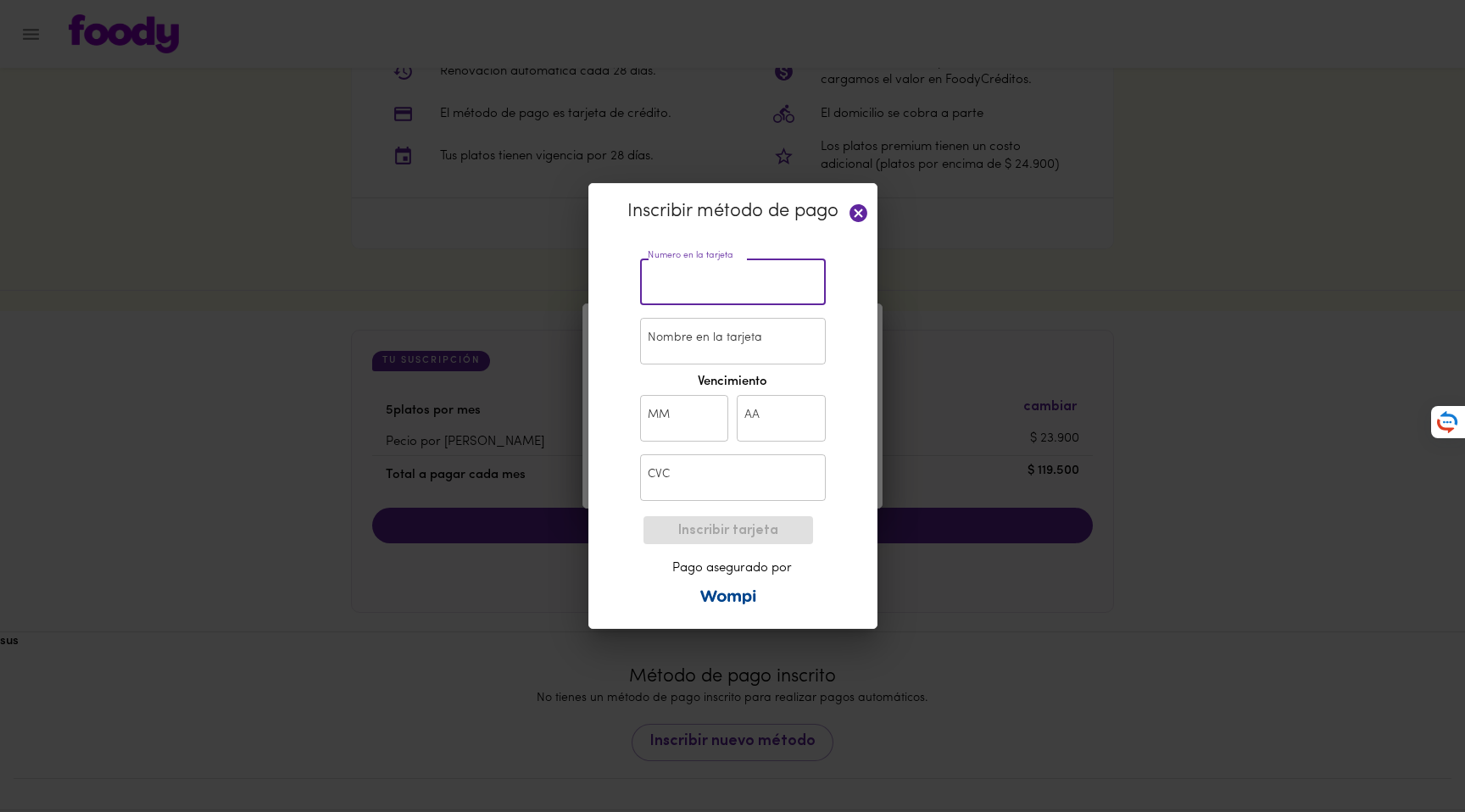
click at [693, 336] on input "Nombre en la tarjeta" at bounding box center [733, 341] width 185 height 47
click at [696, 285] on input "text" at bounding box center [733, 281] width 185 height 47
click at [707, 287] on input "text" at bounding box center [733, 281] width 185 height 47
click at [714, 287] on input "text" at bounding box center [733, 281] width 185 height 47
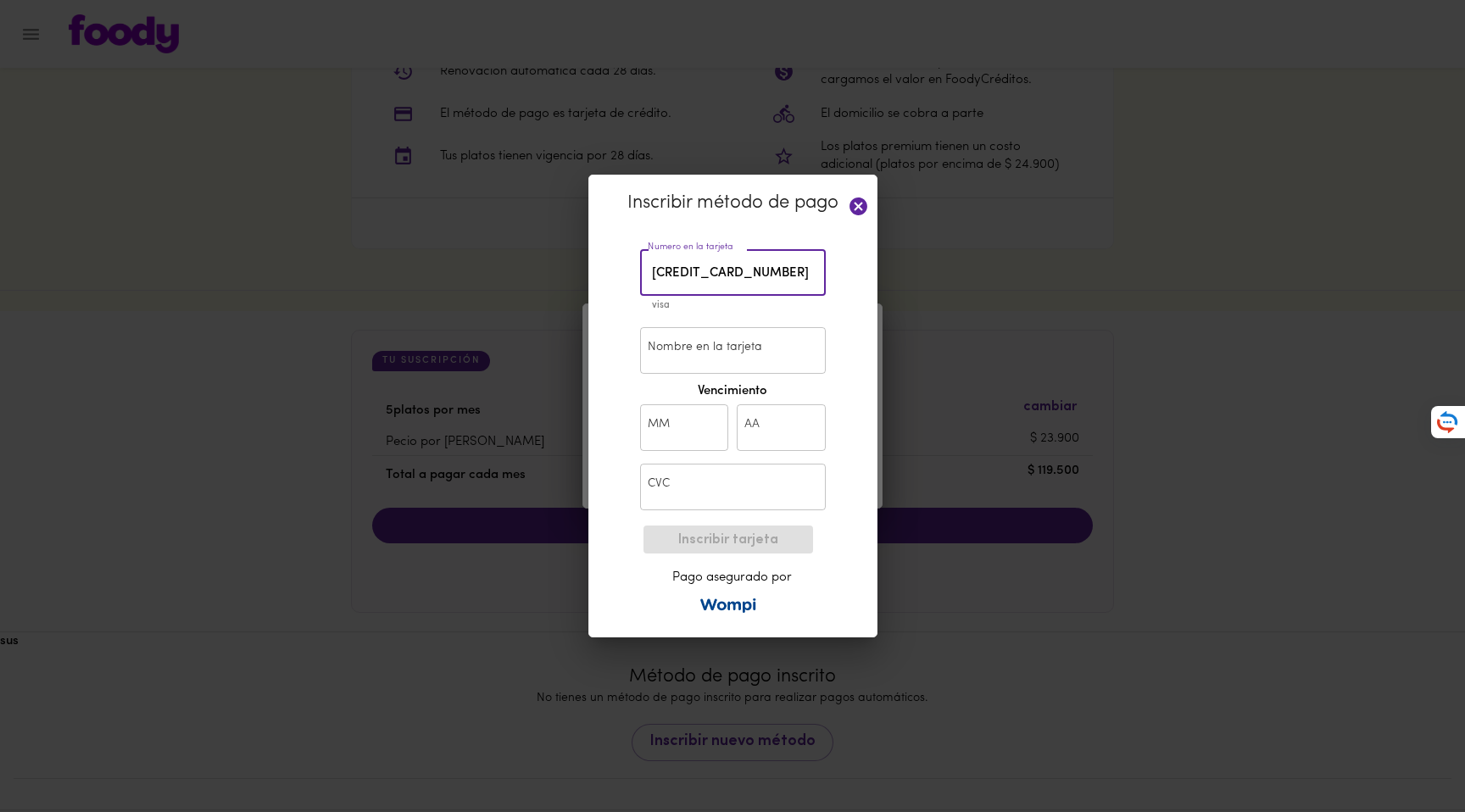
type input "4575 6609 6352 0836"
click at [759, 348] on input "Nombre en la tarjeta" at bounding box center [733, 350] width 185 height 47
type input "Pedro Buitrago"
click at [671, 426] on input "text" at bounding box center [684, 428] width 89 height 47
type input "08"
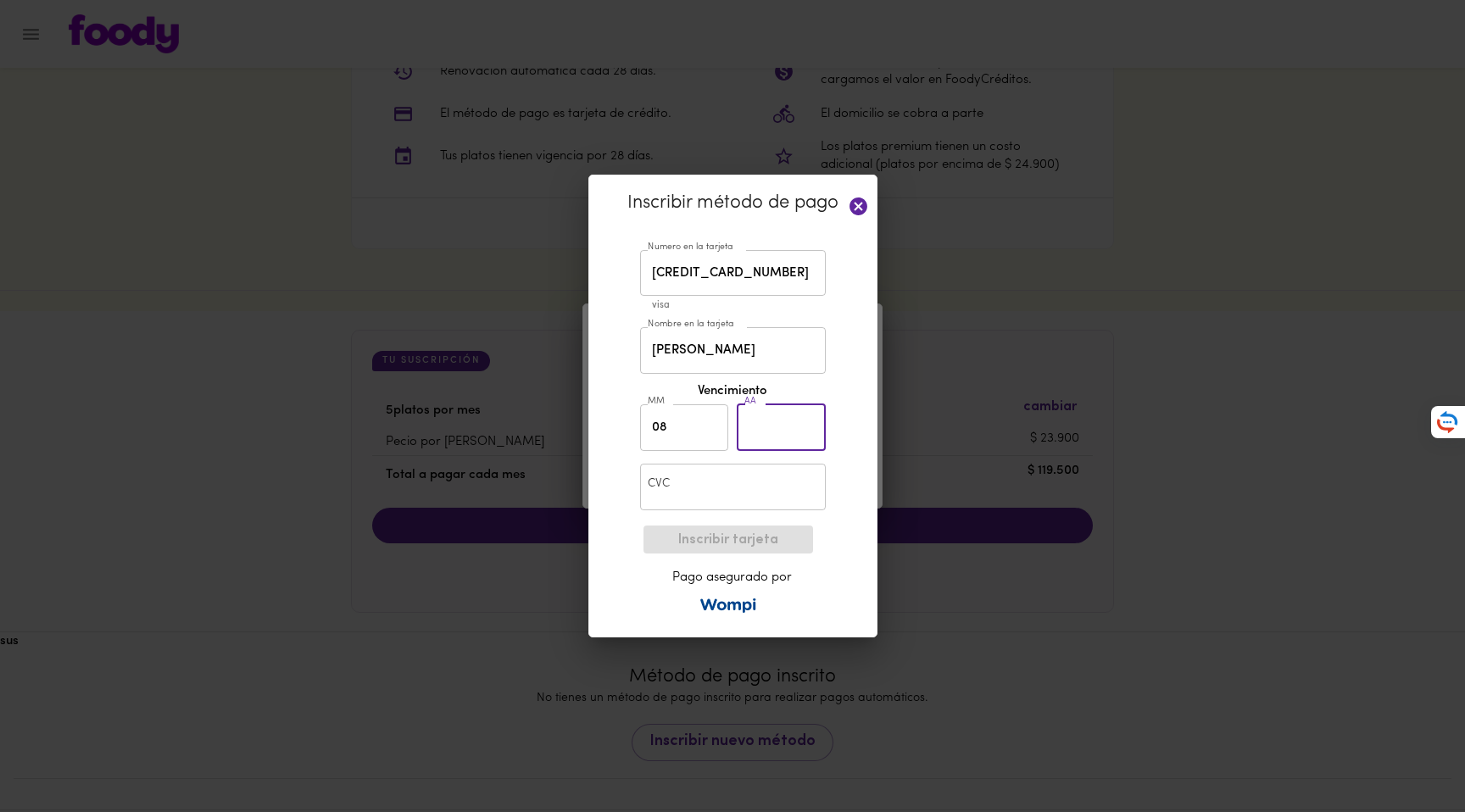
click at [751, 432] on input "text" at bounding box center [781, 428] width 89 height 47
type input "27"
click at [726, 494] on input "text" at bounding box center [733, 486] width 185 height 47
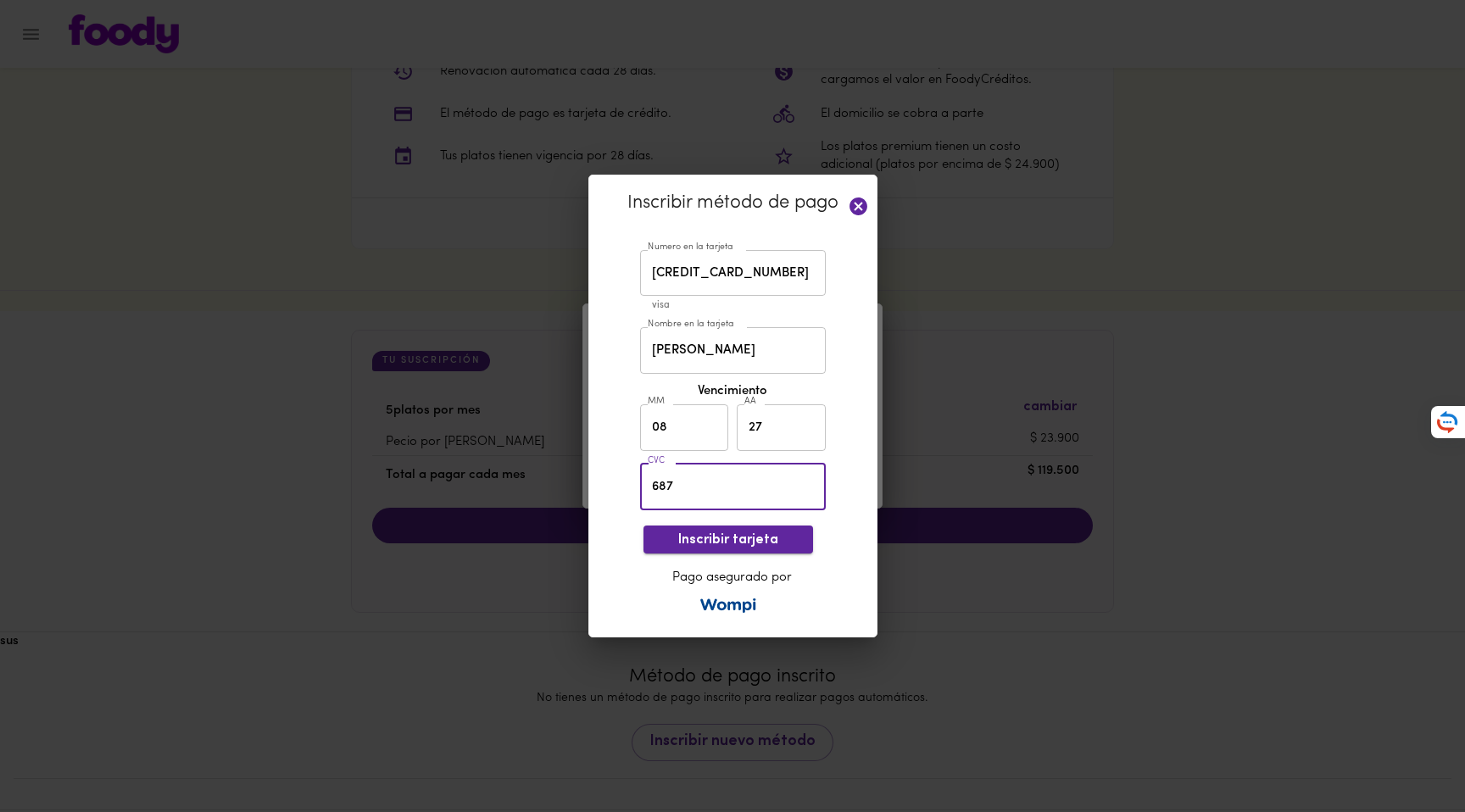
type input "687"
click at [712, 539] on span "Inscribir tarjeta" at bounding box center [729, 540] width 143 height 16
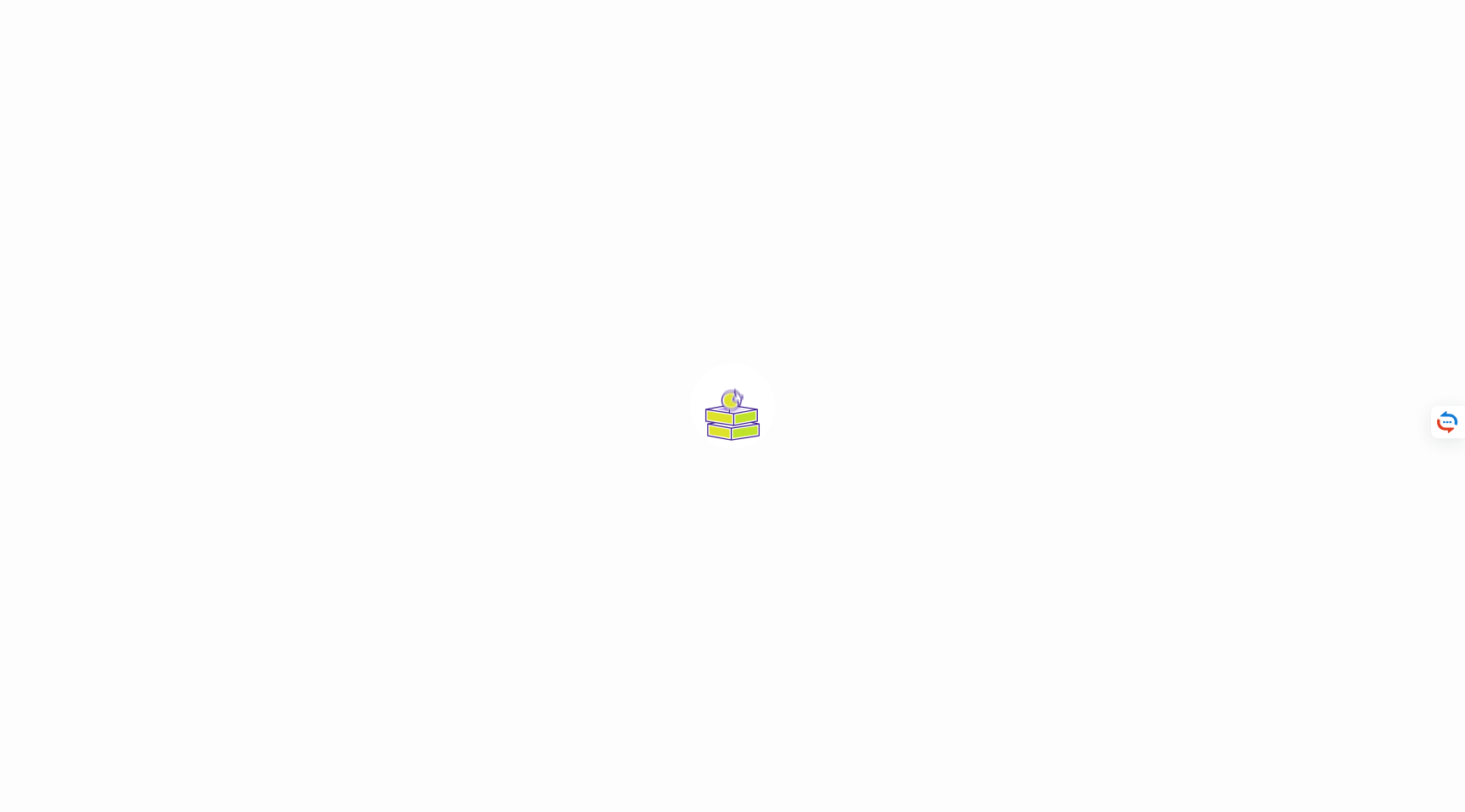
drag, startPoint x: 646, startPoint y: 344, endPoint x: 914, endPoint y: 503, distance: 311.6
click at [907, 504] on div at bounding box center [732, 406] width 1465 height 812
drag, startPoint x: 921, startPoint y: 495, endPoint x: 586, endPoint y: 304, distance: 385.6
click at [586, 304] on div at bounding box center [732, 406] width 1465 height 812
drag, startPoint x: 594, startPoint y: 310, endPoint x: 903, endPoint y: 511, distance: 368.6
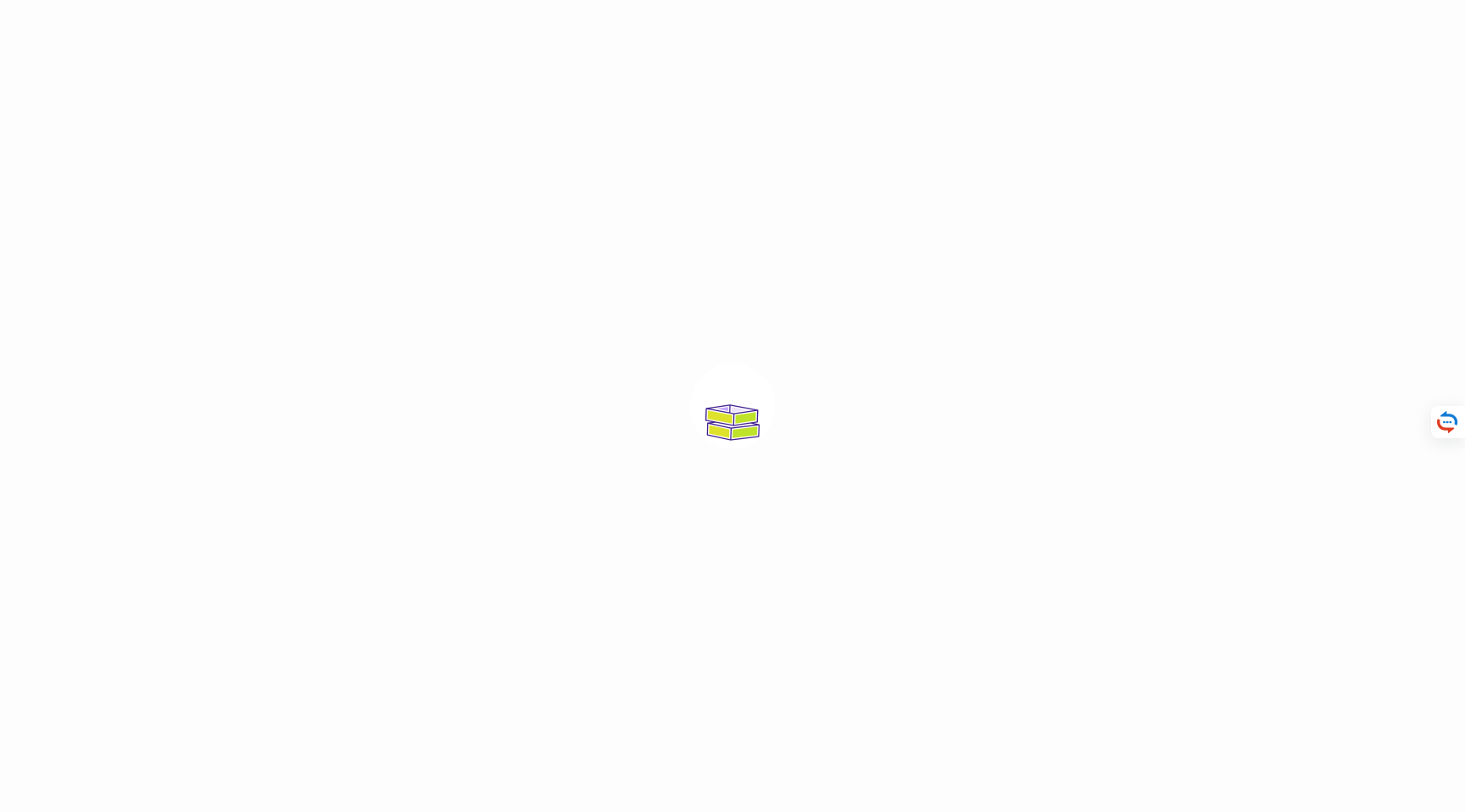
click at [903, 511] on div at bounding box center [732, 406] width 1465 height 812
drag, startPoint x: 860, startPoint y: 479, endPoint x: 621, endPoint y: 332, distance: 280.6
click at [621, 332] on div at bounding box center [732, 406] width 1465 height 812
drag, startPoint x: 759, startPoint y: 388, endPoint x: 940, endPoint y: 487, distance: 206.3
click at [932, 484] on div at bounding box center [732, 406] width 1465 height 812
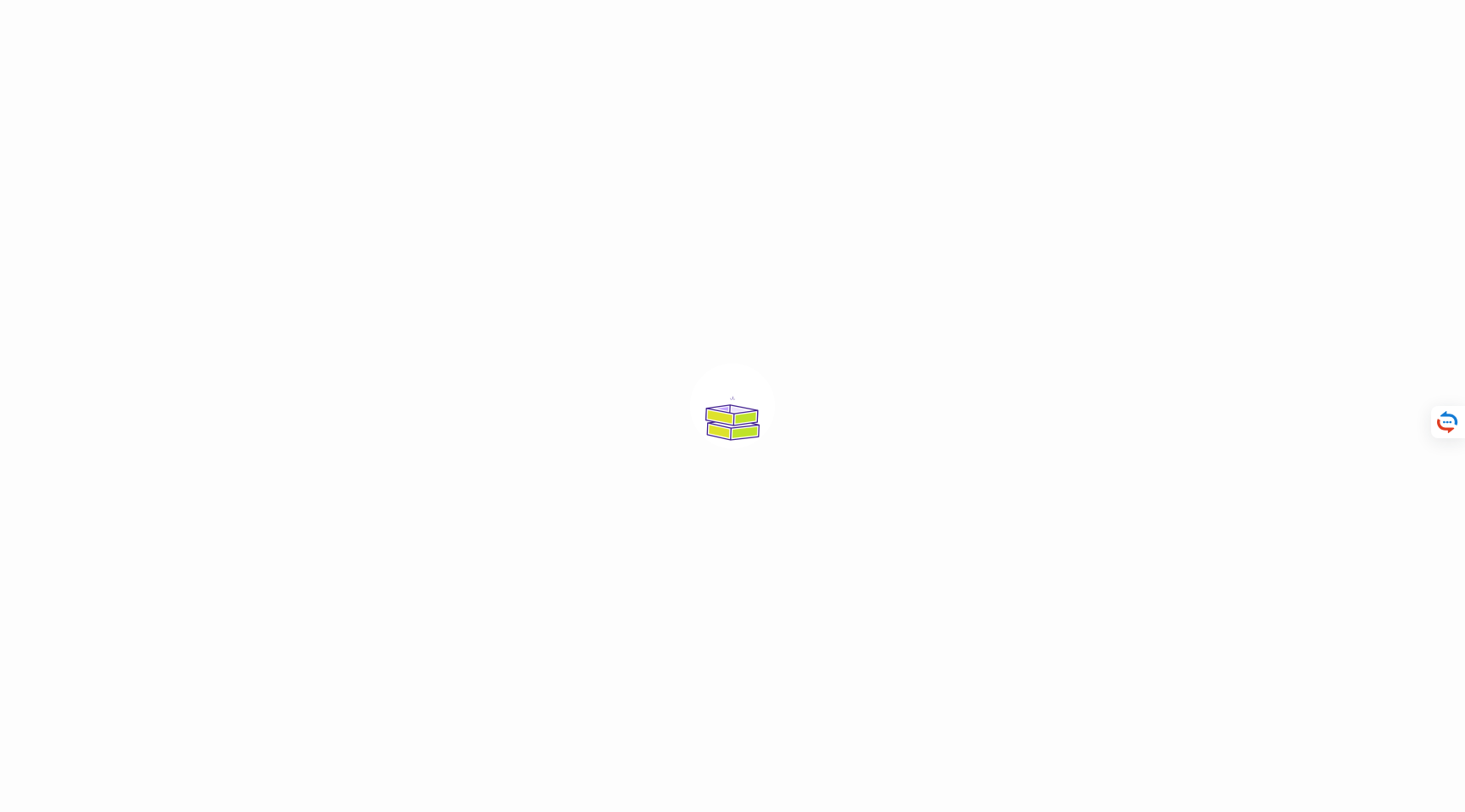
drag, startPoint x: 947, startPoint y: 492, endPoint x: 877, endPoint y: 482, distance: 70.7
click at [927, 486] on div at bounding box center [732, 406] width 1465 height 812
drag, startPoint x: 744, startPoint y: 455, endPoint x: 639, endPoint y: 384, distance: 126.8
click at [689, 419] on div at bounding box center [732, 406] width 1465 height 812
click at [639, 384] on div at bounding box center [732, 406] width 1465 height 812
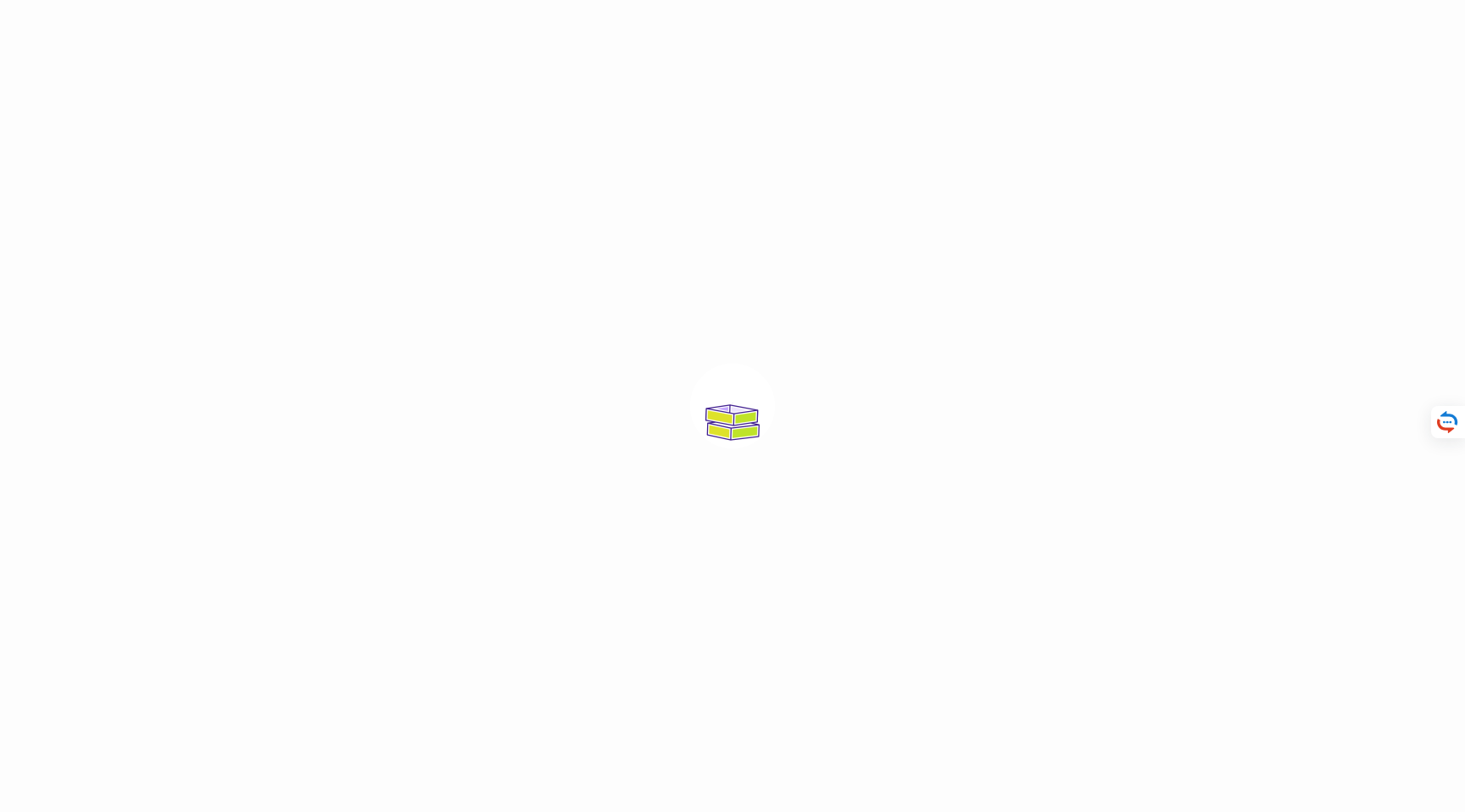
click at [652, 383] on div at bounding box center [732, 406] width 1465 height 812
drag, startPoint x: 803, startPoint y: 389, endPoint x: 843, endPoint y: 413, distance: 46.6
click at [832, 404] on div at bounding box center [732, 406] width 1465 height 812
click at [859, 439] on div at bounding box center [732, 406] width 1465 height 812
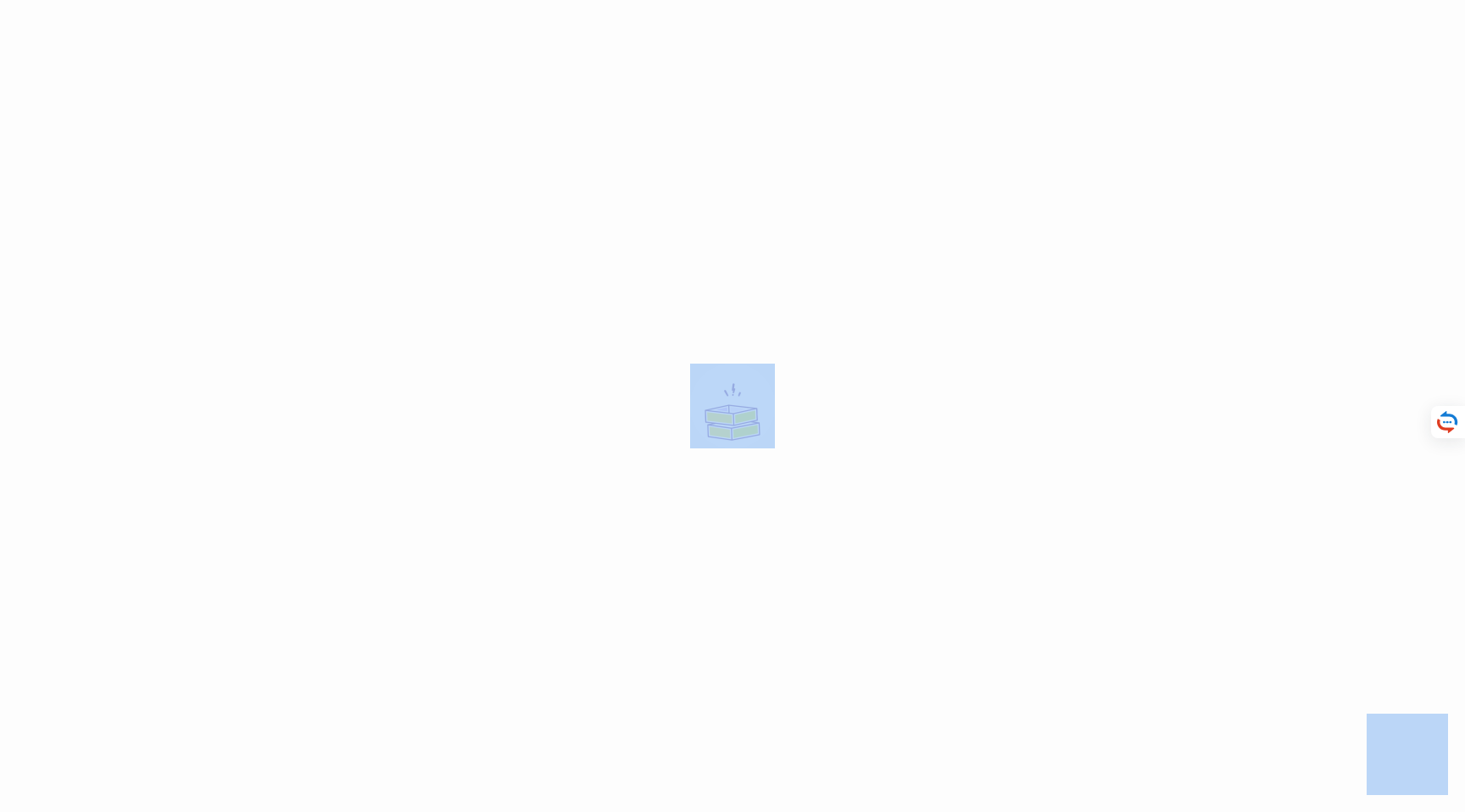
click at [859, 439] on div at bounding box center [732, 406] width 1465 height 812
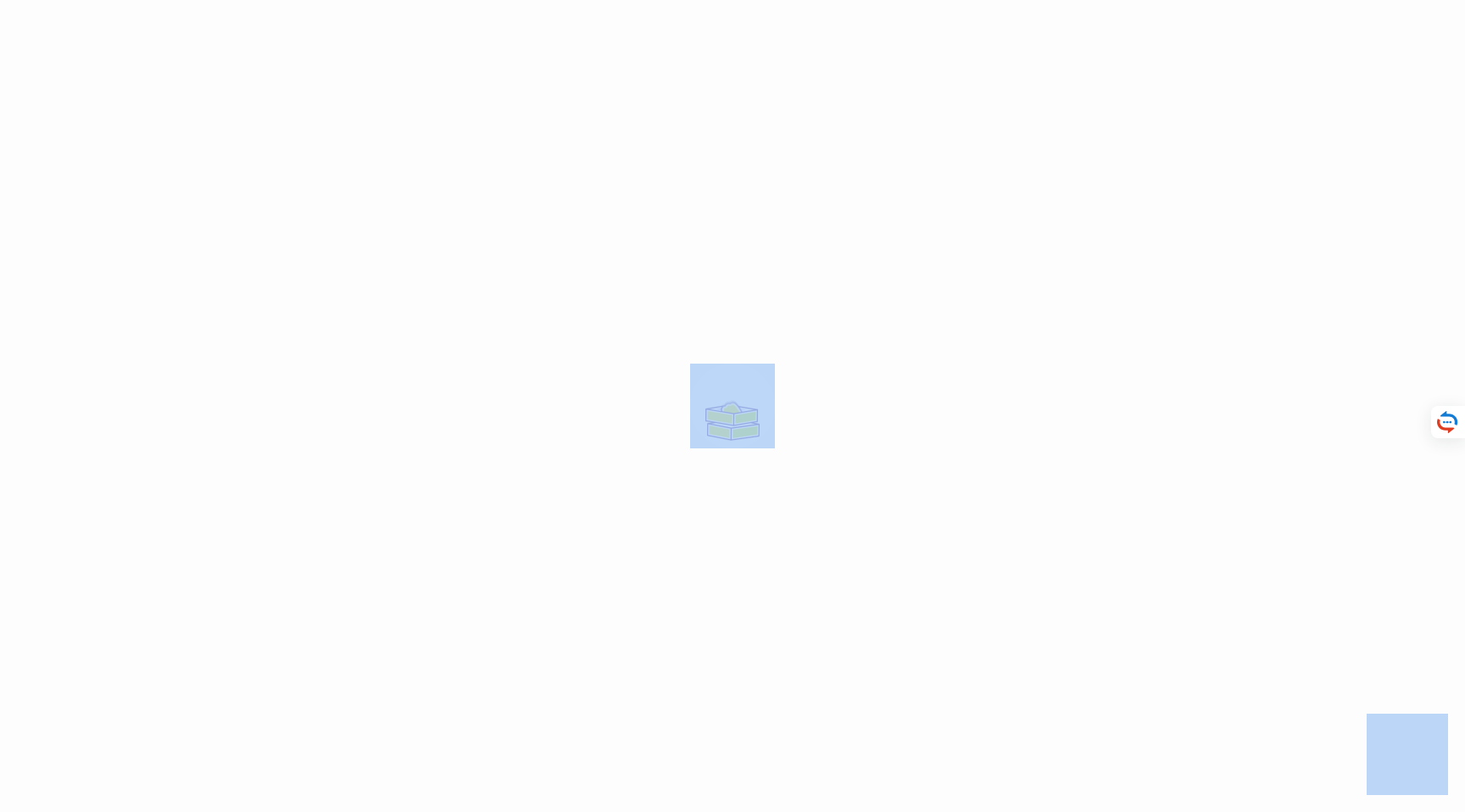
click at [859, 439] on div at bounding box center [732, 406] width 1465 height 812
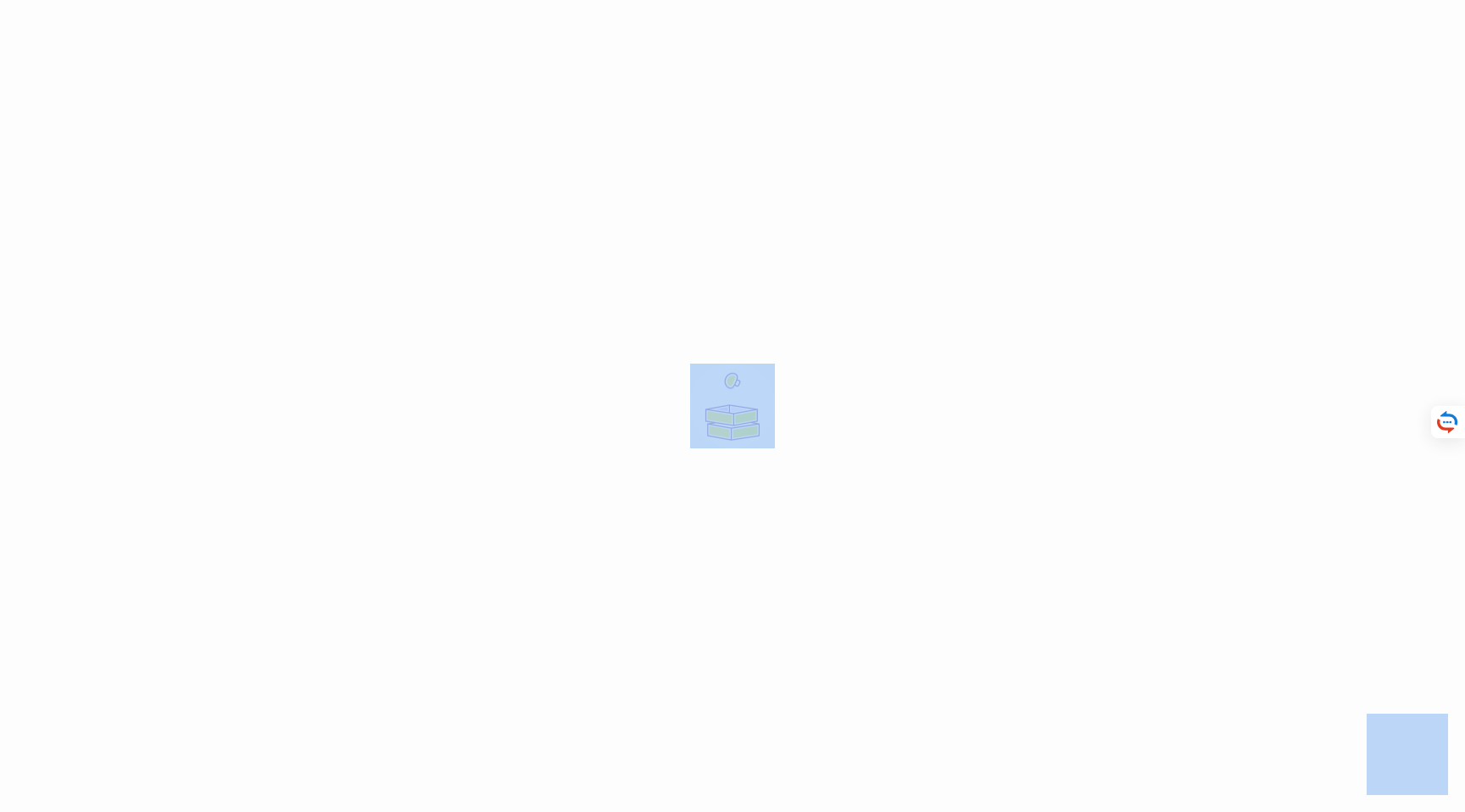
click at [859, 439] on div at bounding box center [732, 406] width 1465 height 812
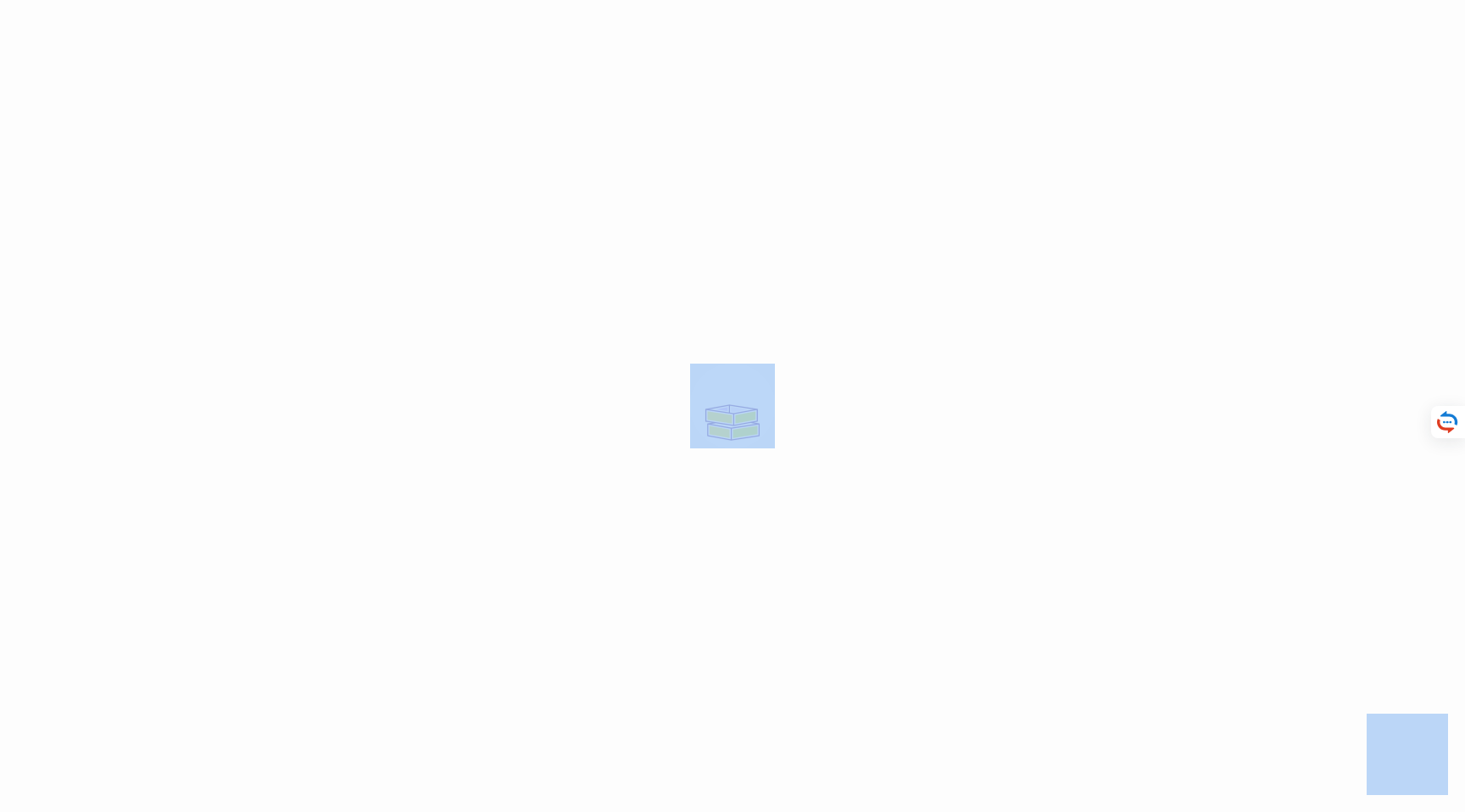
click at [820, 478] on div at bounding box center [732, 406] width 1465 height 812
drag, startPoint x: 820, startPoint y: 478, endPoint x: 828, endPoint y: 459, distance: 20.6
click at [820, 477] on div at bounding box center [732, 406] width 1465 height 812
drag, startPoint x: 828, startPoint y: 459, endPoint x: 838, endPoint y: 457, distance: 10.2
click at [829, 459] on div at bounding box center [732, 406] width 1465 height 812
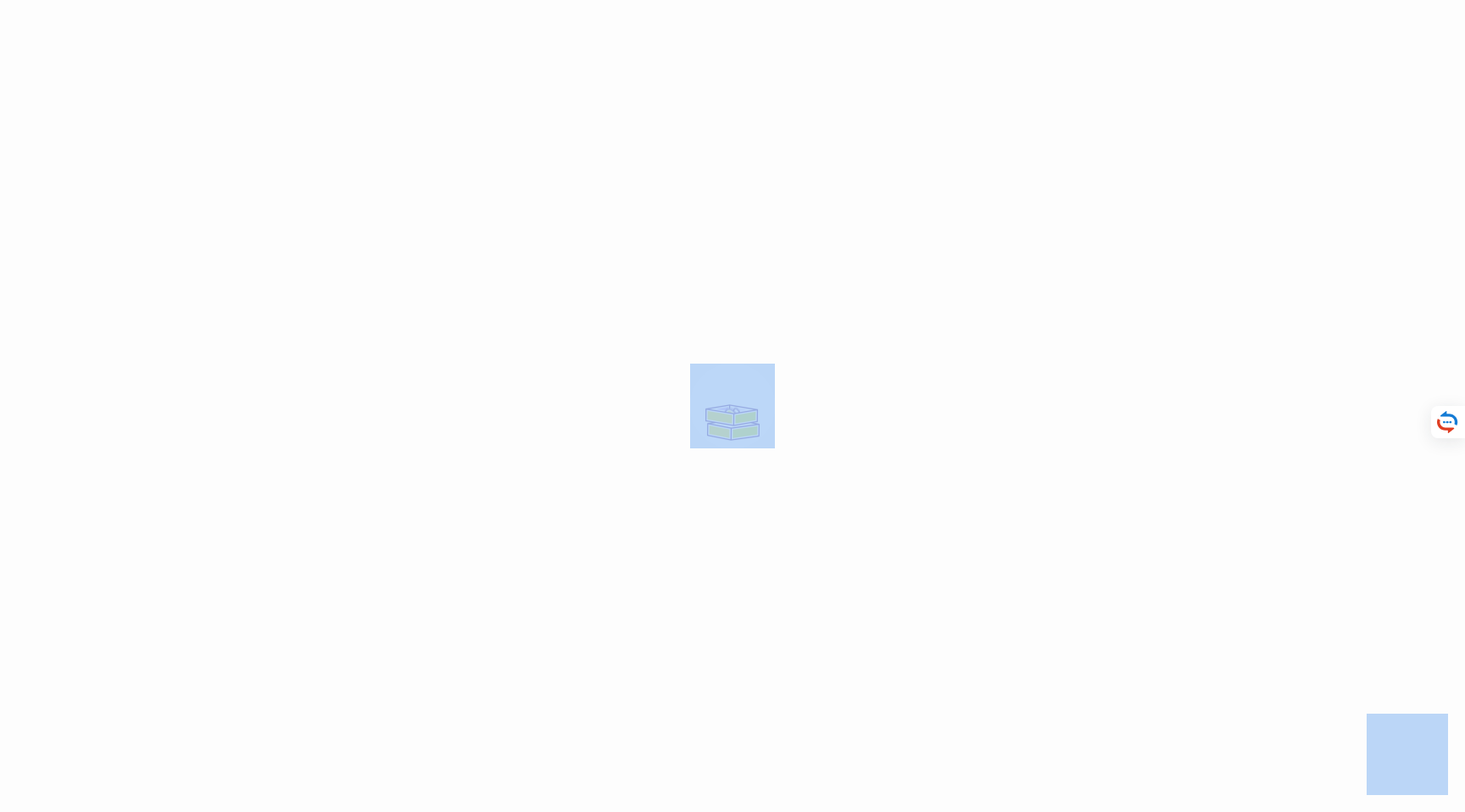
click at [845, 454] on div at bounding box center [732, 406] width 1465 height 812
click at [848, 453] on div at bounding box center [732, 406] width 1465 height 812
drag, startPoint x: 848, startPoint y: 453, endPoint x: 860, endPoint y: 405, distance: 49.5
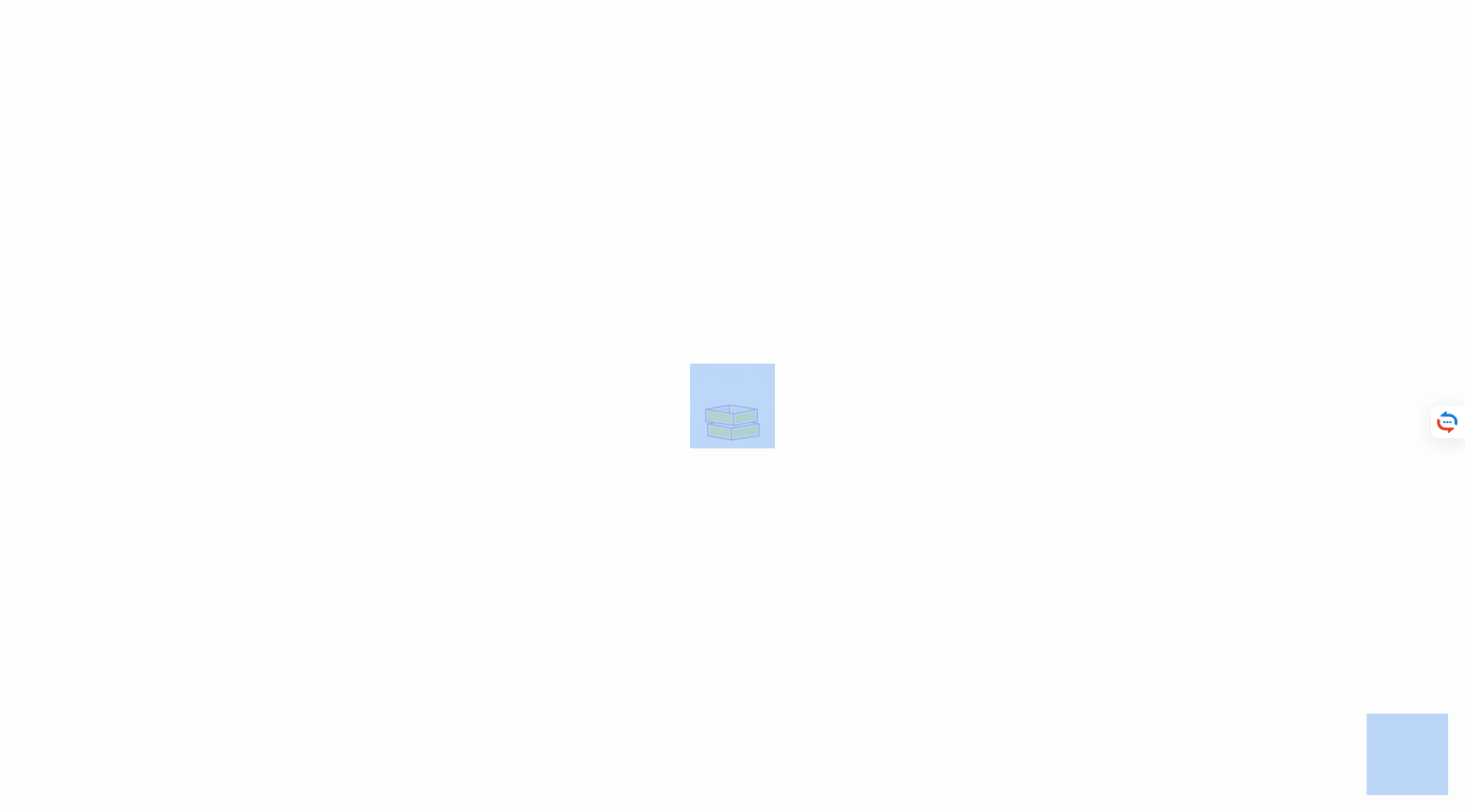
click at [848, 452] on div at bounding box center [732, 406] width 1465 height 812
drag, startPoint x: 860, startPoint y: 405, endPoint x: 875, endPoint y: 400, distance: 15.8
click at [860, 405] on div at bounding box center [732, 406] width 1465 height 812
click at [889, 394] on div at bounding box center [732, 406] width 1465 height 812
drag, startPoint x: 911, startPoint y: 421, endPoint x: 735, endPoint y: 423, distance: 176.0
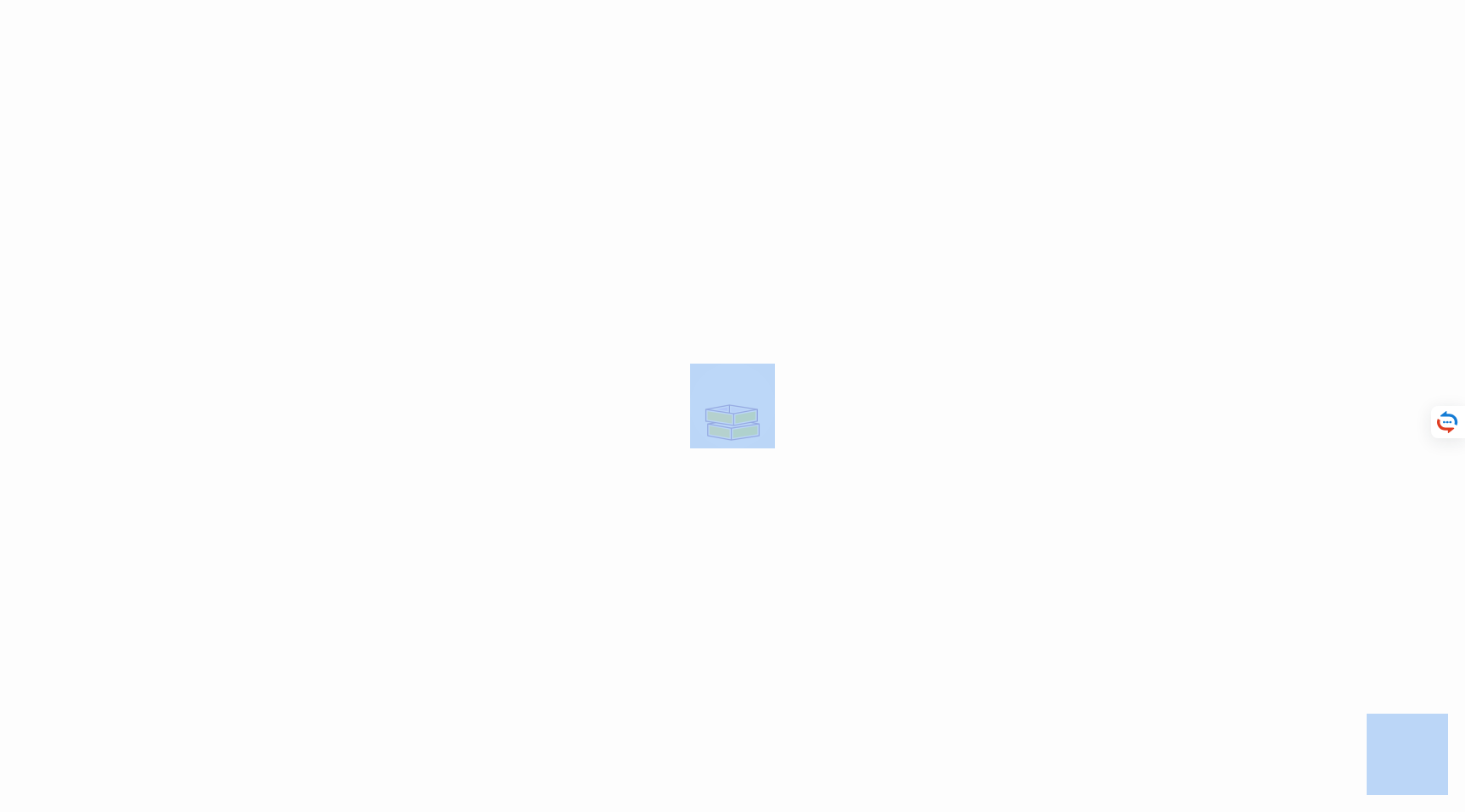
click at [906, 421] on div at bounding box center [732, 406] width 1465 height 812
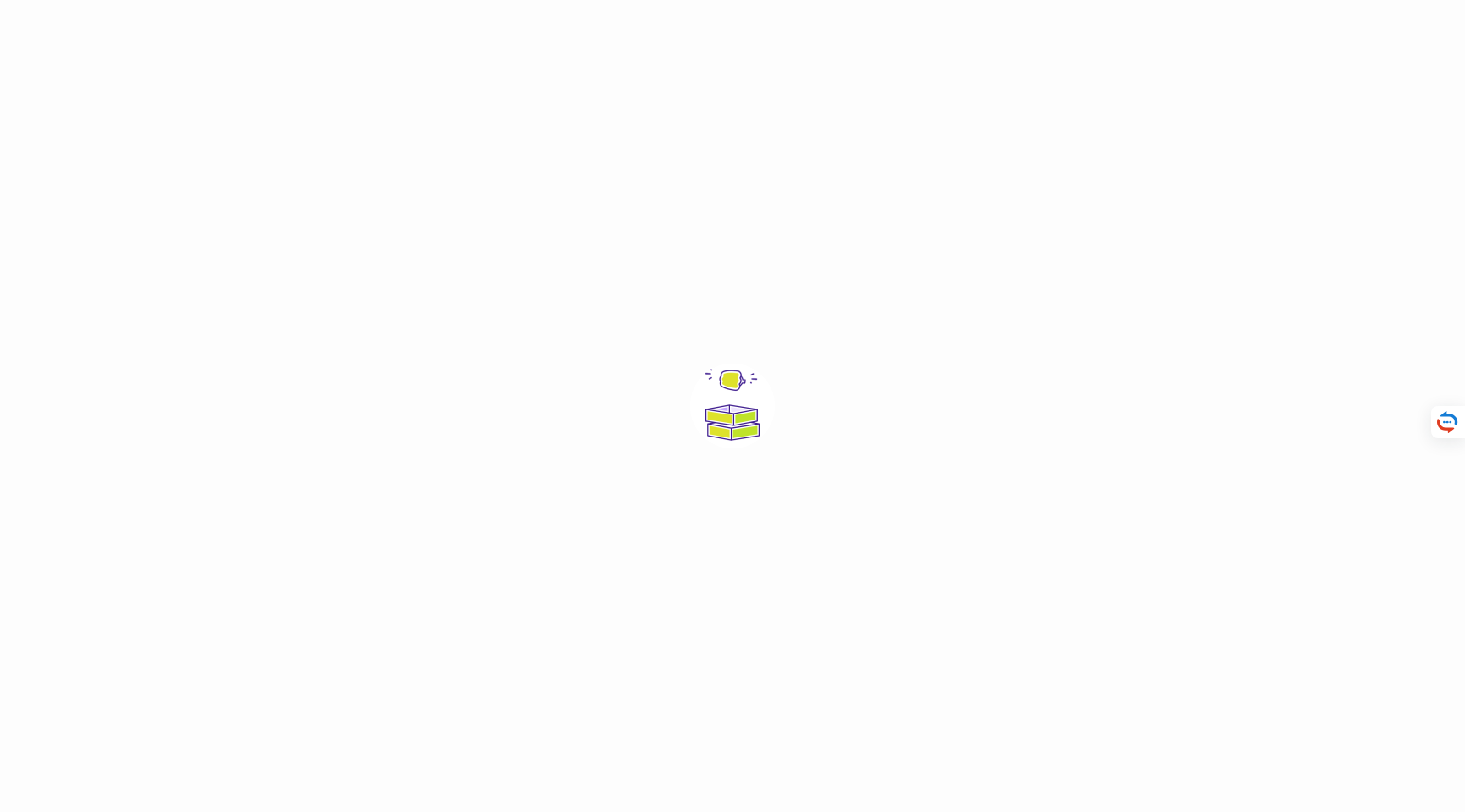
click at [908, 328] on div at bounding box center [732, 406] width 1465 height 812
click at [907, 412] on div at bounding box center [732, 406] width 1465 height 812
drag, startPoint x: 906, startPoint y: 432, endPoint x: 941, endPoint y: 445, distance: 37.3
click at [910, 434] on div at bounding box center [732, 406] width 1465 height 812
click at [941, 445] on div at bounding box center [732, 406] width 1465 height 812
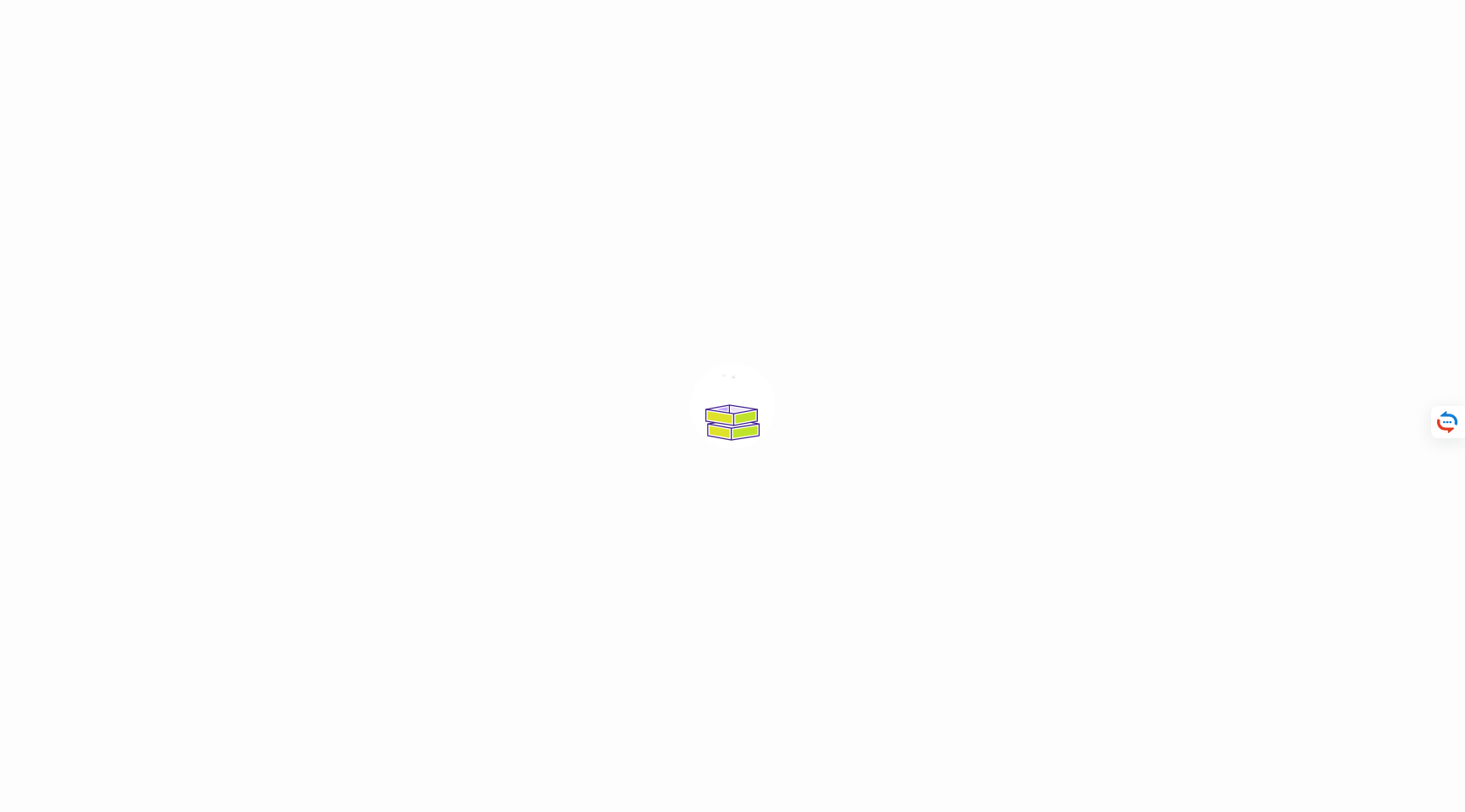
click at [951, 370] on div at bounding box center [732, 406] width 1465 height 812
click at [950, 376] on div at bounding box center [732, 406] width 1465 height 812
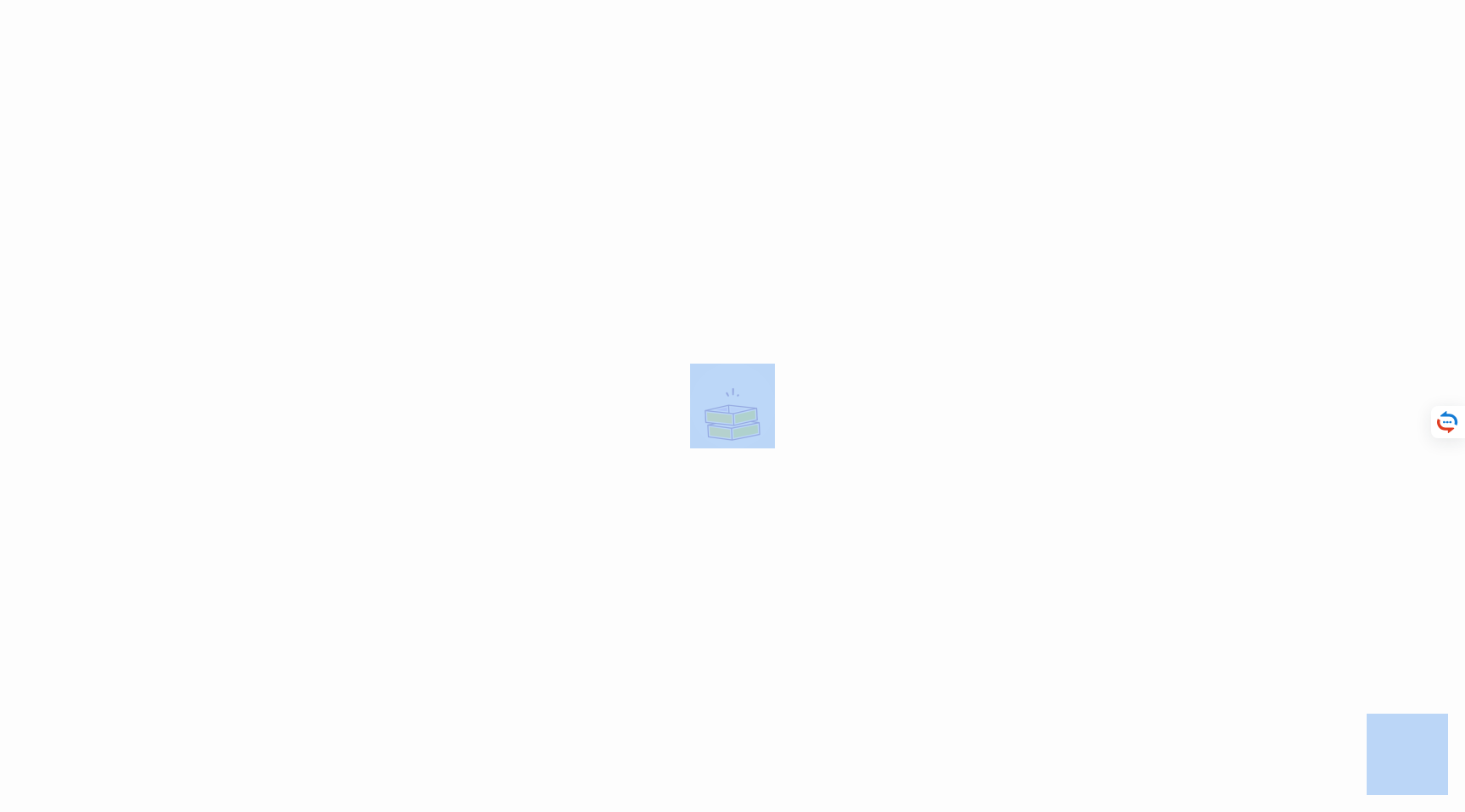
click at [950, 376] on div at bounding box center [732, 406] width 1465 height 812
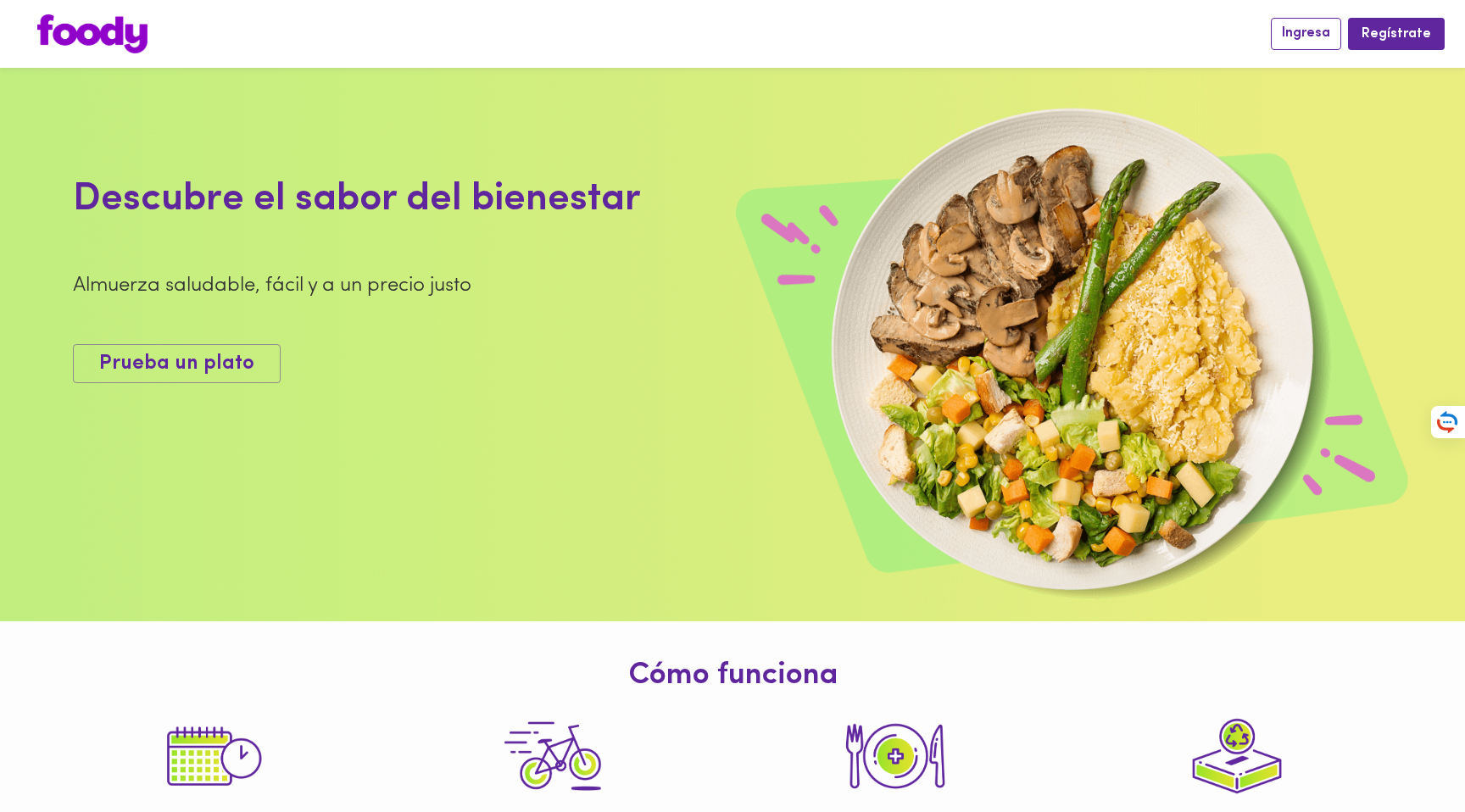
click at [1316, 37] on span "Ingresa" at bounding box center [1306, 33] width 48 height 16
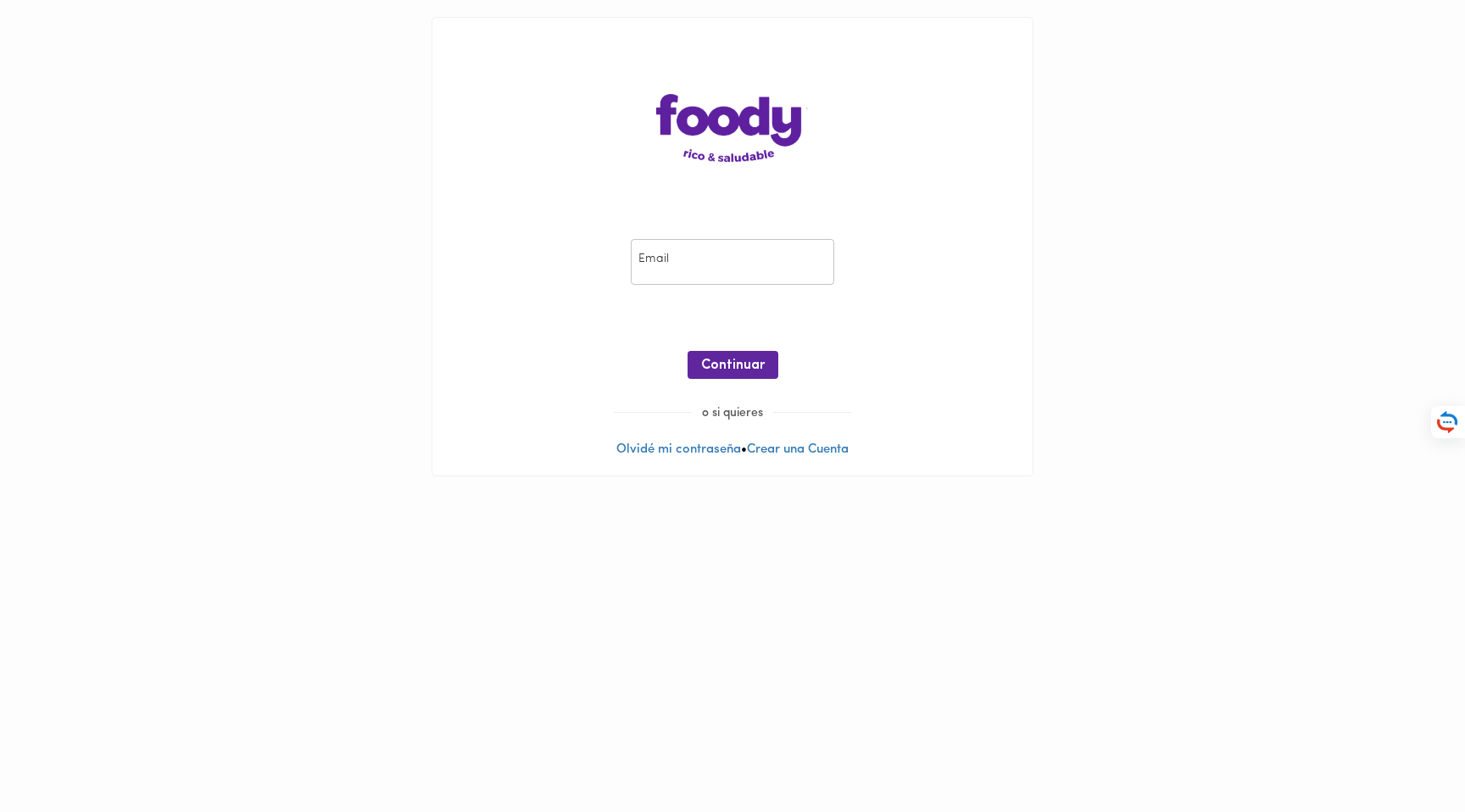
click at [733, 255] on input "email" at bounding box center [732, 262] width 203 height 47
type input "cambuitrago@gmail.com"
click at [719, 361] on span "Continuar" at bounding box center [733, 366] width 64 height 16
click at [736, 361] on span "Ingresar" at bounding box center [733, 366] width 54 height 16
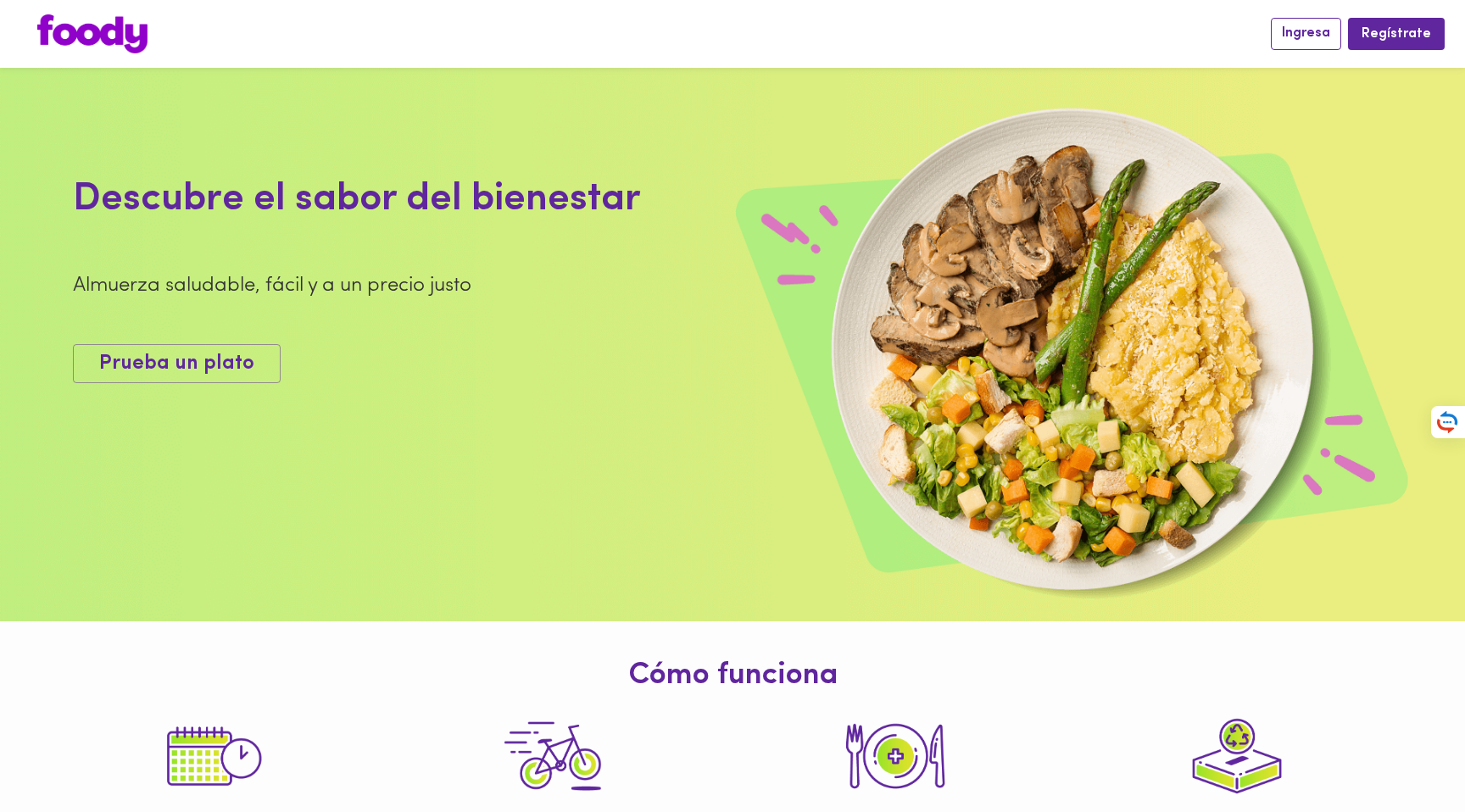
click at [1297, 28] on span "Ingresa" at bounding box center [1306, 33] width 48 height 16
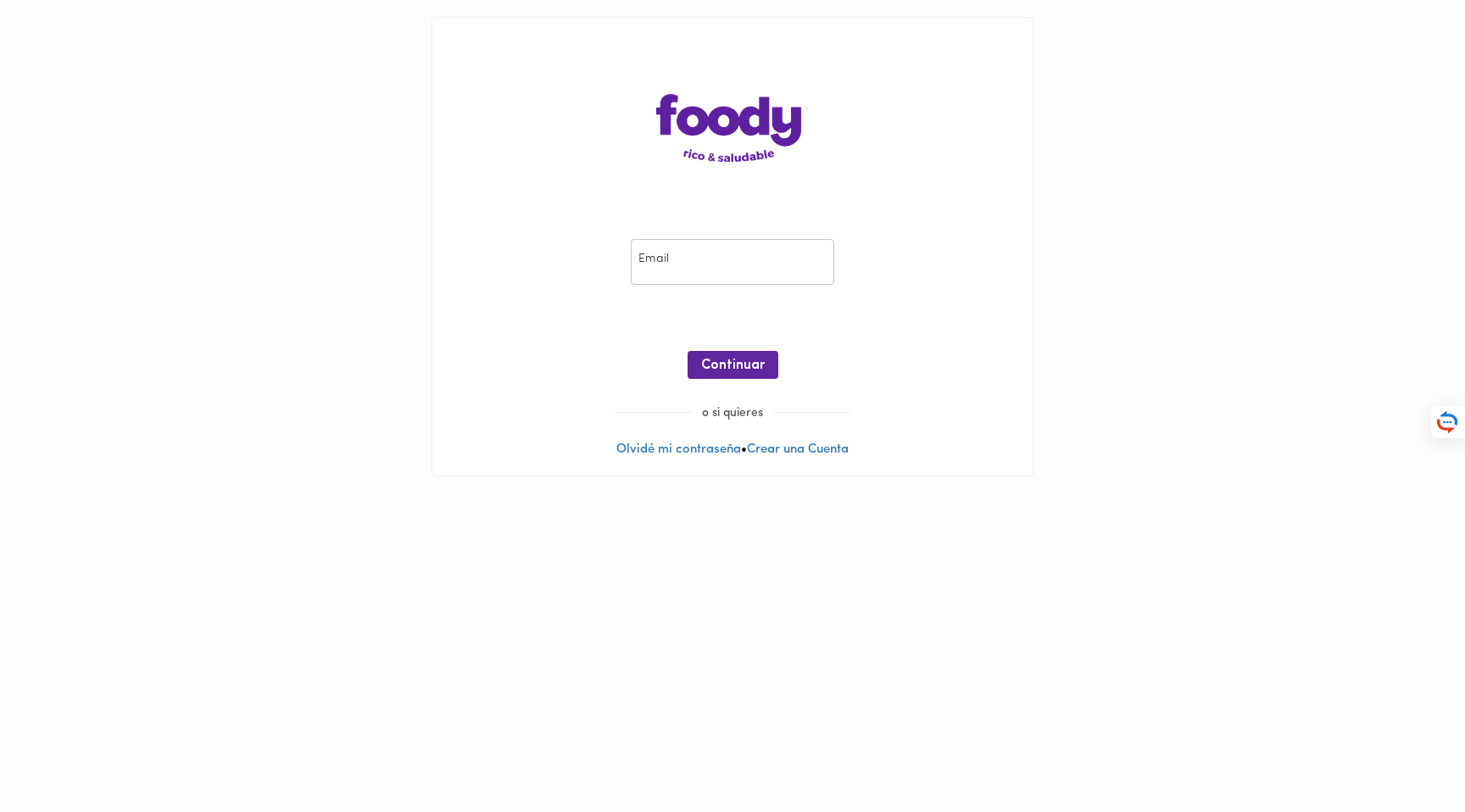
click at [690, 268] on input "email" at bounding box center [732, 262] width 203 height 47
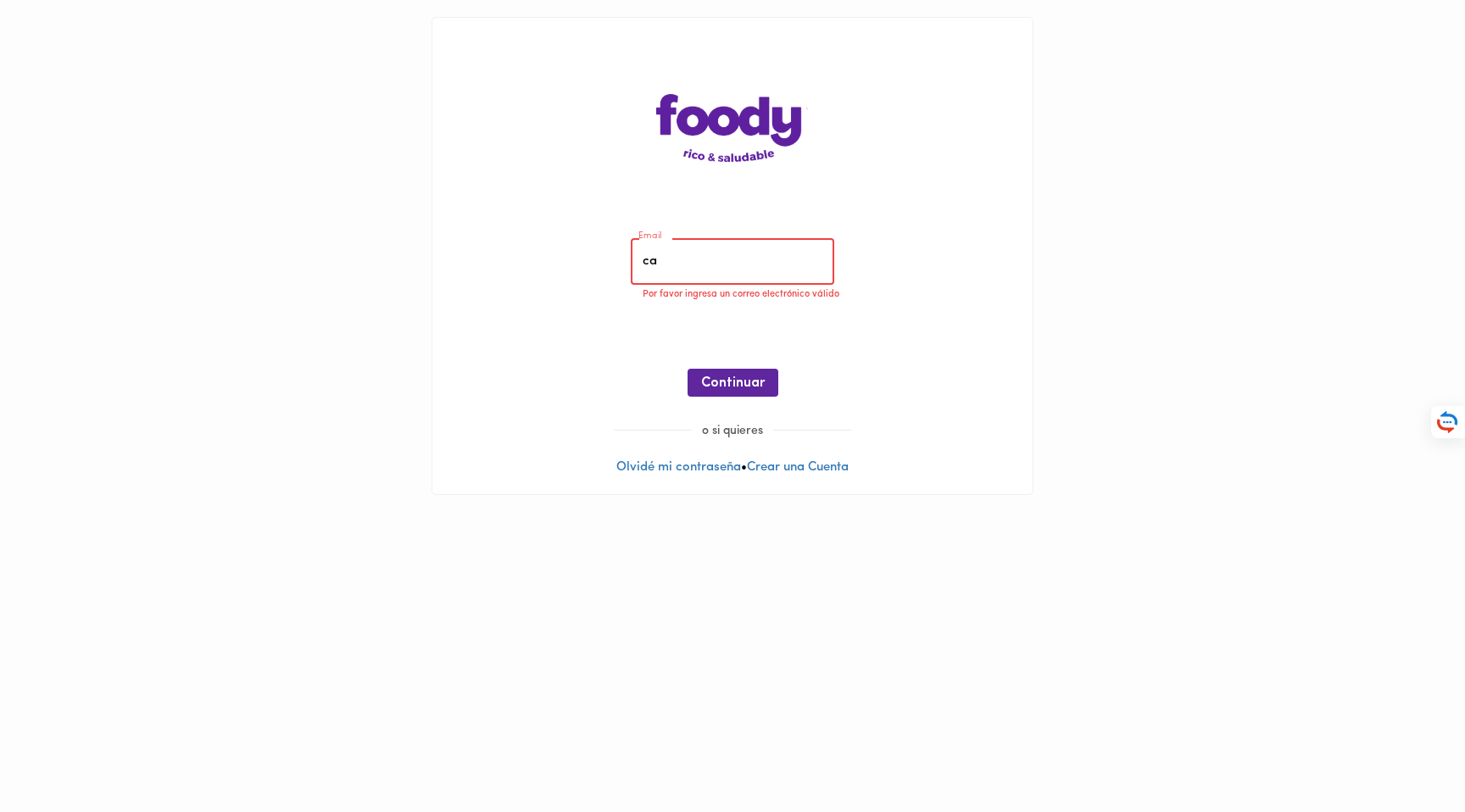
type input "cam"
click at [1037, 308] on div "Email Email Ingresa tu correo electrónico ¡Oops! Recuperar Clave Continuar o si…" at bounding box center [733, 256] width 636 height 512
click at [977, 331] on div "Email Email Ingresa tu correo electrónico ¡Oops! Recuperar Clave Continuar" at bounding box center [732, 321] width 566 height 202
click at [1024, 377] on div "Email Email Ingresa tu correo electrónico ¡Oops! Recuperar Clave Continuar o si…" at bounding box center [733, 256] width 600 height 476
click at [651, 176] on div "Email Email Ingresa tu correo electrónico ¡Oops! Recuperar Clave Continuar o si…" at bounding box center [733, 256] width 600 height 476
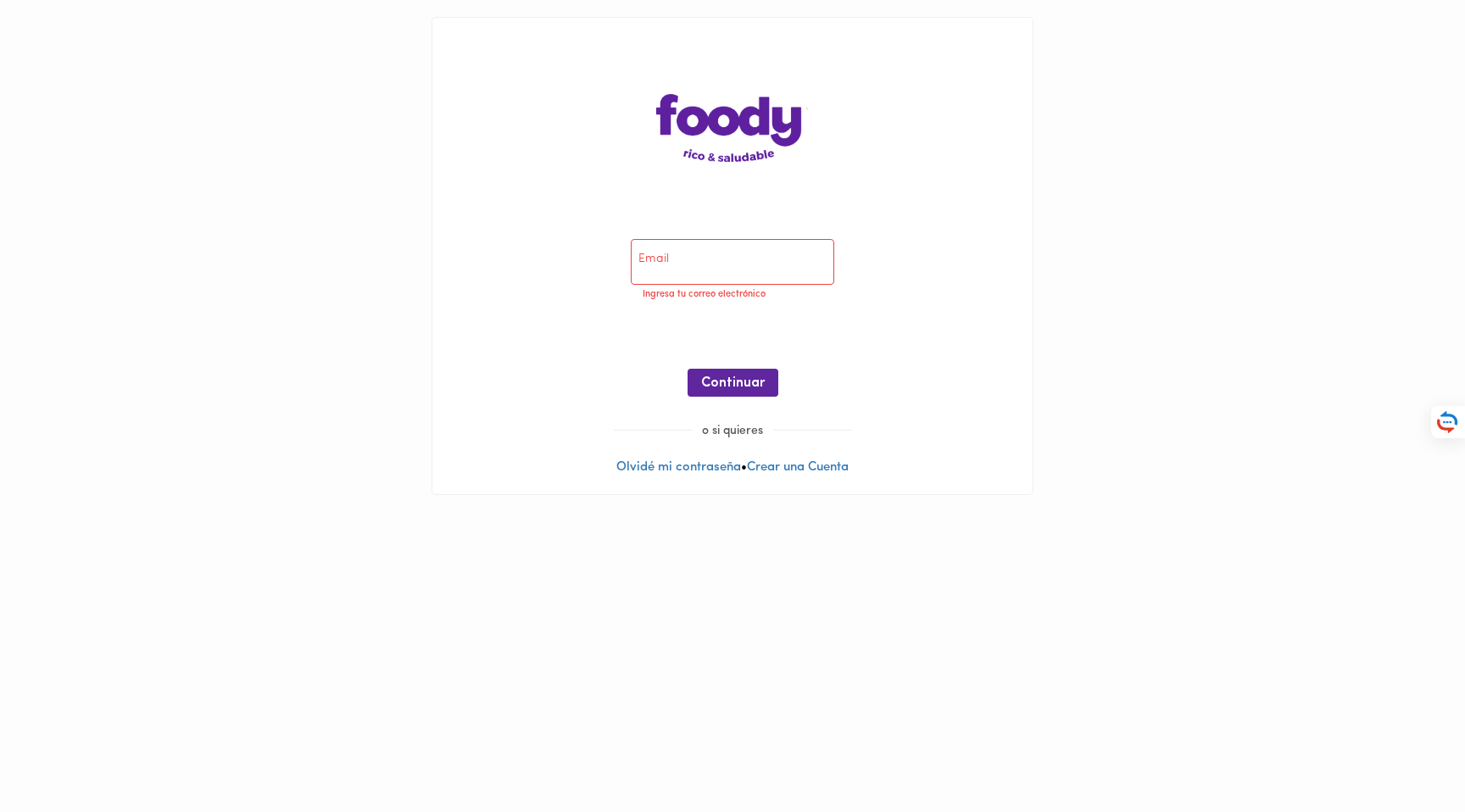
click at [663, 249] on input "email" at bounding box center [732, 262] width 203 height 47
click at [971, 287] on div "Email Email Ingresa tu correo electrónico ¡Oops! Recuperar Clave Continuar" at bounding box center [732, 321] width 566 height 202
click at [638, 464] on link "Olvidé mi contraseña" at bounding box center [679, 467] width 125 height 13
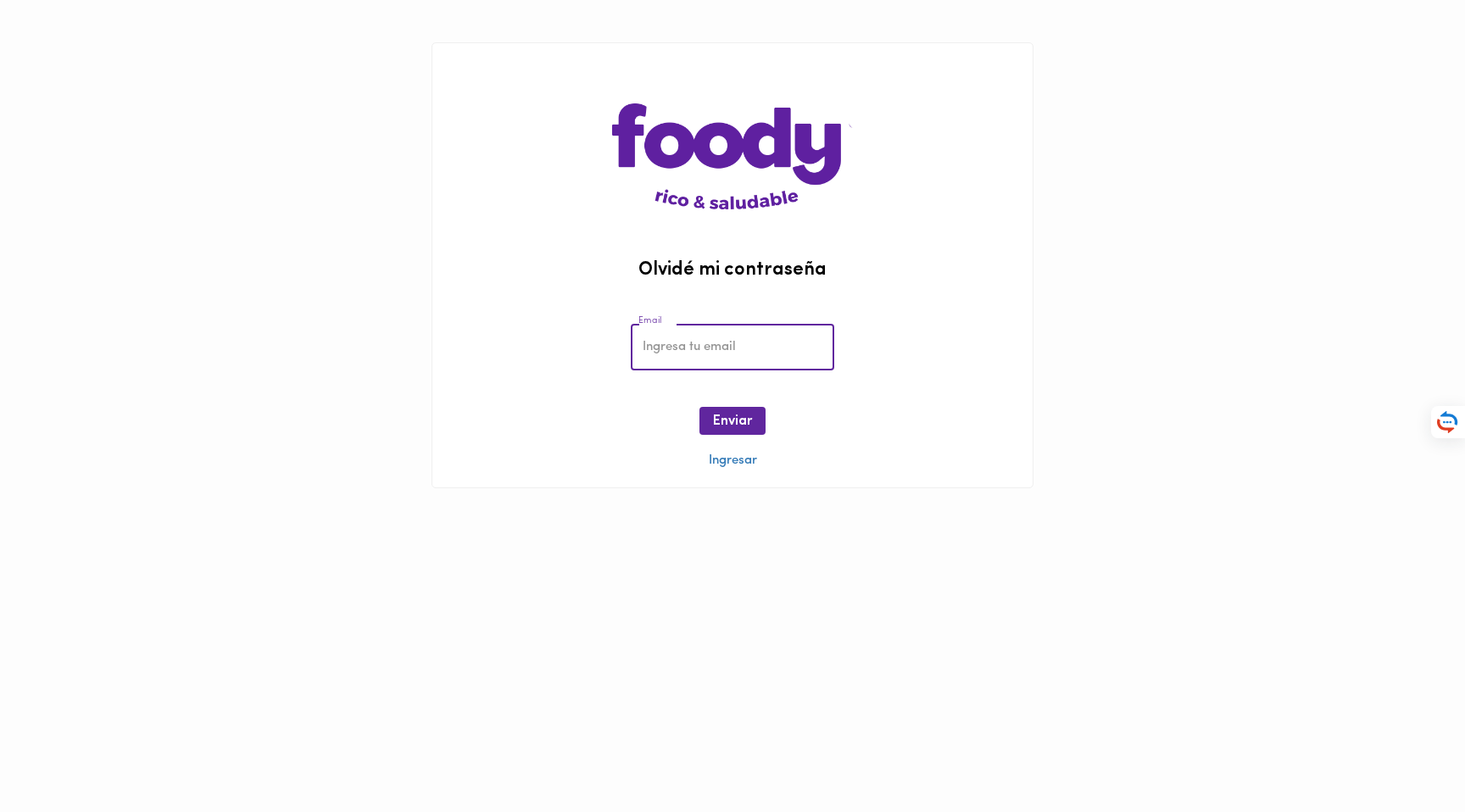
click at [701, 332] on input "email" at bounding box center [732, 347] width 203 height 47
click at [697, 345] on input "email" at bounding box center [732, 347] width 203 height 47
type input "c"
type input "cambuitrago@gmail.com"
click at [728, 426] on span "Enviar" at bounding box center [733, 422] width 39 height 16
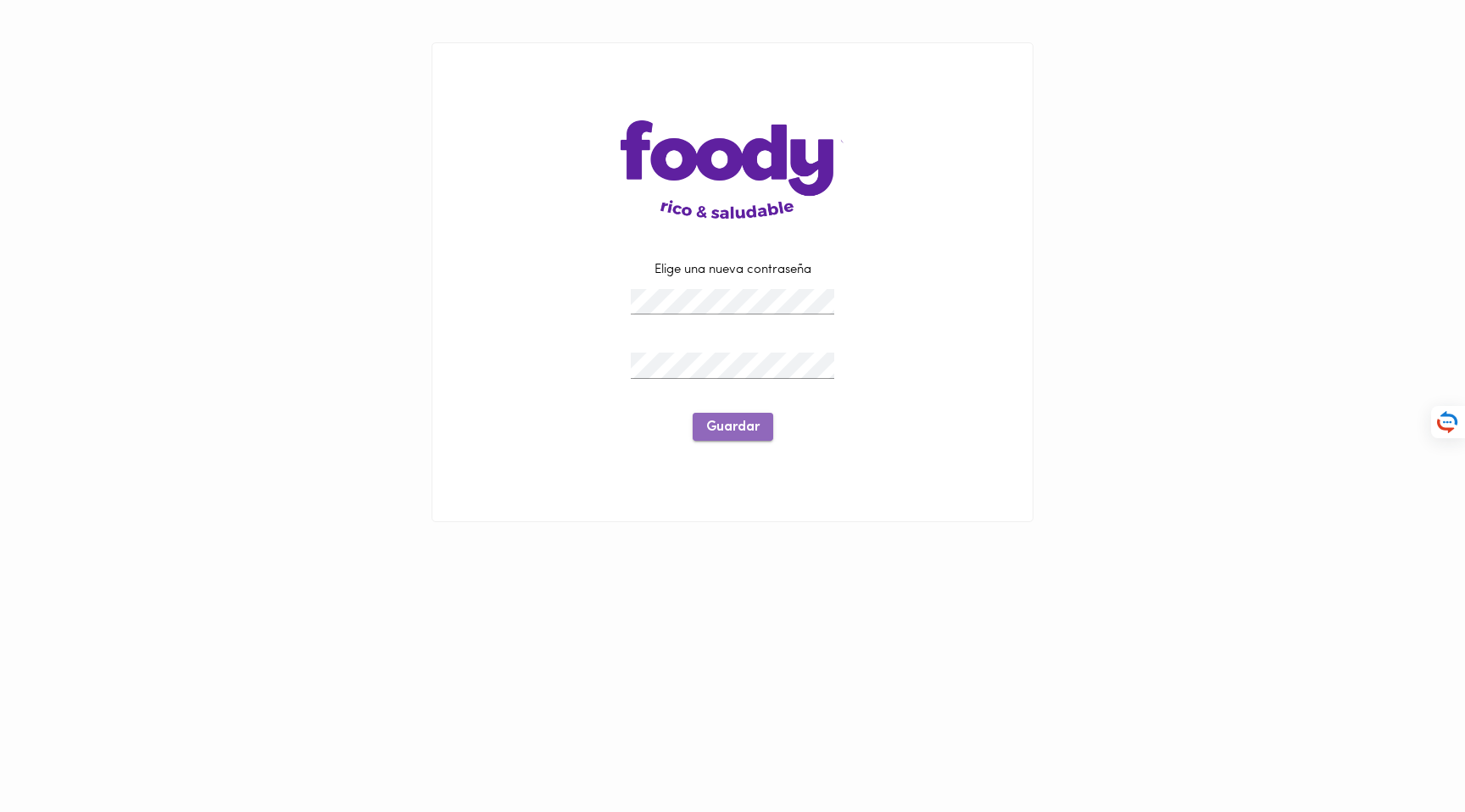
click at [727, 426] on span "Guardar" at bounding box center [733, 428] width 54 height 16
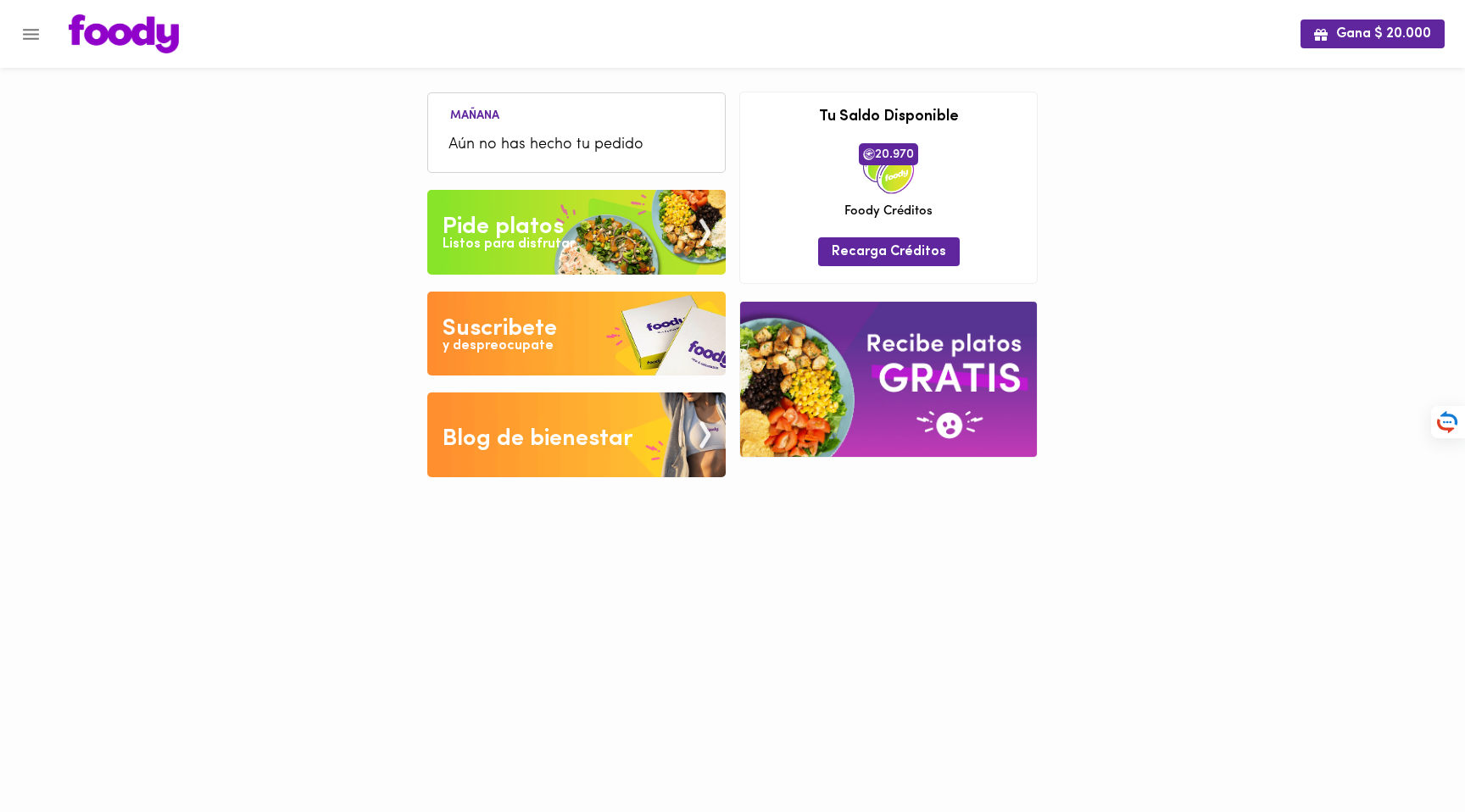
click at [1192, 289] on div "Gana $ 20.000 Mañana Aún no has hecho tu pedido Tu pago contraentrega por $- es…" at bounding box center [732, 251] width 1465 height 503
click at [39, 48] on button "Menu" at bounding box center [31, 34] width 42 height 42
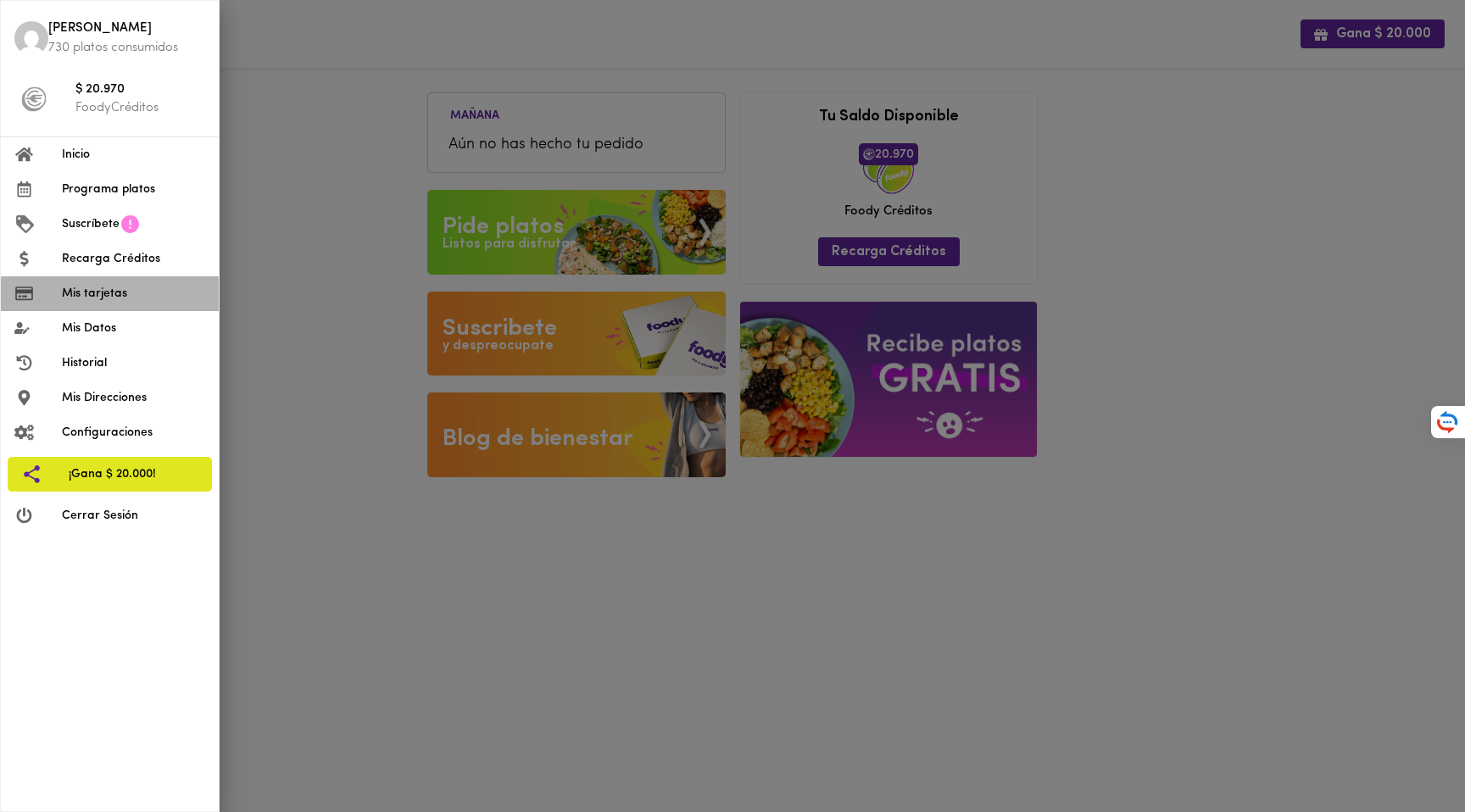
click at [114, 299] on span "Mis tarjetas" at bounding box center [133, 293] width 144 height 18
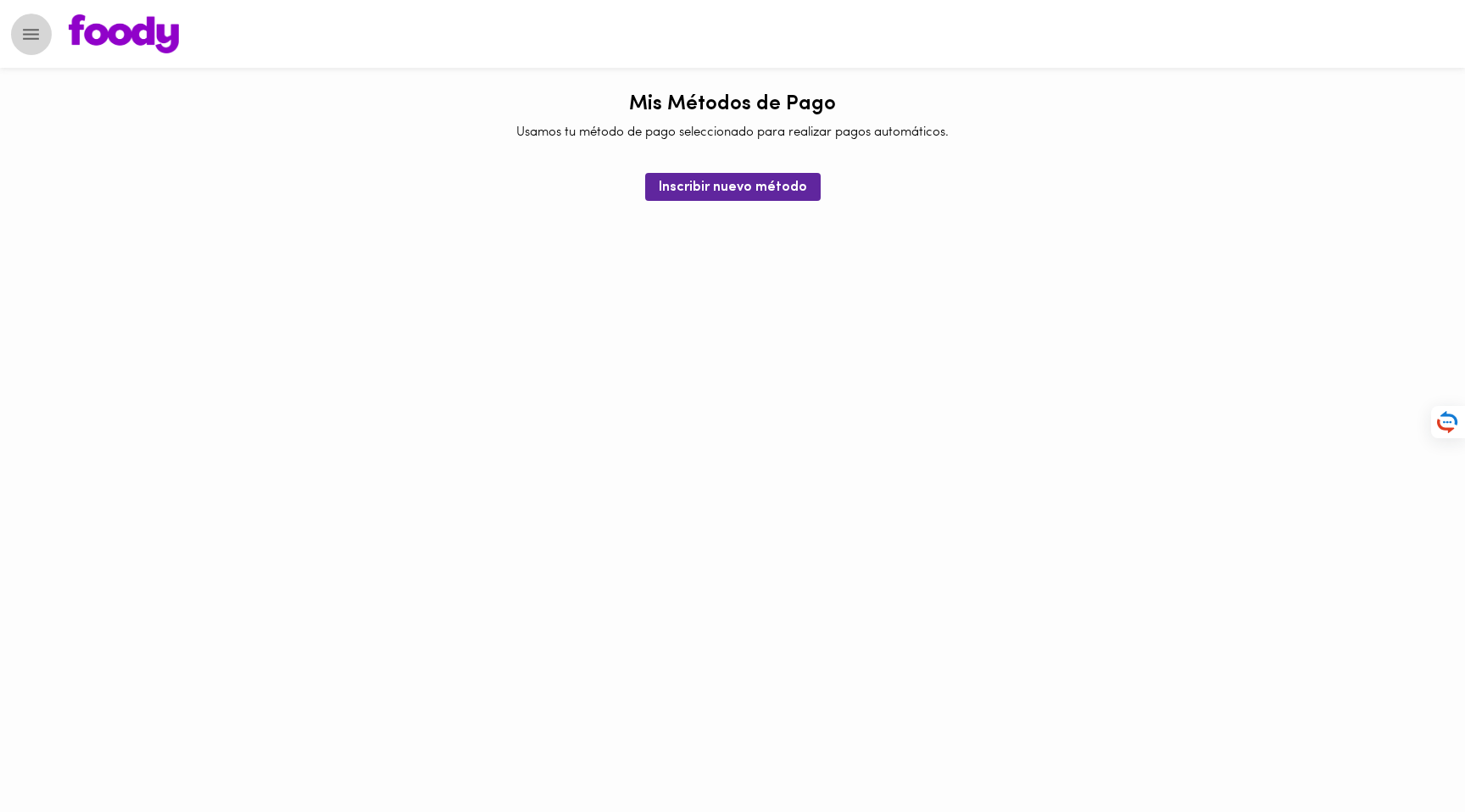
click at [31, 29] on icon "Menu" at bounding box center [31, 34] width 16 height 11
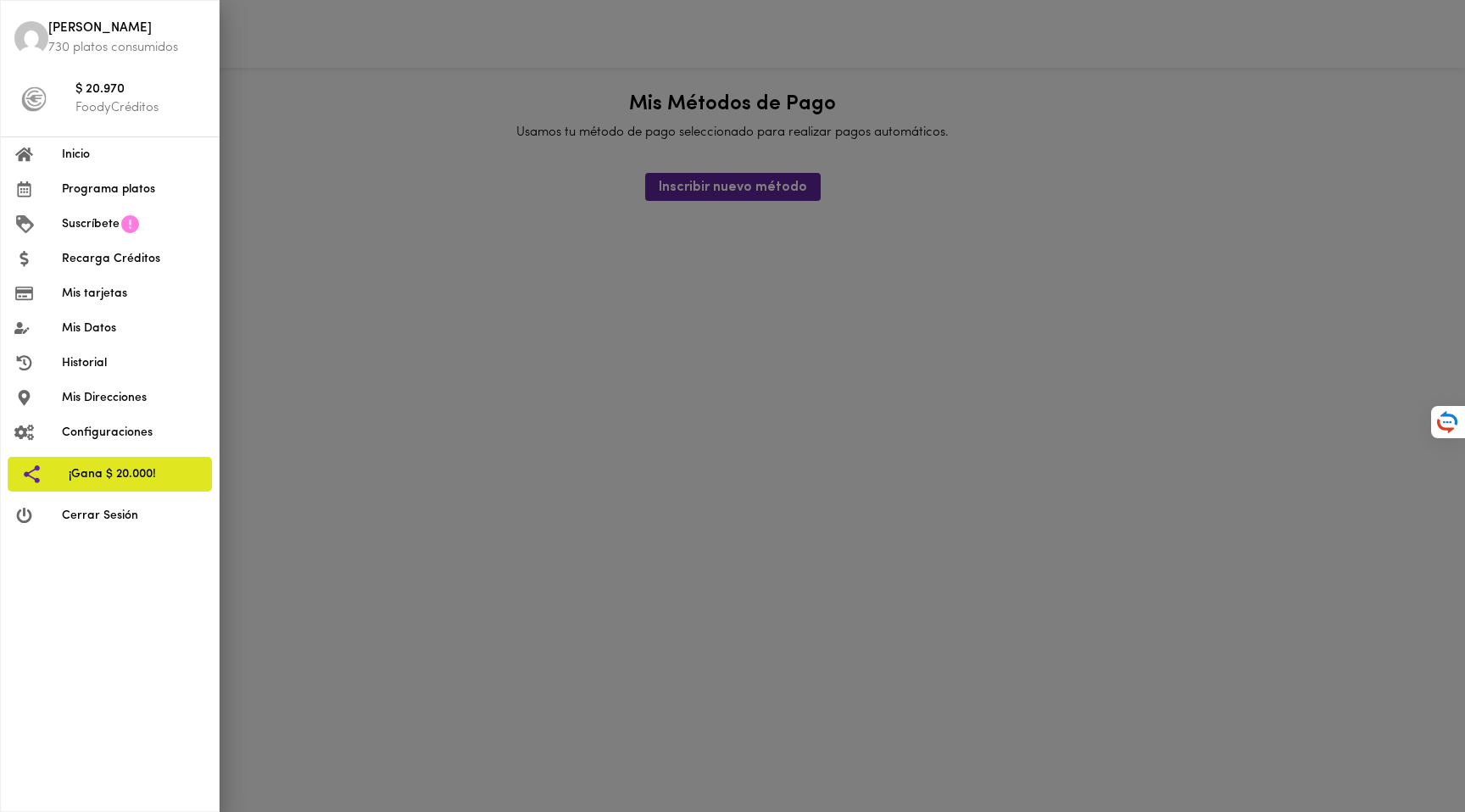
click at [129, 433] on span "Configuraciones" at bounding box center [133, 433] width 144 height 18
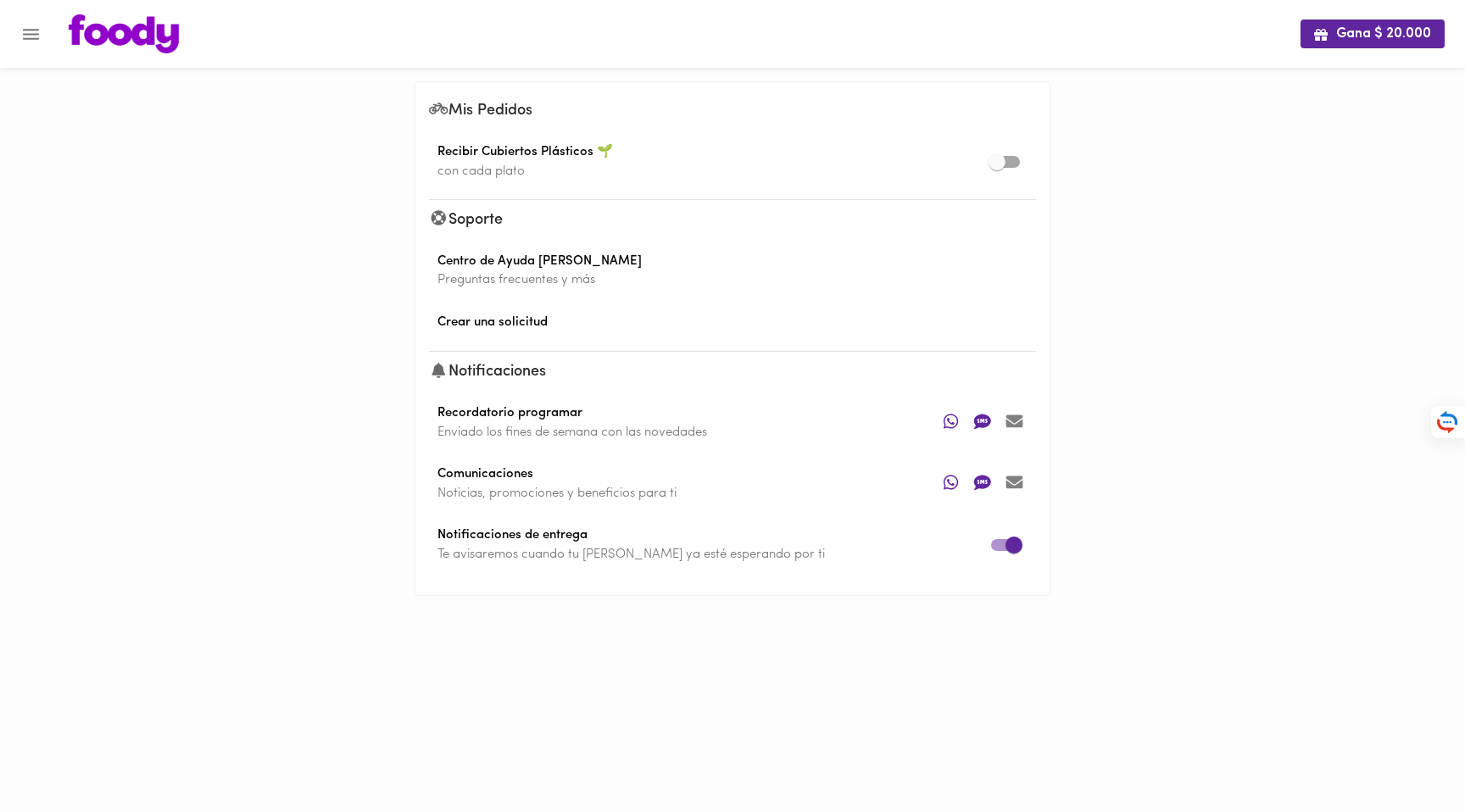
click at [32, 31] on icon "Menu" at bounding box center [31, 34] width 21 height 21
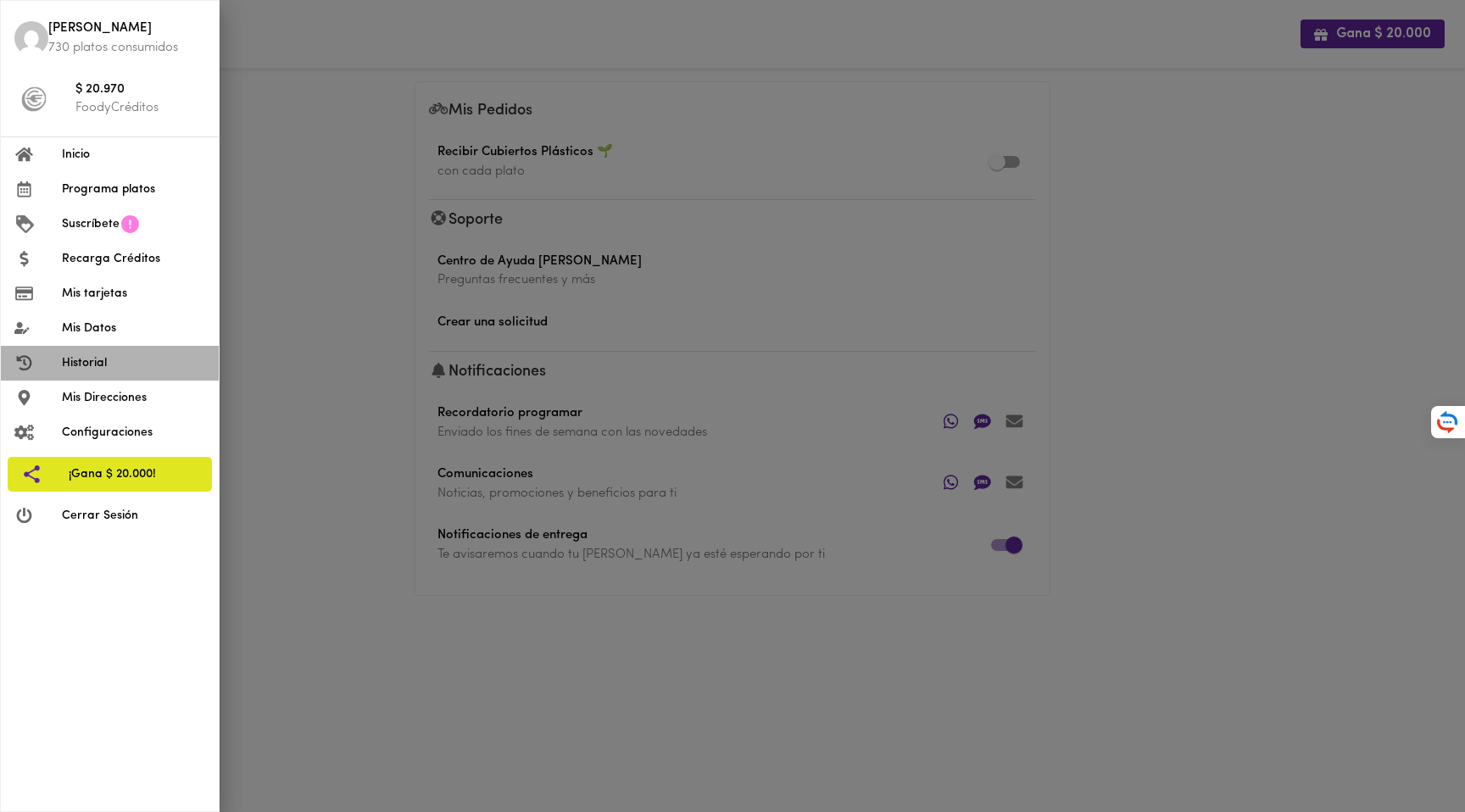
click at [88, 373] on li "Historial" at bounding box center [110, 363] width 218 height 35
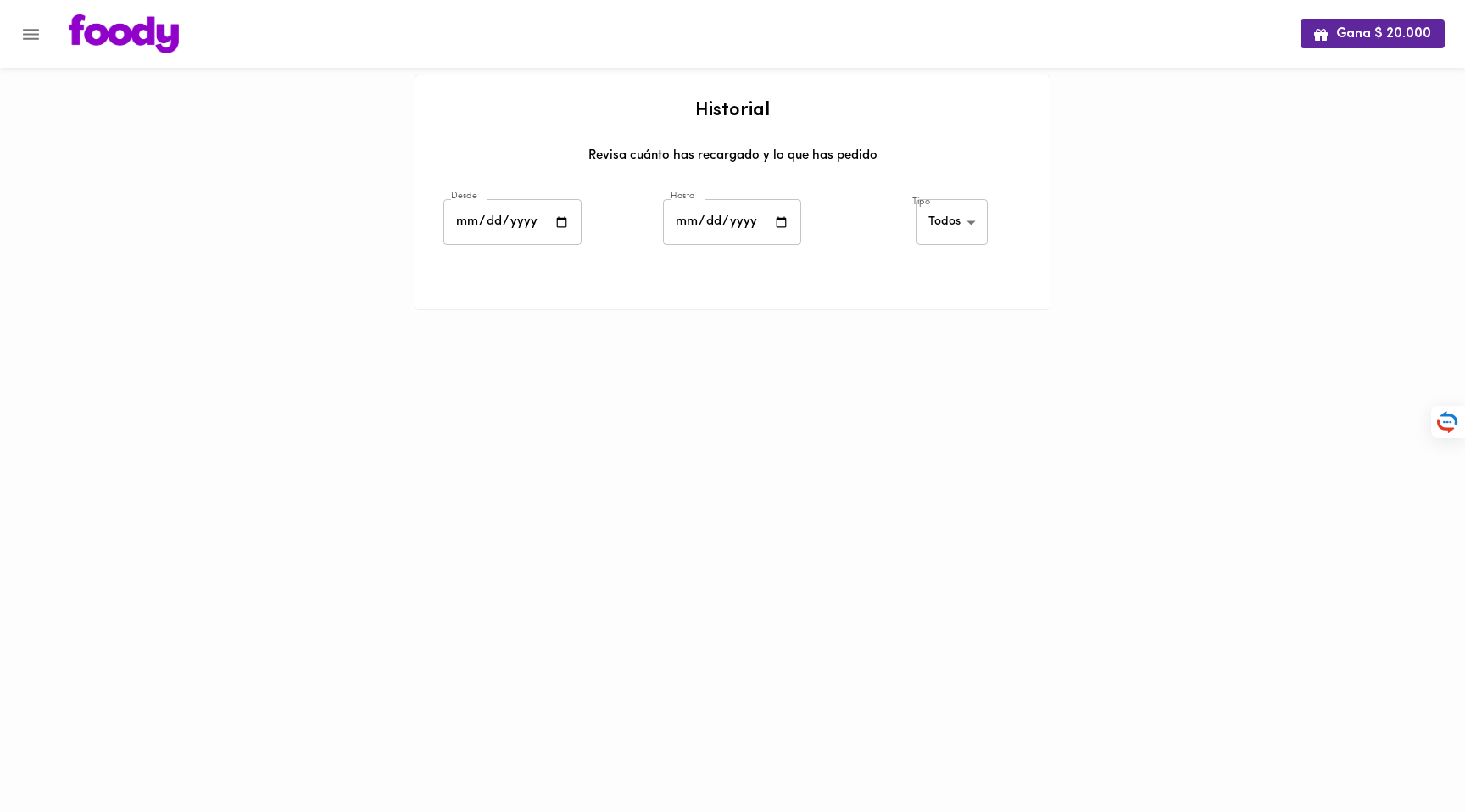
click at [556, 219] on input "date" at bounding box center [513, 222] width 139 height 47
type input "[DATE]"
click at [745, 222] on input "date" at bounding box center [732, 222] width 139 height 47
click at [686, 224] on input "date" at bounding box center [732, 222] width 139 height 47
click at [775, 224] on input "date" at bounding box center [732, 222] width 139 height 47
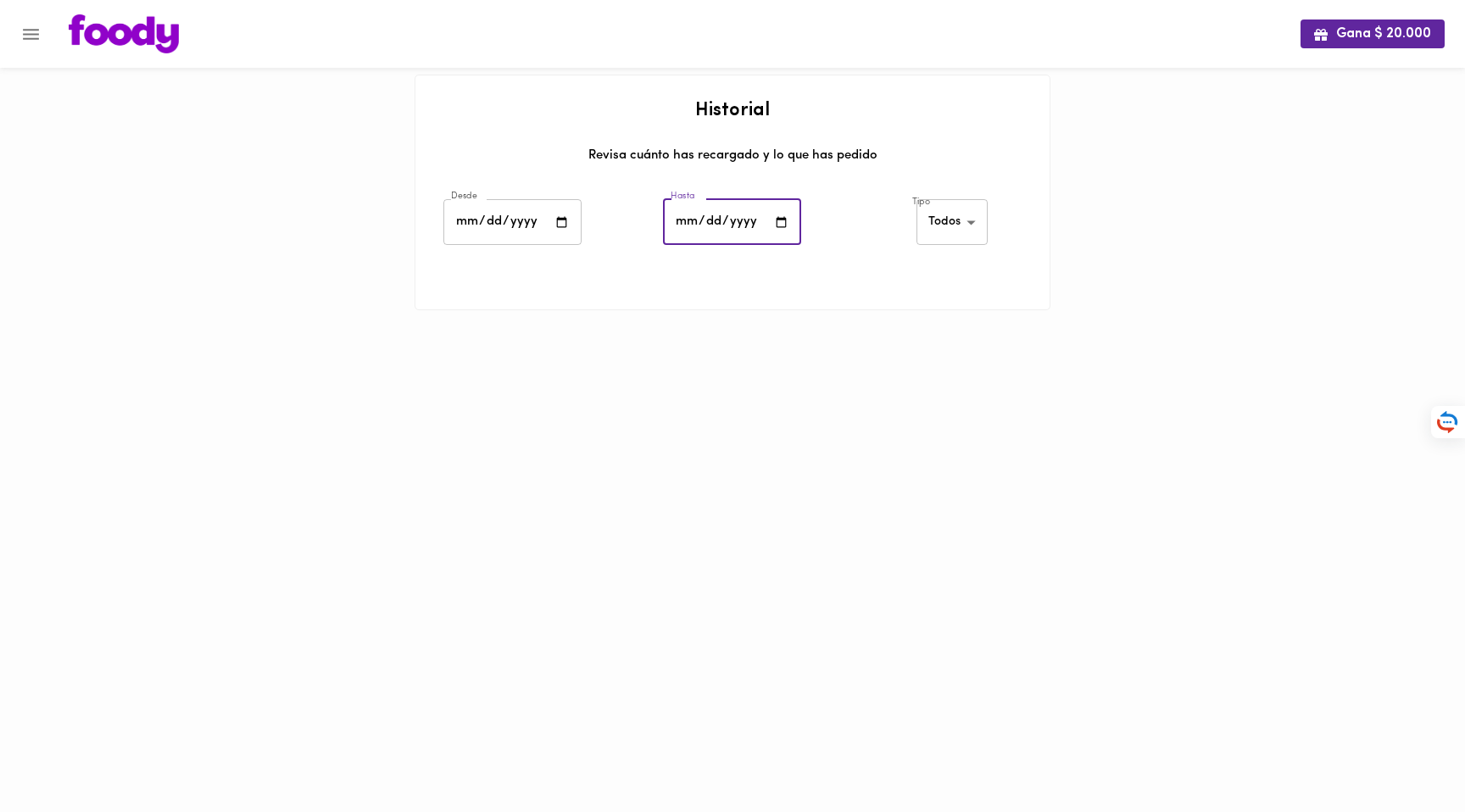
type input "[DATE]"
click at [956, 216] on body "Gana $ 20.000 Historial Revisa cuánto has recargado y lo que has pedido Desde […" at bounding box center [732, 176] width 1465 height 353
click at [960, 275] on li "Platos" at bounding box center [955, 279] width 74 height 28
type input "[PERSON_NAME]-dishes"
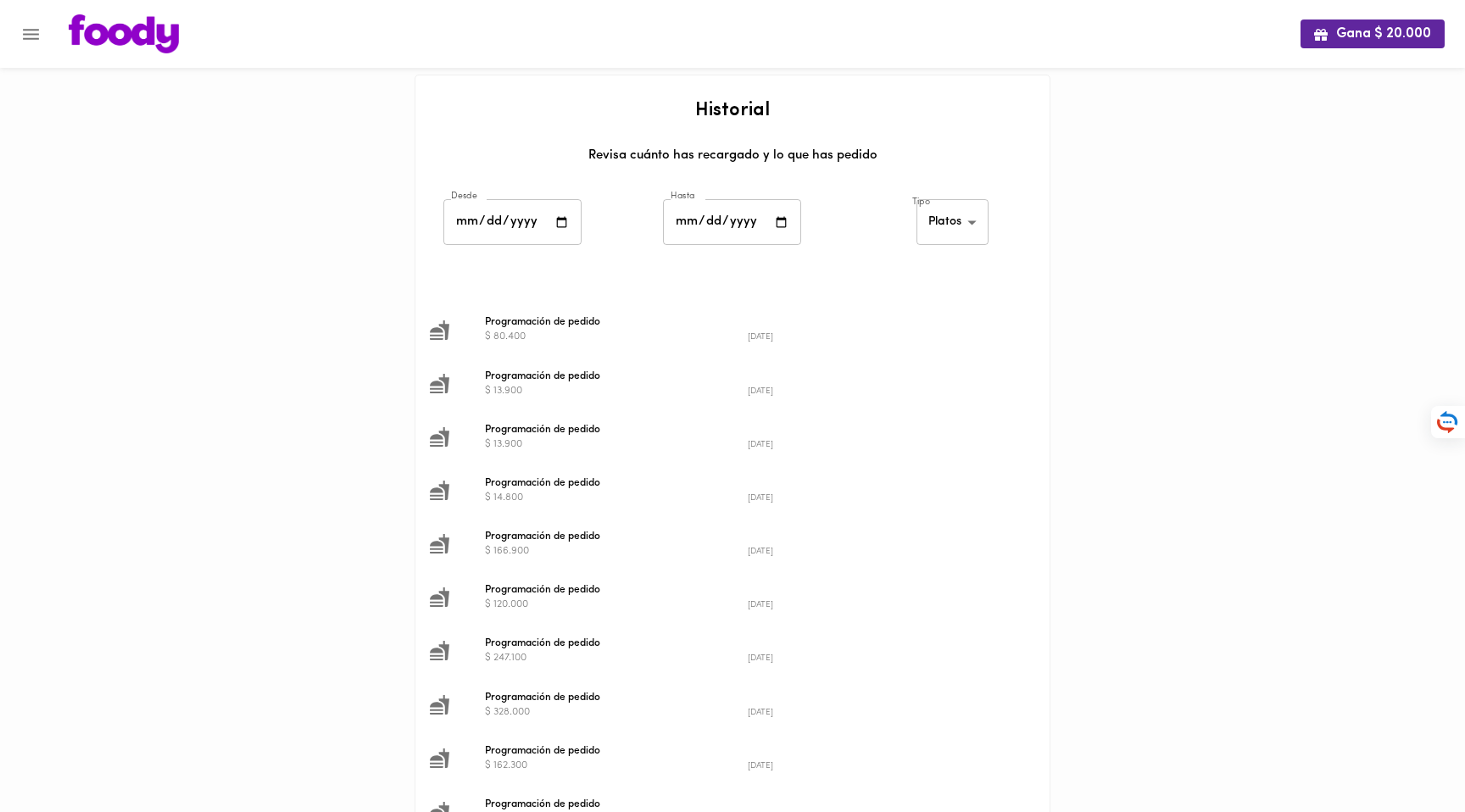
click at [121, 36] on img at bounding box center [124, 34] width 111 height 39
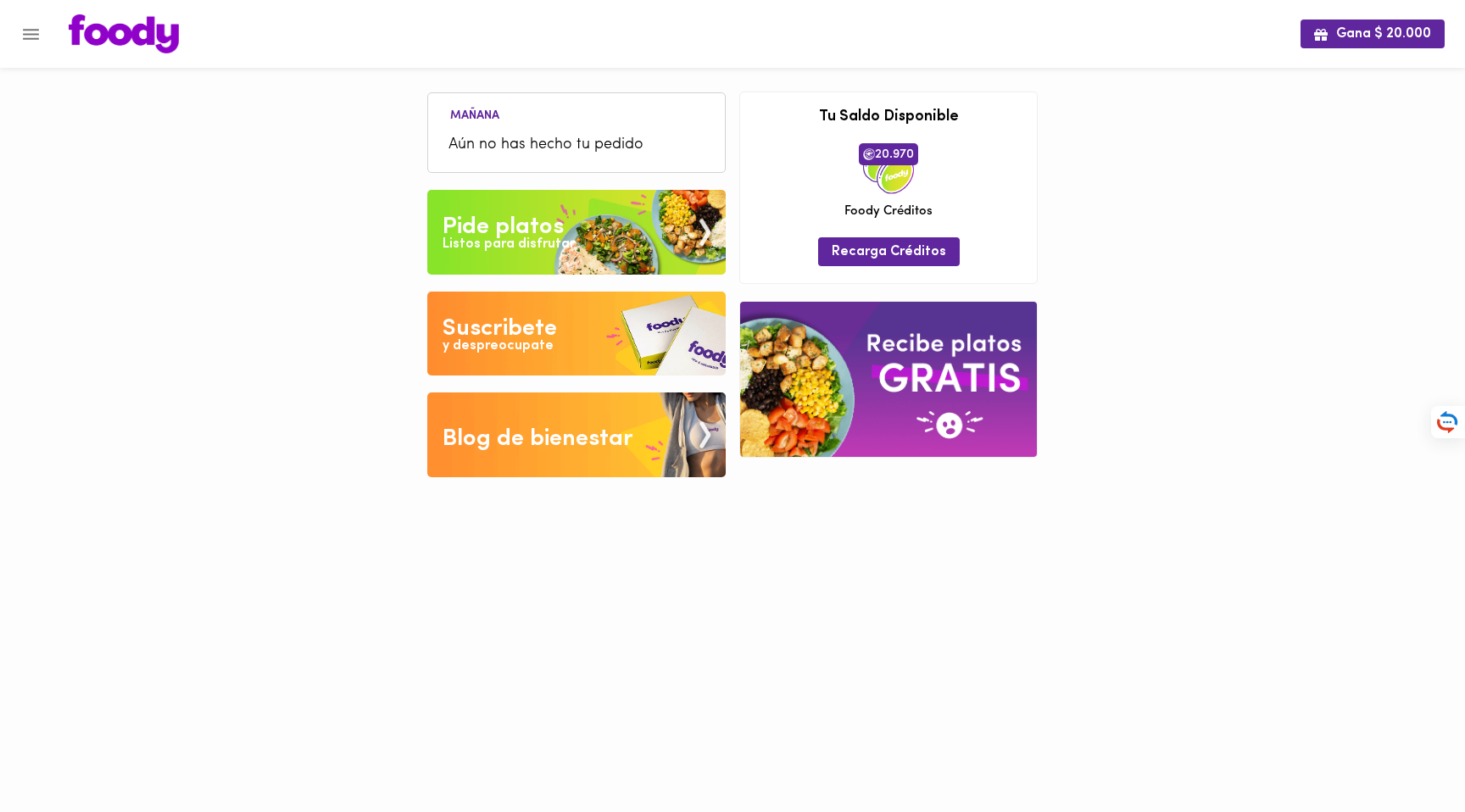
click at [911, 266] on div at bounding box center [889, 275] width 297 height 17
click at [901, 248] on span "Recarga Créditos" at bounding box center [889, 252] width 115 height 16
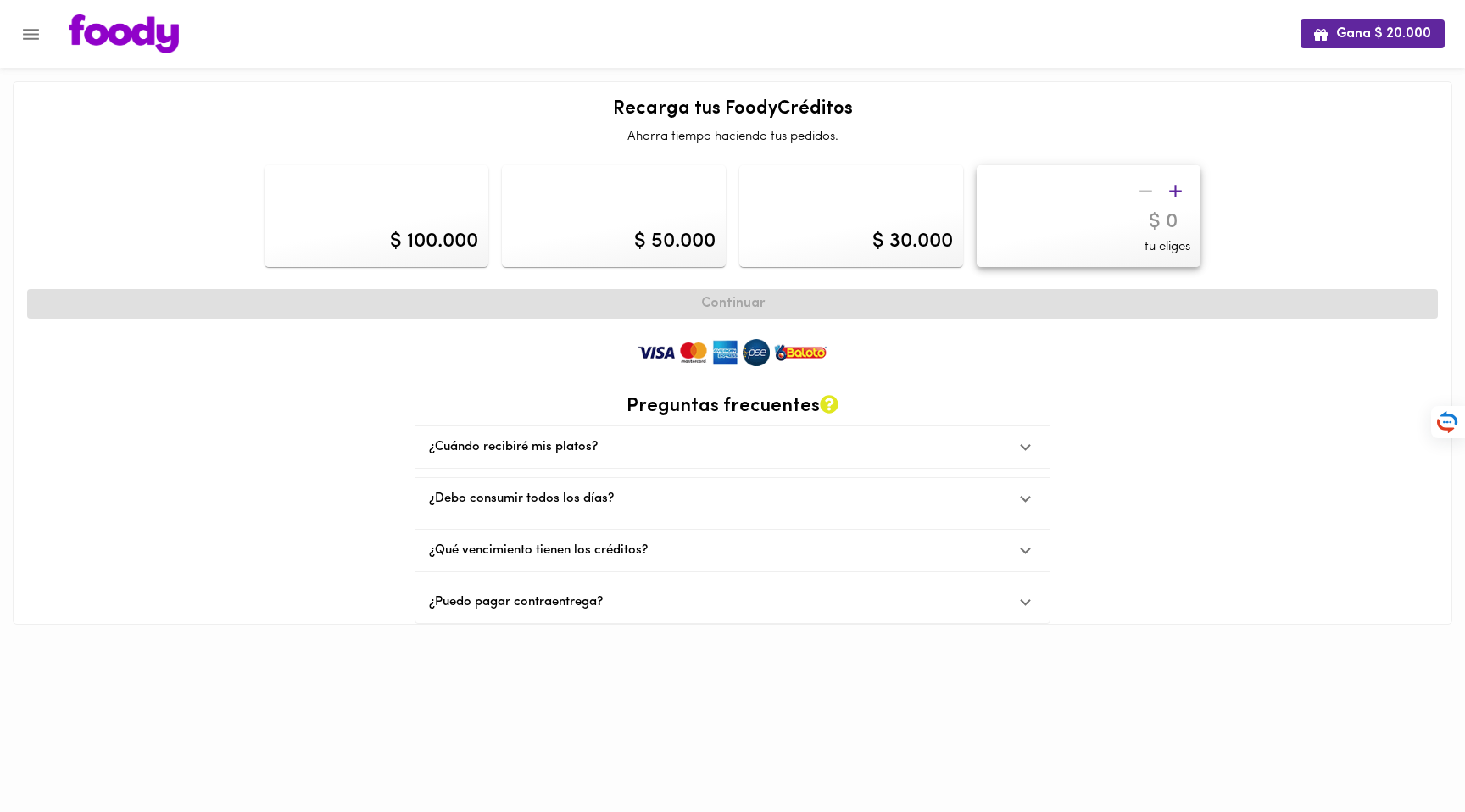
click at [933, 218] on div "$ 30.000" at bounding box center [851, 216] width 224 height 102
type input "30000"
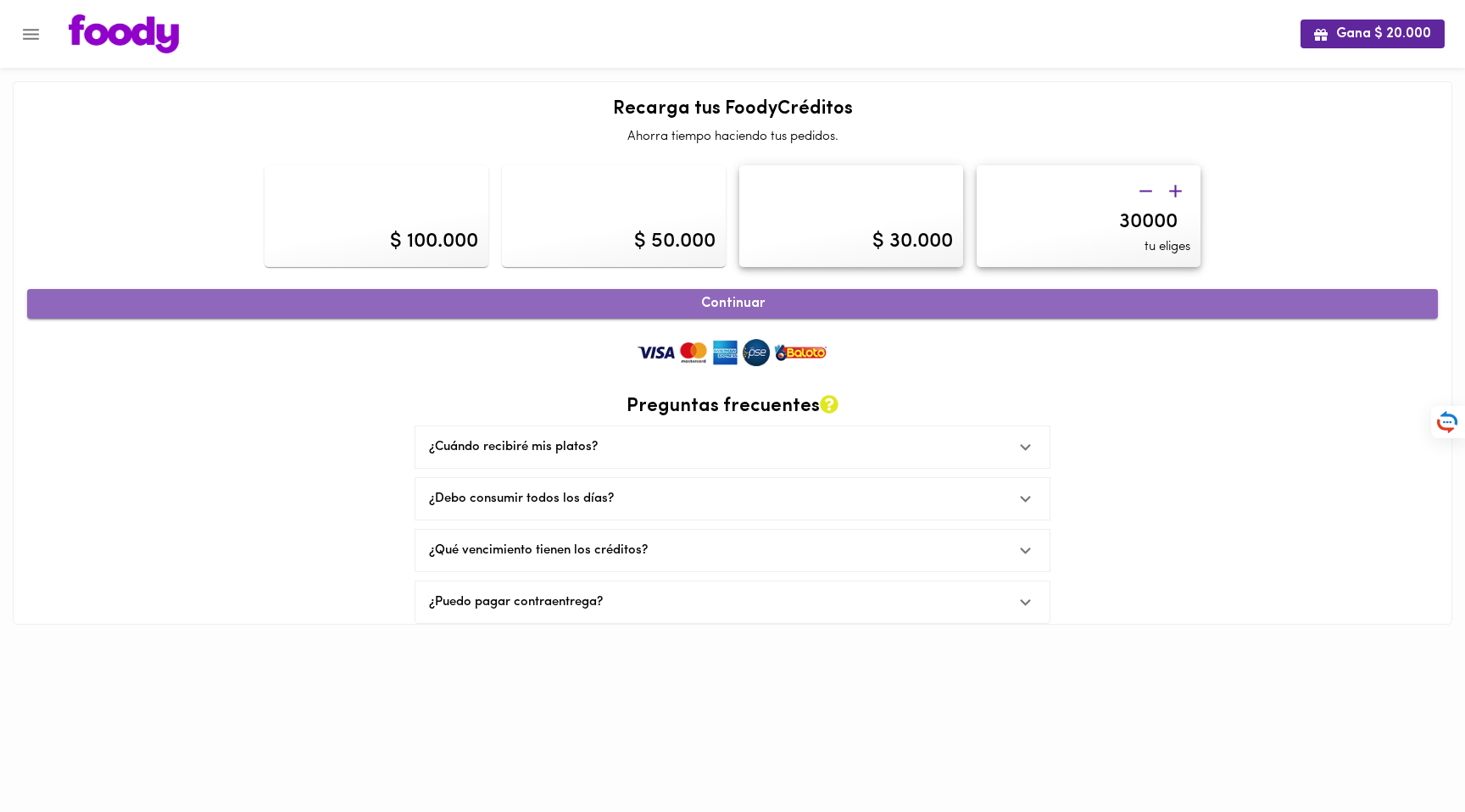
click at [793, 306] on span "Continuar" at bounding box center [732, 304] width 1373 height 16
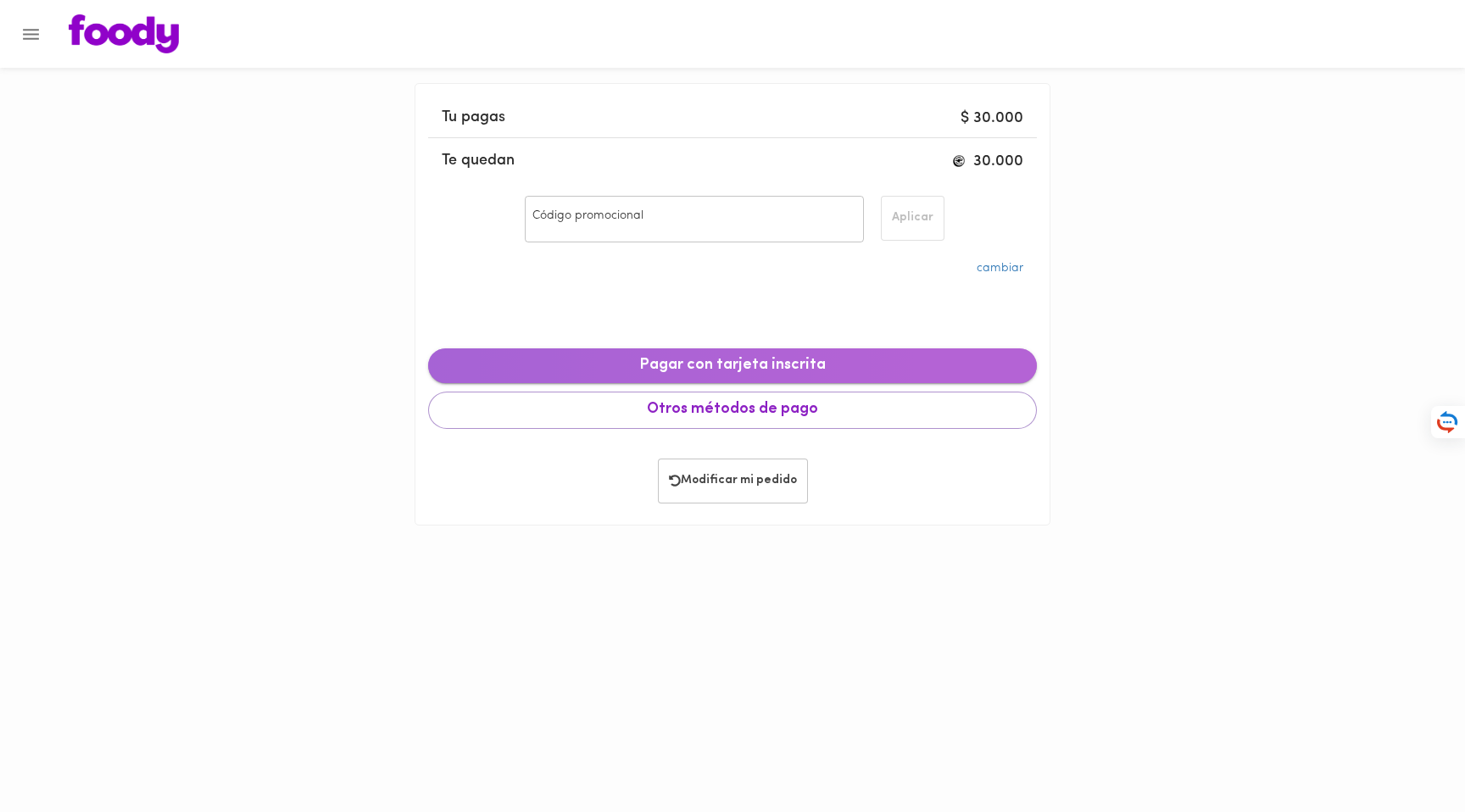
click at [740, 365] on span "Pagar con tarjeta inscrita" at bounding box center [733, 366] width 582 height 19
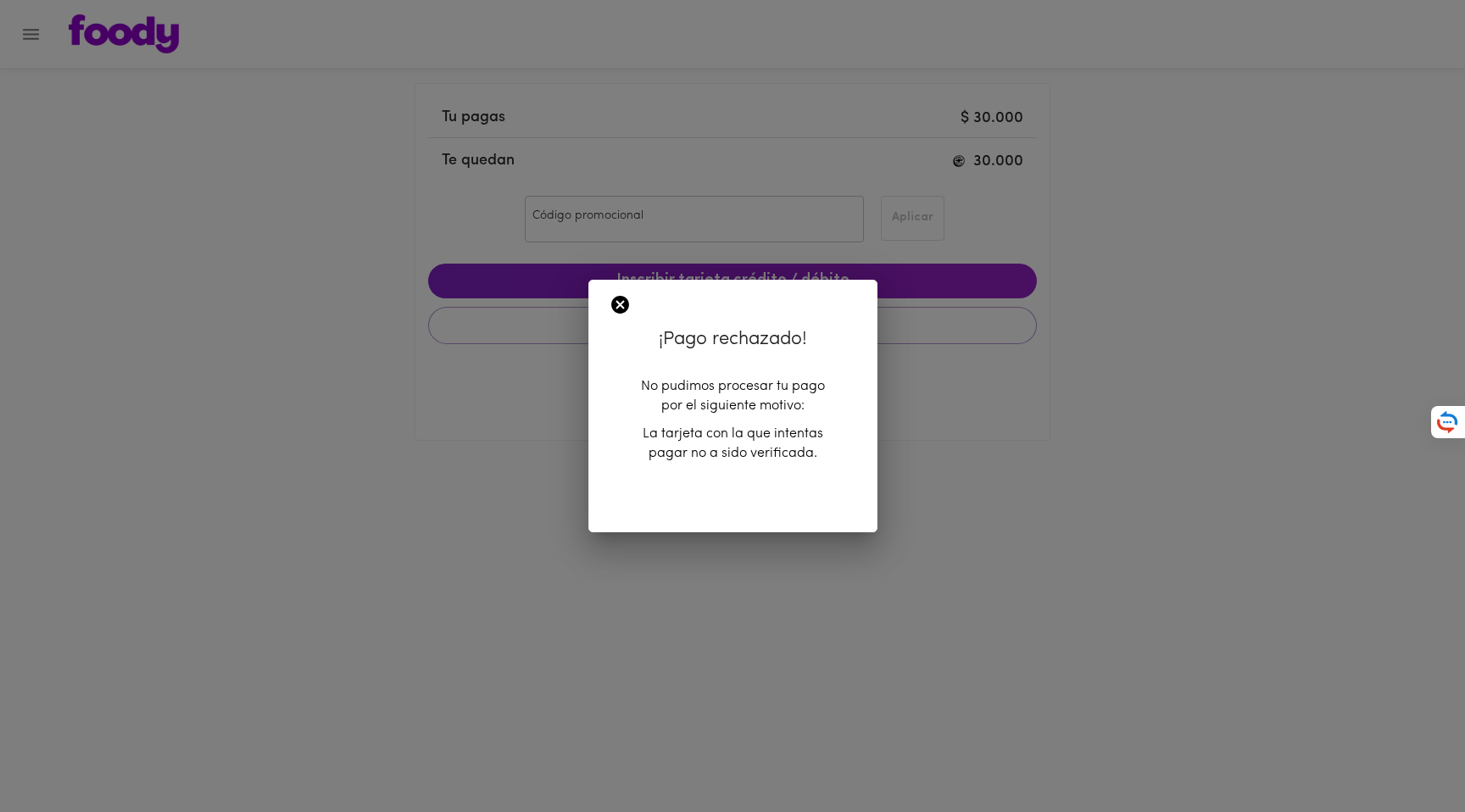
click at [618, 305] on icon at bounding box center [620, 304] width 21 height 21
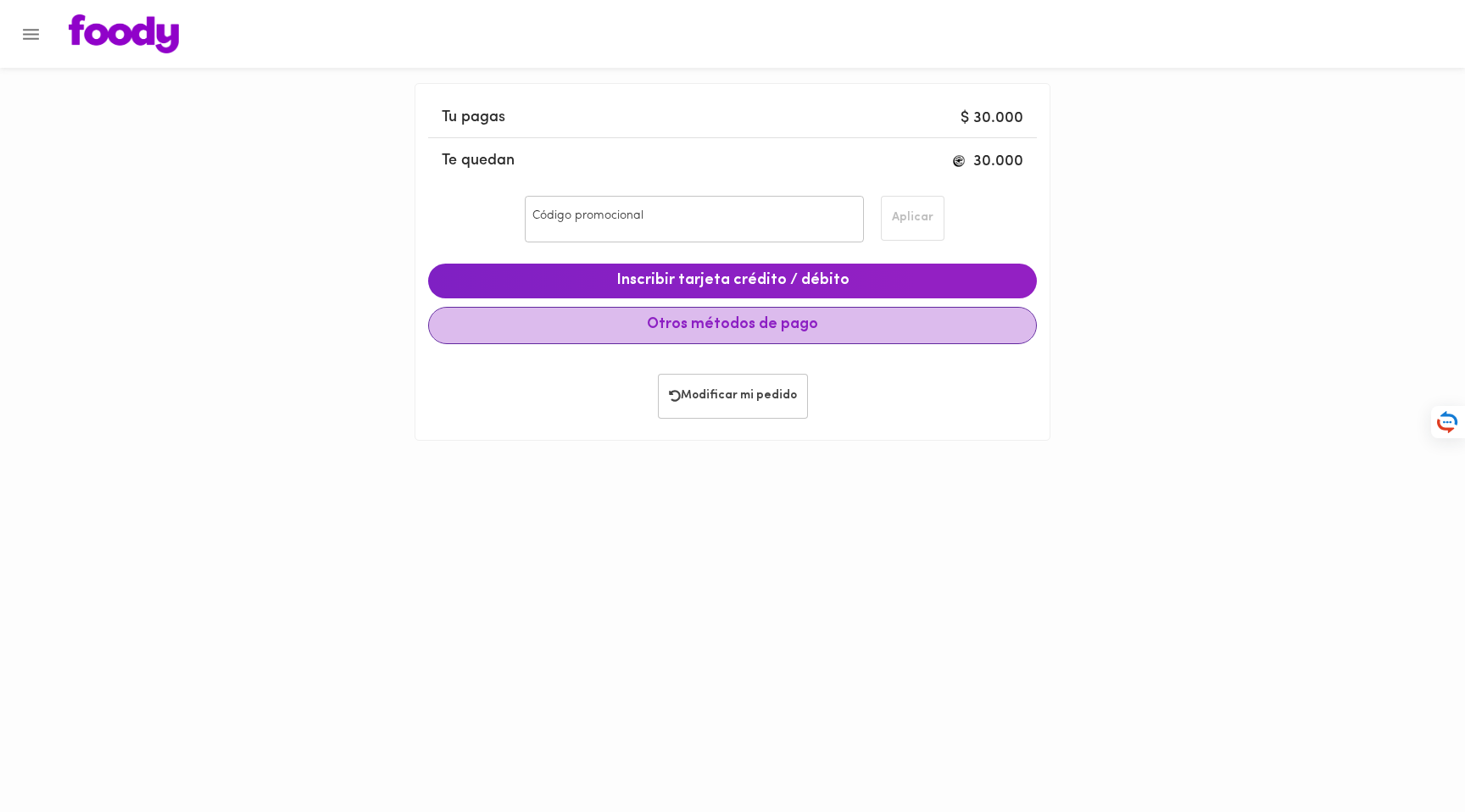
click at [817, 327] on span "Otros métodos de pago" at bounding box center [733, 326] width 580 height 19
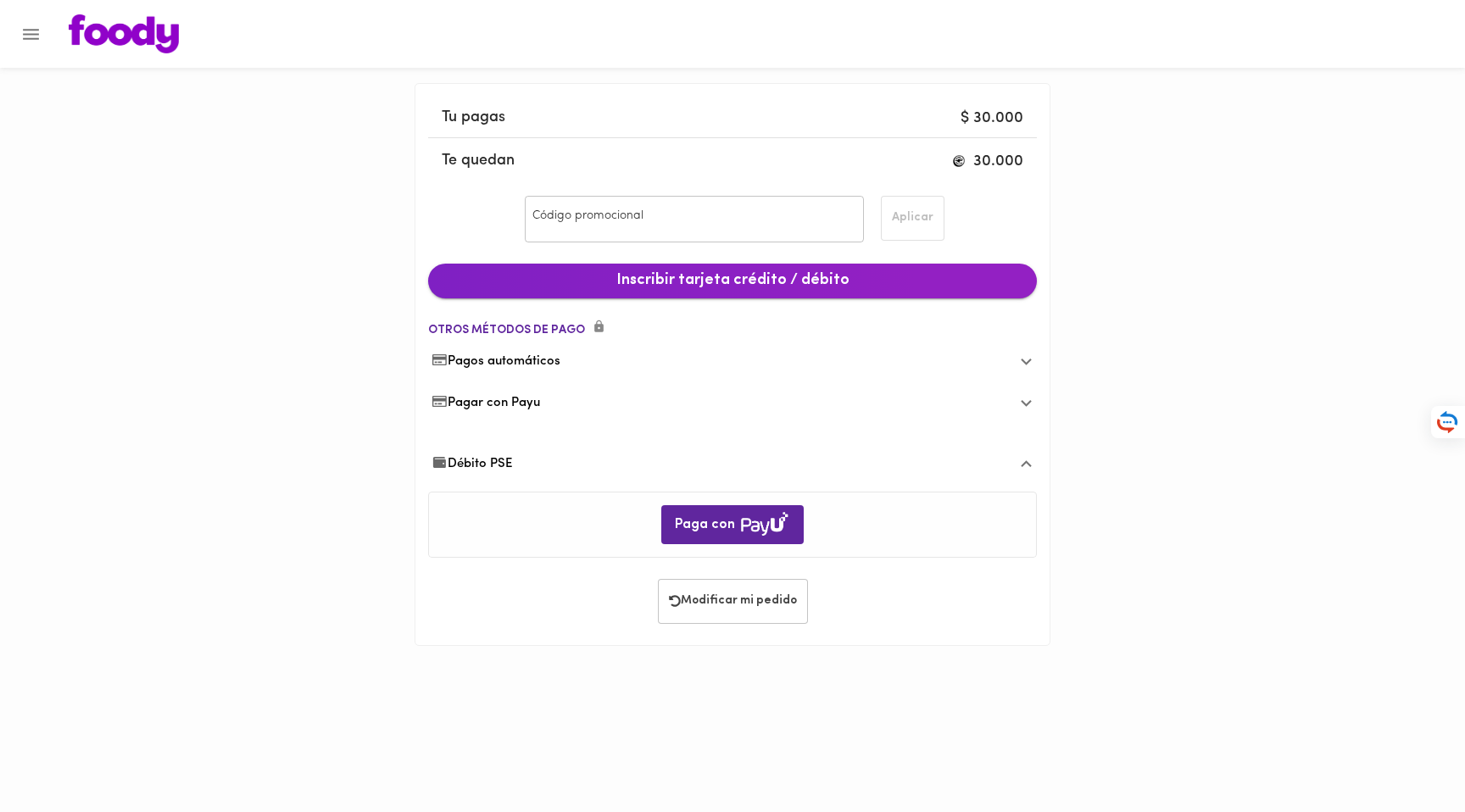
click at [822, 275] on span "Inscribir tarjeta crédito / débito" at bounding box center [733, 281] width 582 height 19
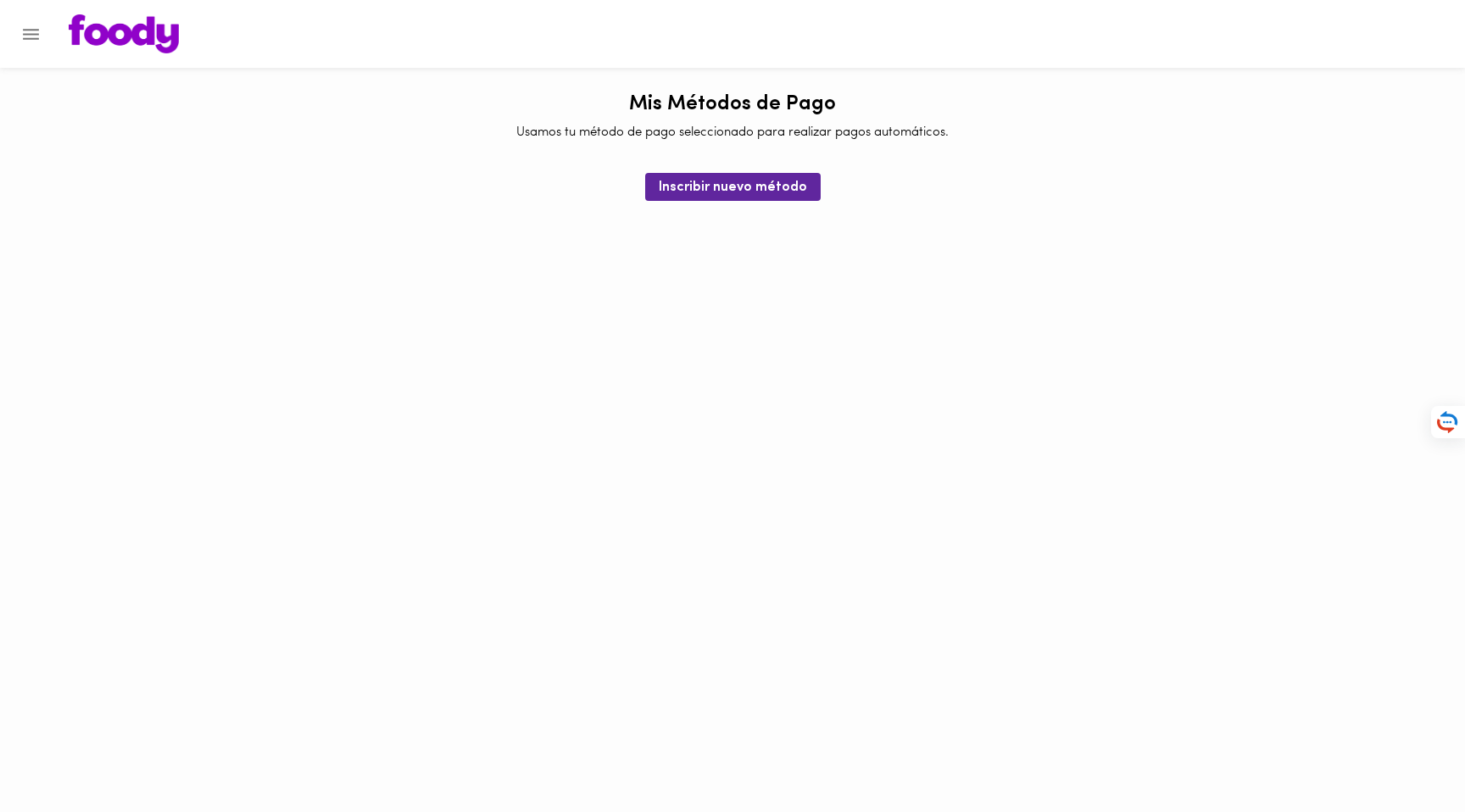
click at [120, 39] on img at bounding box center [124, 34] width 111 height 39
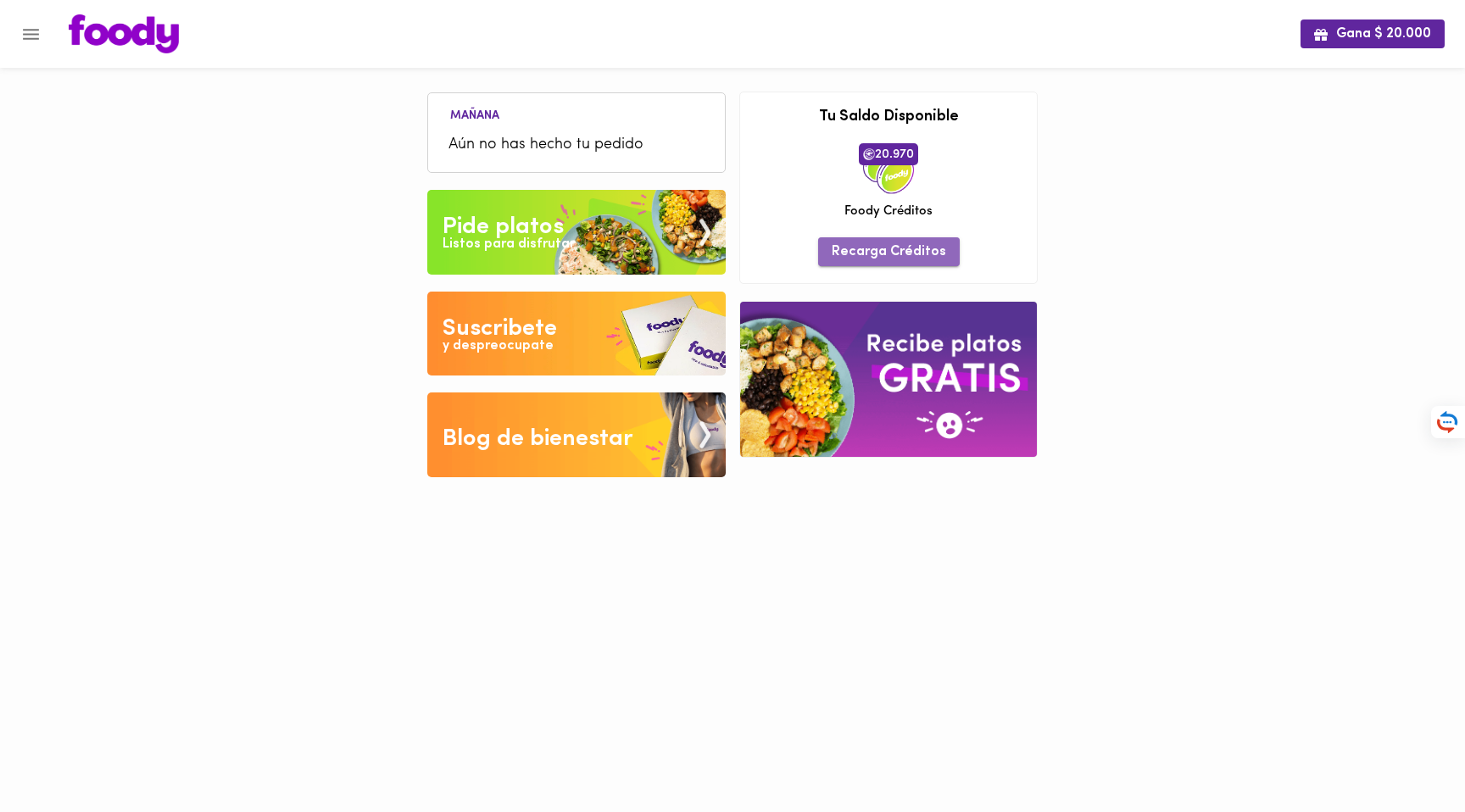
click at [935, 253] on span "Recarga Créditos" at bounding box center [889, 252] width 115 height 16
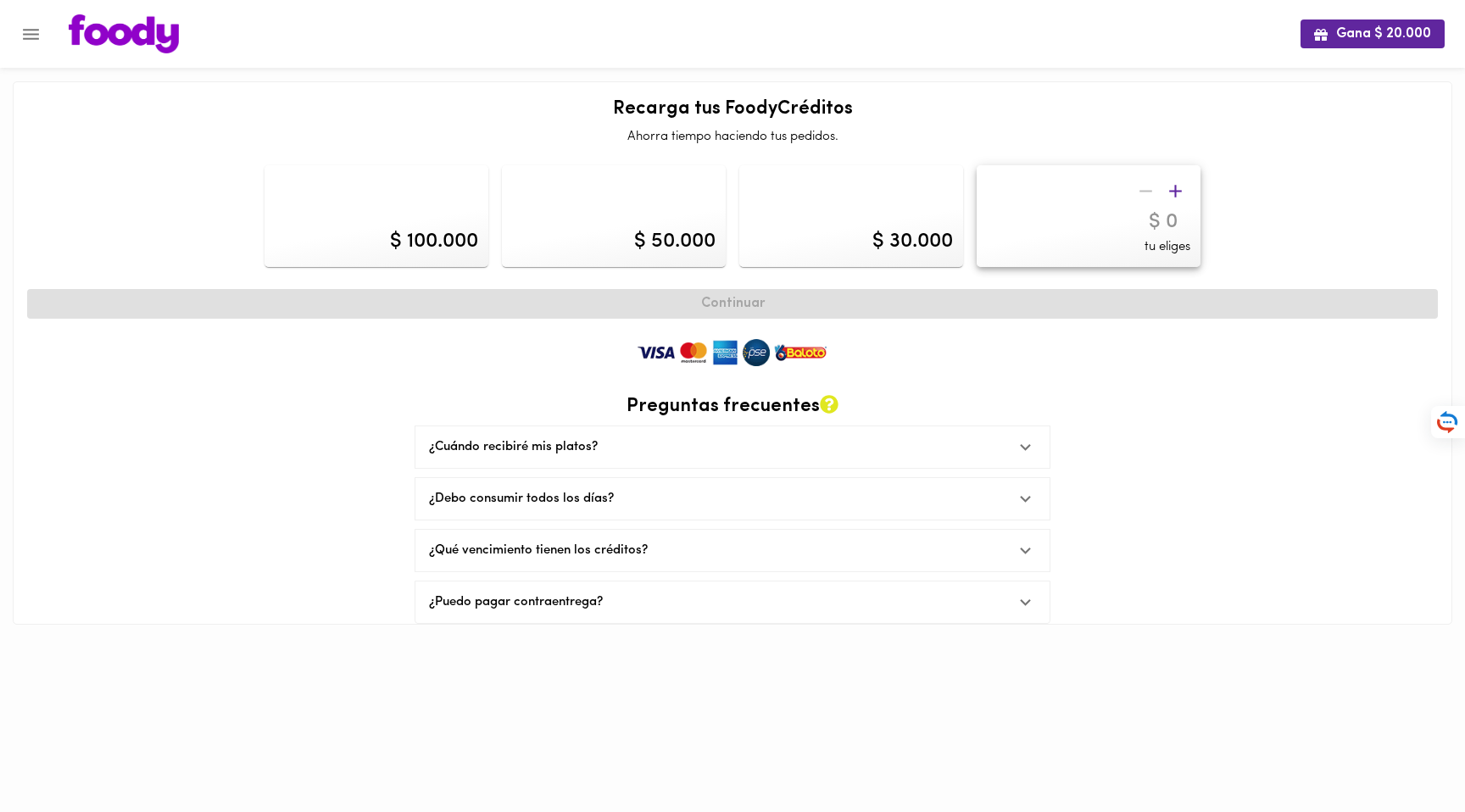
click at [1178, 193] on icon "button" at bounding box center [1175, 190] width 21 height 21
type input "20000"
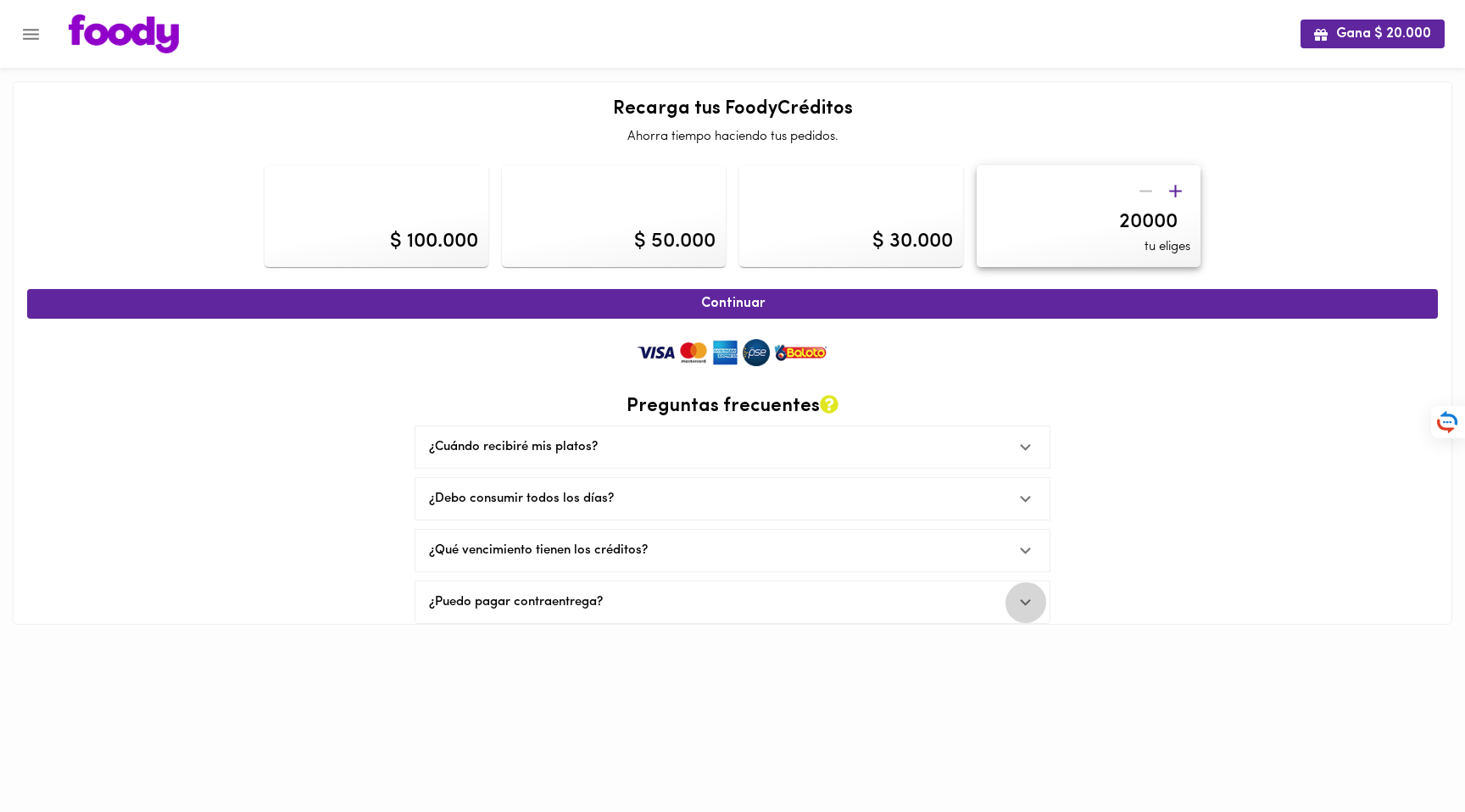
click at [1019, 601] on icon at bounding box center [1025, 602] width 21 height 21
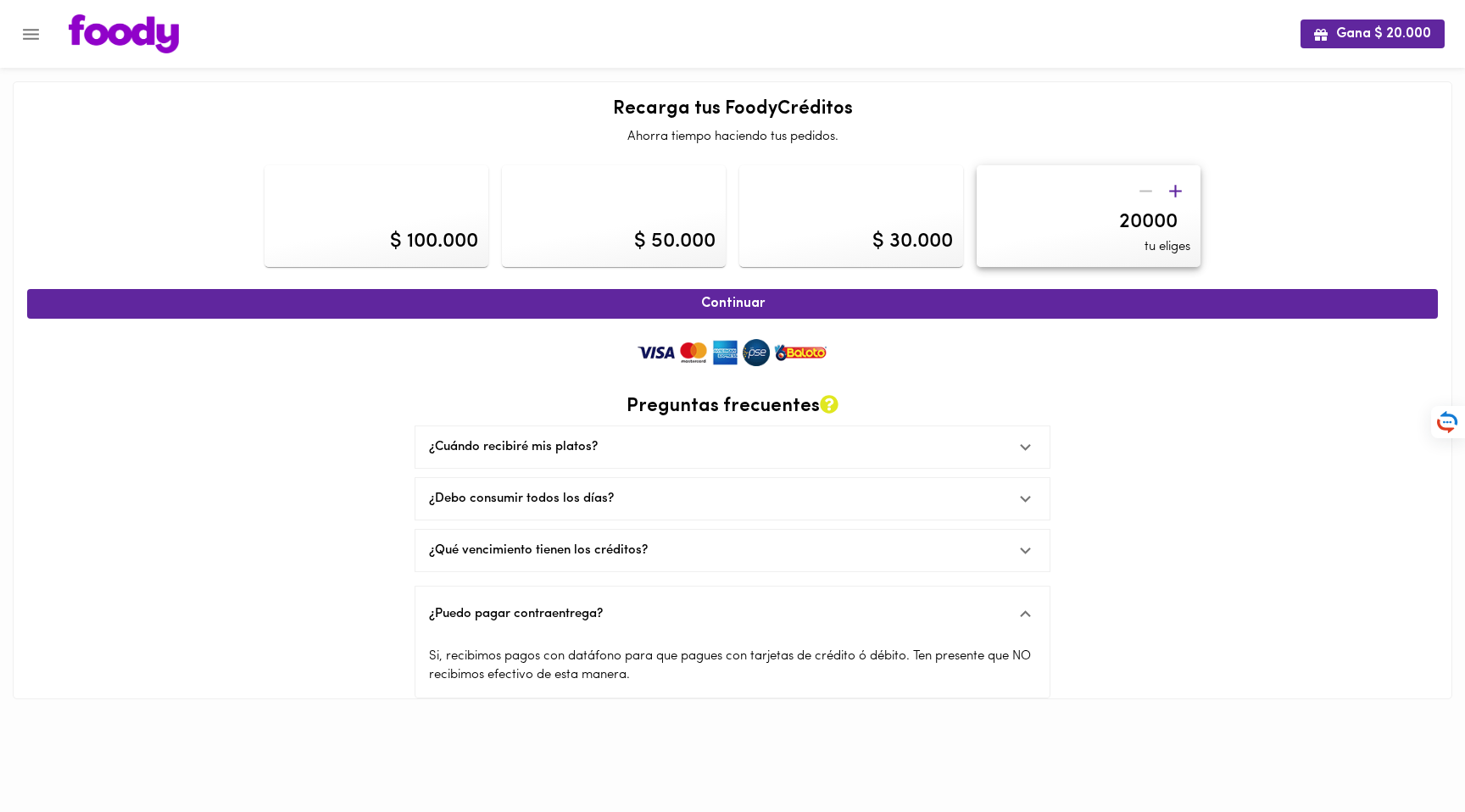
click at [1056, 213] on input "20000" at bounding box center [1088, 222] width 203 height 25
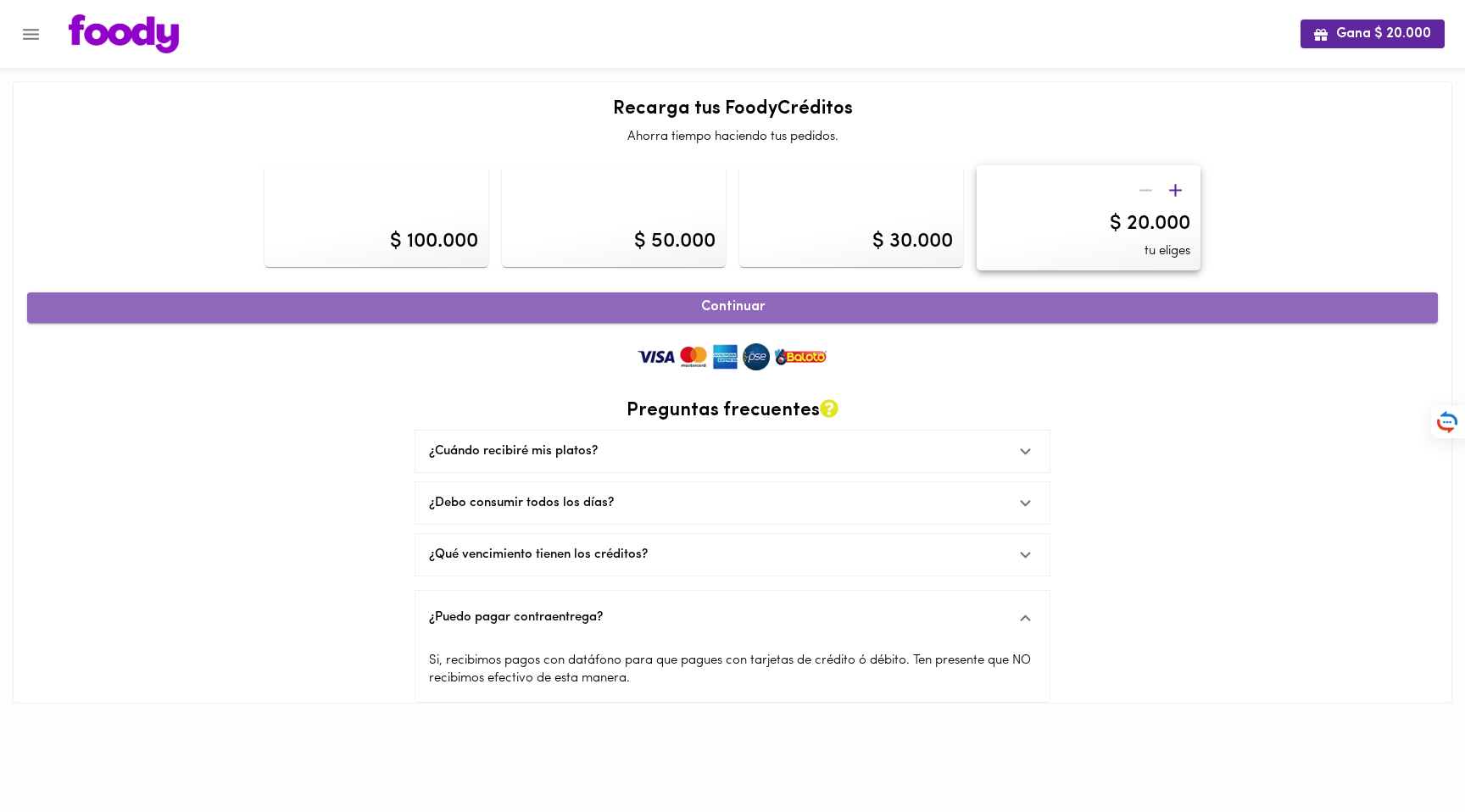
click at [830, 312] on button "Continuar" at bounding box center [732, 307] width 1411 height 30
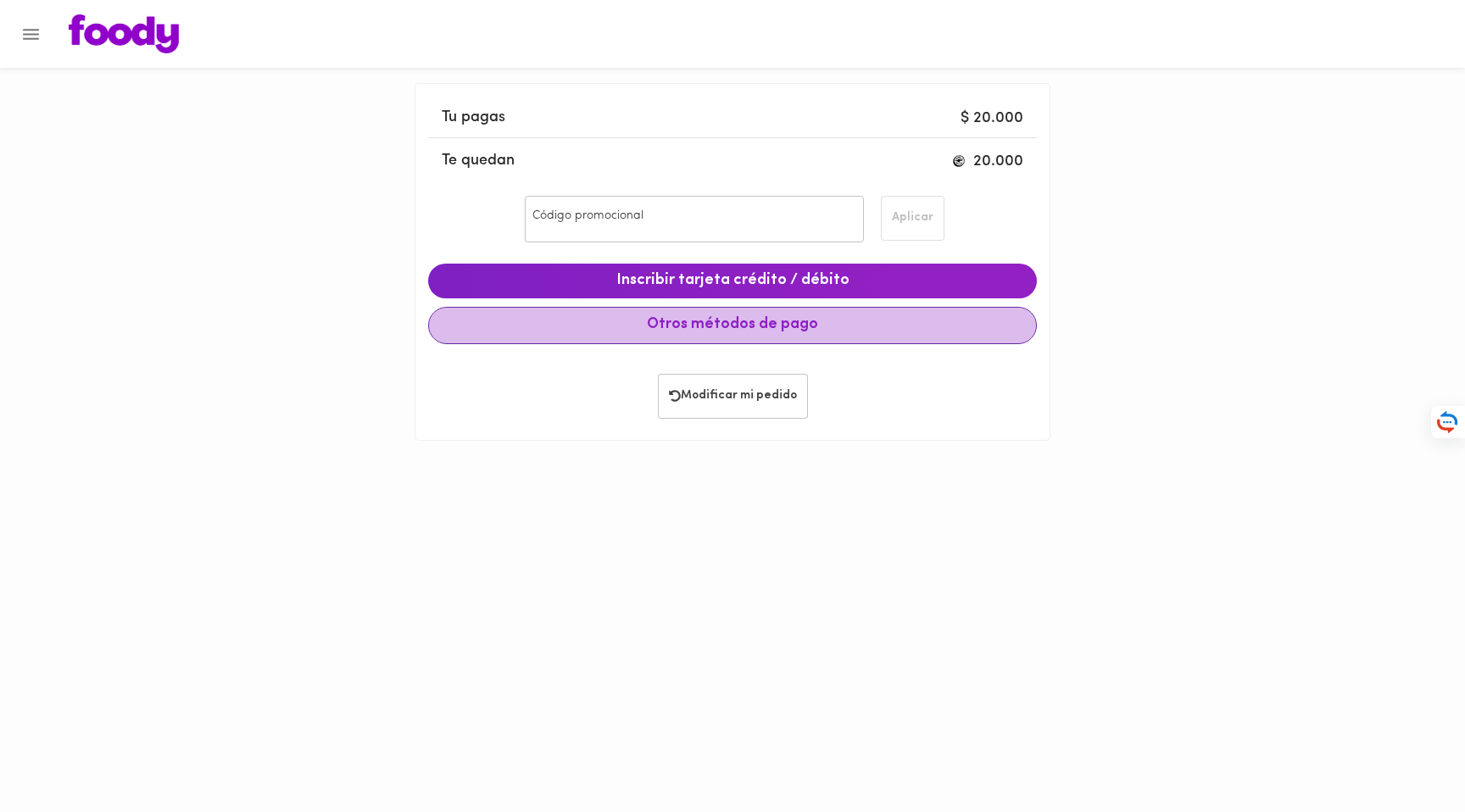
click at [733, 326] on span "Otros métodos de pago" at bounding box center [733, 326] width 580 height 19
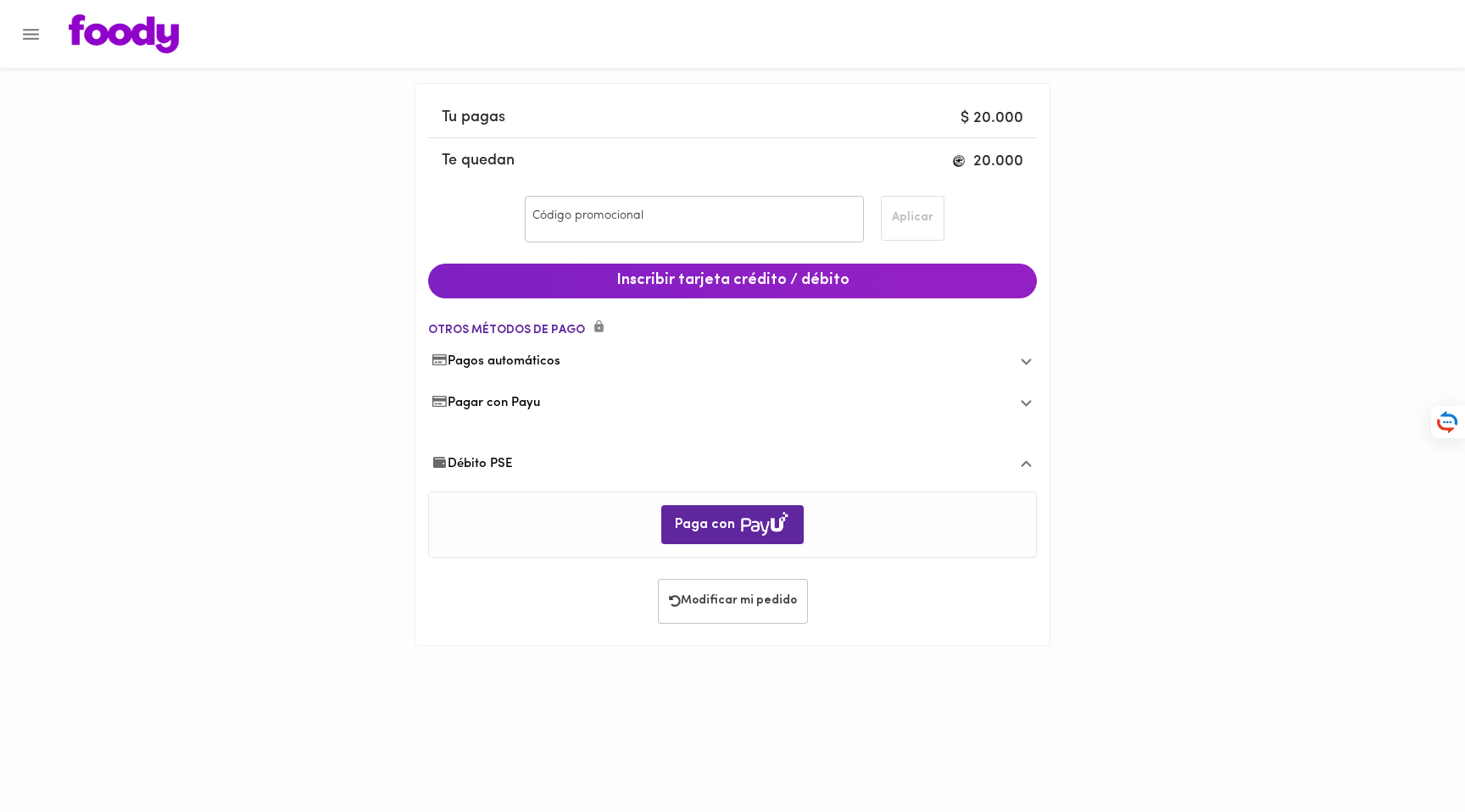
click at [559, 356] on span "Pagos automáticos" at bounding box center [497, 361] width 129 height 18
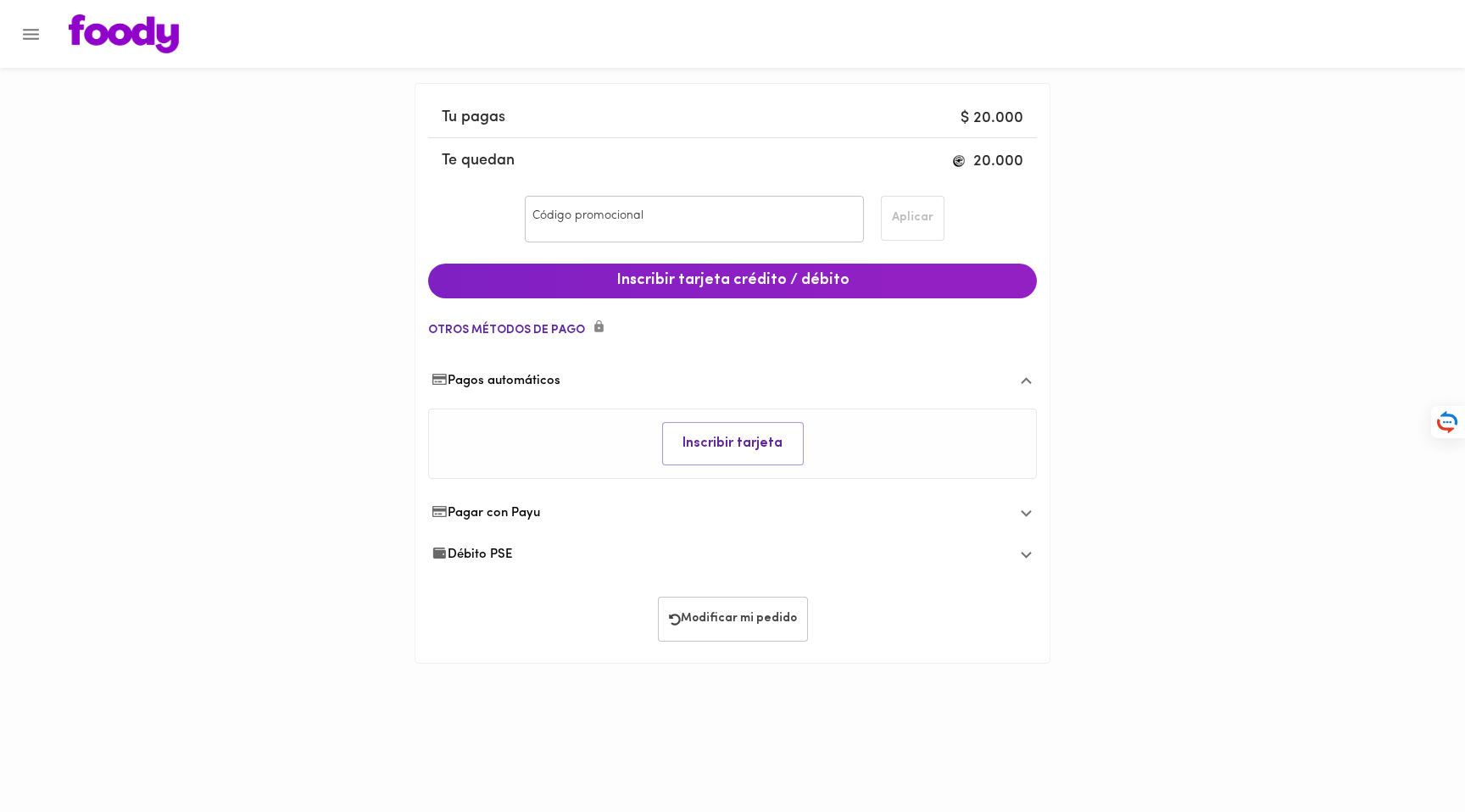
click at [546, 509] on div "Pagar con Payu" at bounding box center [718, 513] width 574 height 18
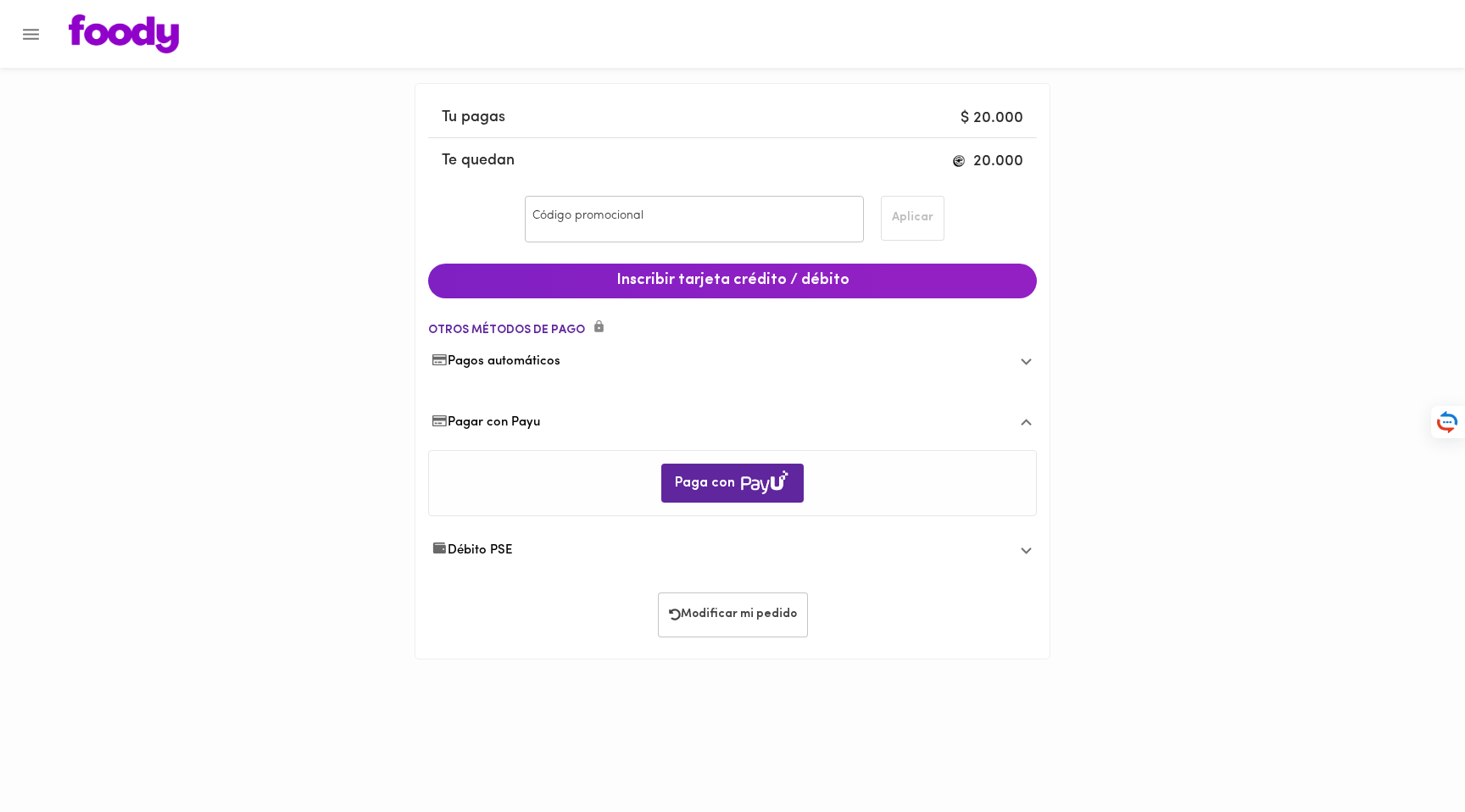
click at [524, 540] on div "Débito PSE" at bounding box center [733, 550] width 609 height 42
